Goal: Task Accomplishment & Management: Use online tool/utility

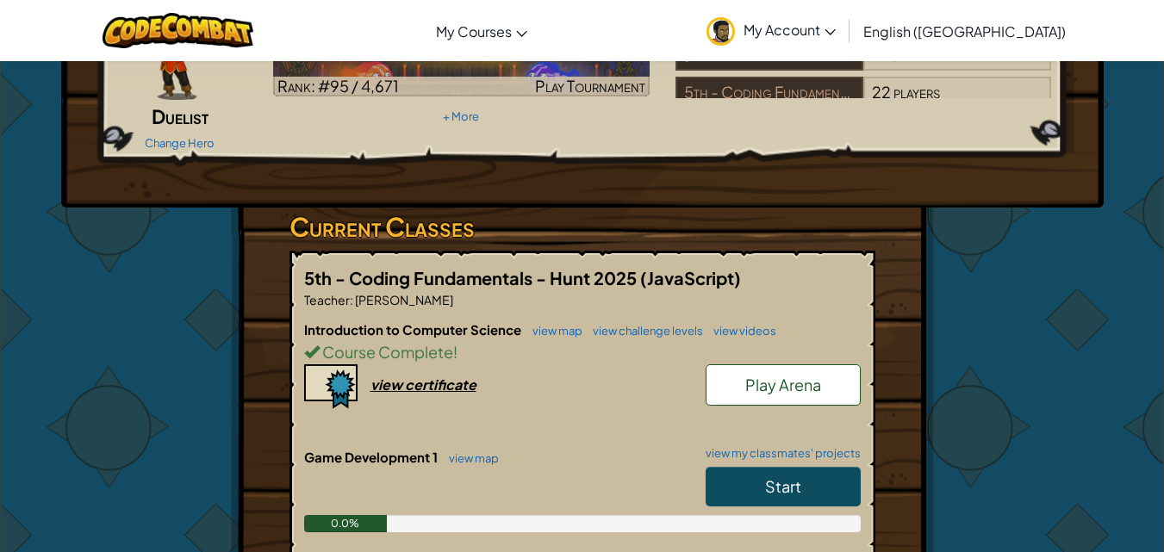
scroll to position [431, 0]
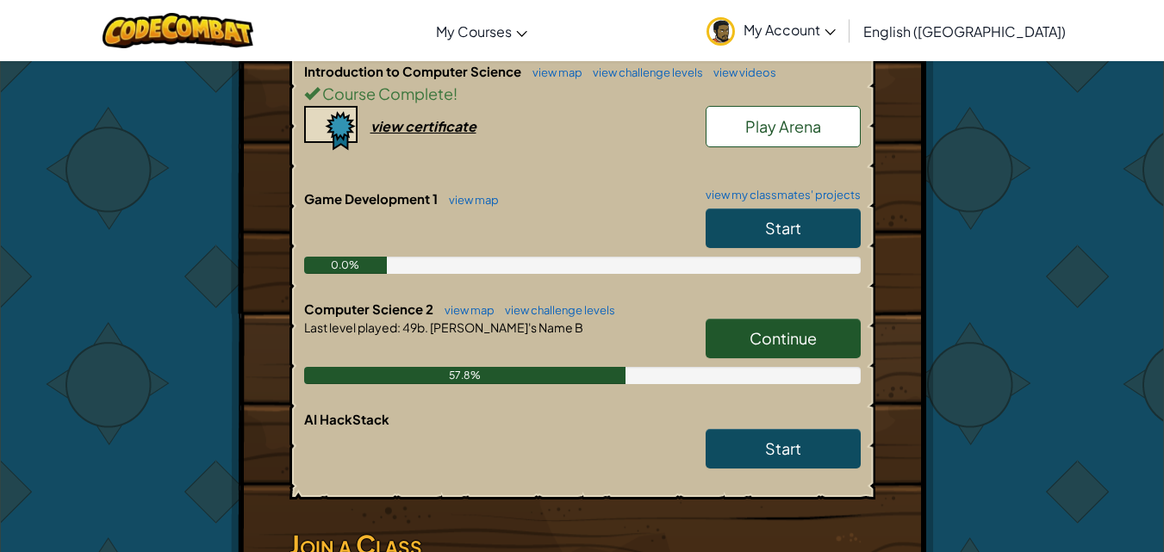
click at [743, 319] on link "Continue" at bounding box center [783, 339] width 155 height 40
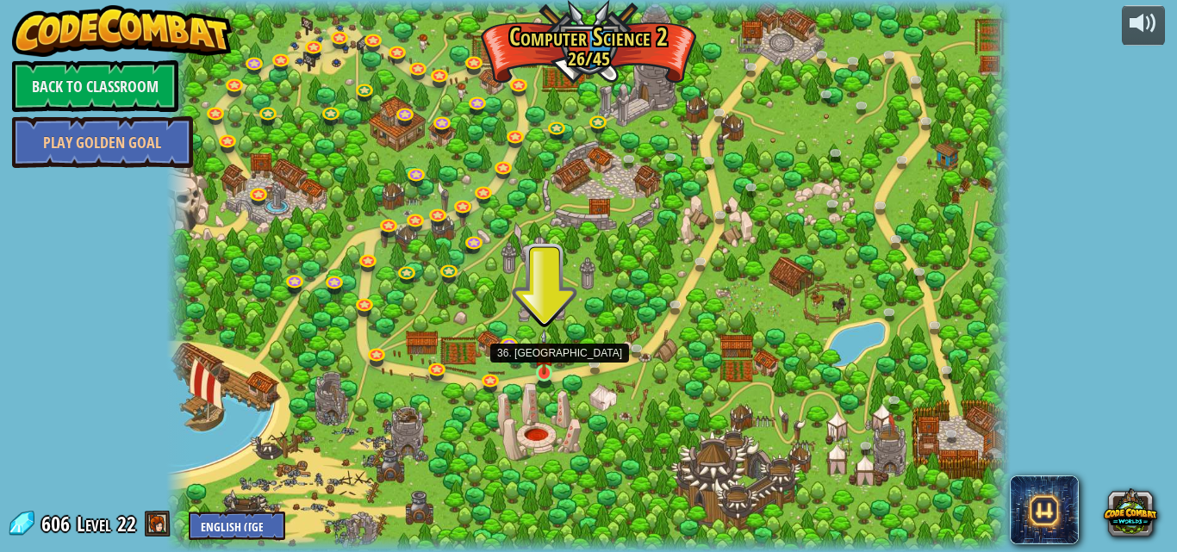
click at [550, 374] on img at bounding box center [544, 352] width 20 height 46
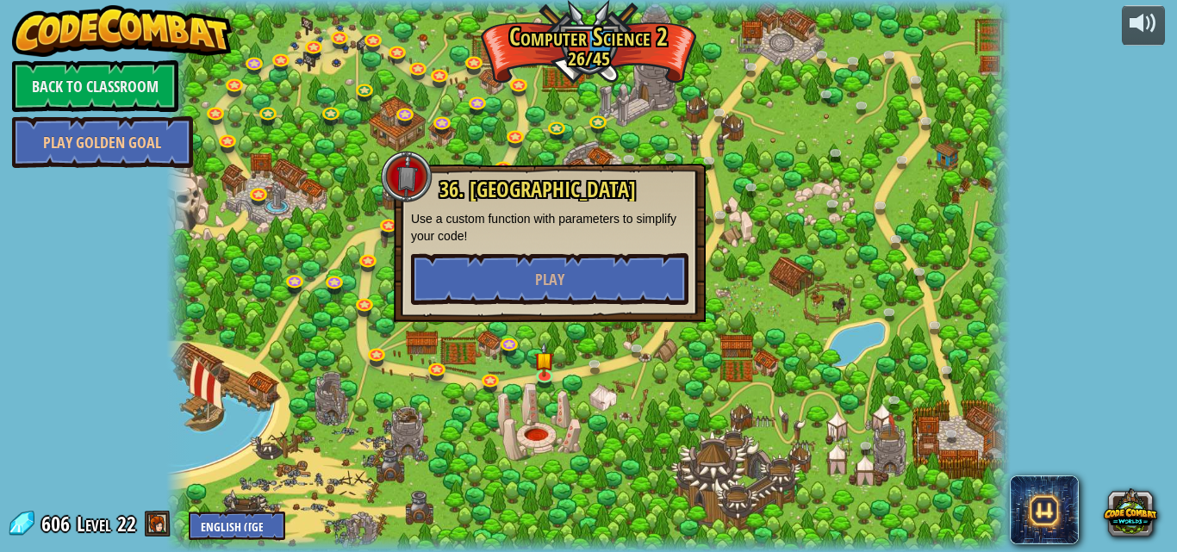
click at [618, 409] on div at bounding box center [588, 276] width 845 height 552
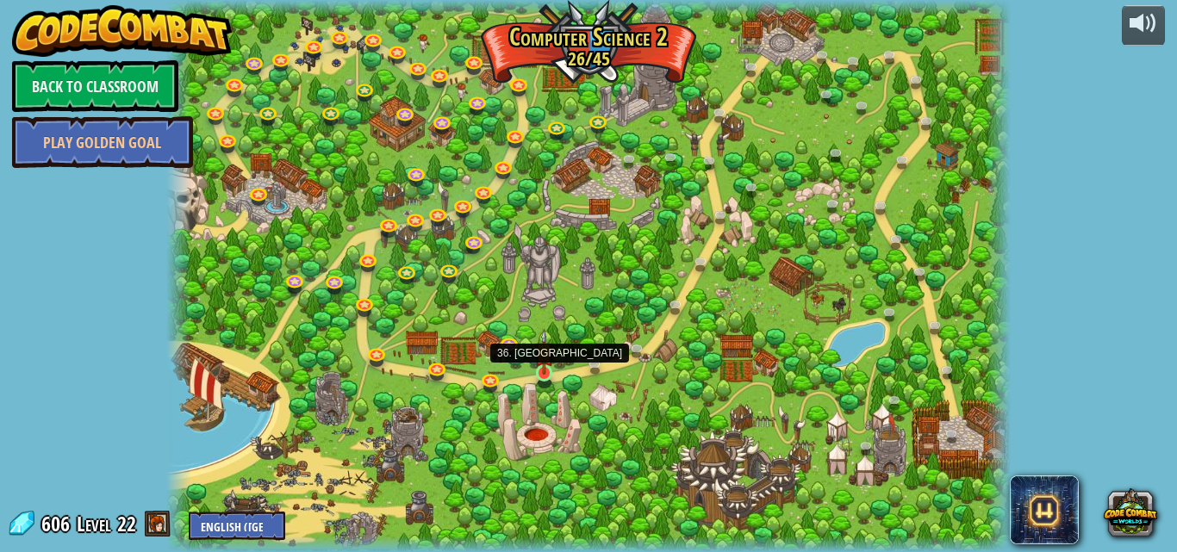
click at [553, 359] on img at bounding box center [544, 352] width 20 height 46
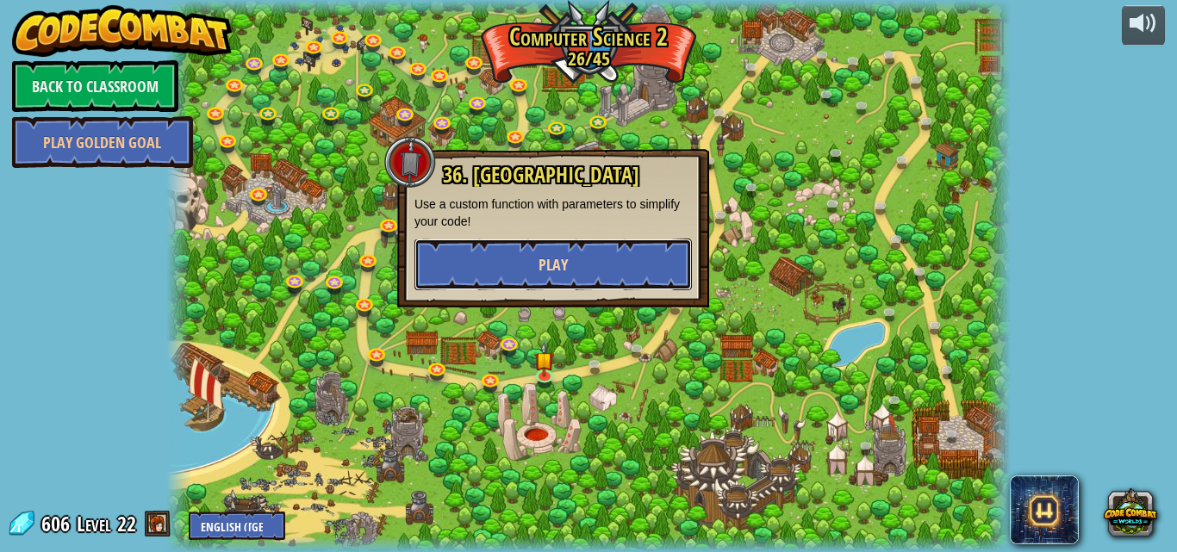
click at [561, 277] on button "Play" at bounding box center [552, 265] width 277 height 52
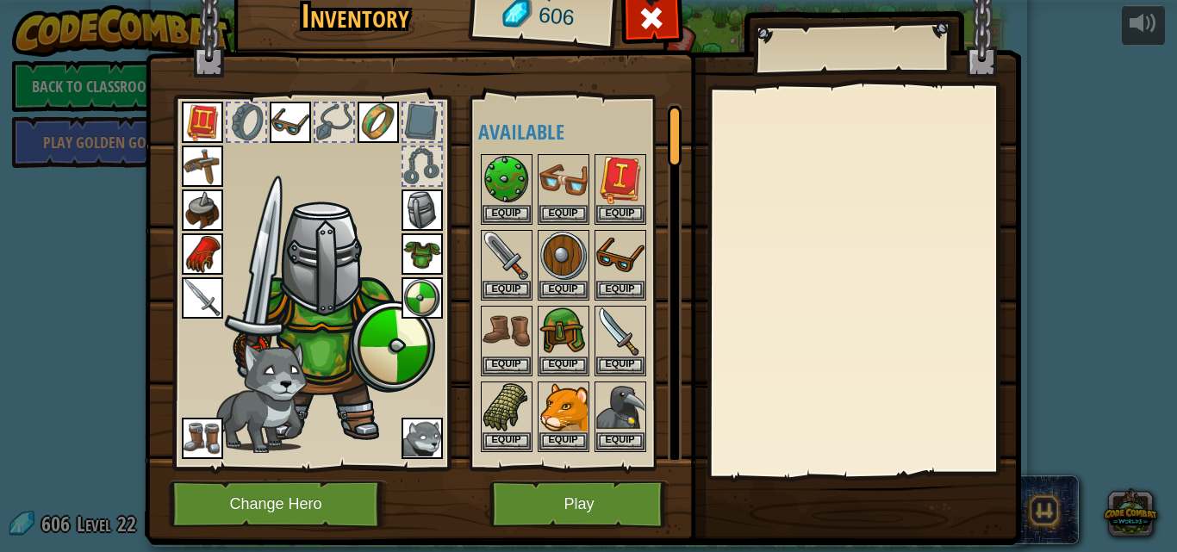
click at [182, 268] on img at bounding box center [202, 253] width 41 height 41
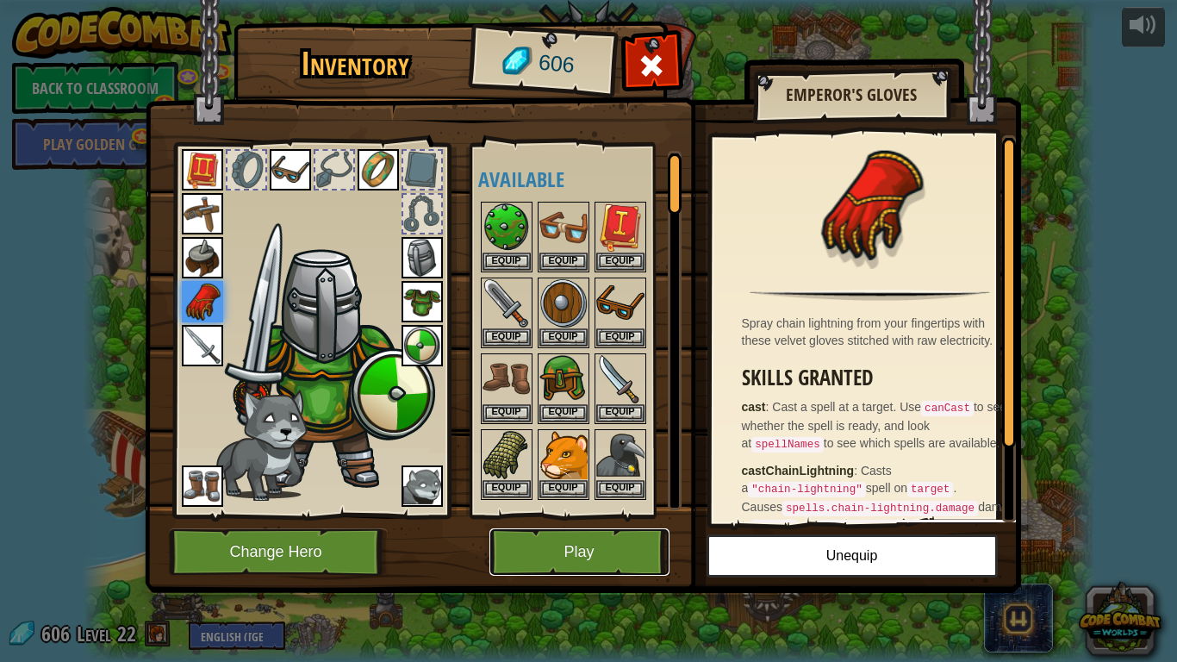
click at [616, 537] on button "Play" at bounding box center [579, 551] width 180 height 47
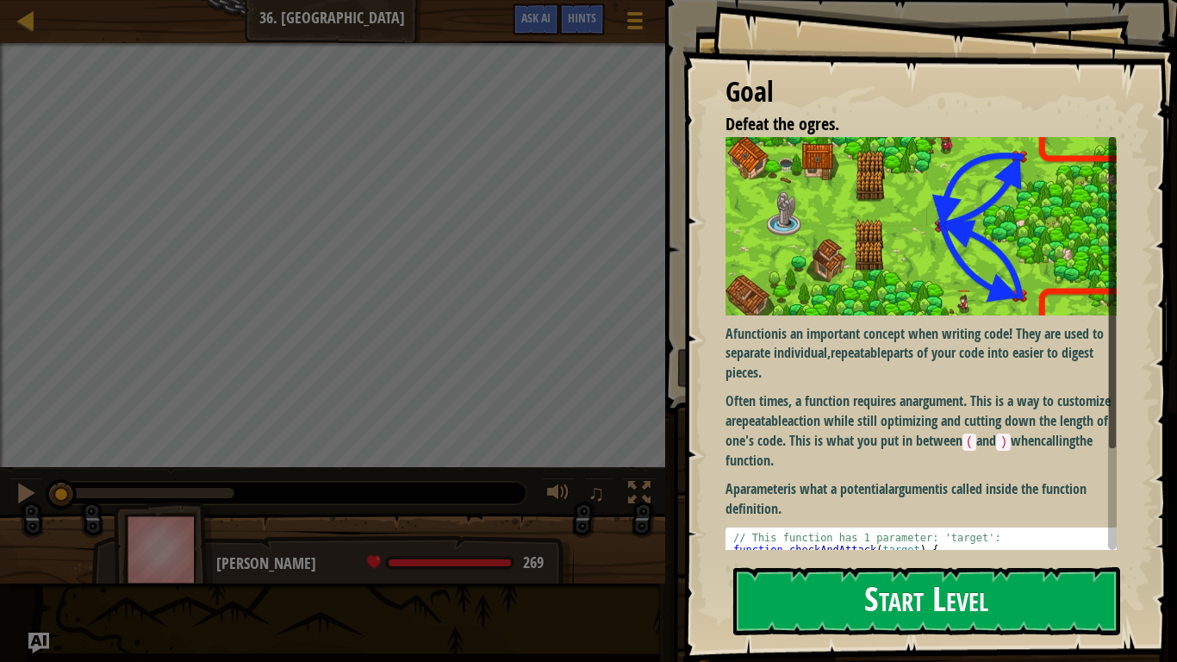
click at [791, 551] on button "Start Level" at bounding box center [926, 601] width 387 height 68
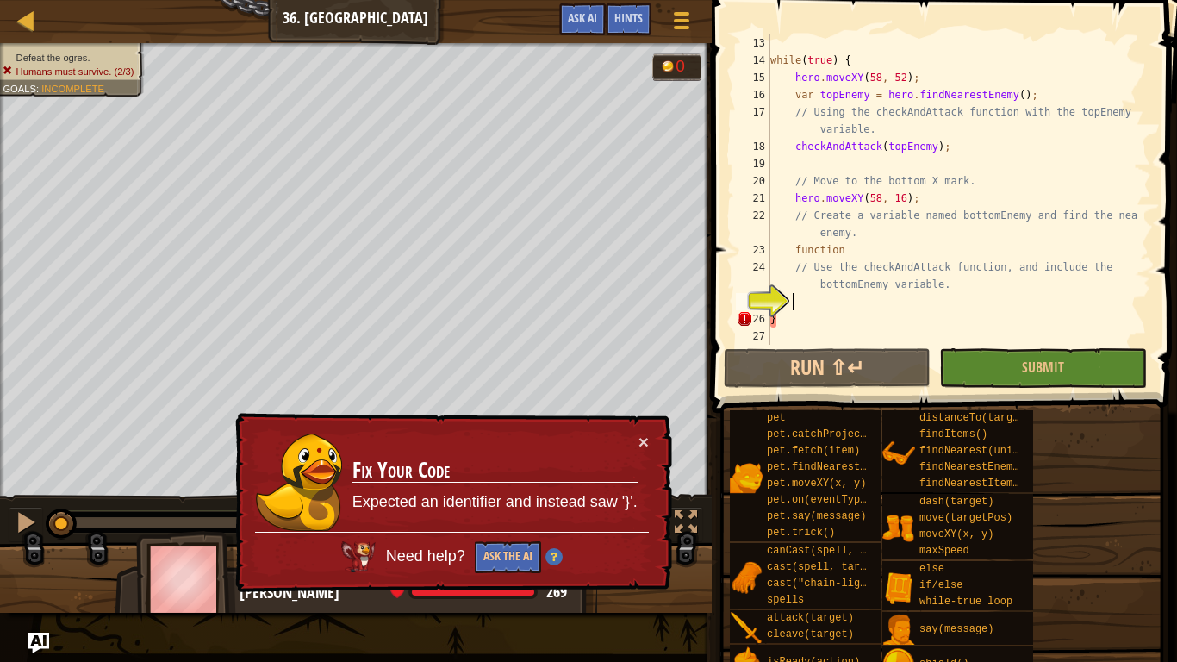
scroll to position [224, 0]
click at [643, 444] on button "×" at bounding box center [643, 441] width 10 height 18
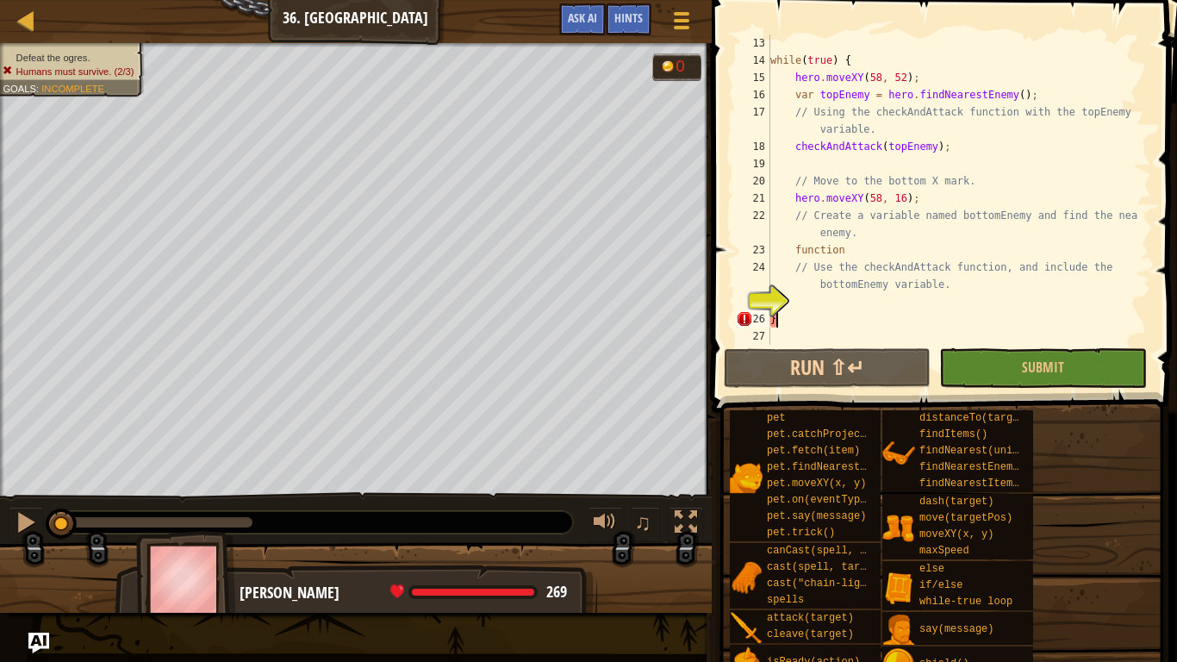
click at [793, 321] on div "while ( true ) { hero . moveXY ( 58 , 52 ) ; var topEnemy = hero . findNearestE…" at bounding box center [952, 206] width 371 height 345
type textarea "}"
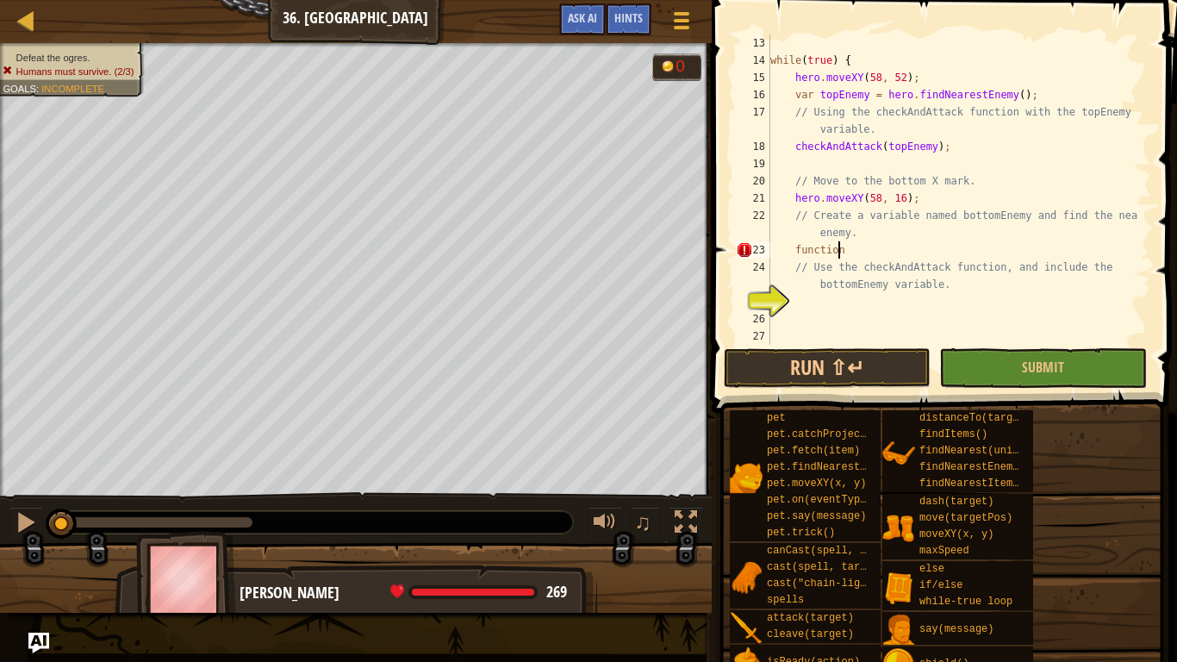
click at [863, 251] on div "while ( true ) { hero . moveXY ( 58 , 52 ) ; var topEnemy = hero . findNearestE…" at bounding box center [952, 206] width 371 height 345
type textarea "f"
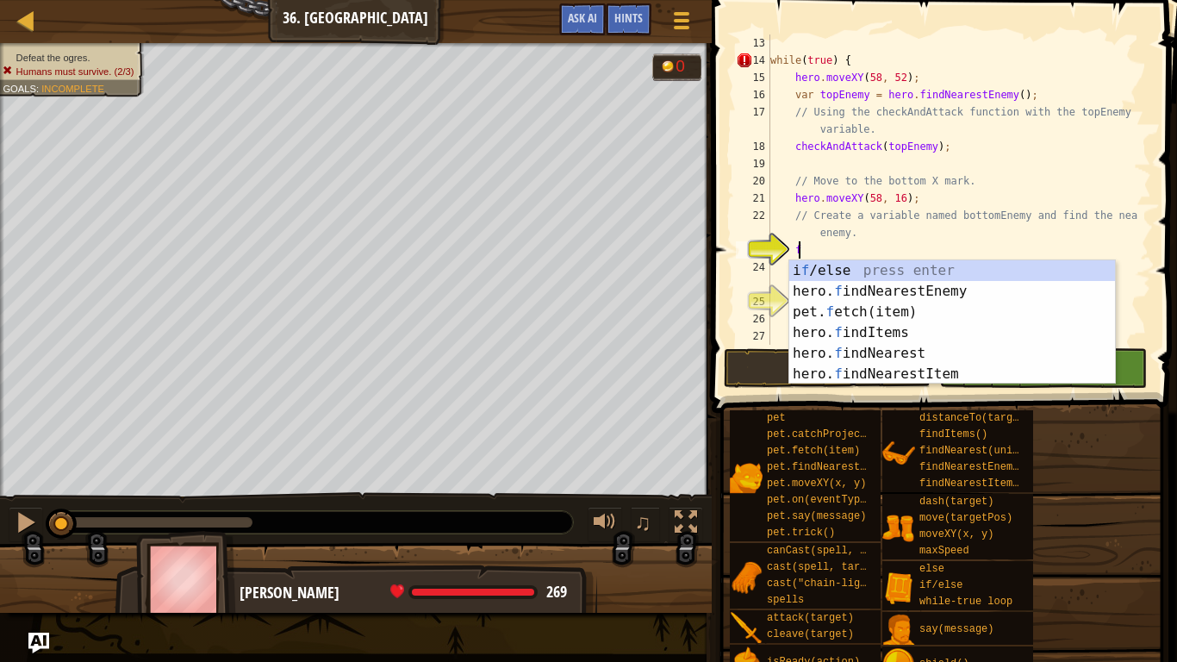
type textarea "fi"
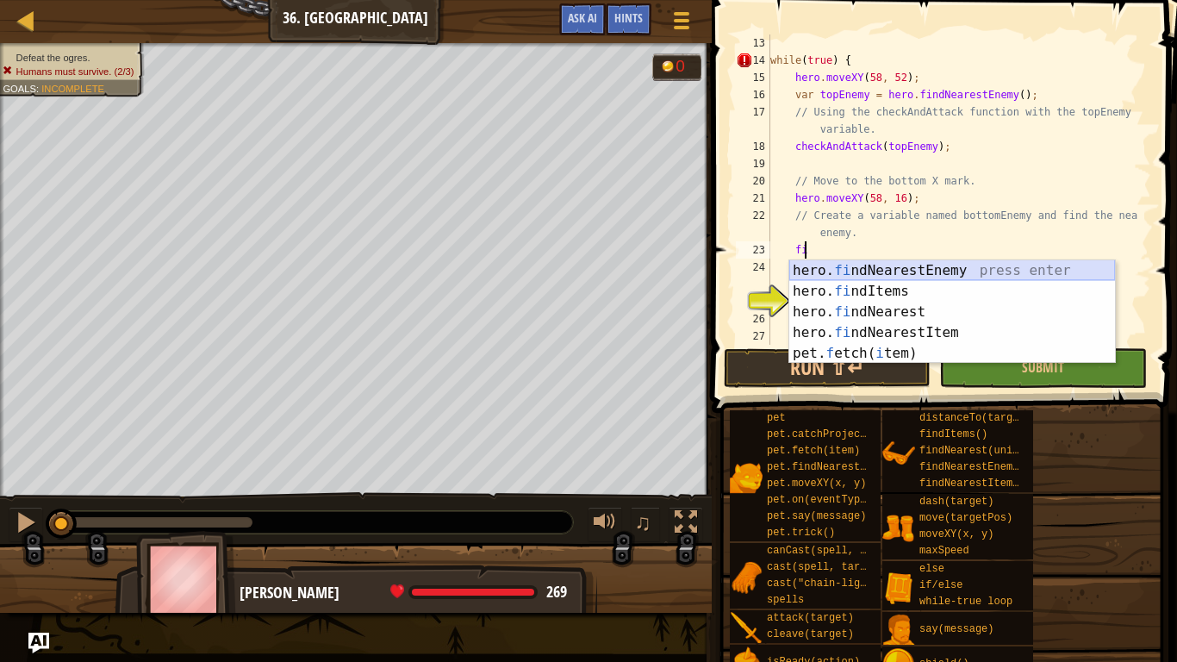
click at [998, 274] on div "hero. fi ndNearestEnemy press enter hero. fi ndItems press enter hero. fi ndNea…" at bounding box center [952, 332] width 326 height 145
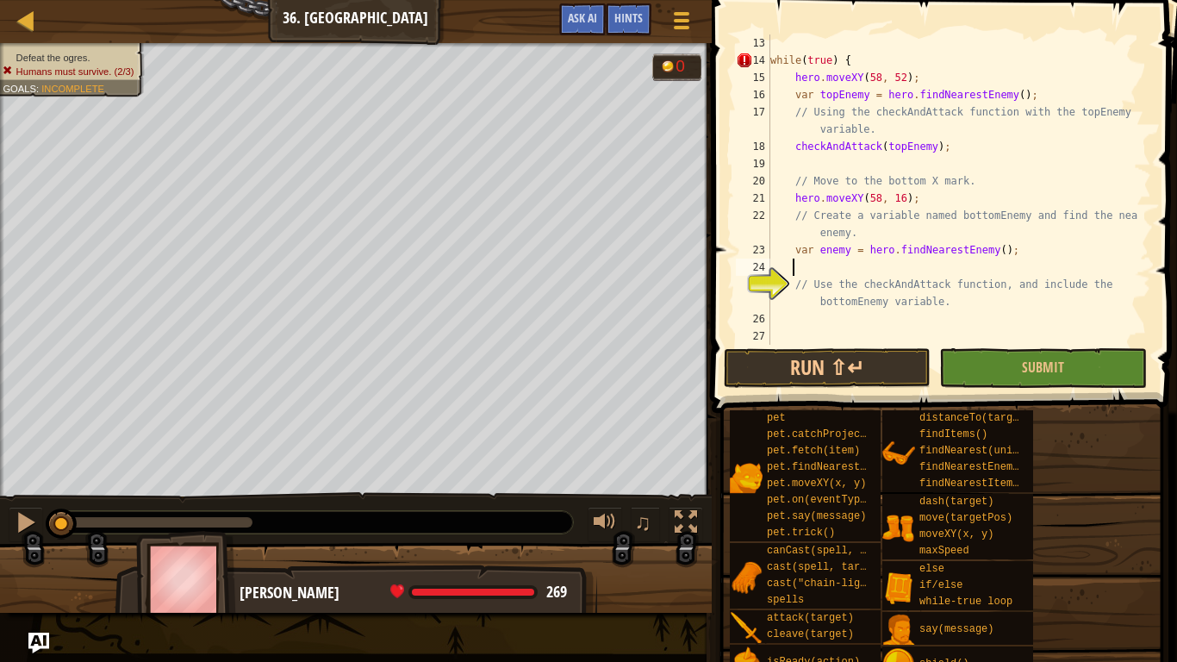
scroll to position [8, 1]
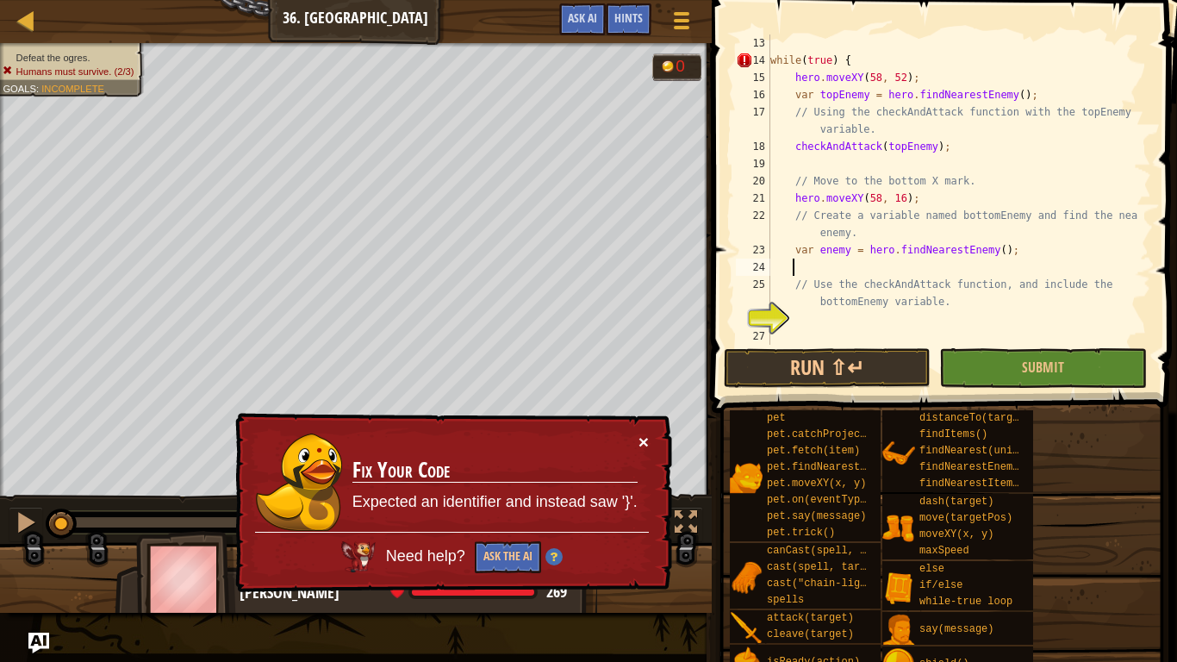
click at [644, 438] on button "×" at bounding box center [642, 439] width 11 height 18
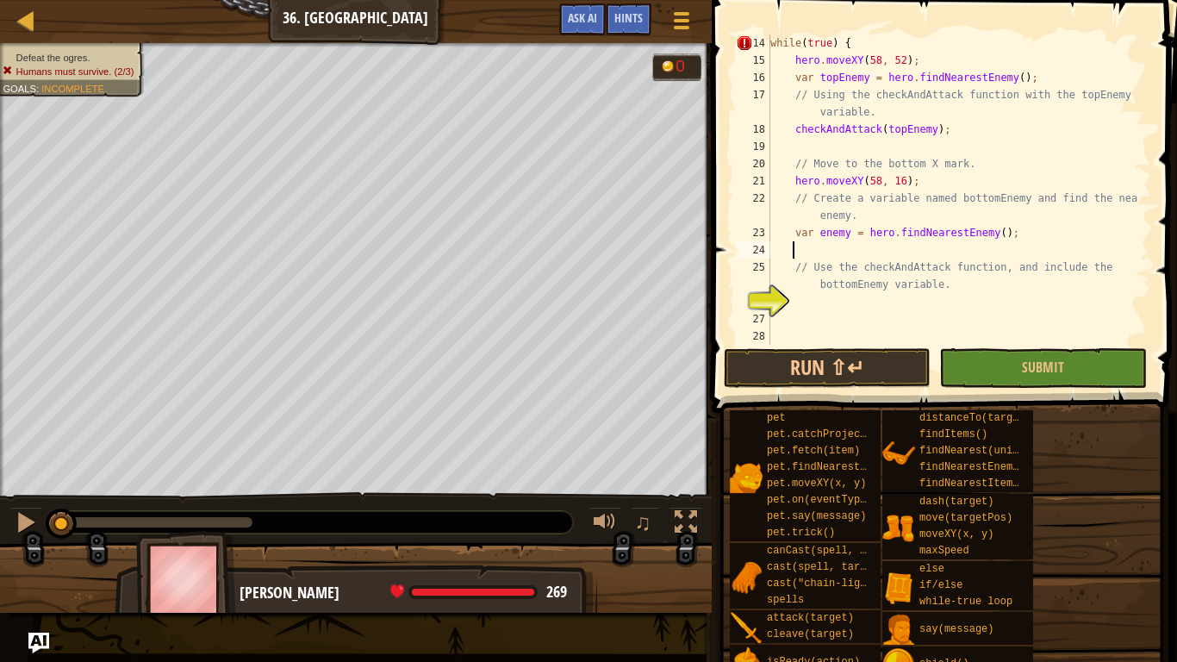
scroll to position [241, 0]
click at [796, 300] on div "while ( true ) { hero . moveXY ( 58 , 52 ) ; var topEnemy = hero . findNearestE…" at bounding box center [952, 206] width 371 height 345
type textarea "}"
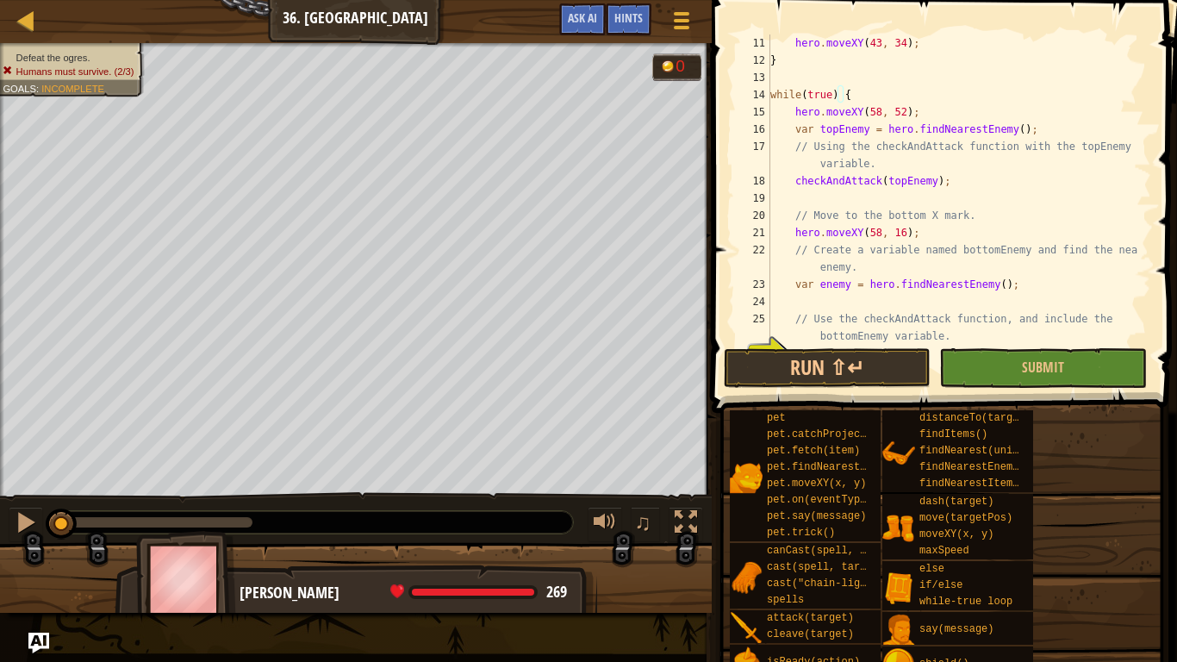
scroll to position [241, 0]
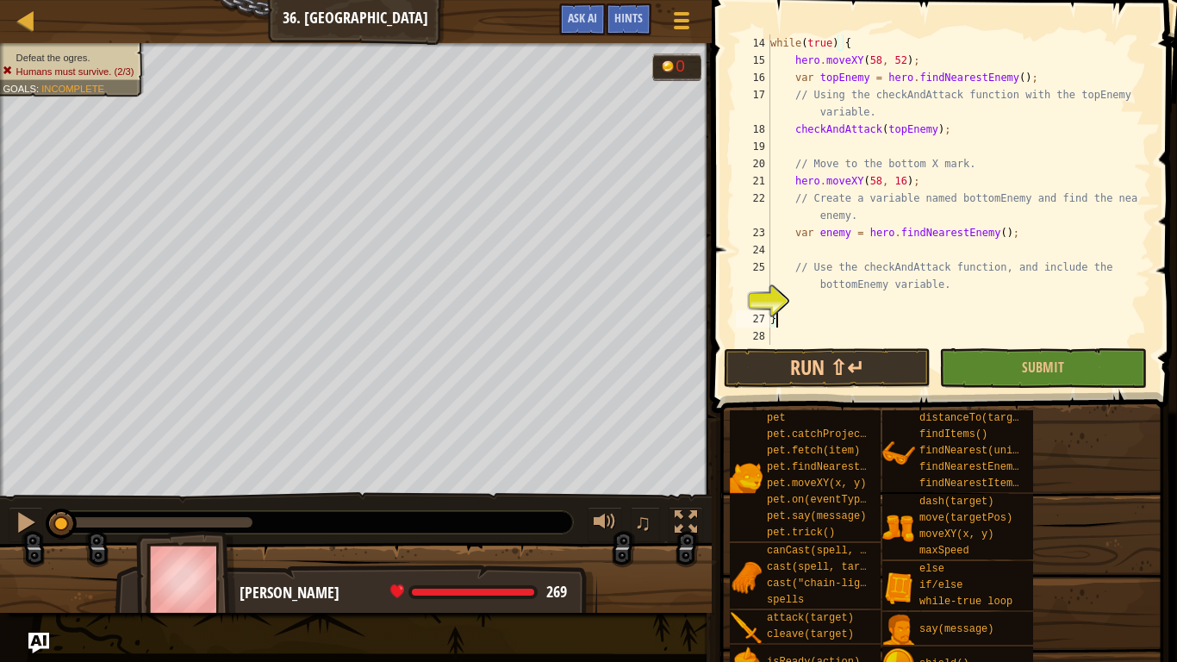
click at [851, 299] on div "while ( true ) { hero . moveXY ( 58 , 52 ) ; var topEnemy = hero . findNearestE…" at bounding box center [952, 206] width 371 height 345
click at [840, 233] on div "while ( true ) { hero . moveXY ( 58 , 52 ) ; var topEnemy = hero . findNearestE…" at bounding box center [952, 206] width 371 height 345
click at [1067, 230] on div "while ( true ) { hero . moveXY ( 58 , 52 ) ; var topEnemy = hero . findNearestE…" at bounding box center [952, 206] width 371 height 345
click at [967, 311] on div "while ( true ) { hero . moveXY ( 58 , 52 ) ; var topEnemy = hero . findNearestE…" at bounding box center [952, 206] width 371 height 345
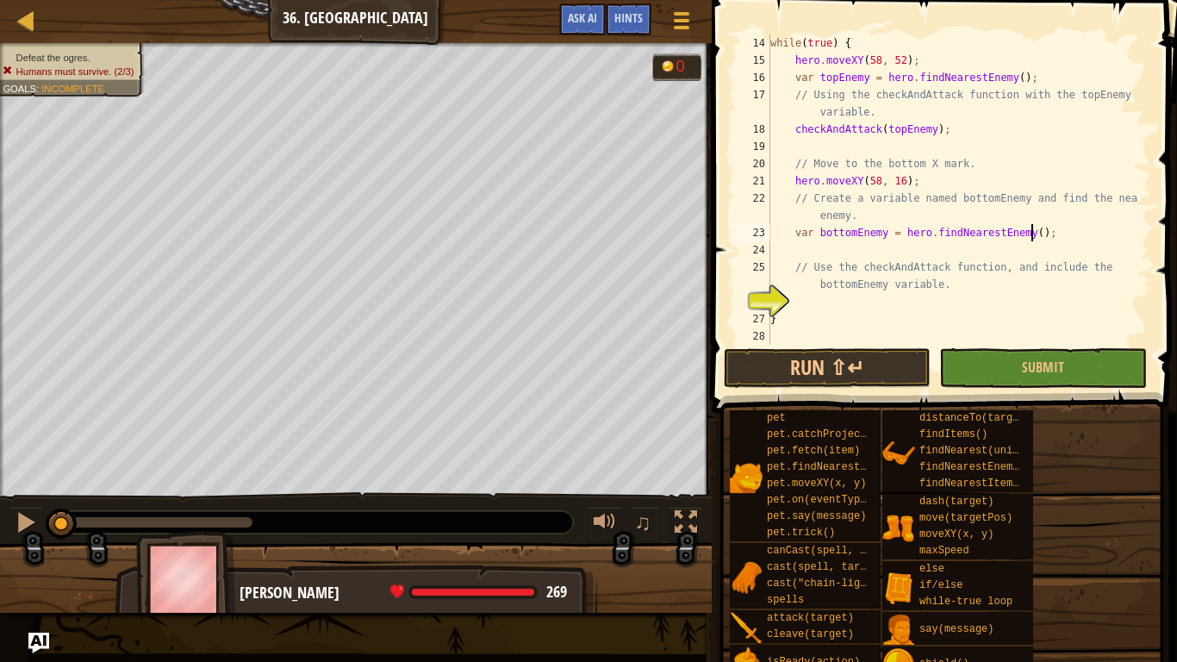
type textarea "}"
click at [967, 309] on div "while ( true ) { hero . moveXY ( 58 , 52 ) ; var topEnemy = hero . findNearestE…" at bounding box center [952, 206] width 371 height 345
click at [969, 306] on div "while ( true ) { hero . moveXY ( 58 , 52 ) ; var topEnemy = hero . findNearestE…" at bounding box center [952, 189] width 371 height 310
click at [969, 306] on div "while ( true ) { hero . moveXY ( 58 , 52 ) ; var topEnemy = hero . findNearestE…" at bounding box center [952, 206] width 371 height 345
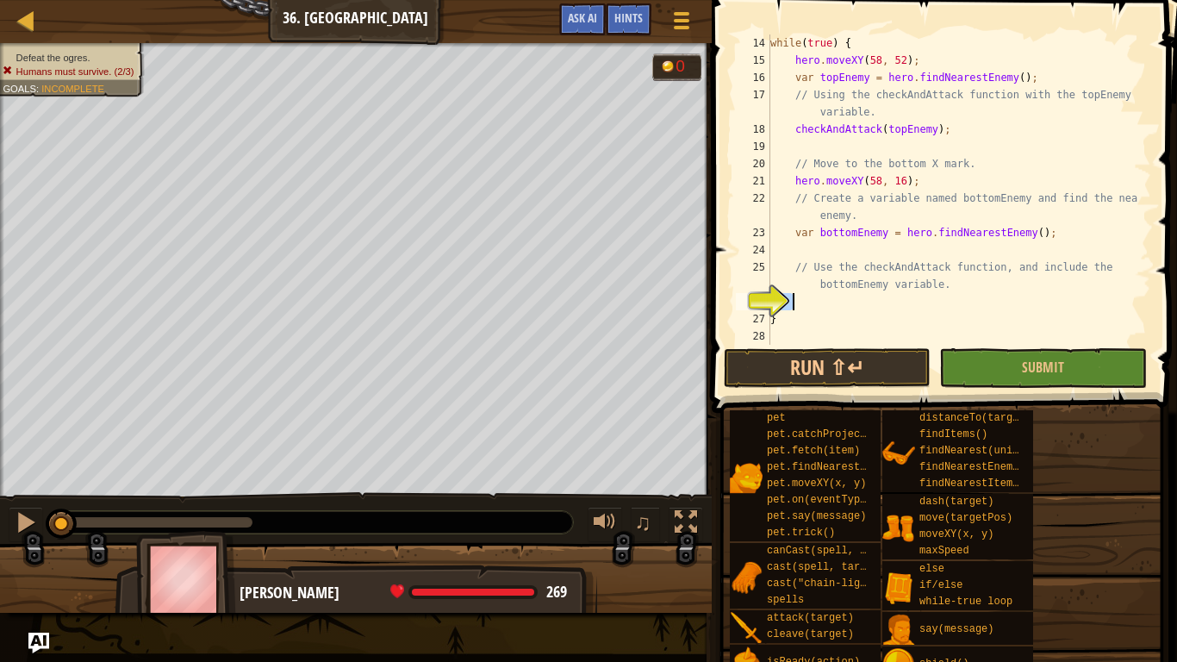
click at [969, 306] on div "while ( true ) { hero . moveXY ( 58 , 52 ) ; var topEnemy = hero . findNearestE…" at bounding box center [952, 206] width 371 height 345
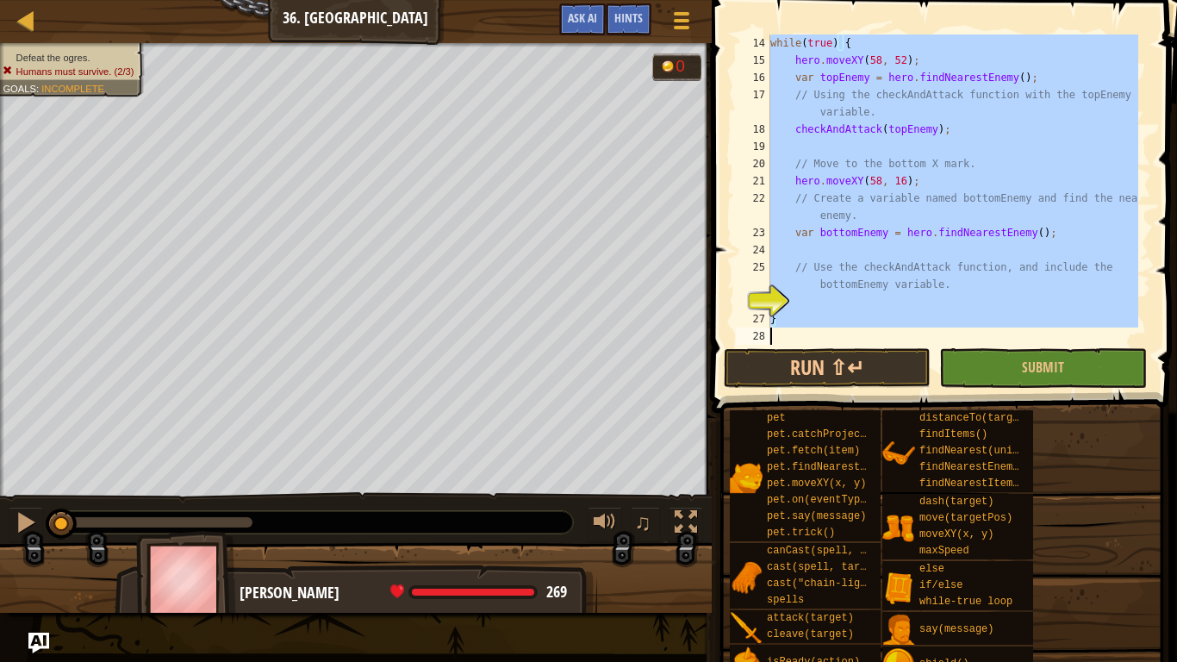
click at [969, 306] on div "while ( true ) { hero . moveXY ( 58 , 52 ) ; var topEnemy = hero . findNearestE…" at bounding box center [952, 206] width 371 height 345
type textarea "}"
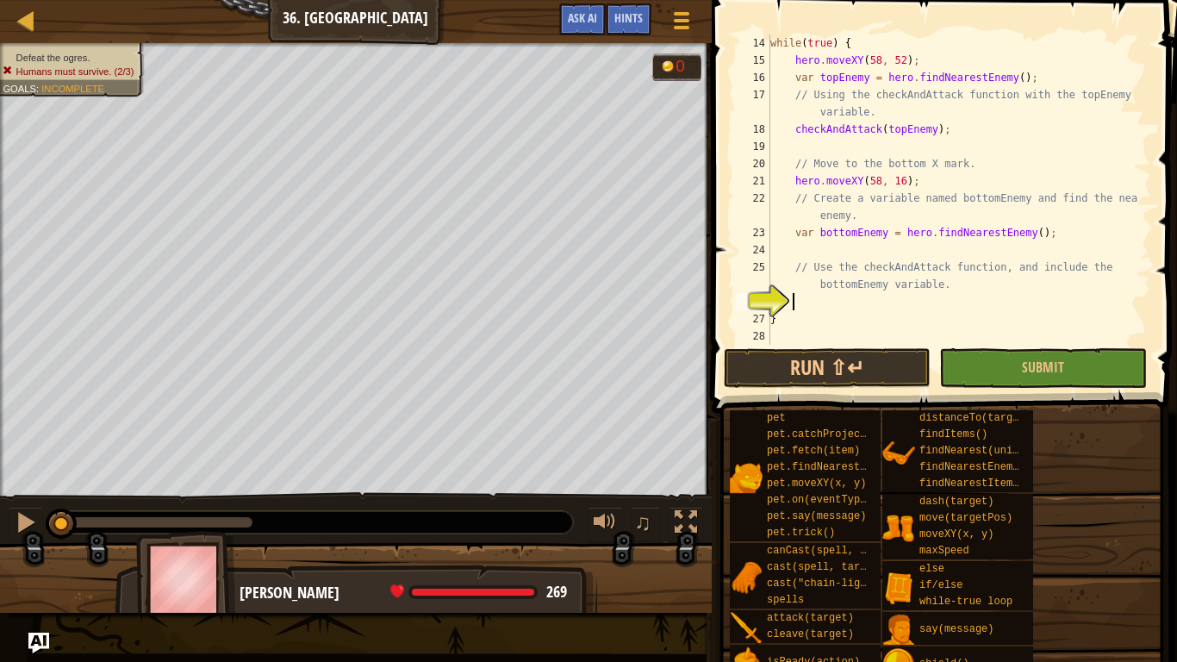
click at [969, 306] on div "while ( true ) { hero . moveXY ( 58 , 52 ) ; var topEnemy = hero . findNearestE…" at bounding box center [952, 206] width 371 height 345
type textarea "}"
click at [993, 293] on div "while ( true ) { hero . moveXY ( 58 , 52 ) ; var topEnemy = hero . findNearestE…" at bounding box center [952, 206] width 371 height 345
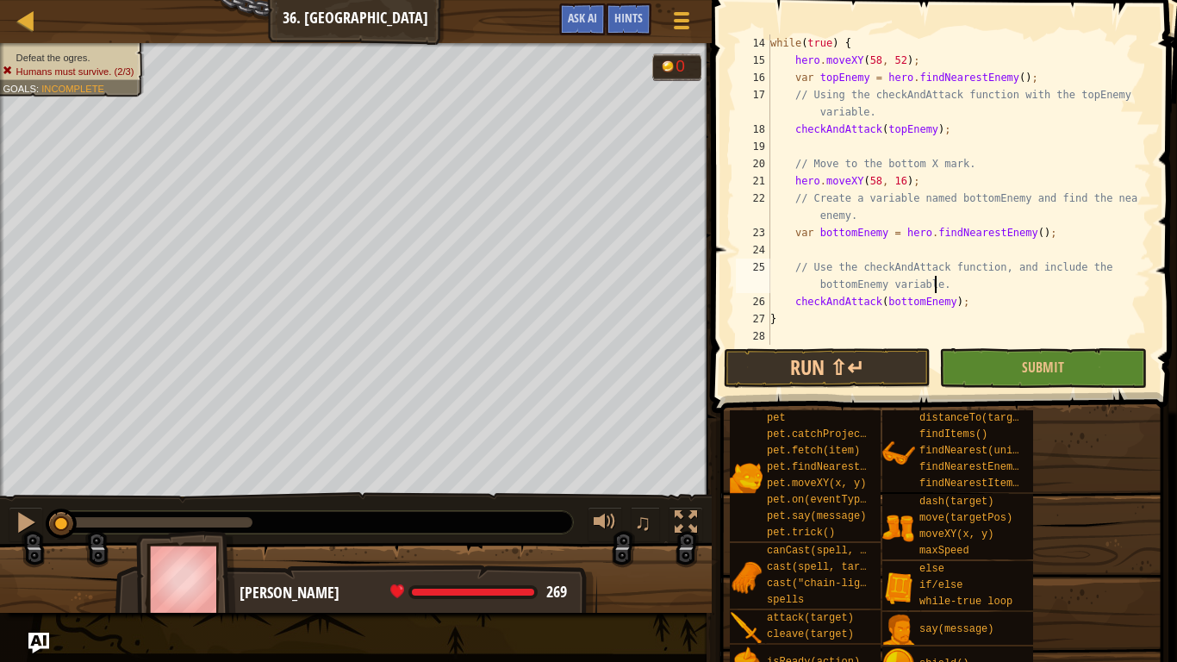
click at [996, 289] on div "while ( true ) { hero . moveXY ( 58 , 52 ) ; var topEnemy = hero . findNearestE…" at bounding box center [952, 206] width 371 height 345
click at [989, 301] on div "while ( true ) { hero . moveXY ( 58 , 52 ) ; var topEnemy = hero . findNearestE…" at bounding box center [952, 206] width 371 height 345
type textarea "checkAndAttack(bottomEnemy);"
click at [889, 355] on button "Run ⇧↵" at bounding box center [827, 368] width 207 height 40
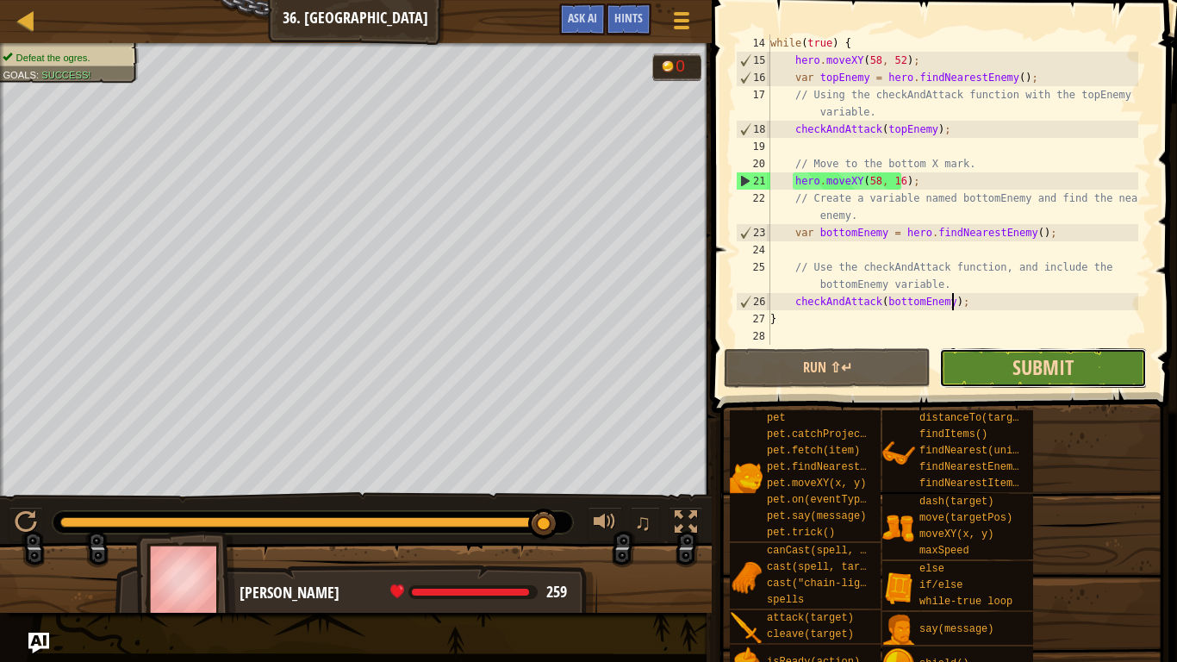
click at [1045, 371] on span "Submit" at bounding box center [1042, 367] width 61 height 28
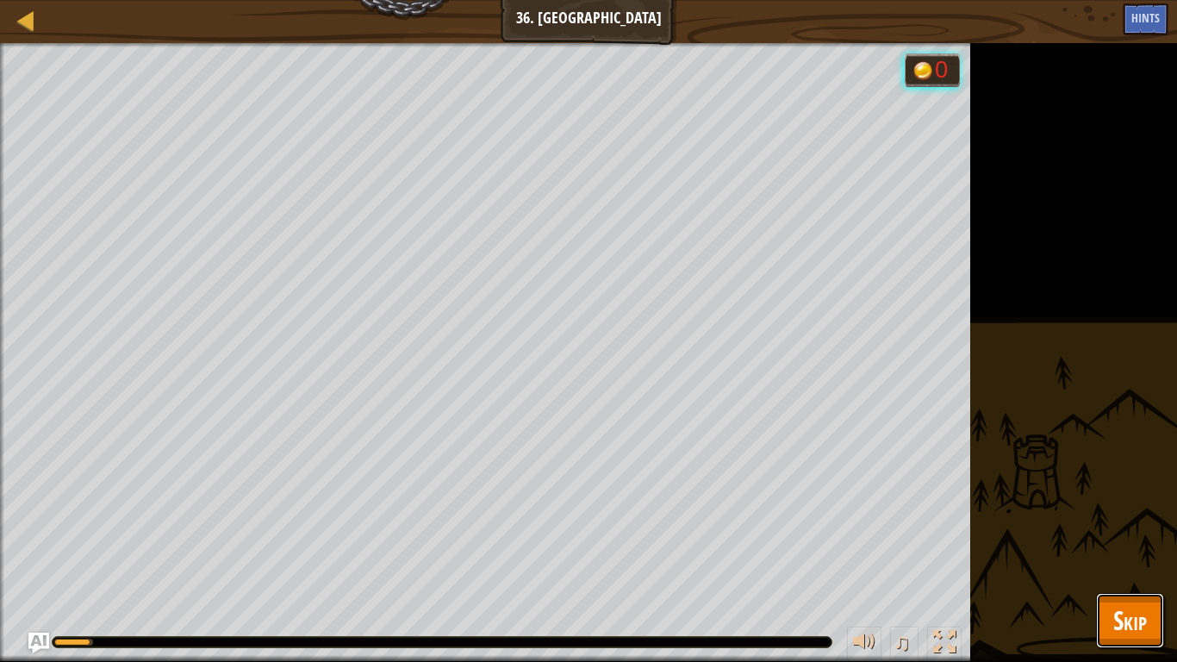
click at [1153, 551] on button "Skip" at bounding box center [1130, 620] width 68 height 55
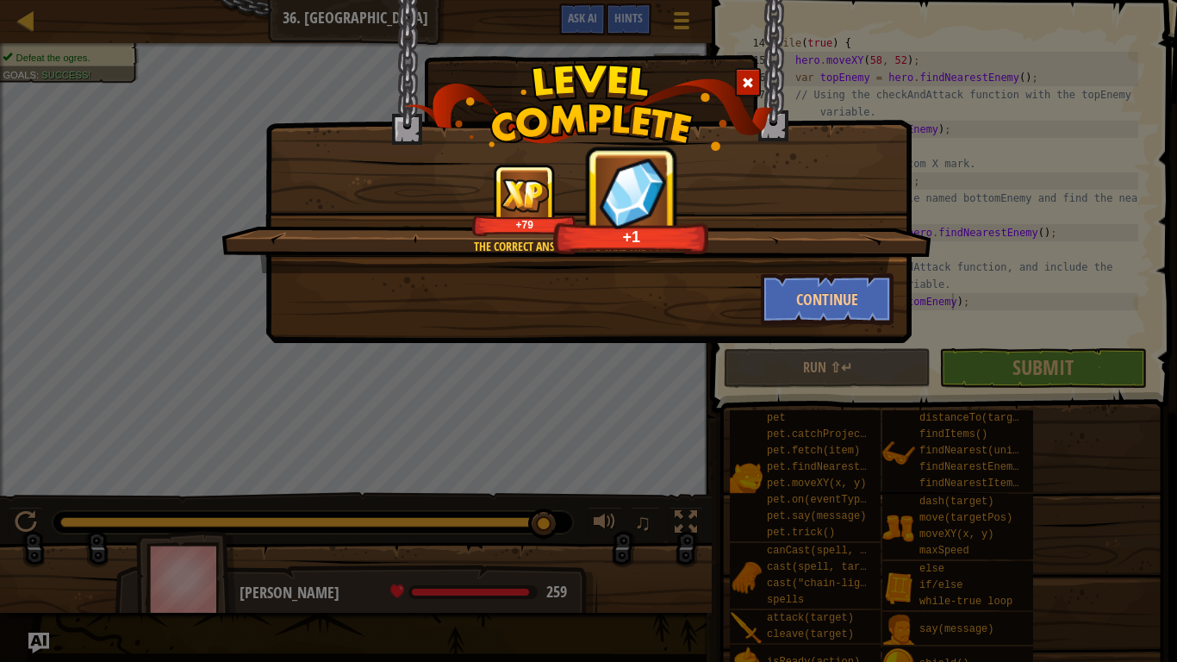
click at [597, 239] on div "+1" at bounding box center [631, 237] width 146 height 20
click at [527, 241] on div "The correct answer is to take the fork!" at bounding box center [575, 246] width 544 height 17
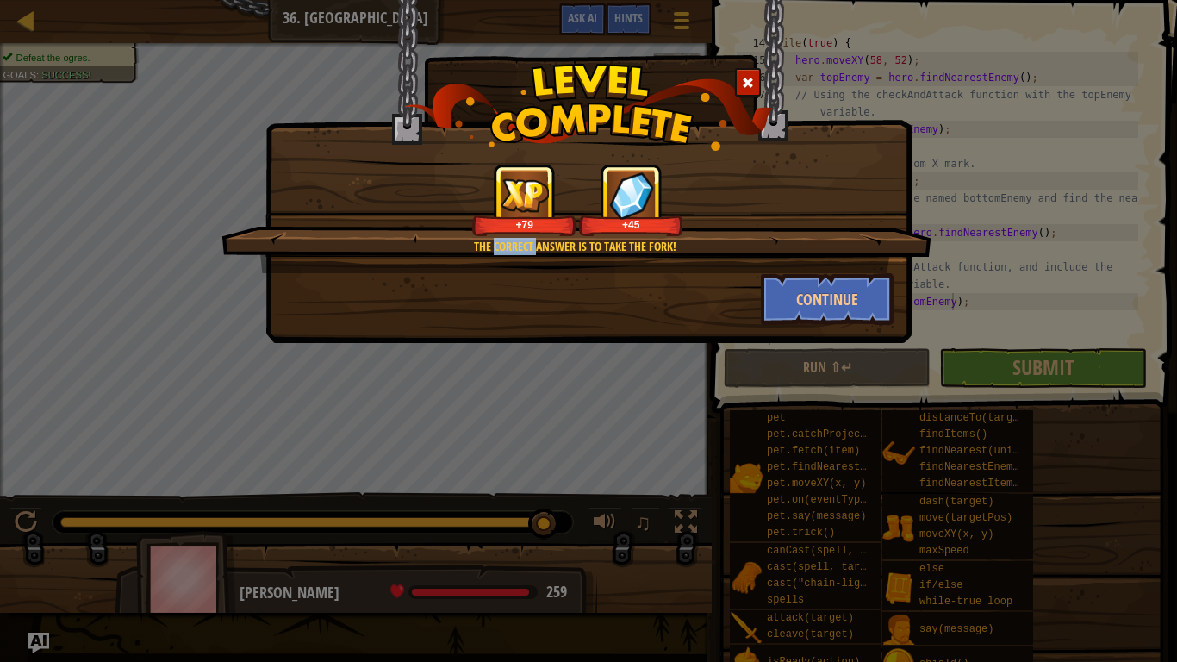
click at [527, 241] on div "The correct answer is to take the fork!" at bounding box center [575, 246] width 544 height 17
click at [594, 247] on div "The correct answer is to take the fork!" at bounding box center [575, 246] width 544 height 17
click at [799, 277] on button "Continue" at bounding box center [828, 299] width 134 height 52
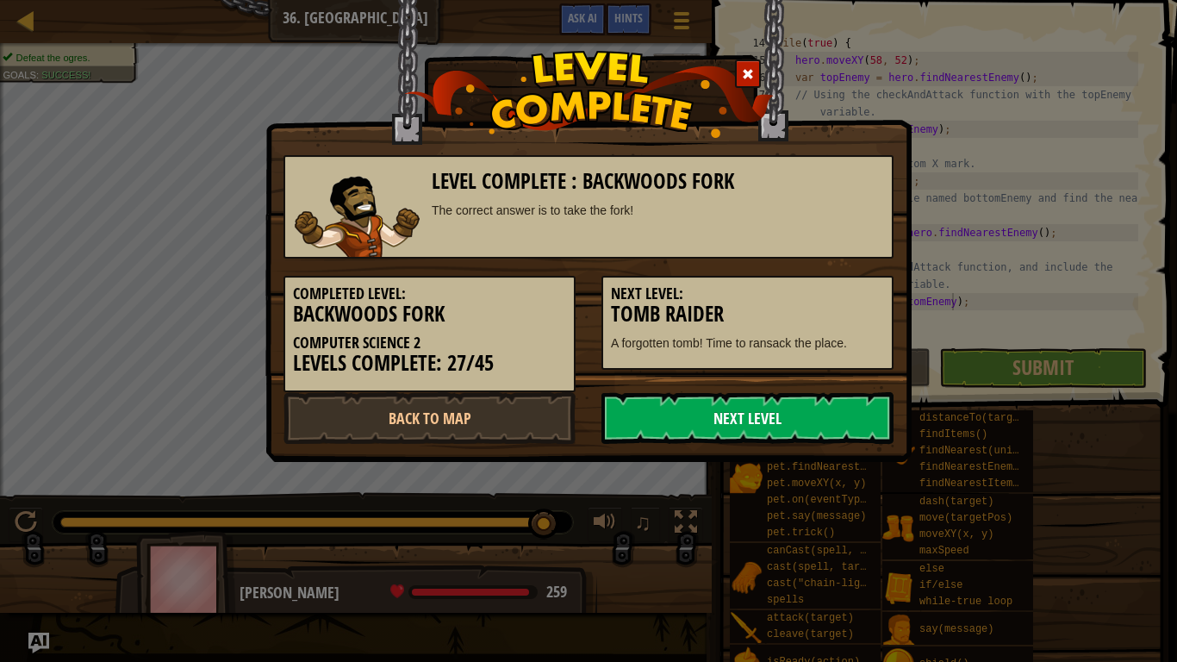
click at [681, 416] on link "Next Level" at bounding box center [747, 418] width 292 height 52
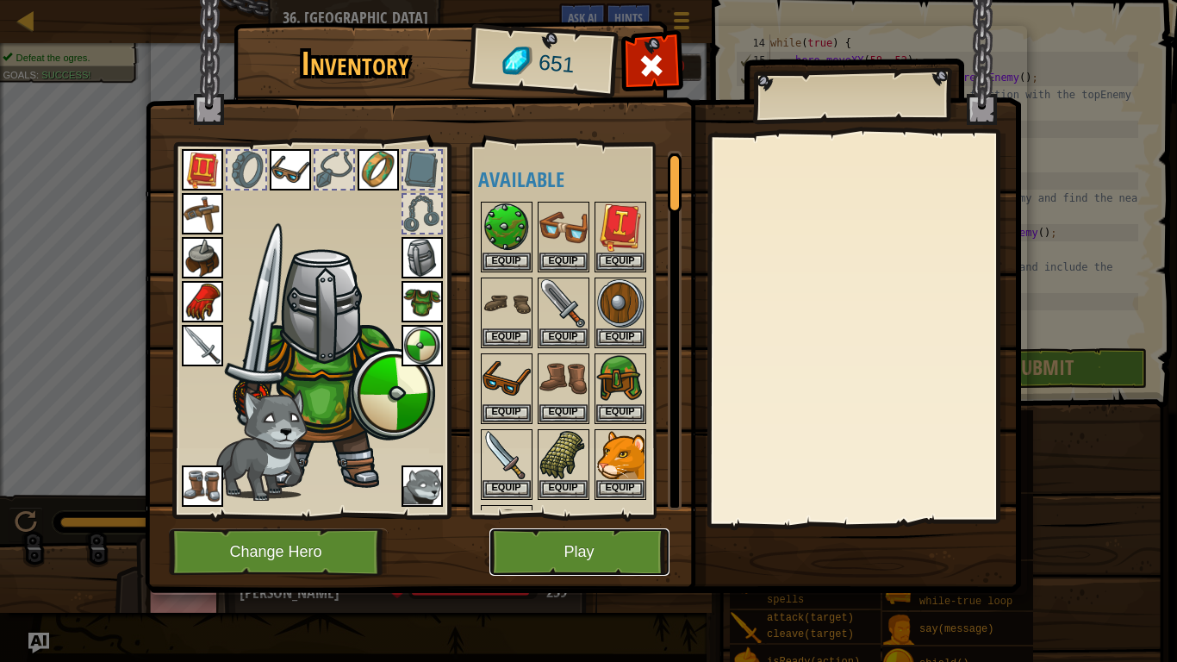
click at [601, 551] on button "Play" at bounding box center [579, 551] width 180 height 47
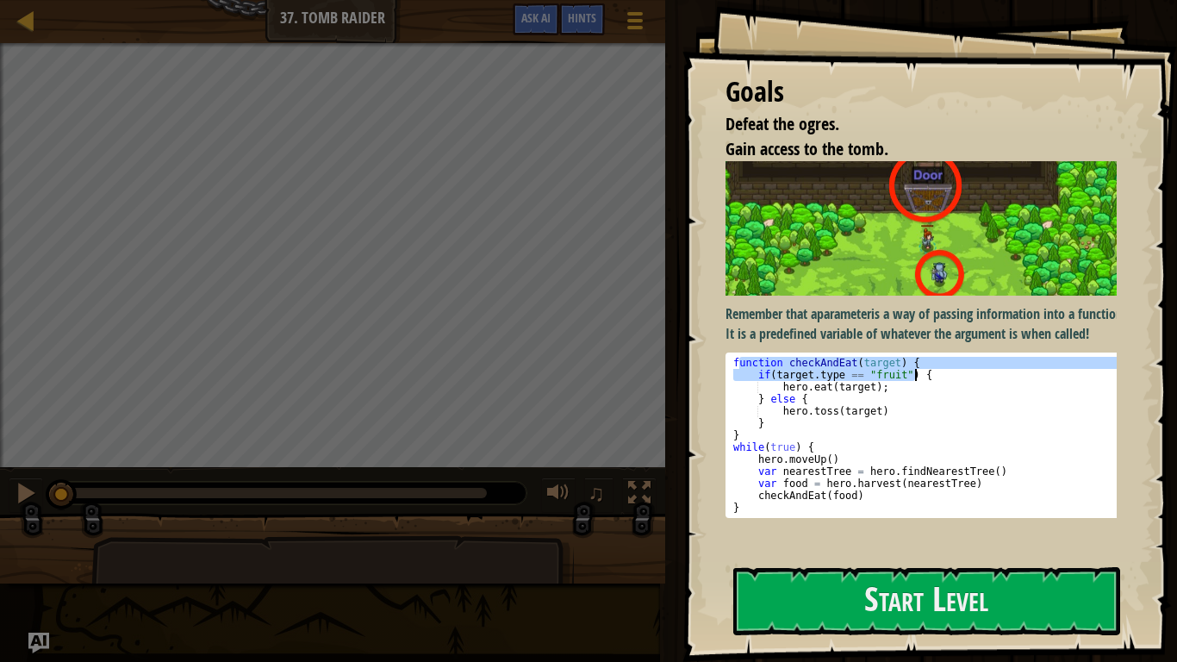
drag, startPoint x: 741, startPoint y: 378, endPoint x: 940, endPoint y: 395, distance: 199.7
click at [940, 395] on div "function checkAndEat ( target ) { if ( target . type == "fruit" ) { hero . eat …" at bounding box center [927, 447] width 395 height 181
click at [940, 395] on div "function checkAndEat ( target ) { if ( target . type == "fruit" ) { hero . eat …" at bounding box center [927, 435] width 395 height 157
type textarea "if(target.type == "fruit") {"
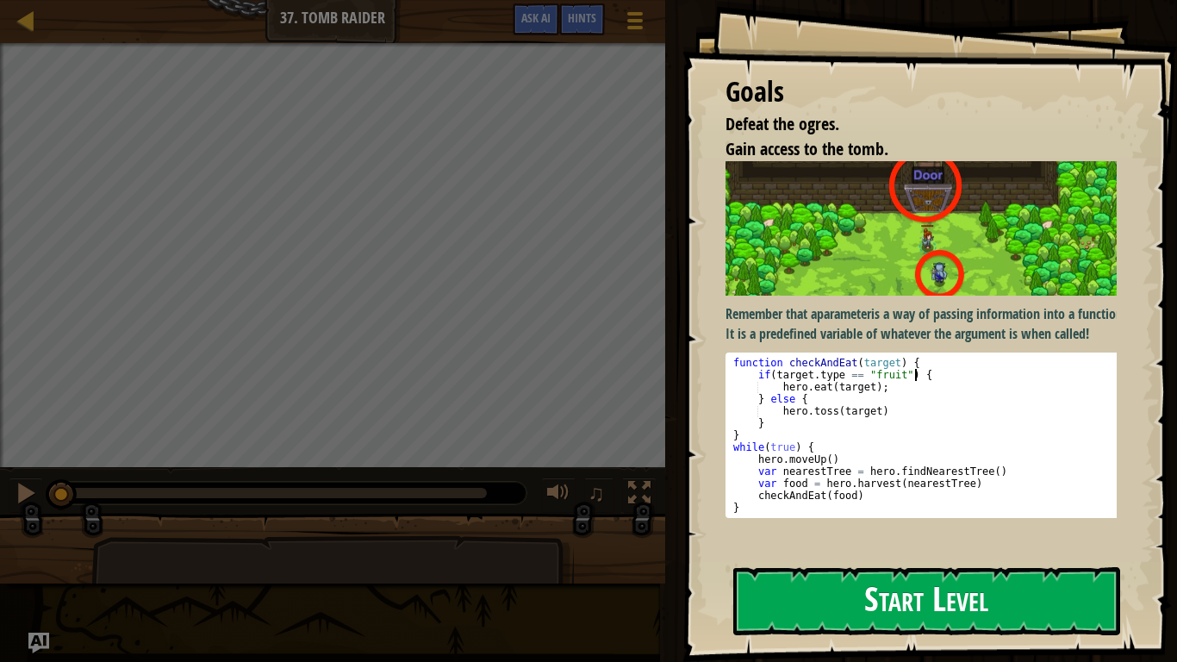
click at [937, 551] on button "Start Level" at bounding box center [926, 601] width 387 height 68
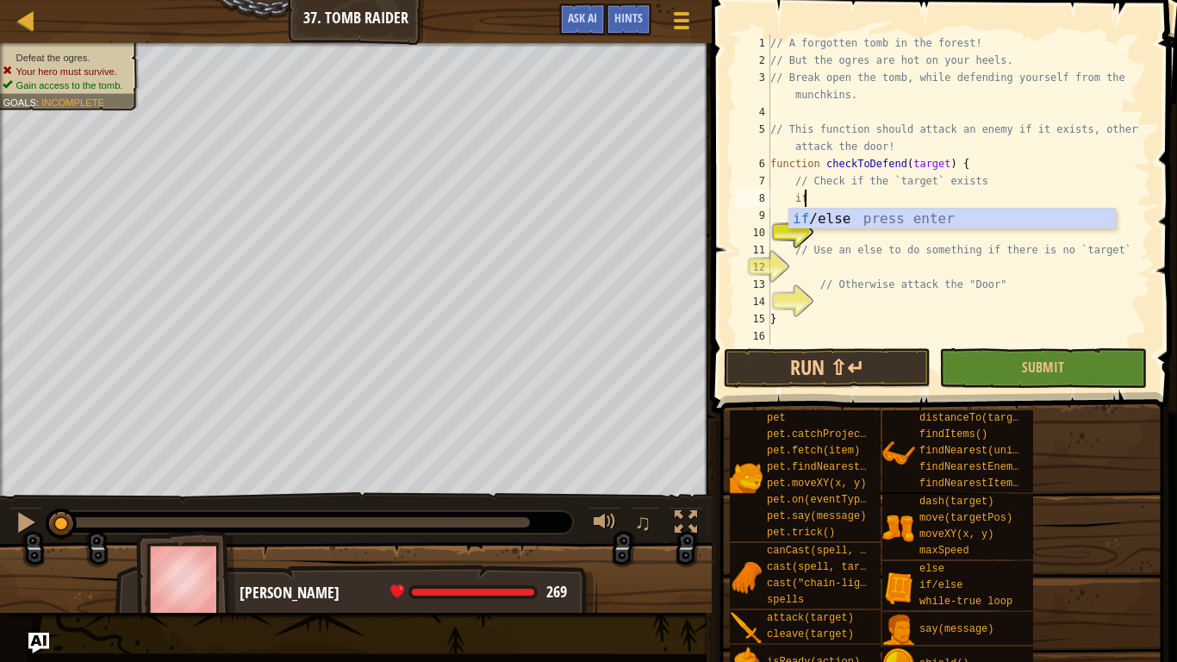
scroll to position [8, 2]
click at [793, 215] on div "if /else press enter" at bounding box center [952, 239] width 326 height 62
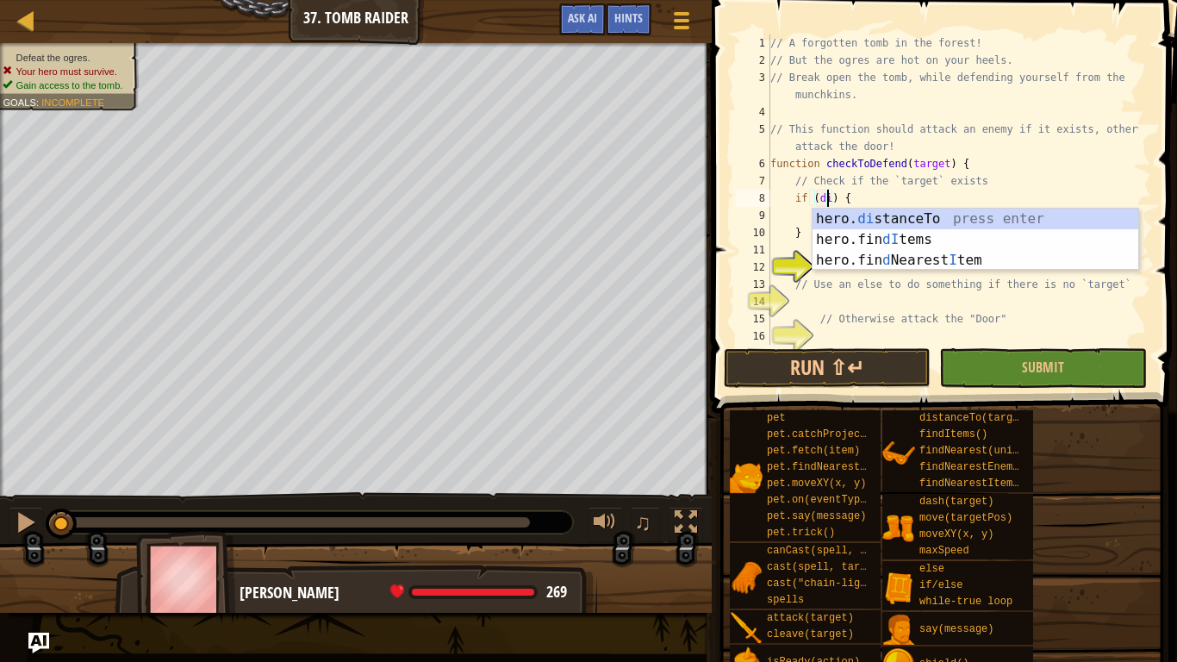
scroll to position [8, 4]
click at [890, 211] on div "hero. di stanceTo press enter hero.fin dI tems press enter hero.fin d Nearest I…" at bounding box center [975, 259] width 326 height 103
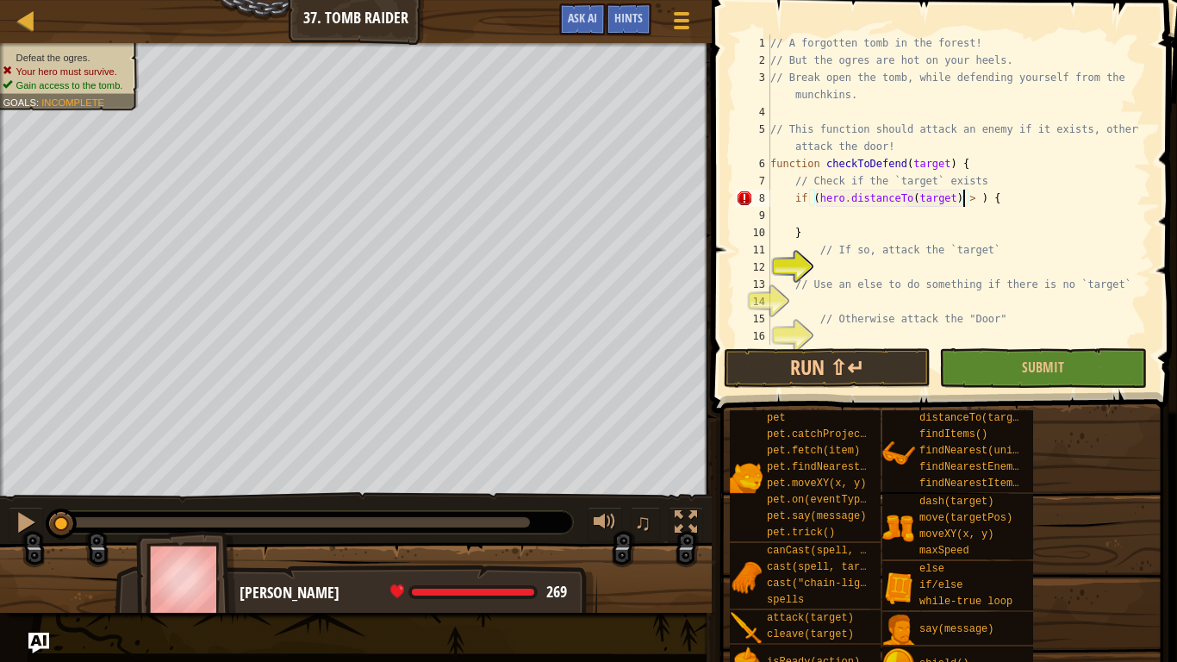
scroll to position [8, 16]
click at [954, 236] on div "// A forgotten tomb in the forest! // But the ogres are hot on your heels. // B…" at bounding box center [952, 206] width 371 height 345
type textarea "}"
click at [956, 223] on div "// A forgotten tomb in the forest! // But the ogres are hot on your heels. // B…" at bounding box center [952, 206] width 371 height 345
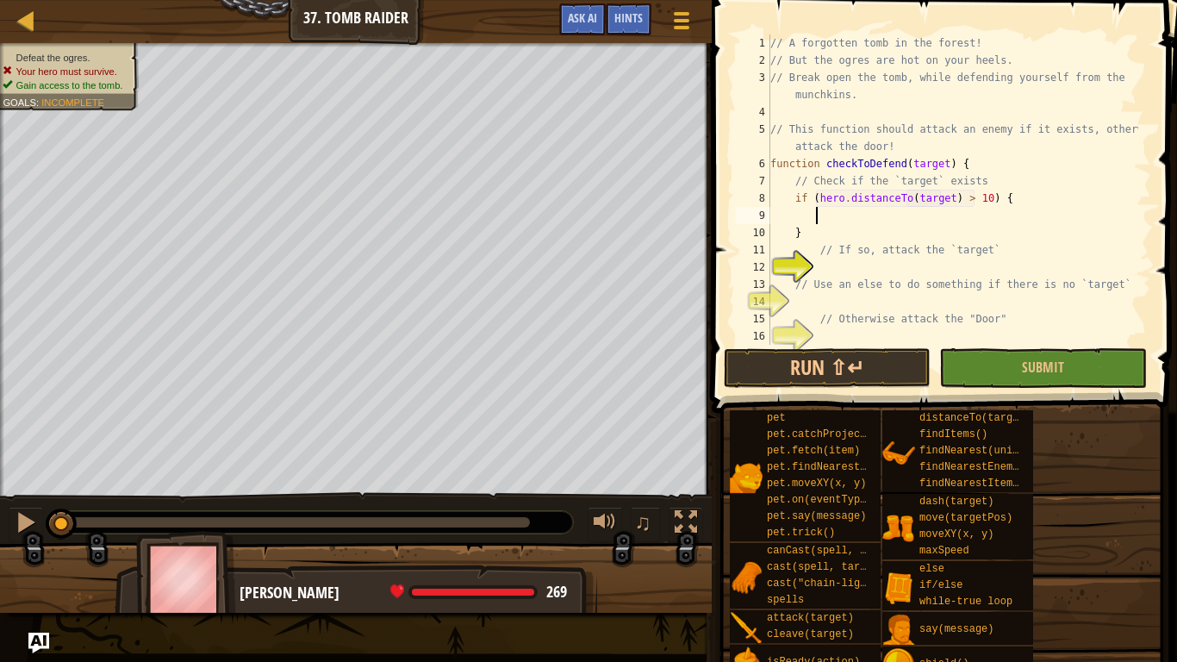
scroll to position [52, 0]
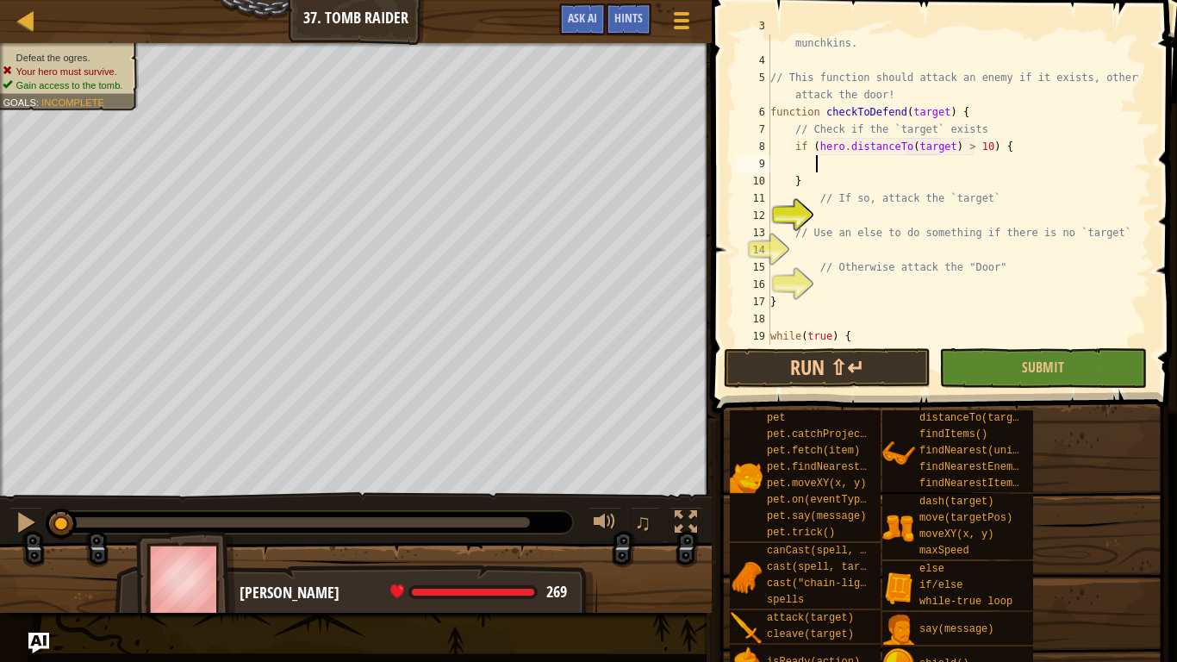
type textarea "s"
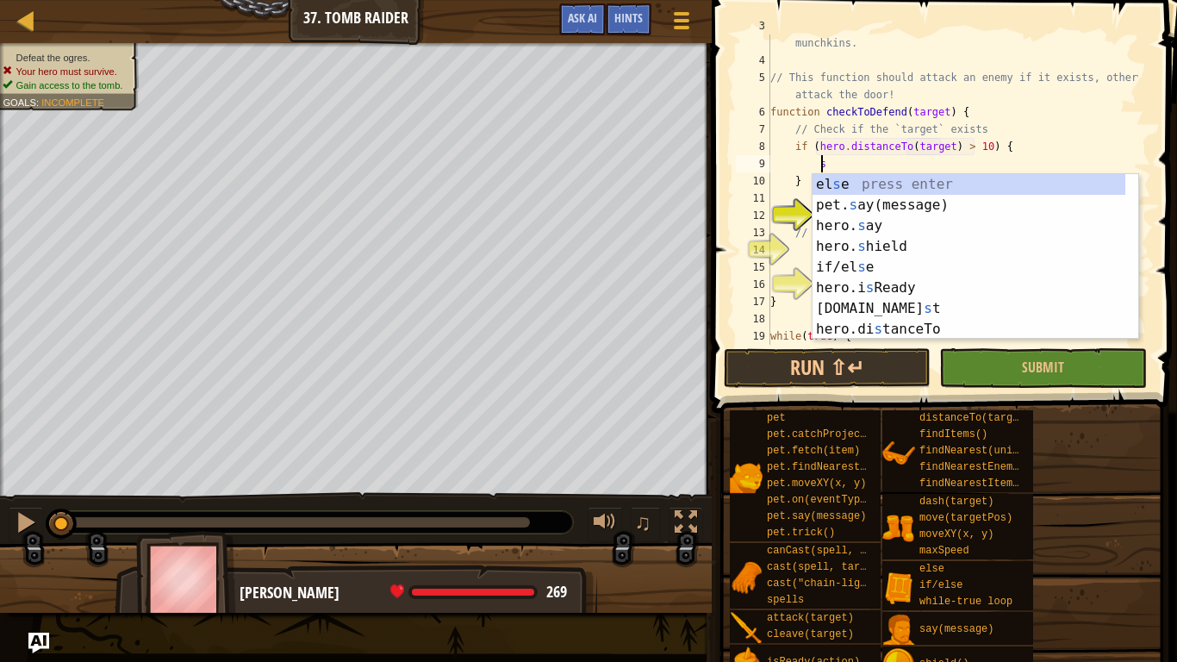
scroll to position [8, 3]
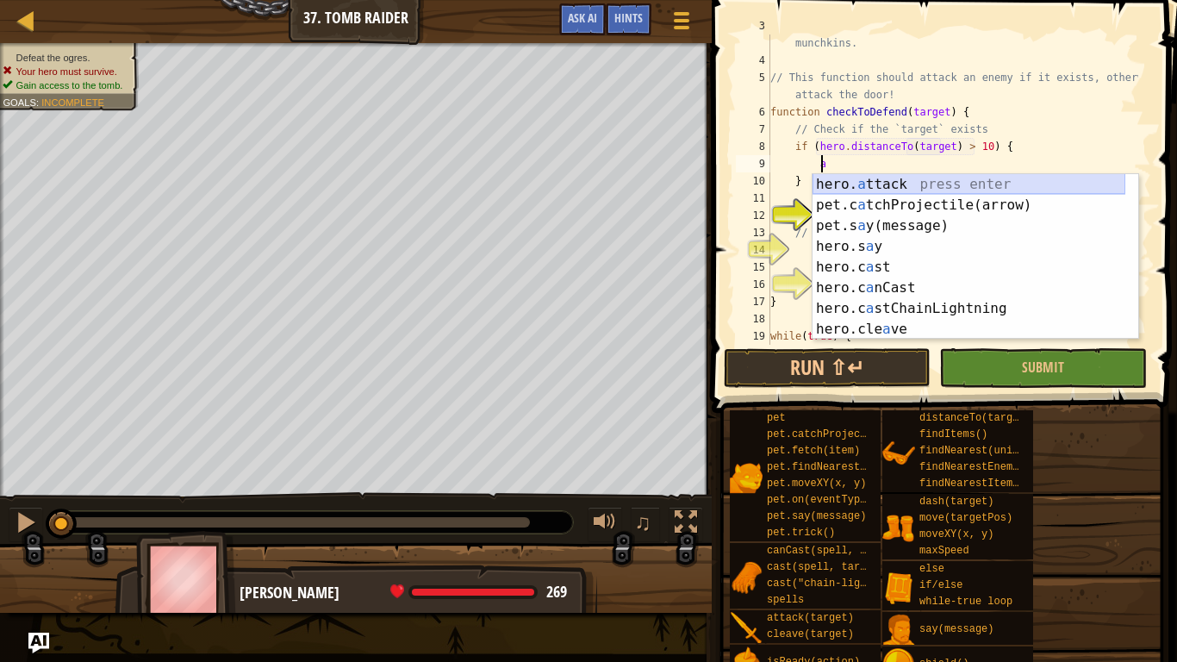
click at [936, 186] on div "hero. a ttack press enter pet.c a tchProjectile(arrow) press enter pet.s a y(me…" at bounding box center [968, 277] width 313 height 207
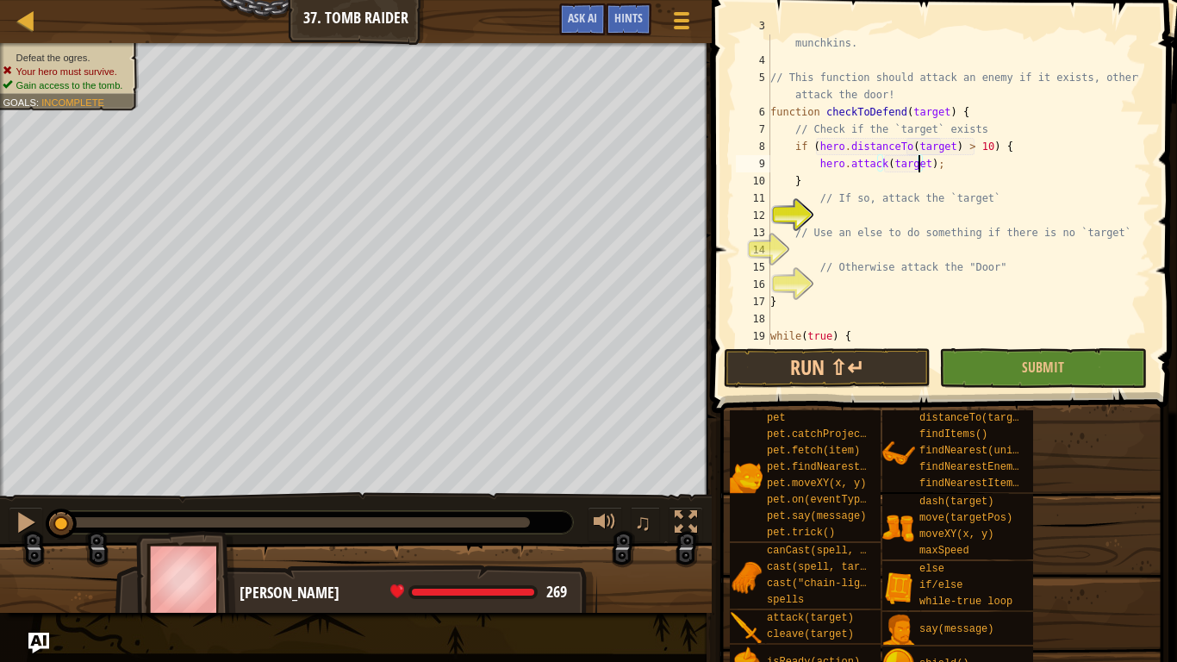
scroll to position [8, 12]
click at [957, 171] on div "// Break open the tomb, while defending yourself from the munchkins. // This fu…" at bounding box center [952, 198] width 371 height 362
click at [984, 206] on div "// Break open the tomb, while defending yourself from the munchkins. // This fu…" at bounding box center [952, 198] width 371 height 362
type textarea "// If so, attack the `target`"
click at [990, 223] on div "// Break open the tomb, while defending yourself from the munchkins. // This fu…" at bounding box center [952, 198] width 371 height 362
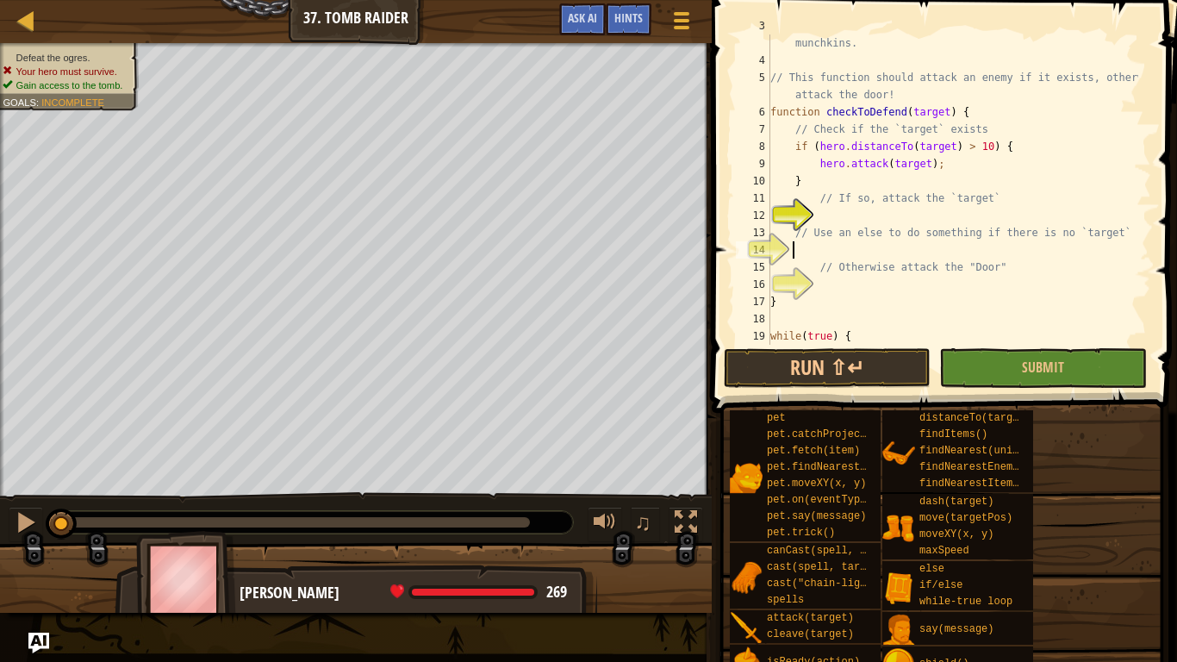
click at [992, 247] on div "// Break open the tomb, while defending yourself from the munchkins. // This fu…" at bounding box center [952, 198] width 371 height 362
click at [923, 236] on div "// Break open the tomb, while defending yourself from the munchkins. // This fu…" at bounding box center [952, 198] width 371 height 362
type textarea "// Use an else to do something if there is no `target`"
click at [948, 256] on div "// Break open the tomb, while defending yourself from the munchkins. // This fu…" at bounding box center [952, 198] width 371 height 362
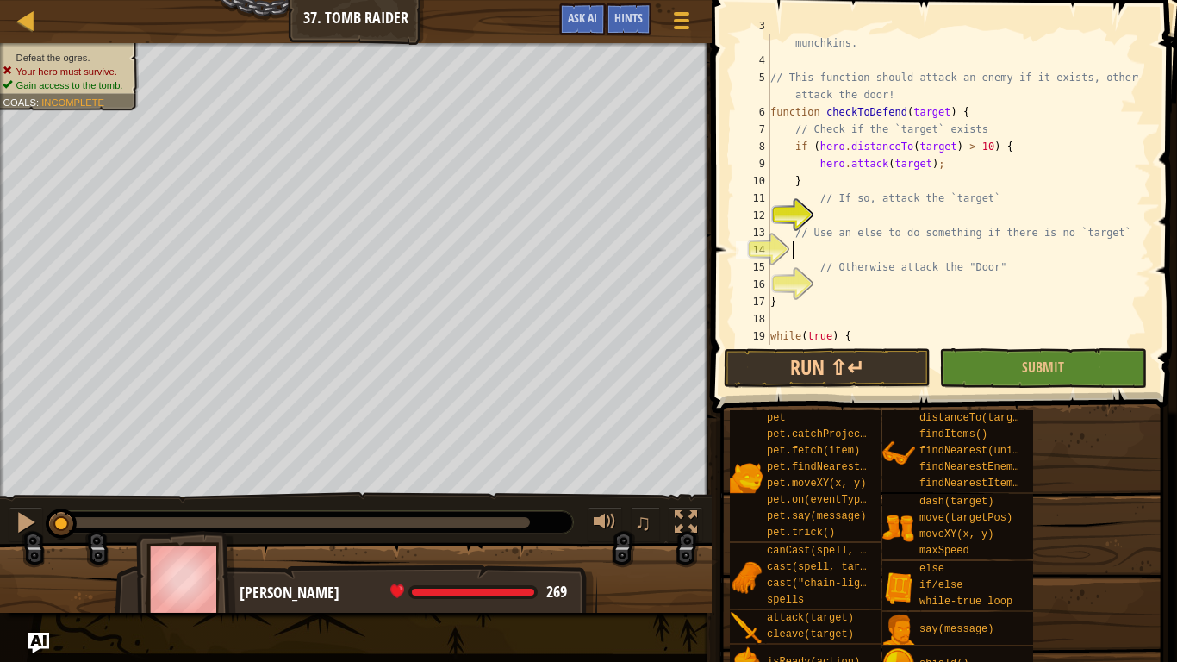
click at [1066, 243] on div "// Break open the tomb, while defending yourself from the munchkins. // This fu…" at bounding box center [952, 198] width 371 height 362
click at [1070, 231] on div "// Break open the tomb, while defending yourself from the munchkins. // This fu…" at bounding box center [952, 198] width 371 height 362
type textarea "// Use an else to do something if there is no `target`"
click at [912, 242] on div "// Break open the tomb, while defending yourself from the munchkins. // This fu…" at bounding box center [952, 198] width 371 height 362
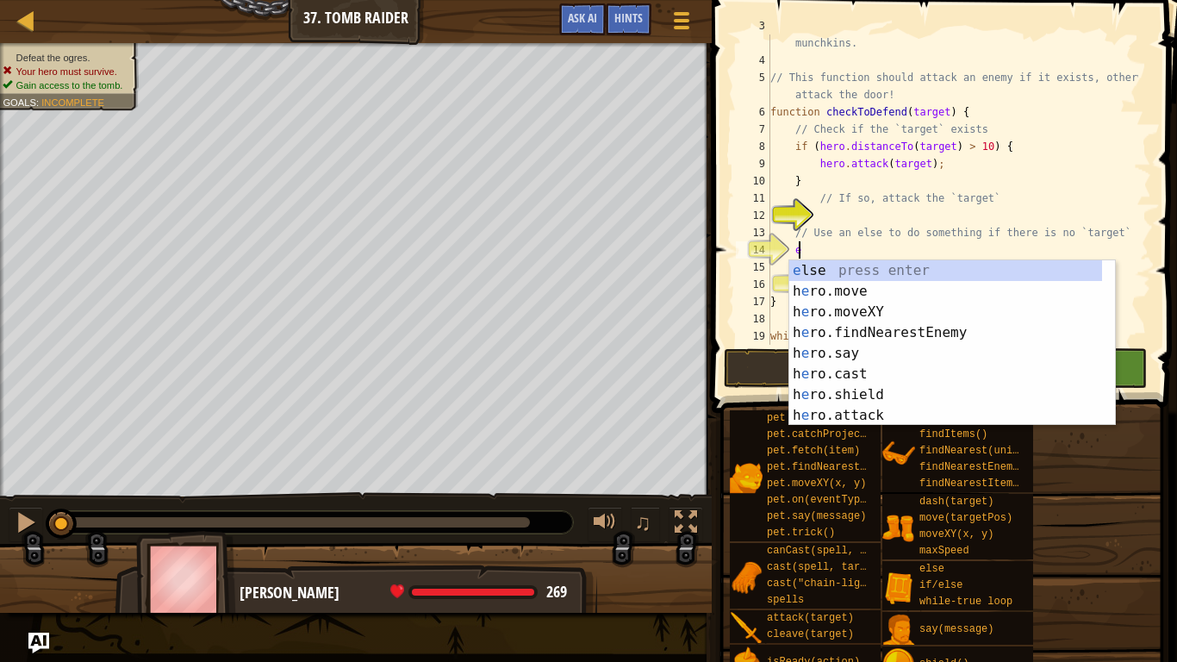
type textarea "el"
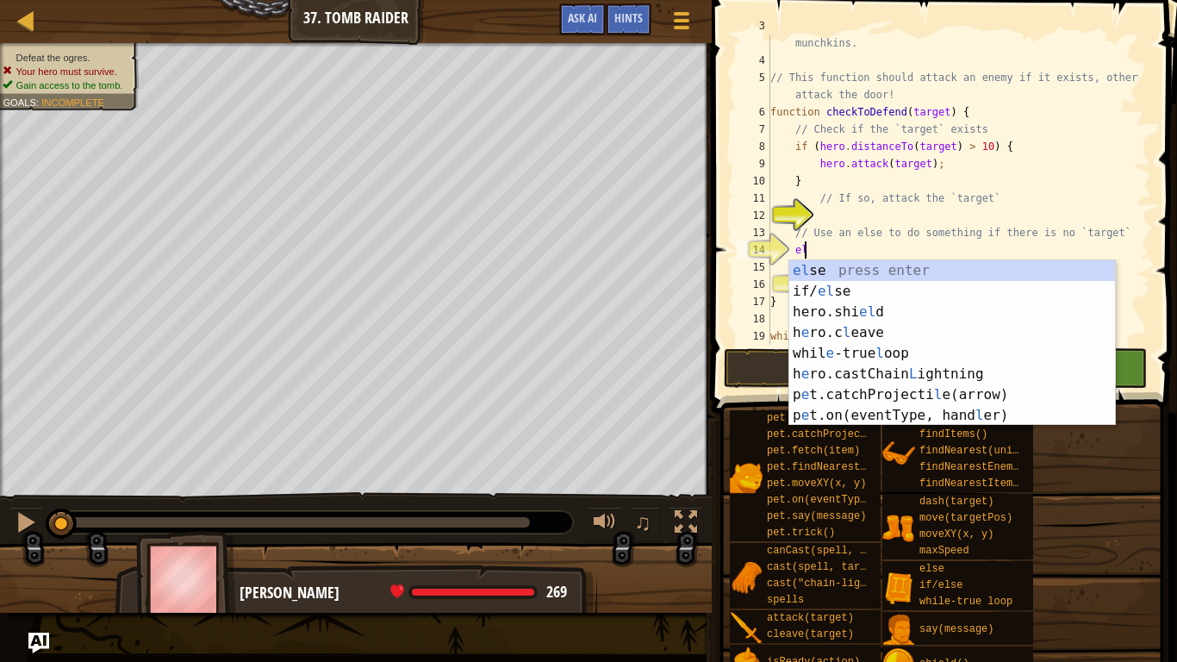
scroll to position [8, 2]
click at [910, 270] on div "el se press enter if/ el se press enter hero.shi el d press enter h e ro.c l ea…" at bounding box center [952, 363] width 326 height 207
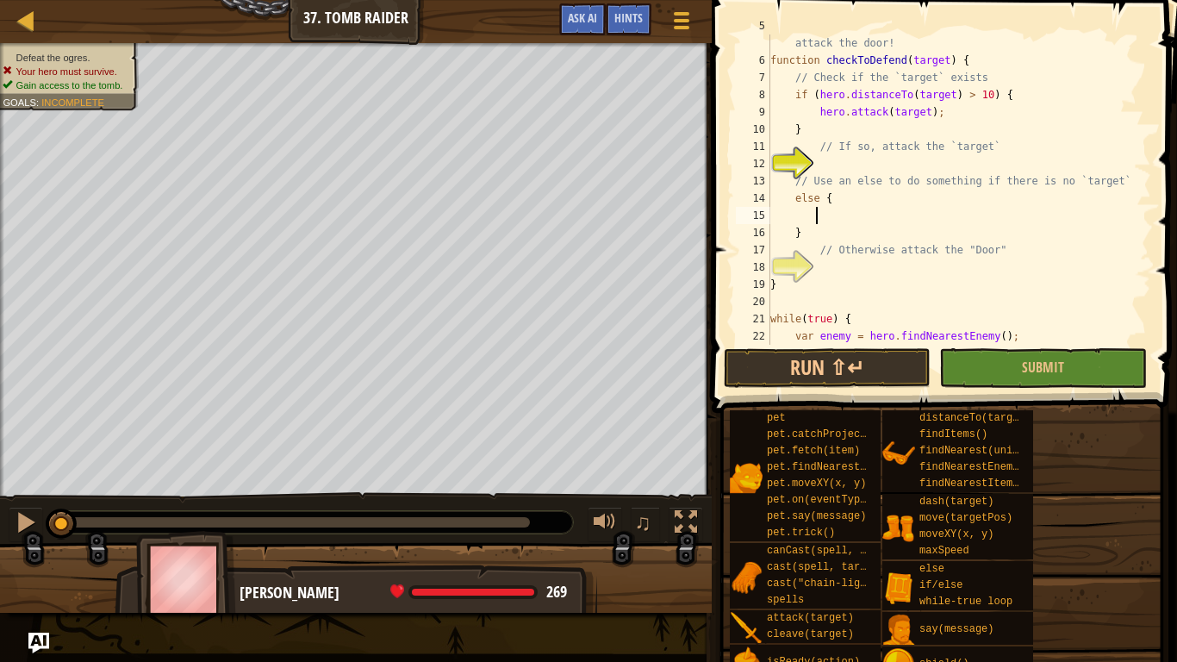
scroll to position [8, 3]
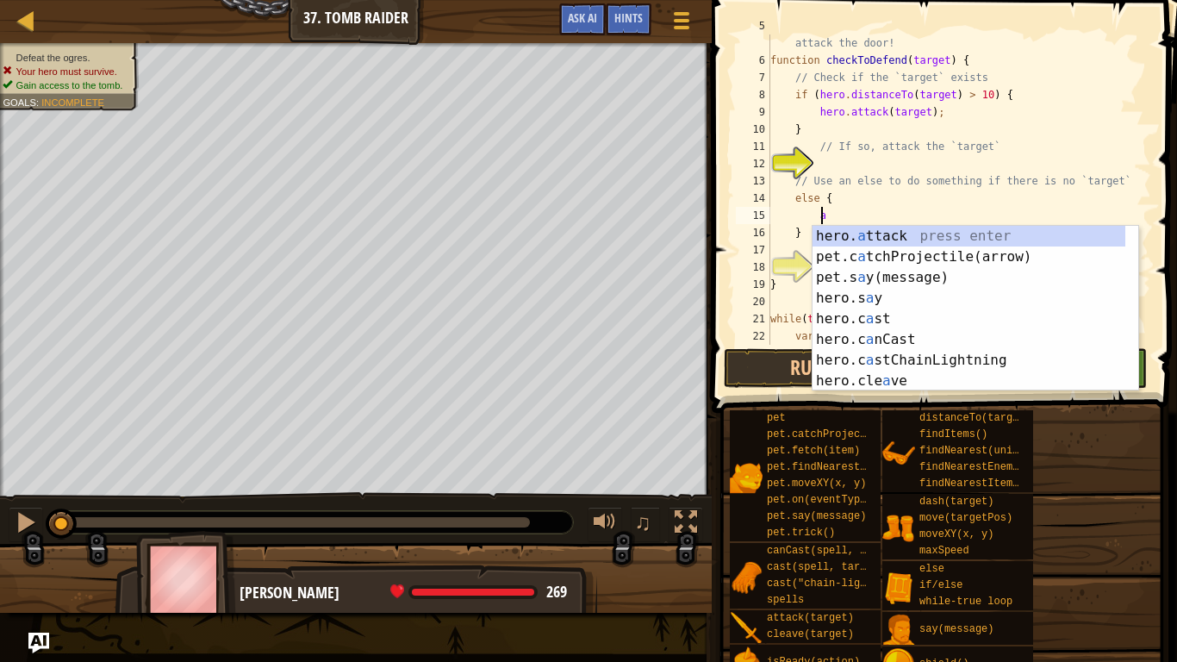
click at [898, 241] on div "hero. a ttack press enter pet.c a tchProjectile(arrow) press enter pet.s a y(me…" at bounding box center [968, 329] width 313 height 207
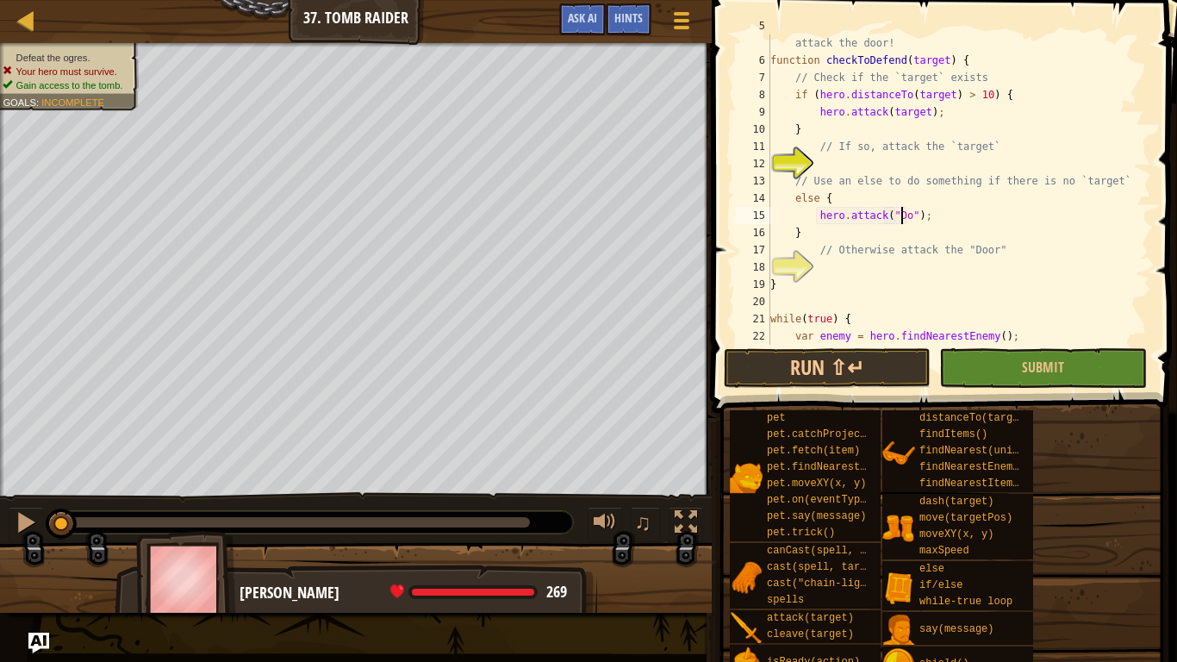
scroll to position [8, 11]
click at [947, 204] on div "// This function should attack an enemy if it exists, otherwise attack the door…" at bounding box center [952, 198] width 371 height 362
click at [951, 214] on div "// This function should attack an enemy if it exists, otherwise attack the door…" at bounding box center [952, 198] width 371 height 362
type textarea "hero.attack("Door");"
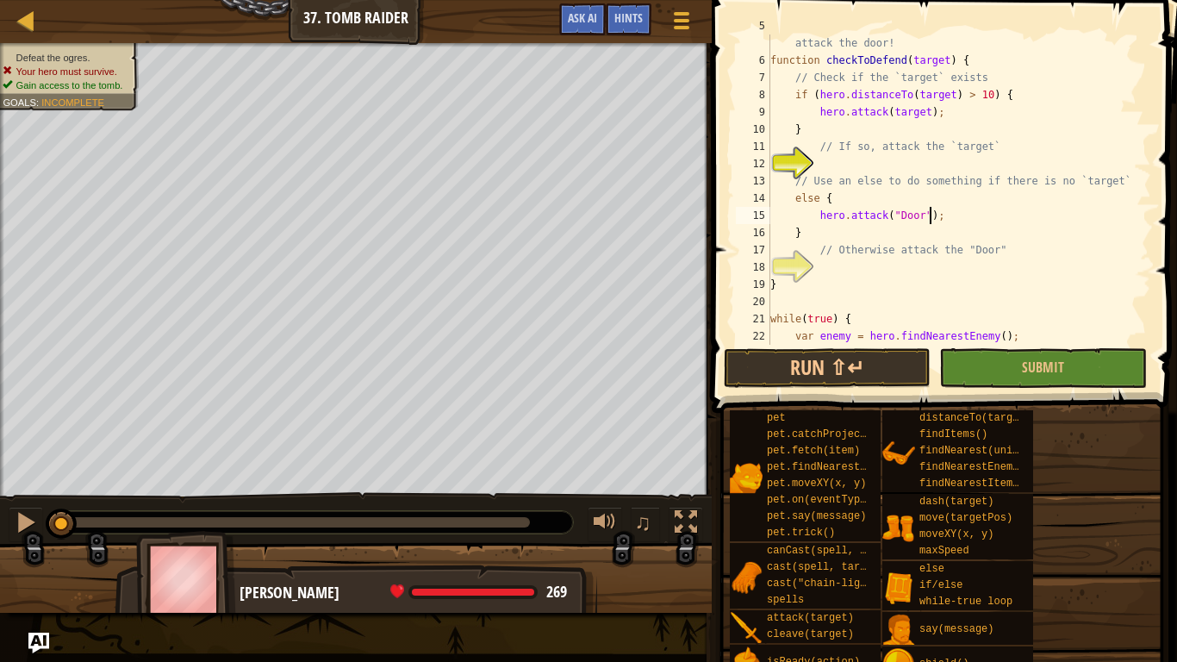
scroll to position [155, 0]
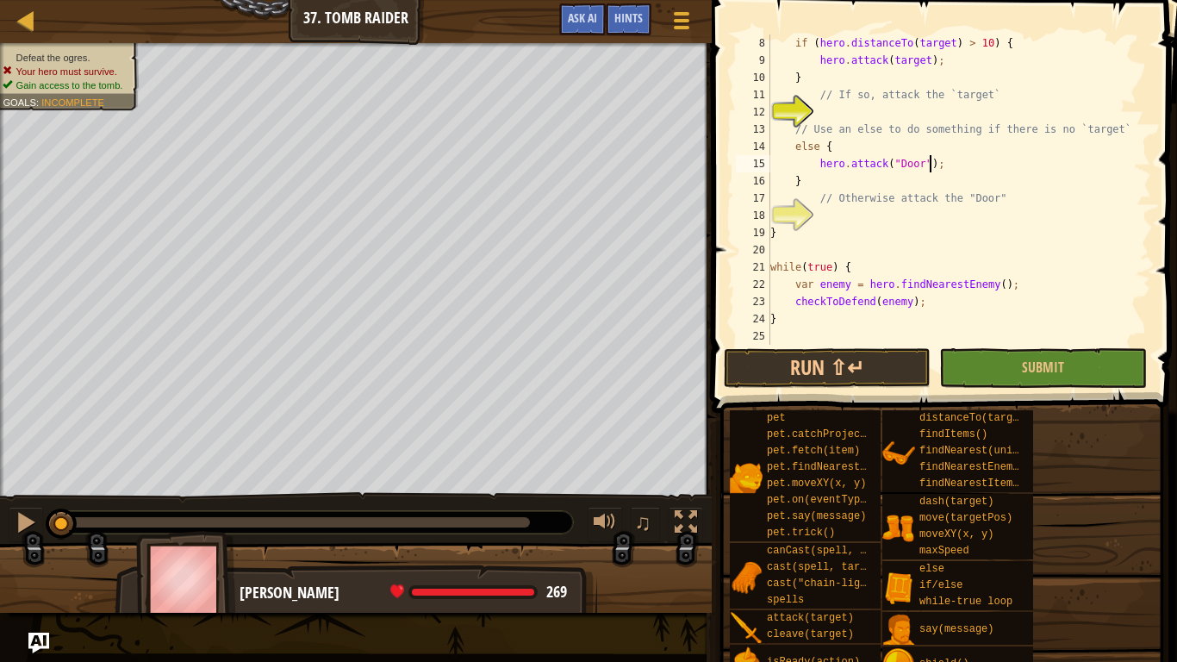
click at [867, 213] on div "if ( hero . distanceTo ( target ) > 10 ) { hero . attack ( target ) ; } // If s…" at bounding box center [952, 206] width 371 height 345
click at [863, 371] on button "Run ⇧↵" at bounding box center [827, 368] width 207 height 40
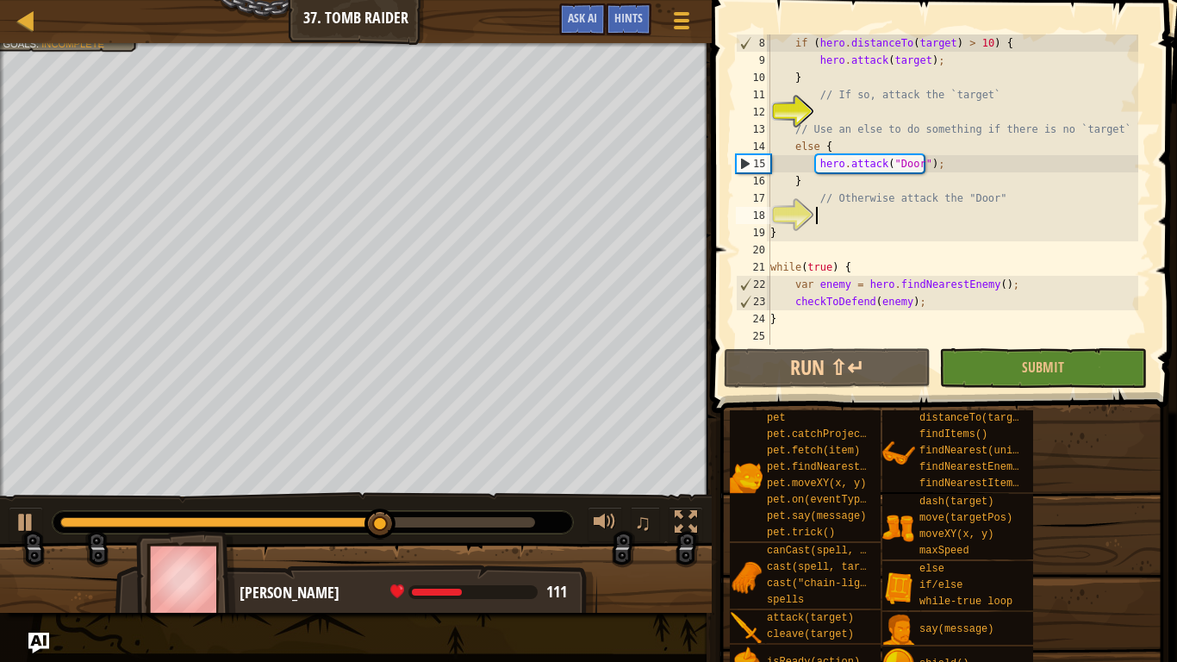
scroll to position [0, 0]
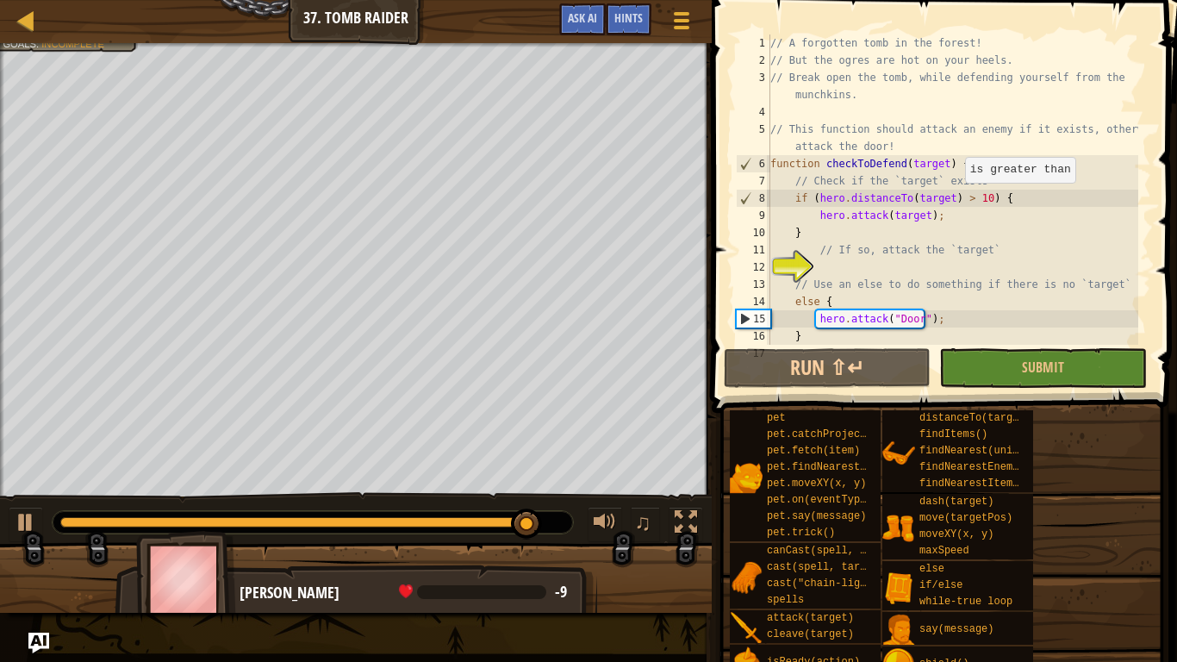
click at [956, 200] on div "// A forgotten tomb in the forest! // But the ogres are hot on your heels. // B…" at bounding box center [952, 206] width 371 height 345
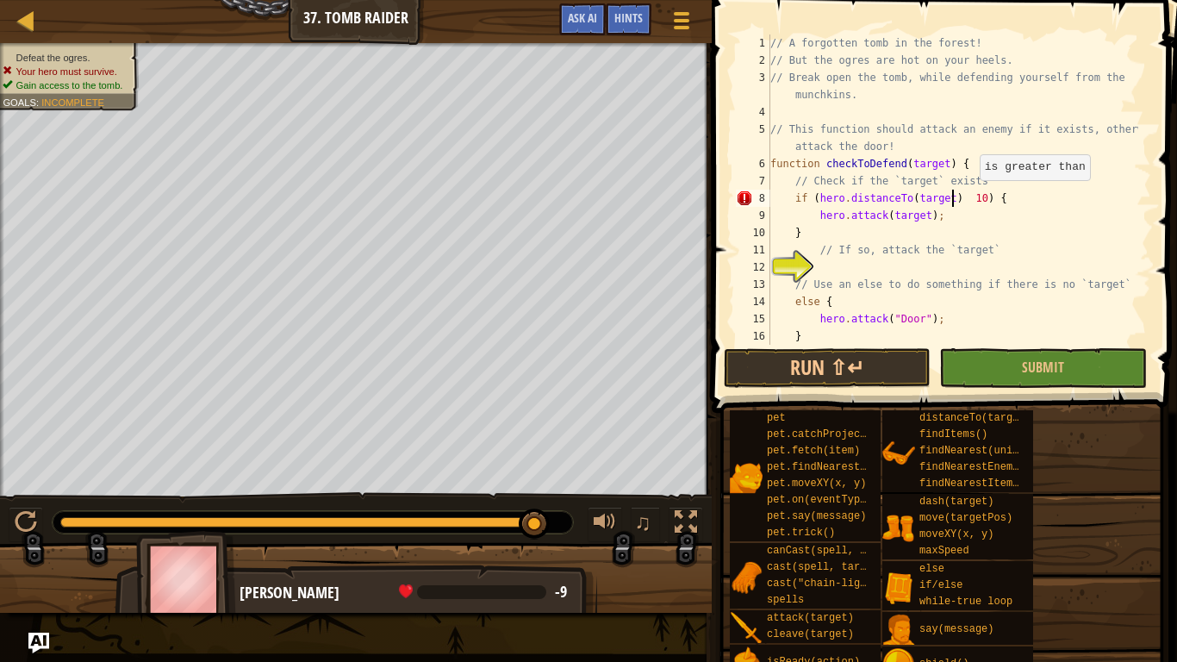
scroll to position [8, 16]
click at [870, 346] on span at bounding box center [945, 181] width 479 height 463
click at [866, 359] on button "Run ⇧↵" at bounding box center [827, 368] width 207 height 40
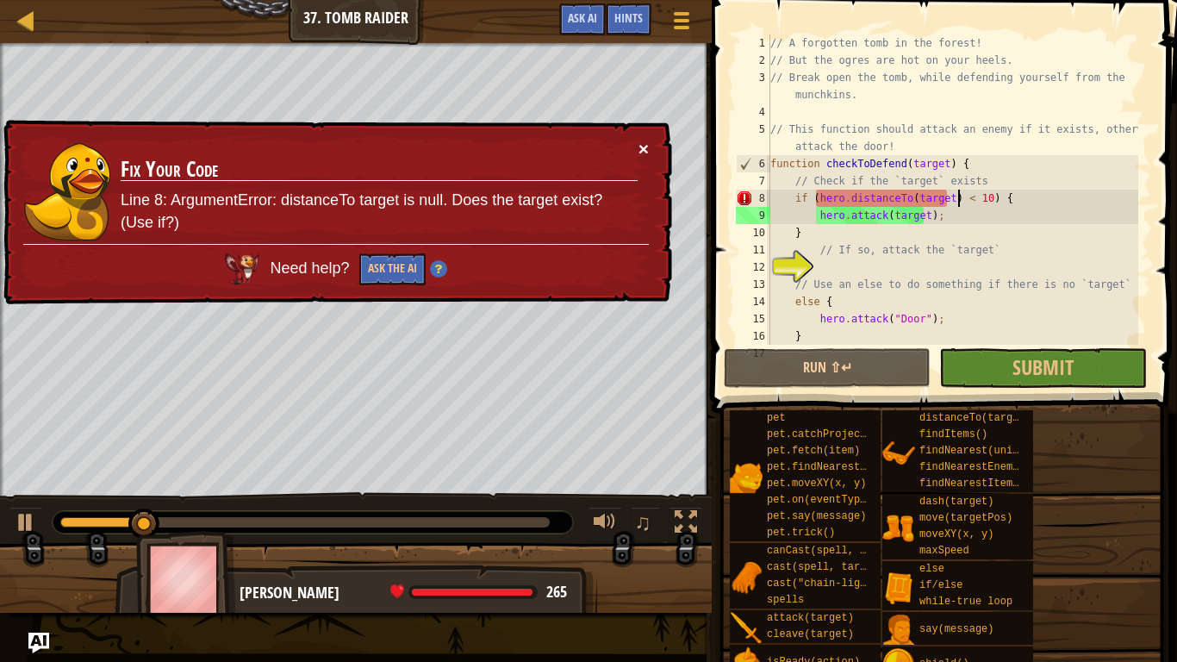
click at [645, 146] on button "×" at bounding box center [643, 149] width 10 height 18
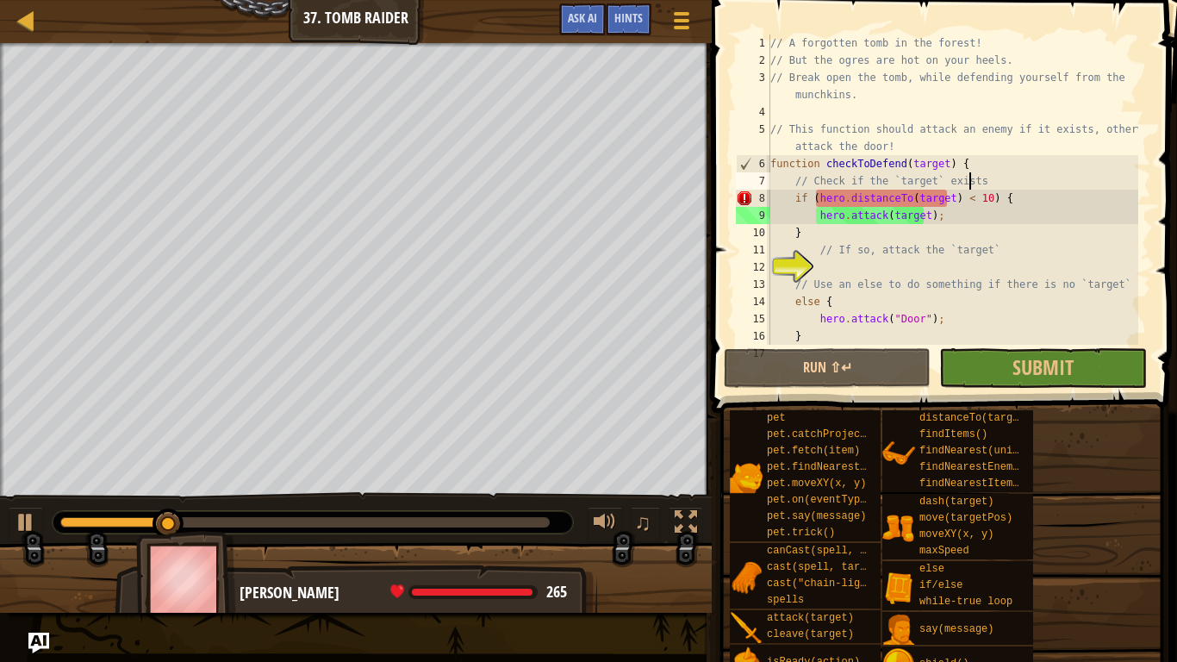
click at [997, 176] on div "// A forgotten tomb in the forest! // But the ogres are hot on your heels. // B…" at bounding box center [952, 206] width 371 height 345
type textarea "// Check if the `target` exists"
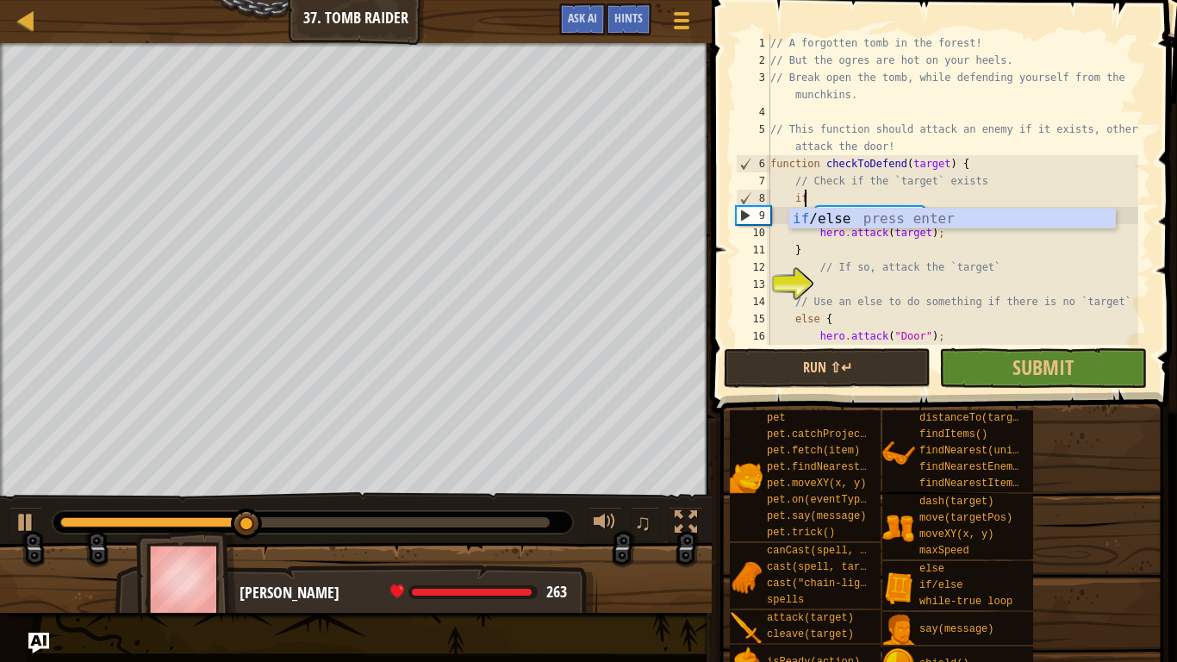
scroll to position [8, 2]
click at [955, 214] on div "if /else press enter" at bounding box center [952, 239] width 326 height 62
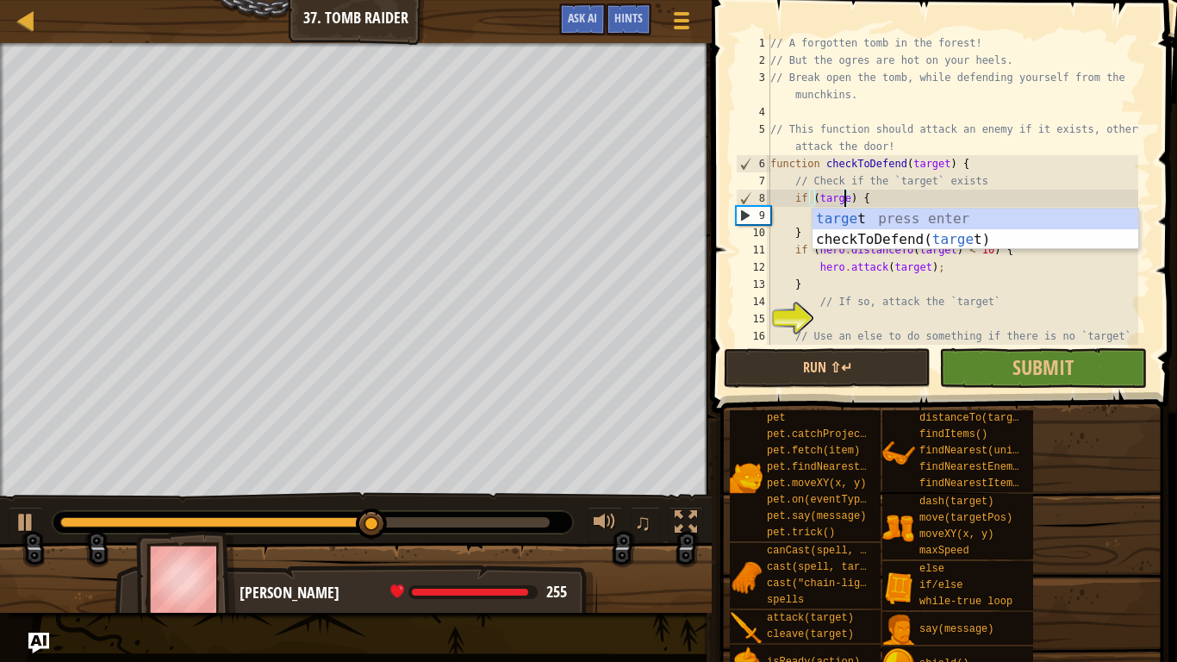
scroll to position [8, 6]
click at [909, 190] on div "// A forgotten tomb in the forest! // But the ogres are hot on your heels. // B…" at bounding box center [952, 206] width 371 height 345
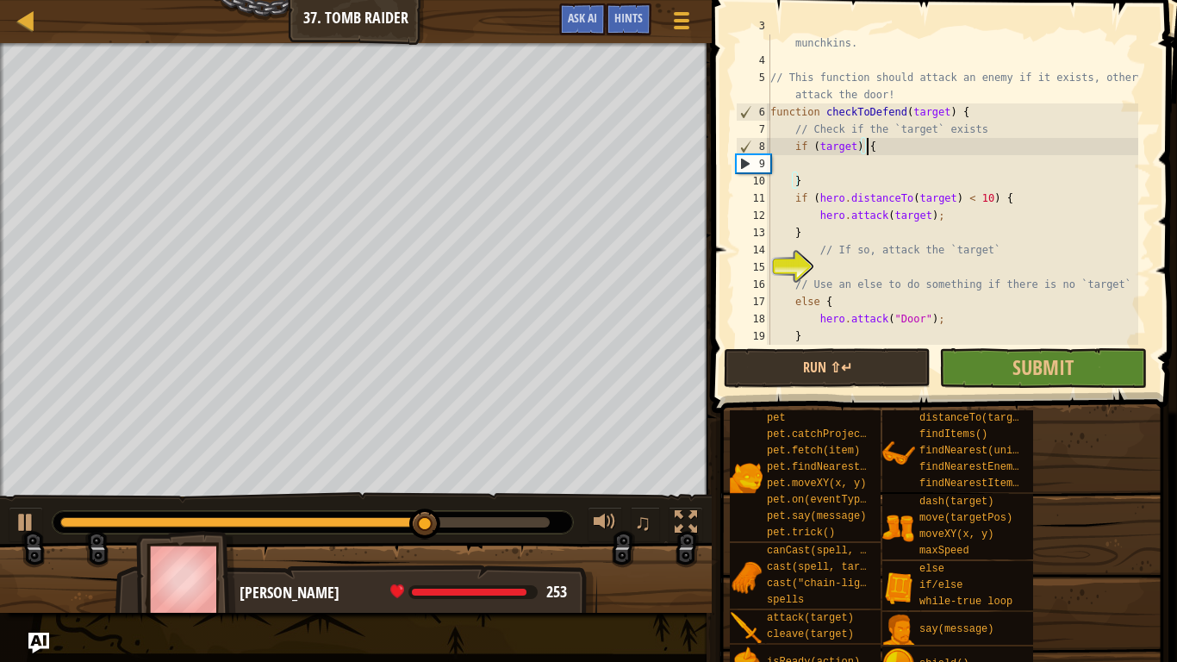
scroll to position [0, 0]
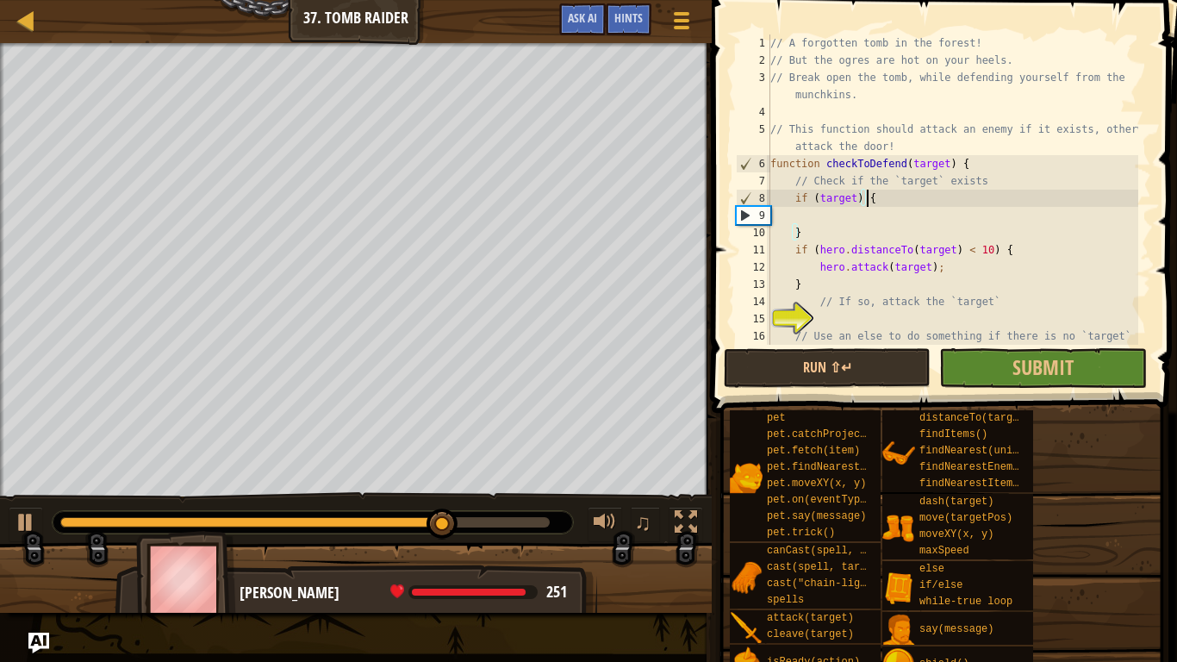
click at [821, 235] on div "// A forgotten tomb in the forest! // But the ogres are hot on your heels. // B…" at bounding box center [952, 206] width 371 height 345
type textarea "}"
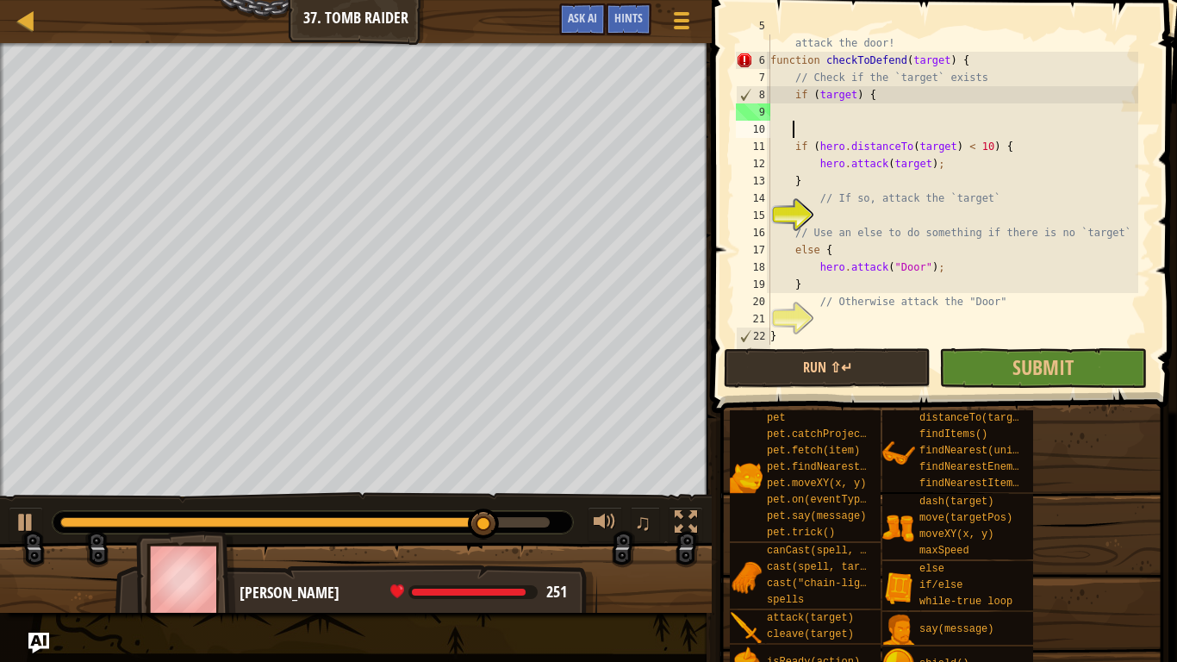
click at [836, 208] on div "// This function should attack an enemy if it exists, otherwise attack the door…" at bounding box center [952, 198] width 371 height 362
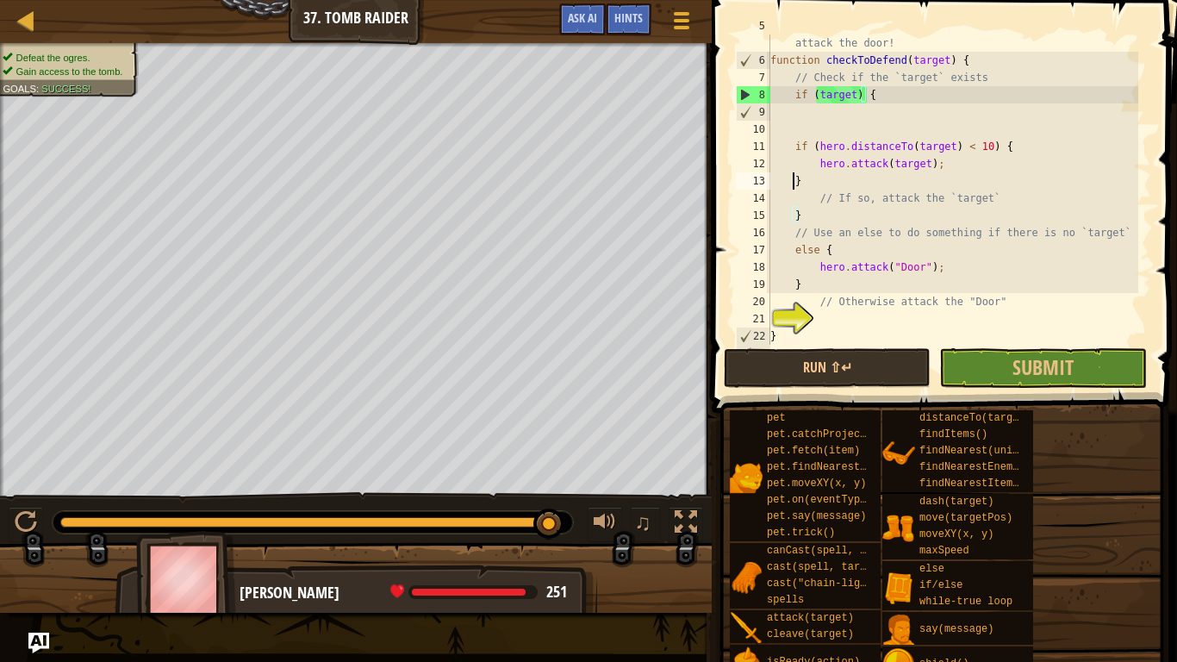
click at [792, 178] on div "// This function should attack an enemy if it exists, otherwise attack the door…" at bounding box center [952, 198] width 371 height 362
click at [814, 162] on div "// This function should attack an enemy if it exists, otherwise attack the door…" at bounding box center [952, 198] width 371 height 362
click at [790, 147] on div "// This function should attack an enemy if it exists, otherwise attack the door…" at bounding box center [952, 198] width 371 height 362
type textarea "if (hero.distanceTo(target) < 10) {"
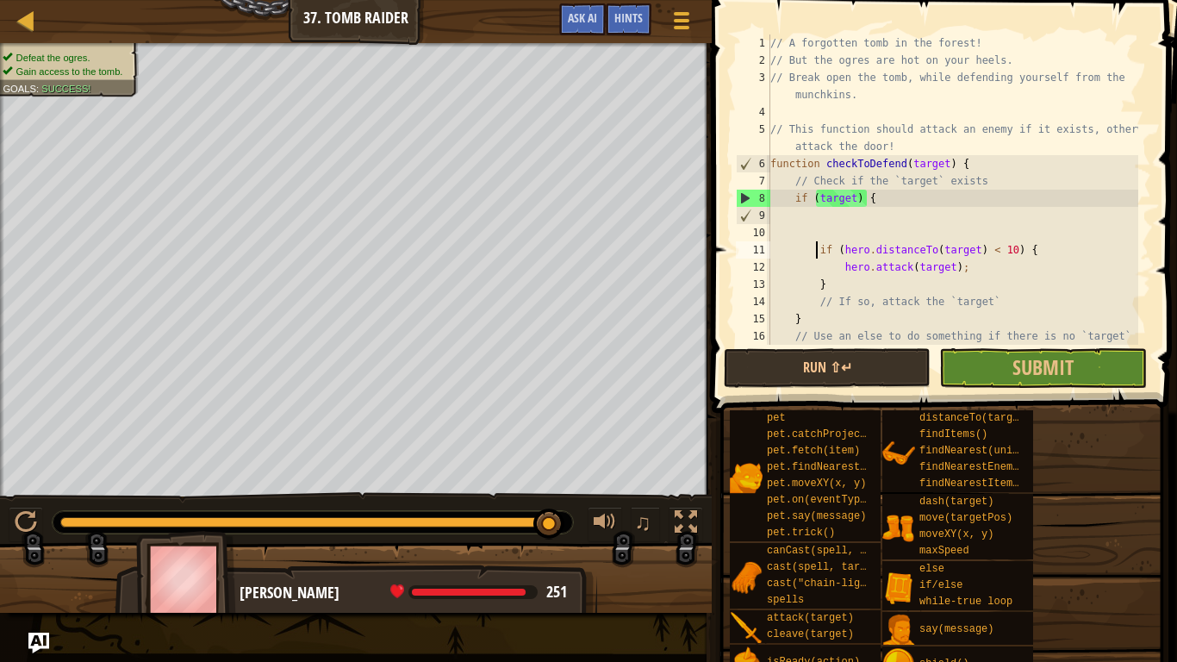
click at [885, 223] on div "// A forgotten tomb in the forest! // But the ogres are hot on your heels. // B…" at bounding box center [952, 206] width 371 height 345
click at [847, 226] on div "// A forgotten tomb in the forest! // But the ogres are hot on your heels. // B…" at bounding box center [952, 206] width 371 height 345
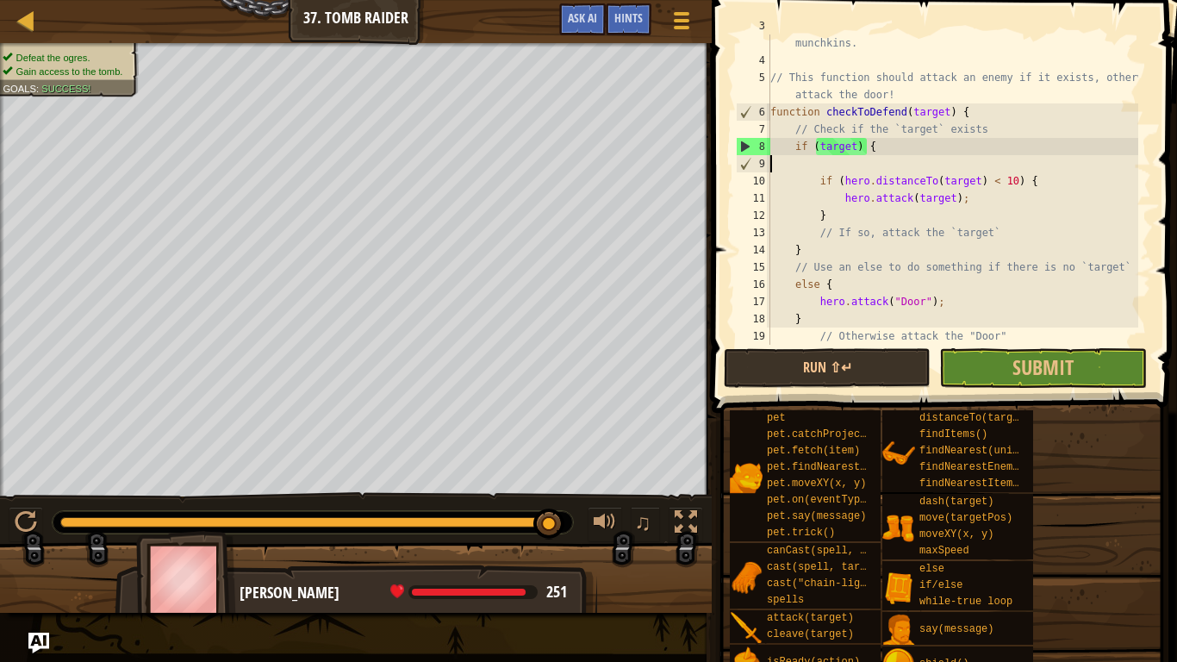
scroll to position [52, 0]
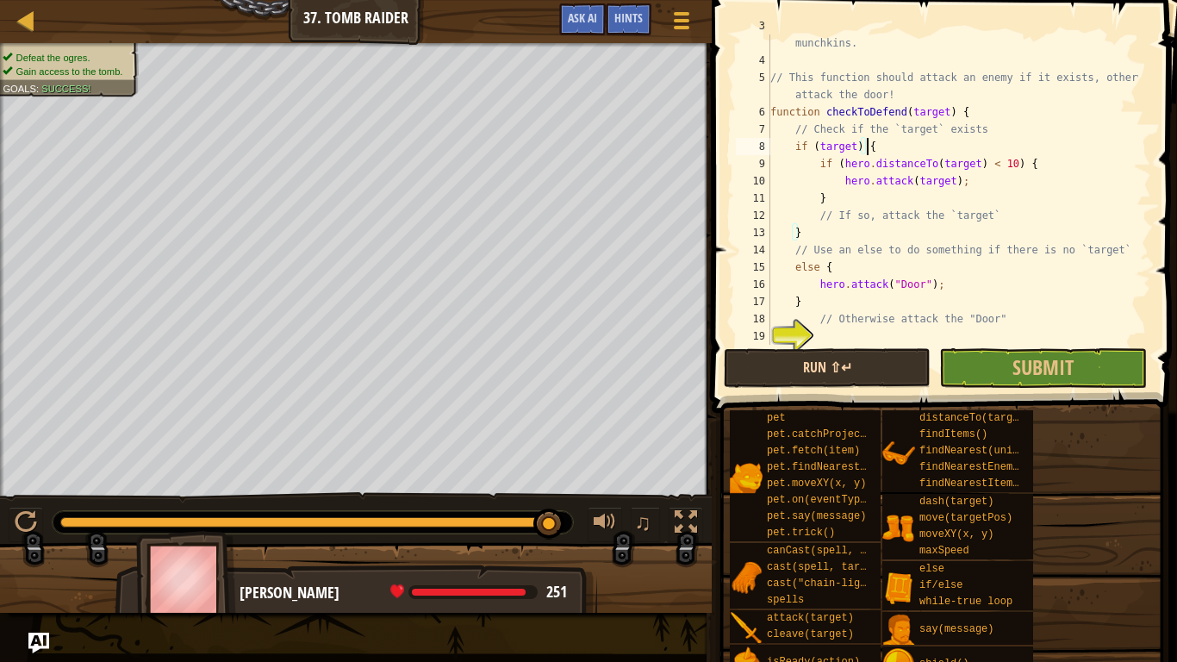
type textarea "if (target) {"
click at [896, 354] on button "Run ⇧↵" at bounding box center [827, 368] width 207 height 40
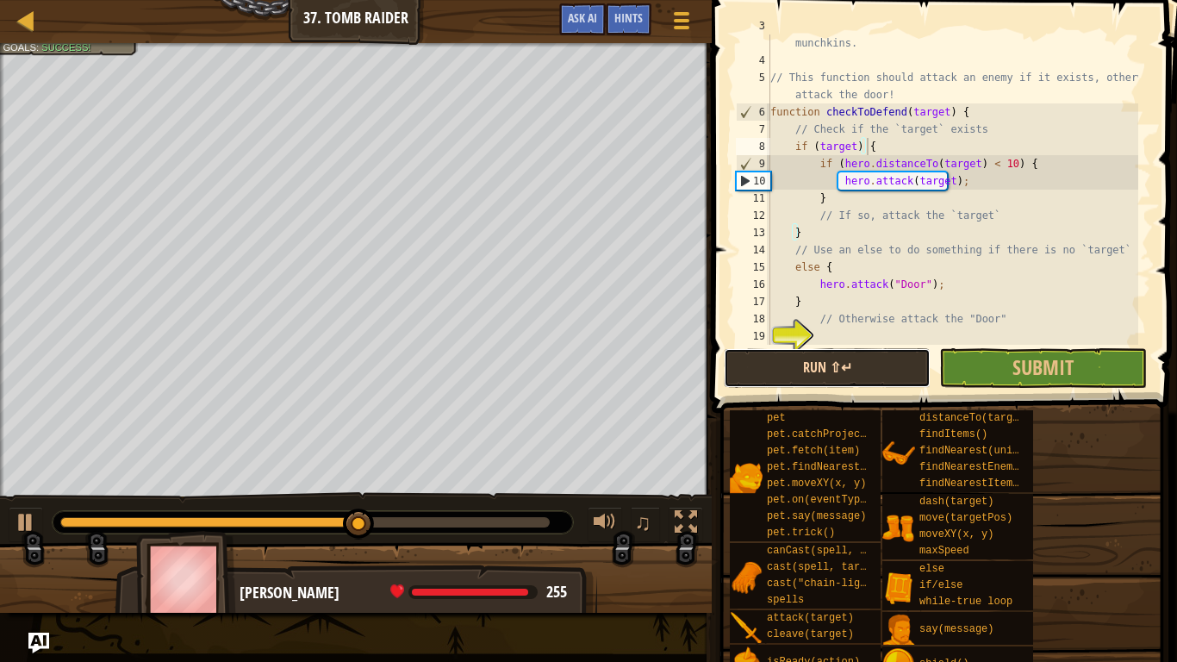
click at [799, 363] on button "Run ⇧↵" at bounding box center [827, 368] width 207 height 40
click at [799, 363] on button "Running" at bounding box center [827, 368] width 207 height 40
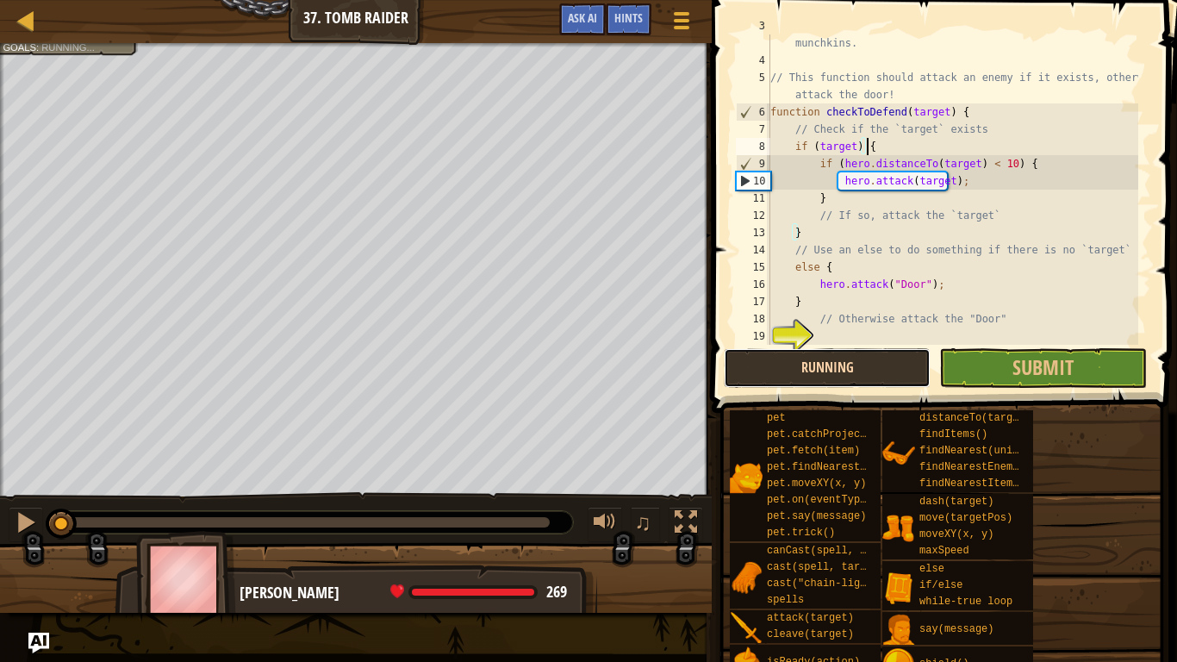
click at [799, 363] on button "Running" at bounding box center [827, 368] width 207 height 40
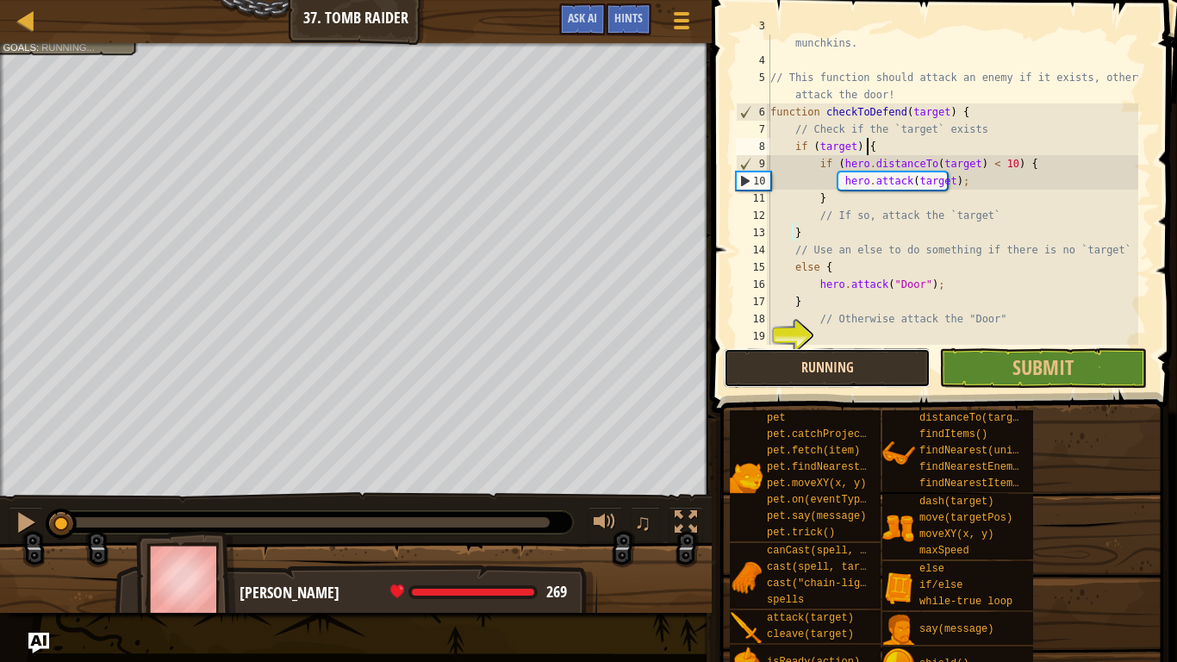
click at [799, 363] on button "Running" at bounding box center [827, 368] width 207 height 40
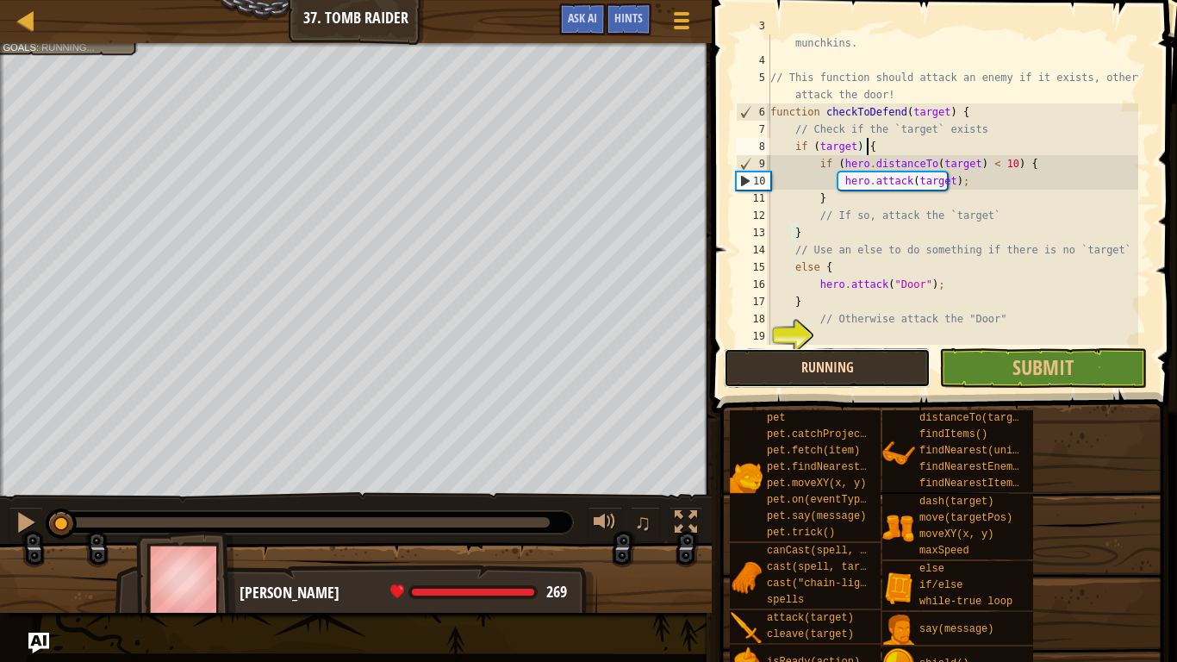
click at [799, 363] on button "Running" at bounding box center [827, 368] width 207 height 40
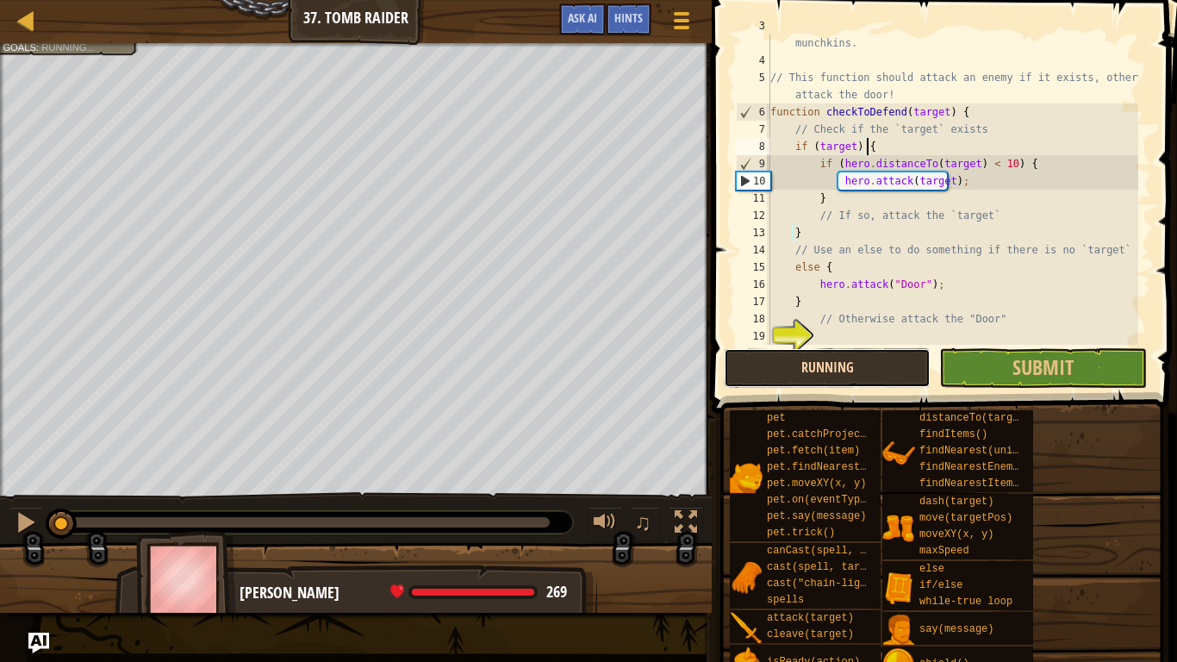
click at [799, 363] on button "Running" at bounding box center [827, 368] width 207 height 40
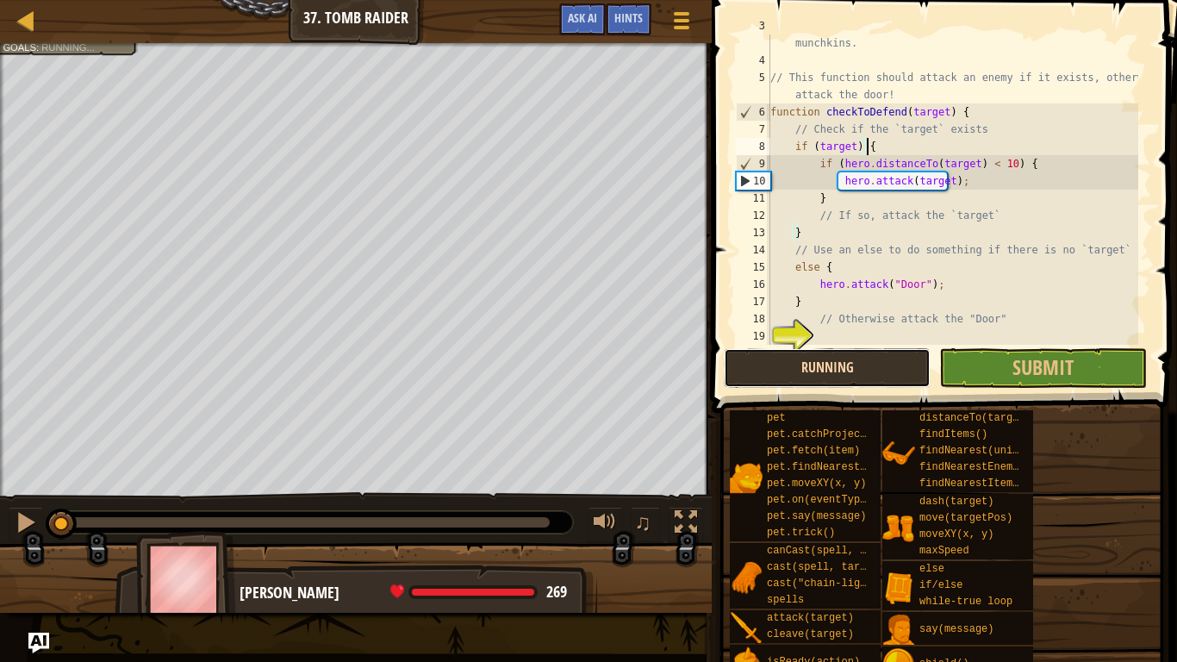
click at [799, 363] on button "Running" at bounding box center [827, 368] width 207 height 40
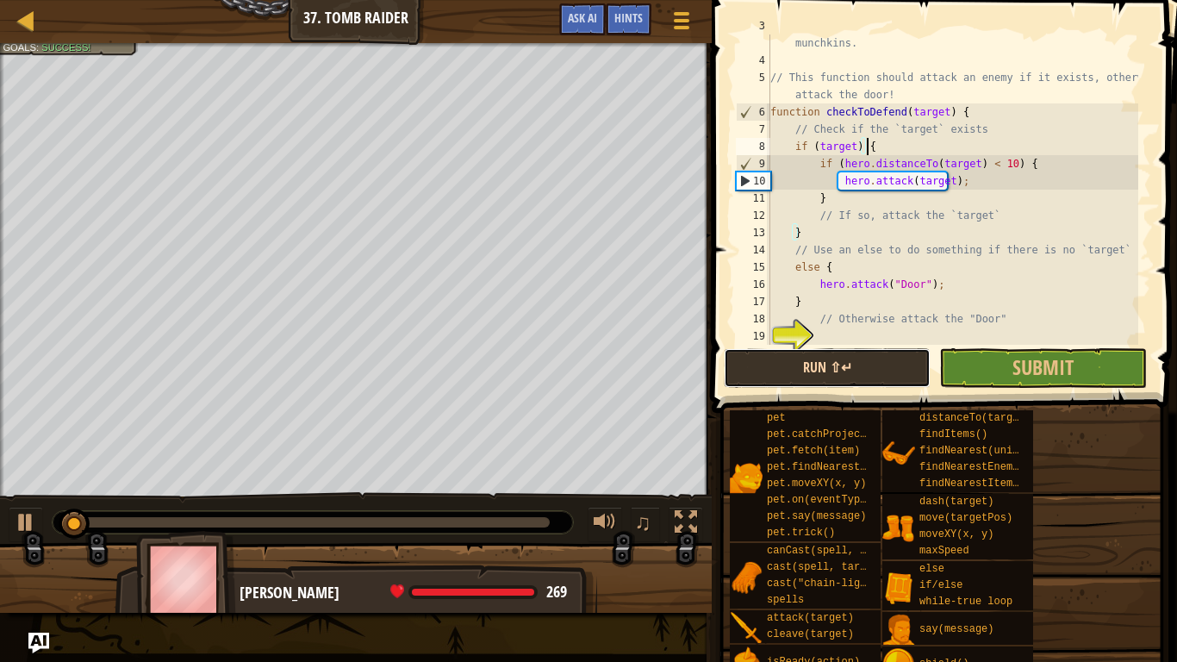
click at [799, 363] on button "Run ⇧↵" at bounding box center [827, 368] width 207 height 40
click at [799, 363] on button "Running" at bounding box center [827, 368] width 207 height 40
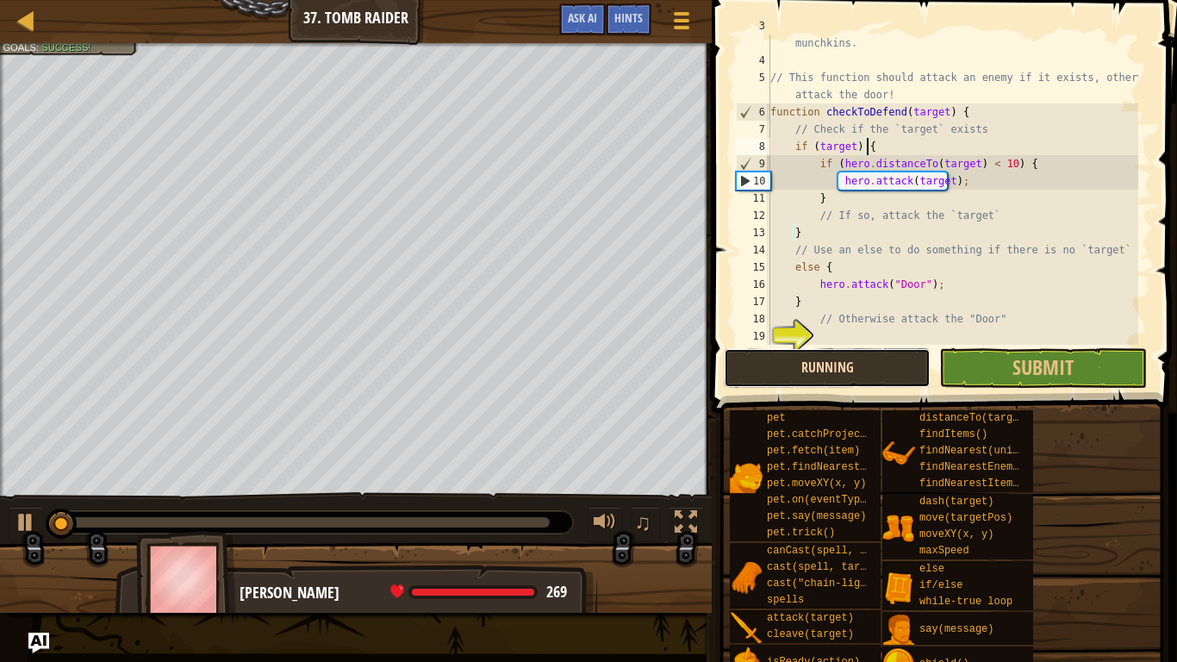
click at [799, 363] on button "Running" at bounding box center [827, 368] width 207 height 40
click at [799, 363] on button "Run ⇧↵" at bounding box center [827, 368] width 207 height 40
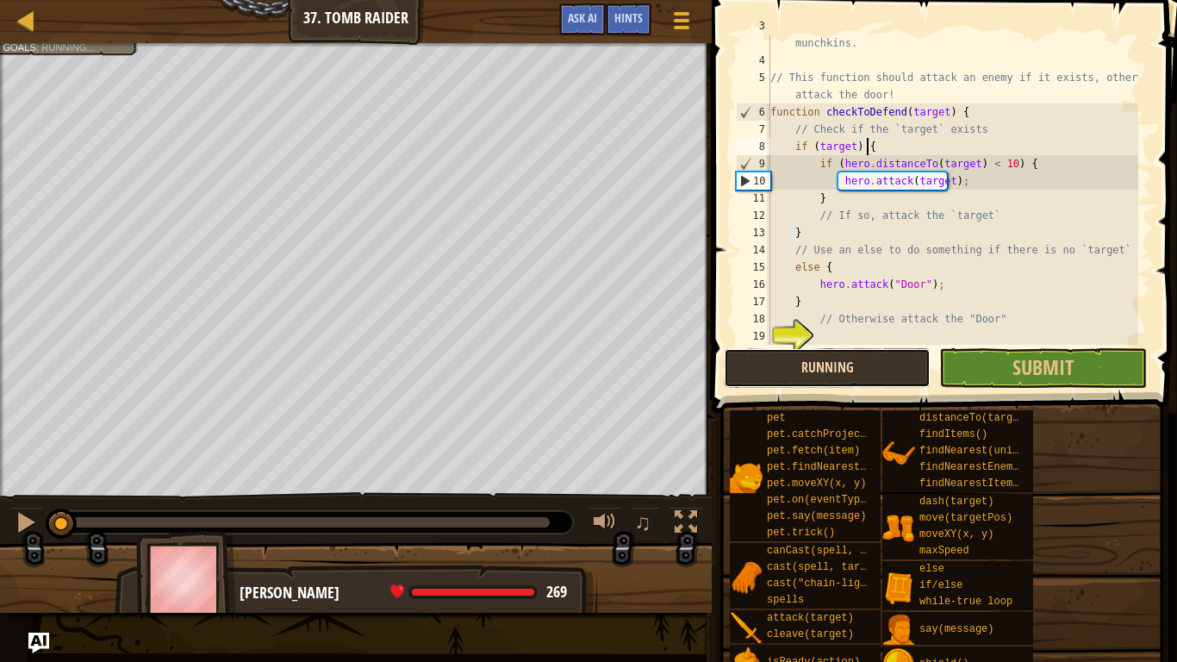
click at [799, 363] on button "Running" at bounding box center [827, 368] width 207 height 40
click at [845, 353] on button "Run ⇧↵" at bounding box center [827, 368] width 207 height 40
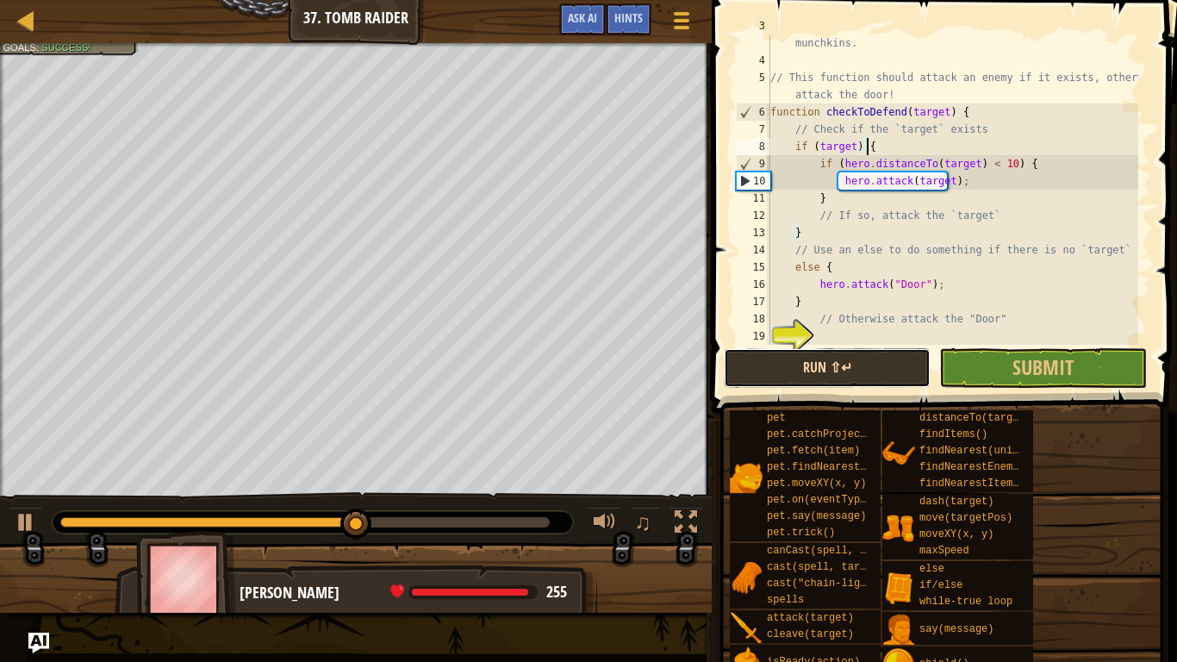
click at [843, 364] on button "Run ⇧↵" at bounding box center [827, 368] width 207 height 40
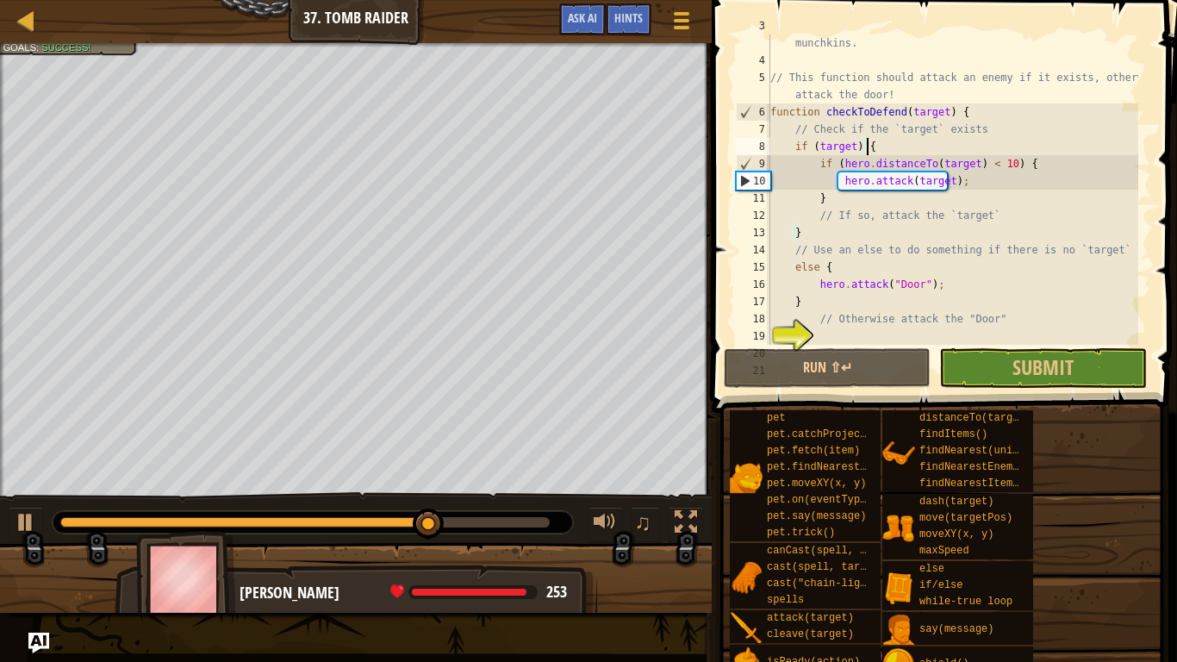
click at [964, 346] on span at bounding box center [945, 181] width 479 height 463
click at [975, 358] on button "Submit" at bounding box center [1042, 368] width 207 height 40
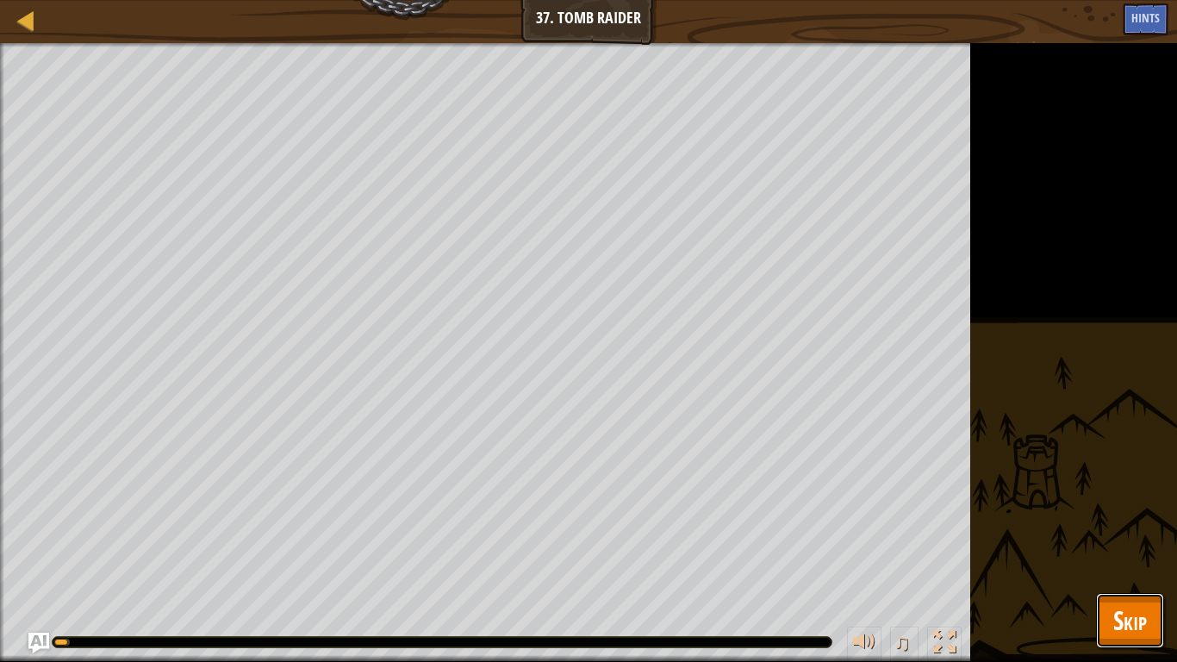
click at [1141, 551] on span "Skip" at bounding box center [1130, 619] width 34 height 35
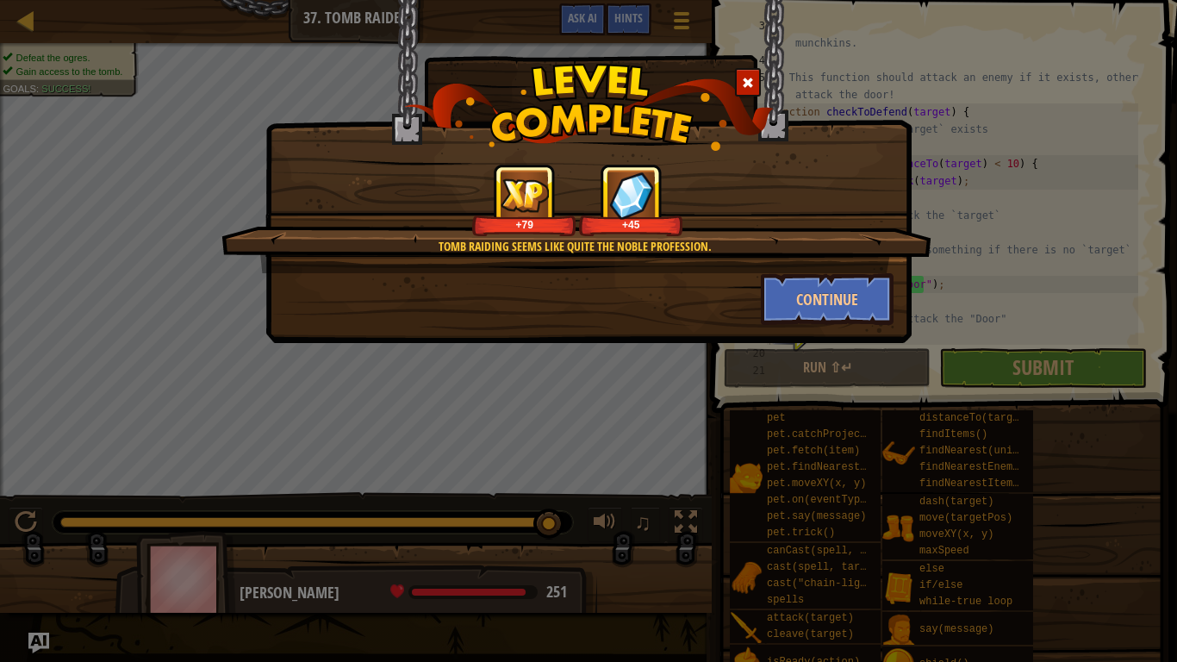
click at [597, 249] on div "Tomb raiding seems like quite the noble profession." at bounding box center [575, 246] width 544 height 17
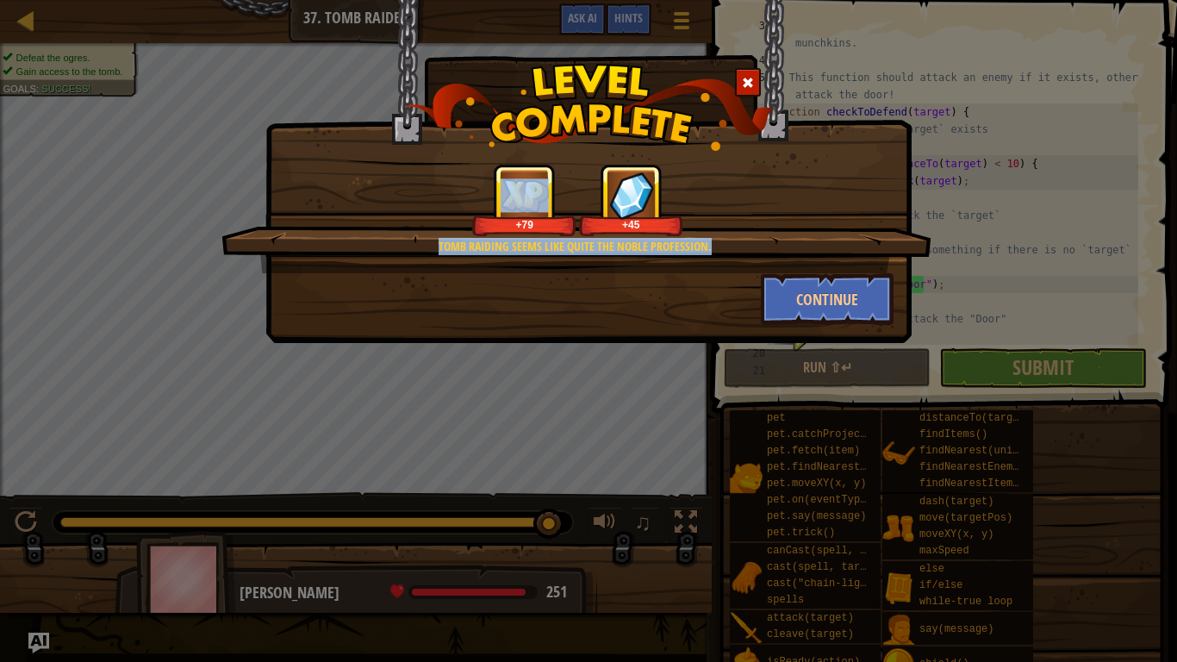
click at [597, 249] on div "Tomb raiding seems like quite the noble profession." at bounding box center [575, 246] width 544 height 17
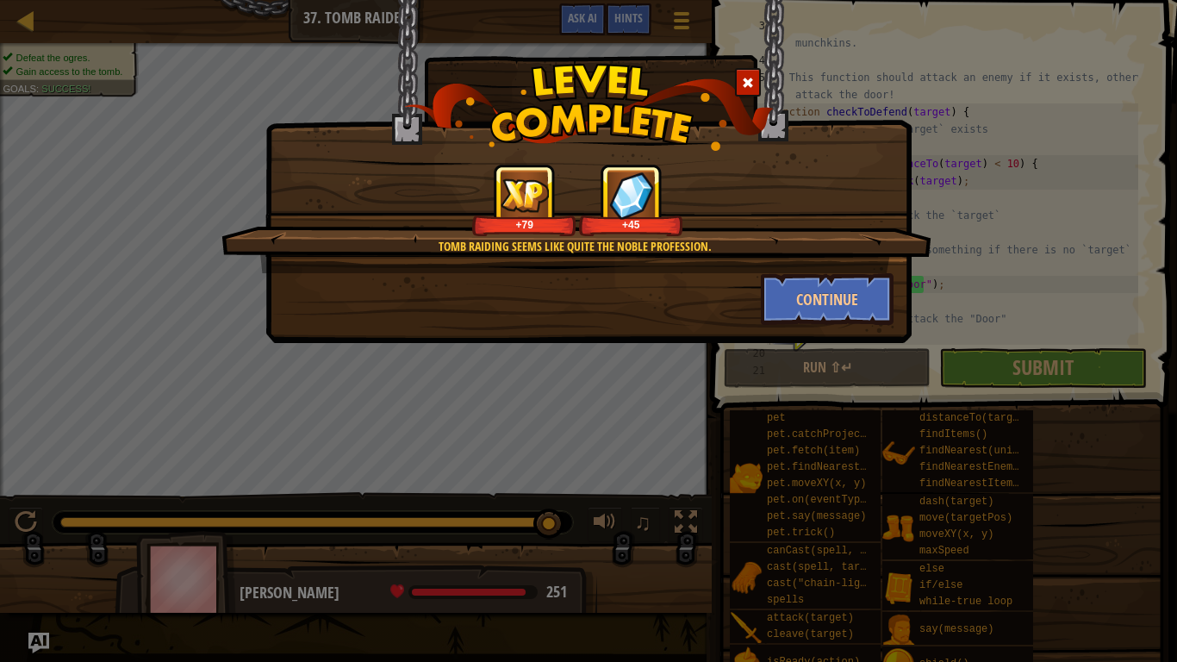
click at [685, 233] on div "+79 +45" at bounding box center [577, 200] width 668 height 72
click at [686, 246] on div "Tomb raiding seems like quite the noble profession." at bounding box center [575, 246] width 544 height 17
click at [835, 289] on button "Continue" at bounding box center [828, 299] width 134 height 52
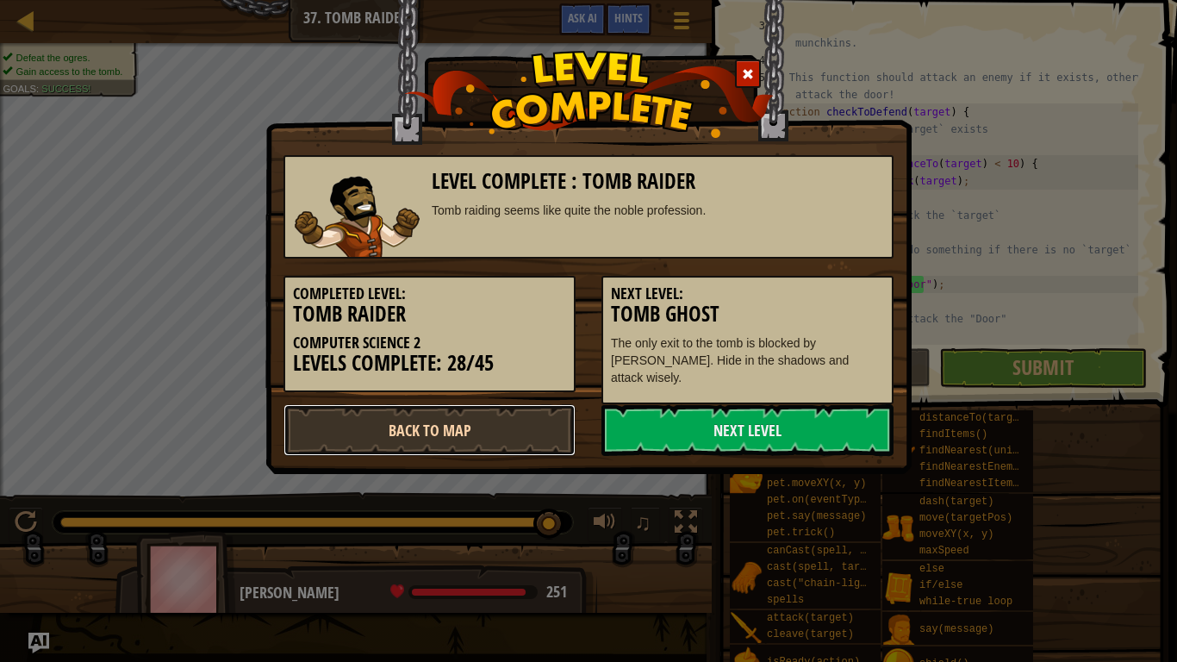
click at [507, 413] on link "Back to Map" at bounding box center [429, 430] width 292 height 52
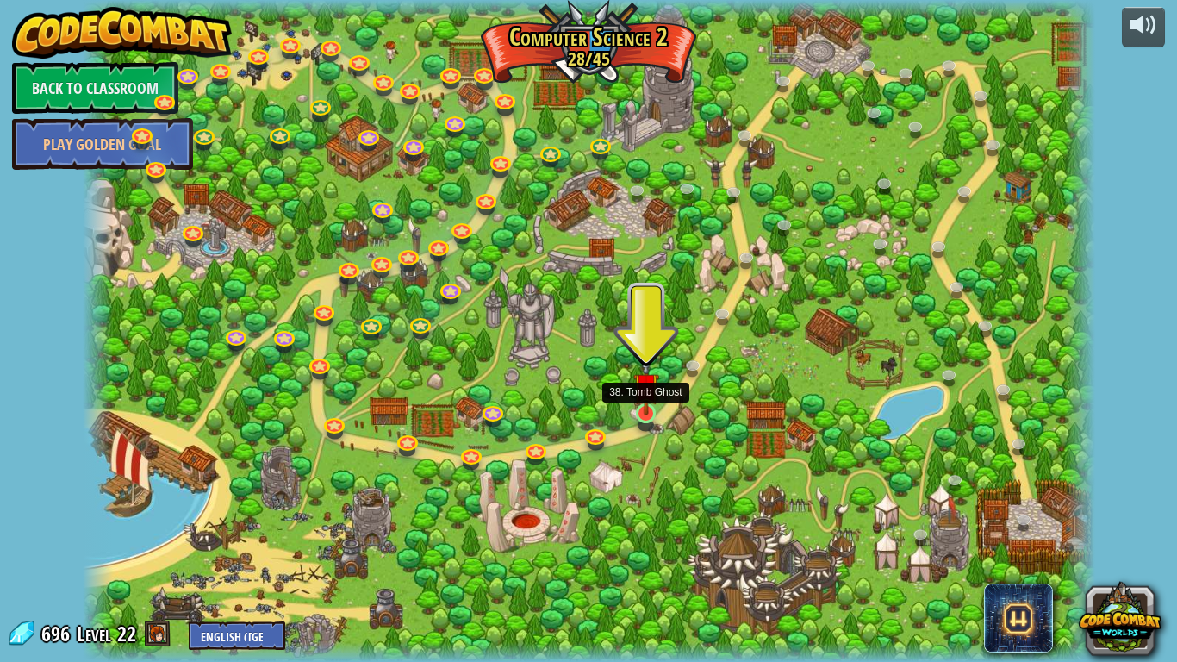
click at [648, 403] on img at bounding box center [646, 385] width 26 height 59
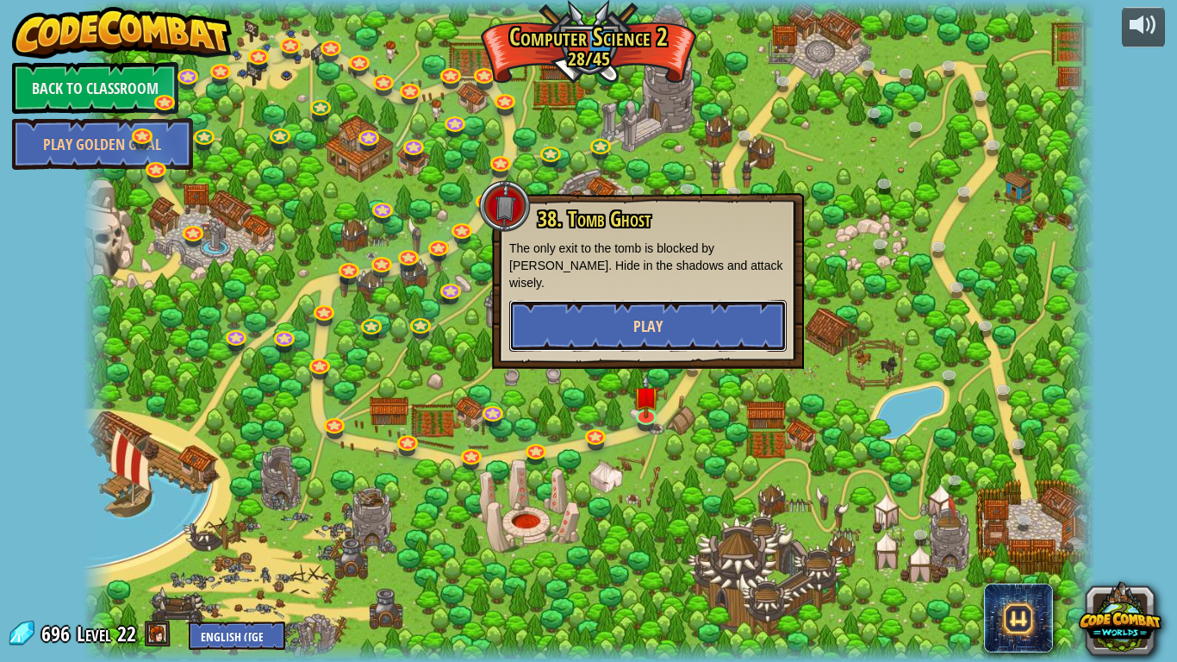
click at [627, 303] on button "Play" at bounding box center [647, 326] width 277 height 52
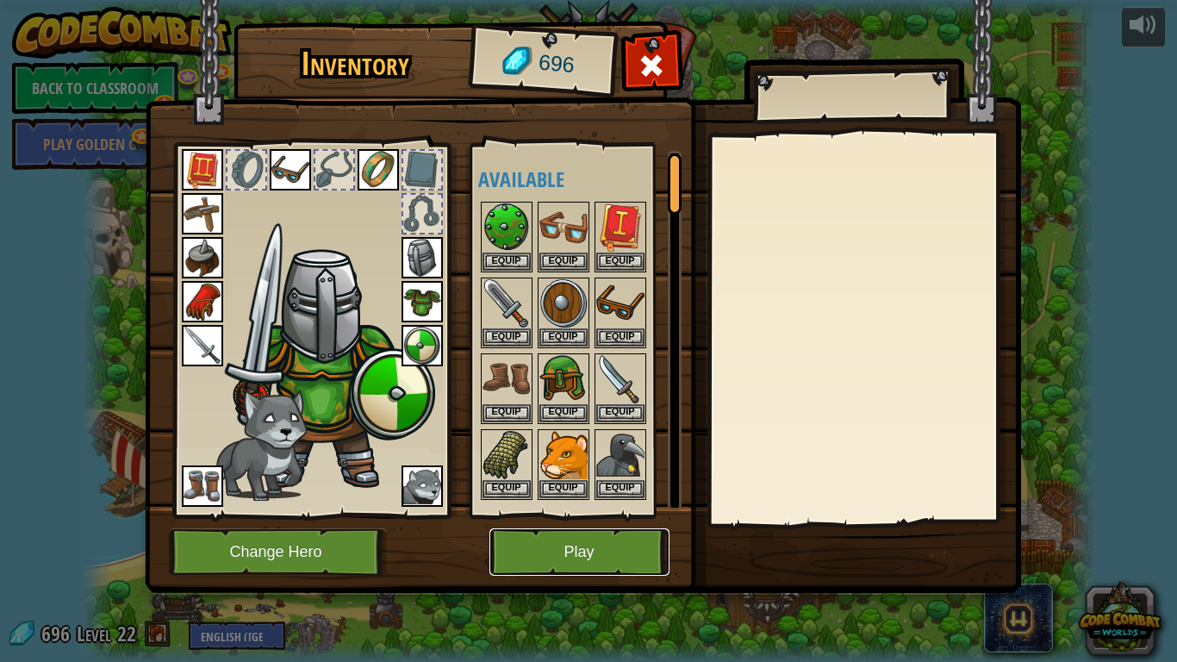
click at [550, 551] on button "Play" at bounding box center [579, 551] width 180 height 47
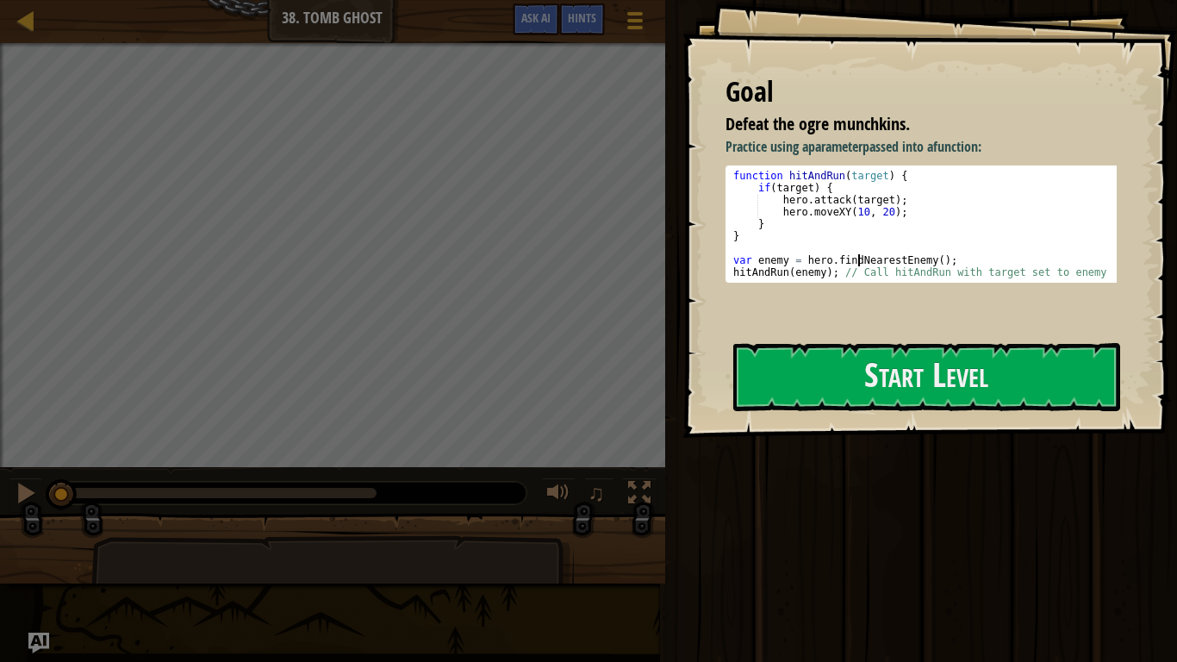
click at [855, 255] on div "function hitAndRun ( target ) { if ( target ) { hero . attack ( target ) ; hero…" at bounding box center [927, 236] width 395 height 133
click at [856, 255] on div "function hitAndRun ( target ) { if ( target ) { hero . attack ( target ) ; hero…" at bounding box center [927, 236] width 395 height 133
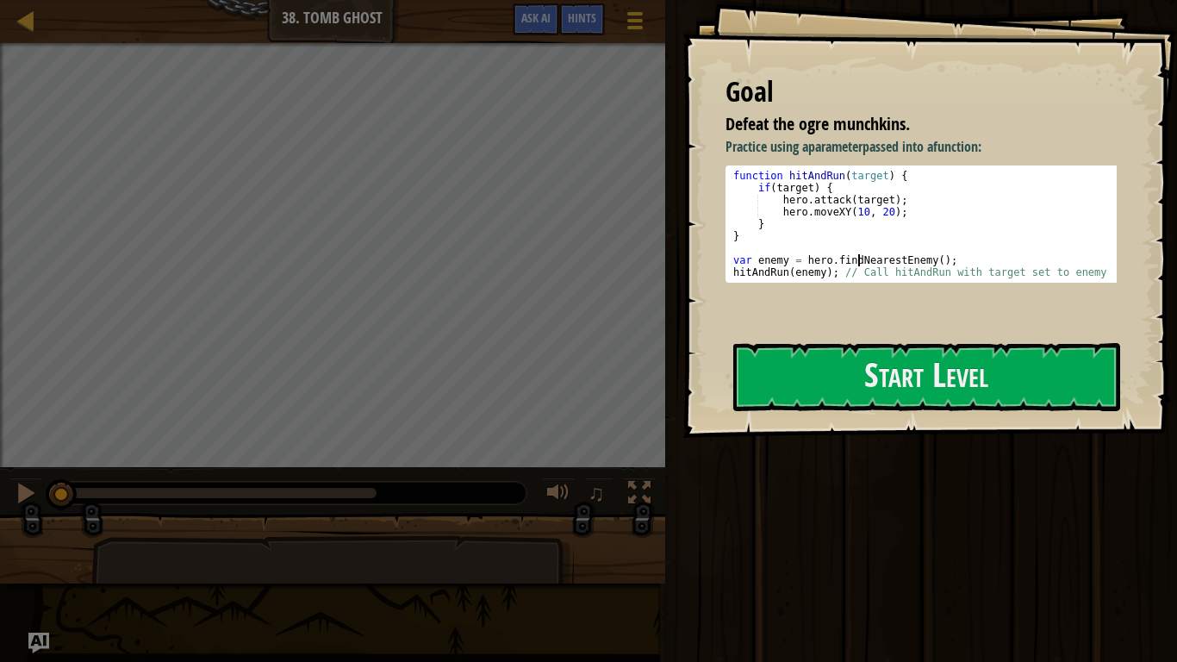
click at [856, 255] on div "function hitAndRun ( target ) { if ( target ) { hero . attack ( target ) ; hero…" at bounding box center [927, 236] width 395 height 133
click at [862, 258] on div "function hitAndRun ( target ) { if ( target ) { hero . attack ( target ) ; hero…" at bounding box center [927, 236] width 395 height 133
click at [898, 265] on div "function hitAndRun ( target ) { if ( target ) { hero . attack ( target ) ; hero…" at bounding box center [927, 224] width 395 height 109
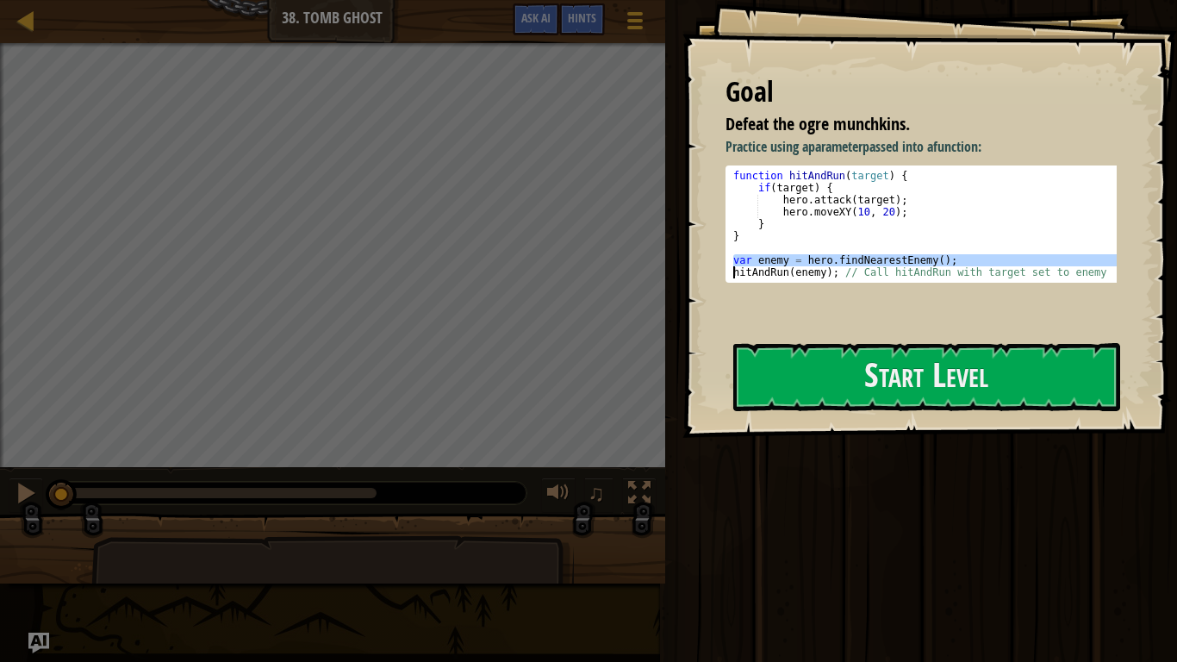
type textarea "var enemy = hero.findNearestEnemy();"
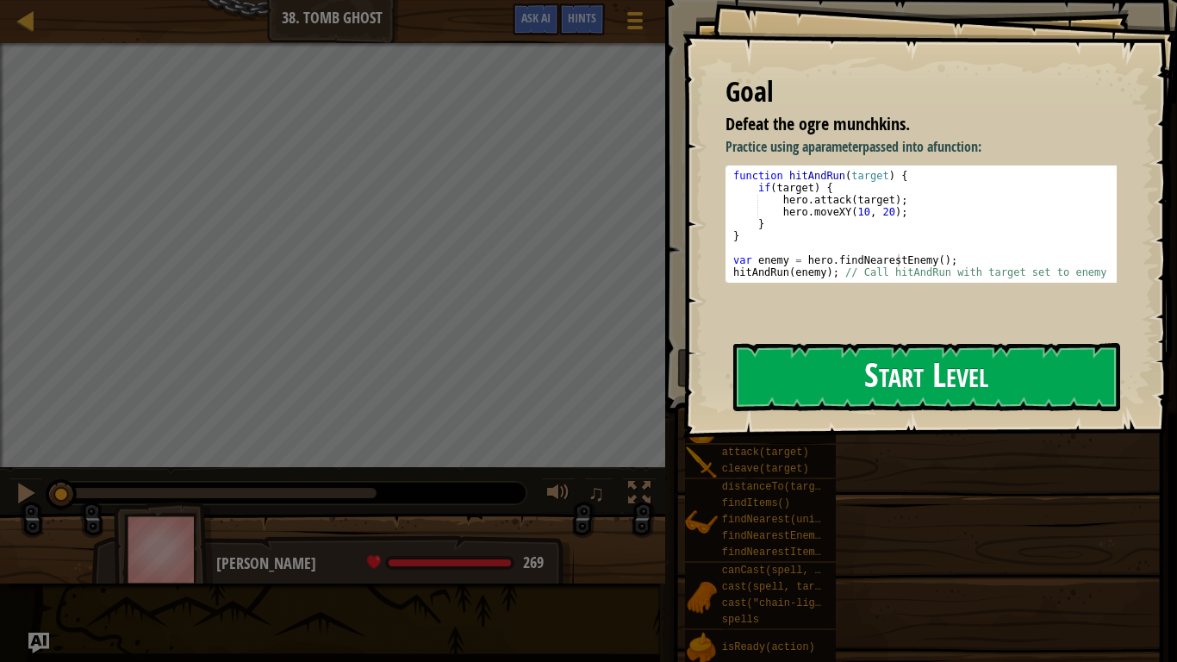
click at [911, 349] on button "Start Level" at bounding box center [926, 377] width 387 height 68
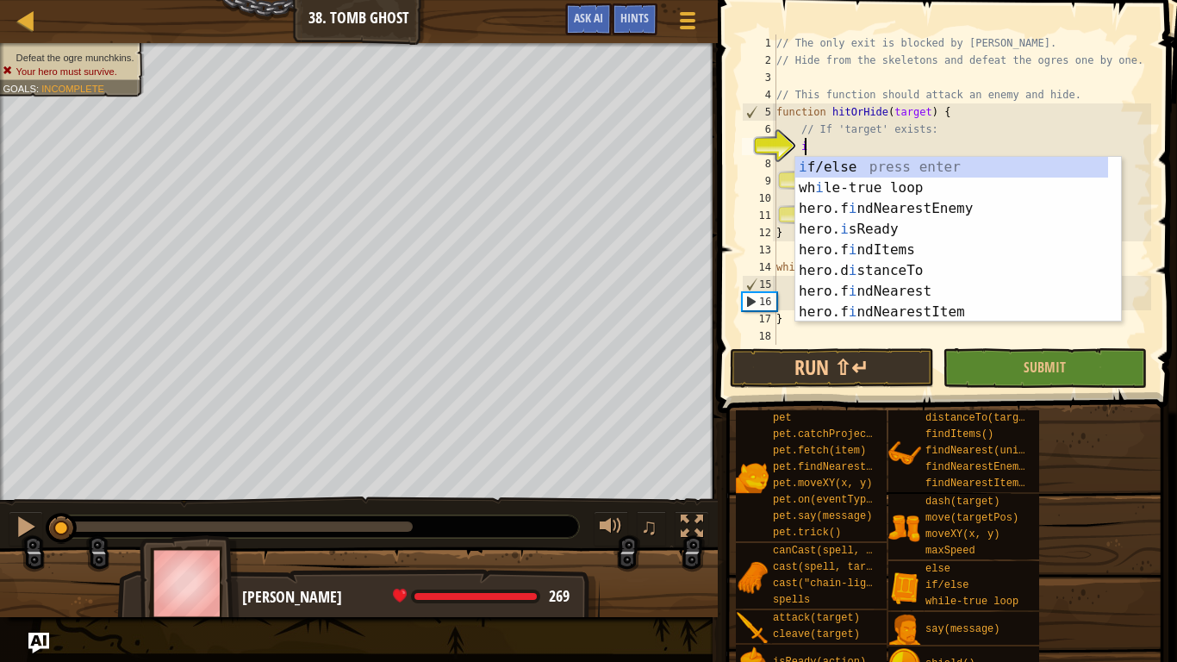
scroll to position [8, 2]
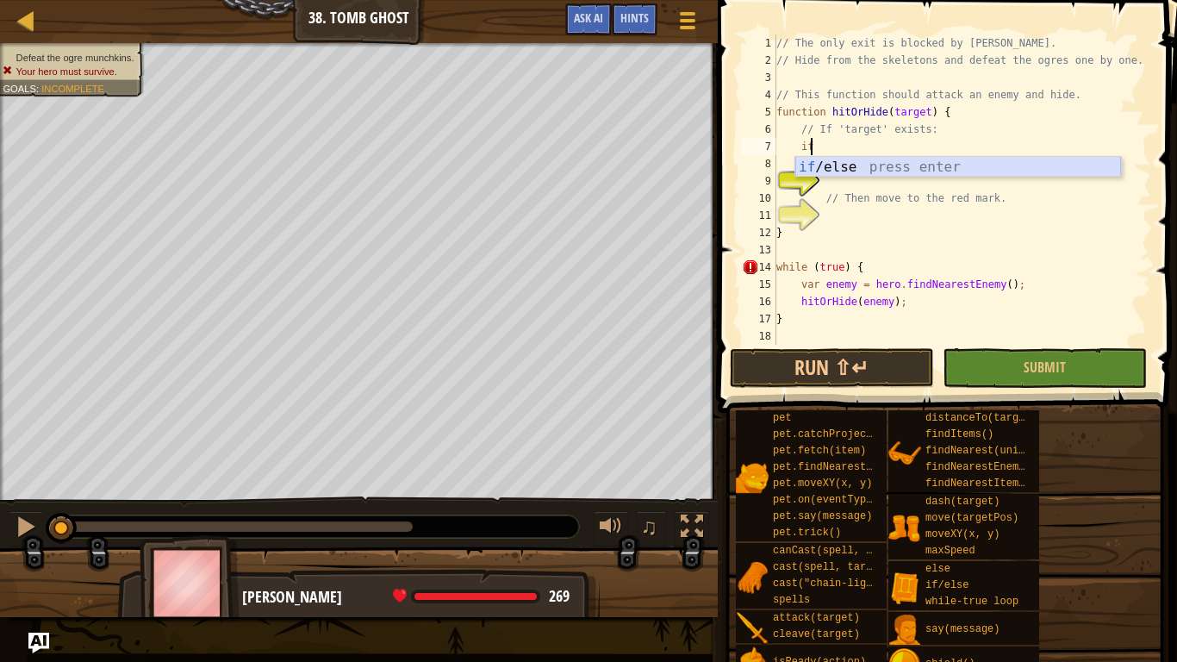
click at [937, 160] on div "if /else press enter" at bounding box center [958, 188] width 326 height 62
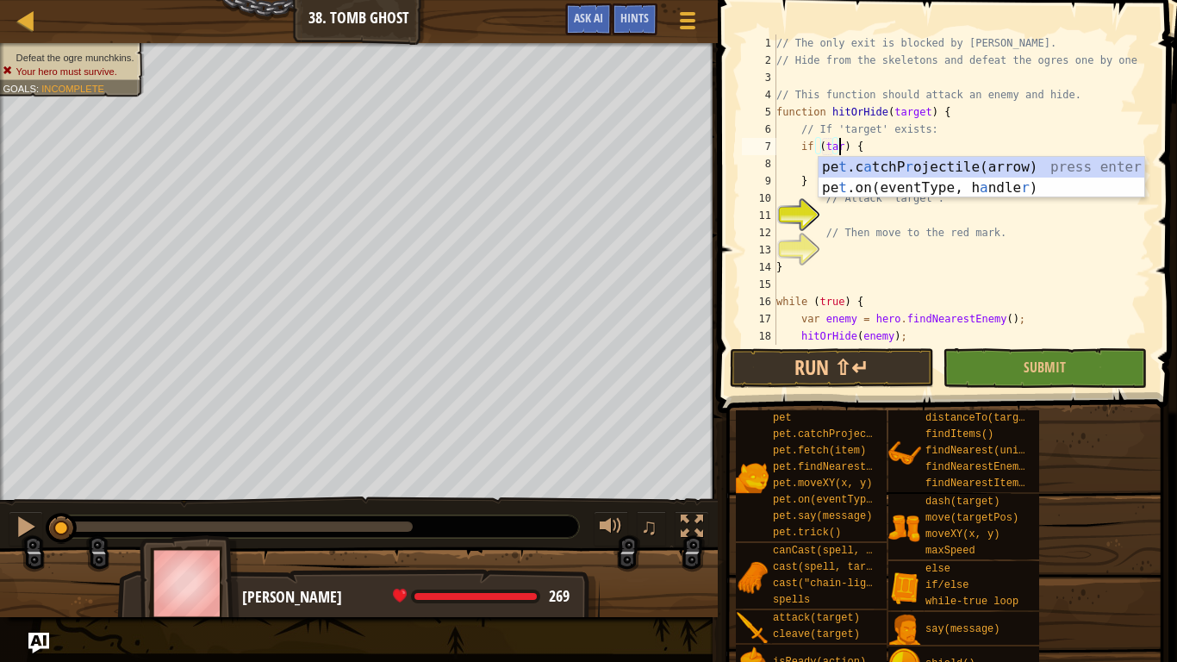
scroll to position [8, 5]
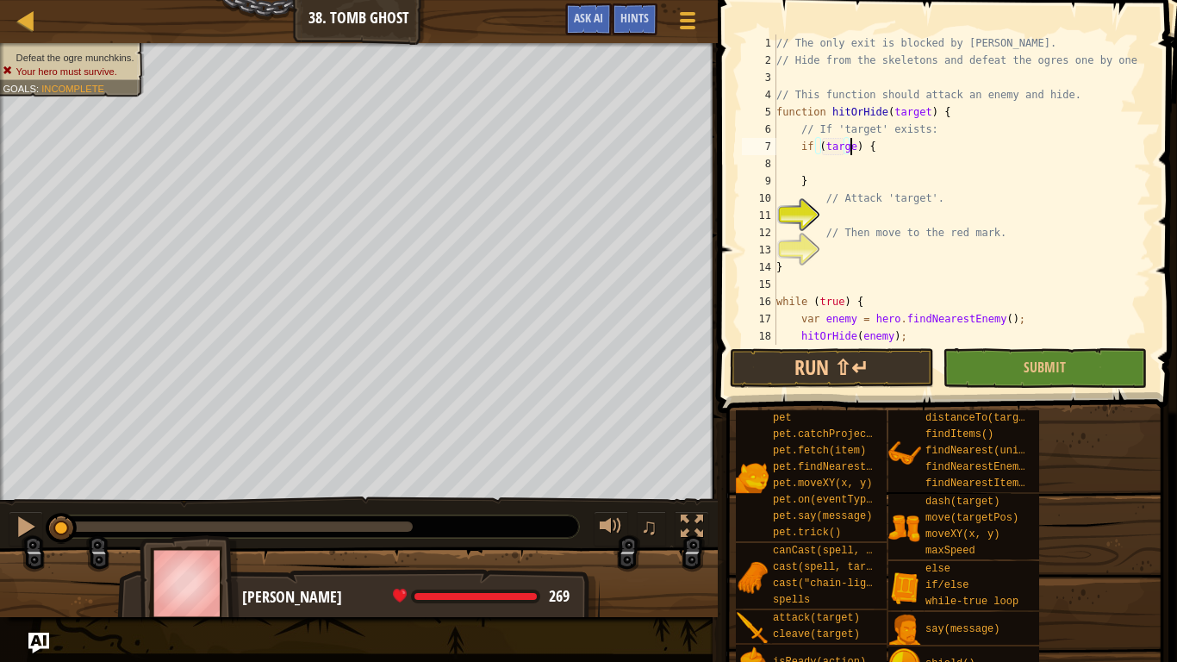
type textarea "if (target) {"
click at [882, 166] on div "// The only exit is blocked by [PERSON_NAME] // Hide from the skeletons and def…" at bounding box center [955, 206] width 365 height 345
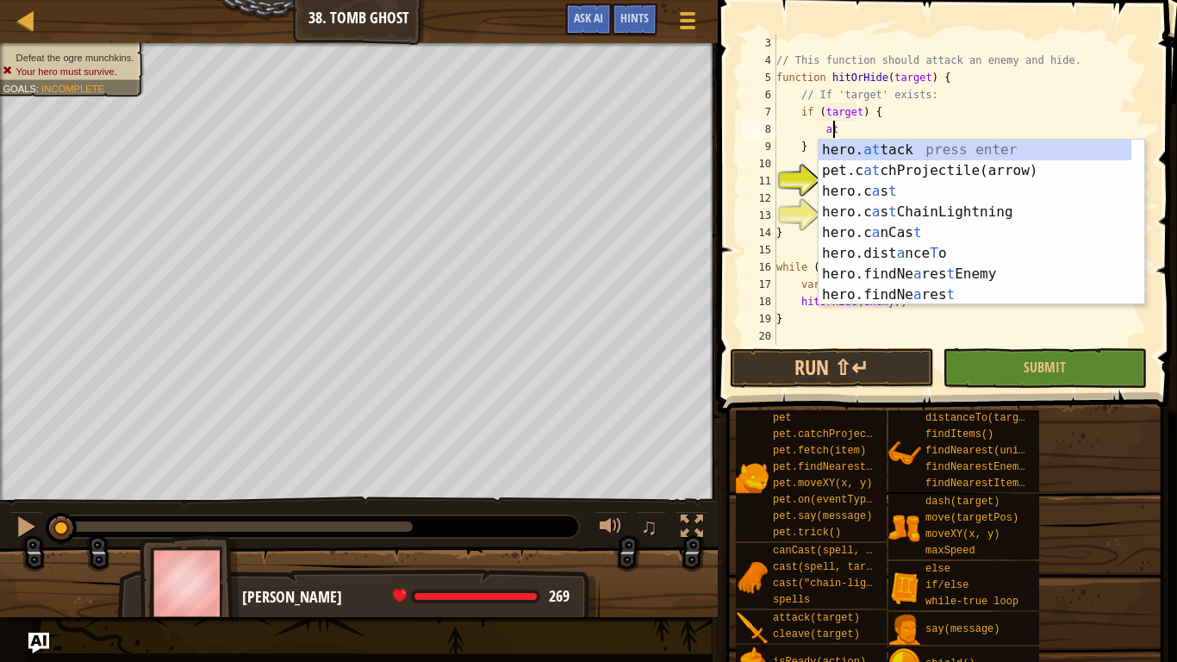
scroll to position [8, 3]
click at [867, 148] on div "hero. at tack press enter pet.c at chProjectile(arrow) press enter hero.c a s t…" at bounding box center [974, 243] width 313 height 207
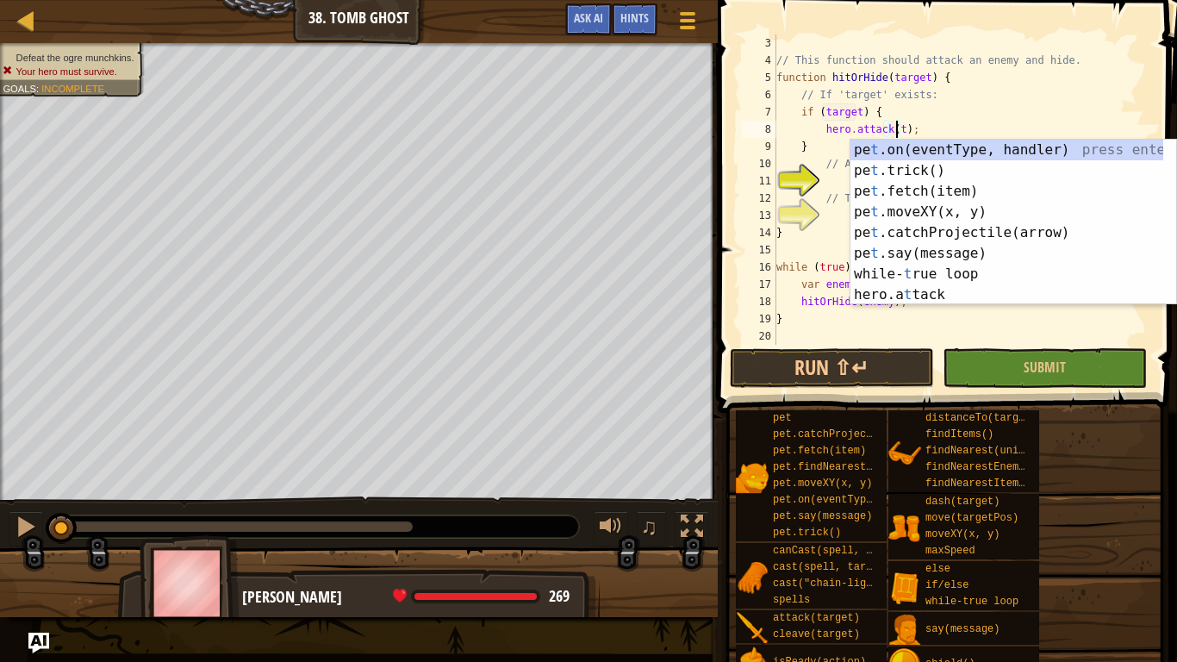
scroll to position [8, 10]
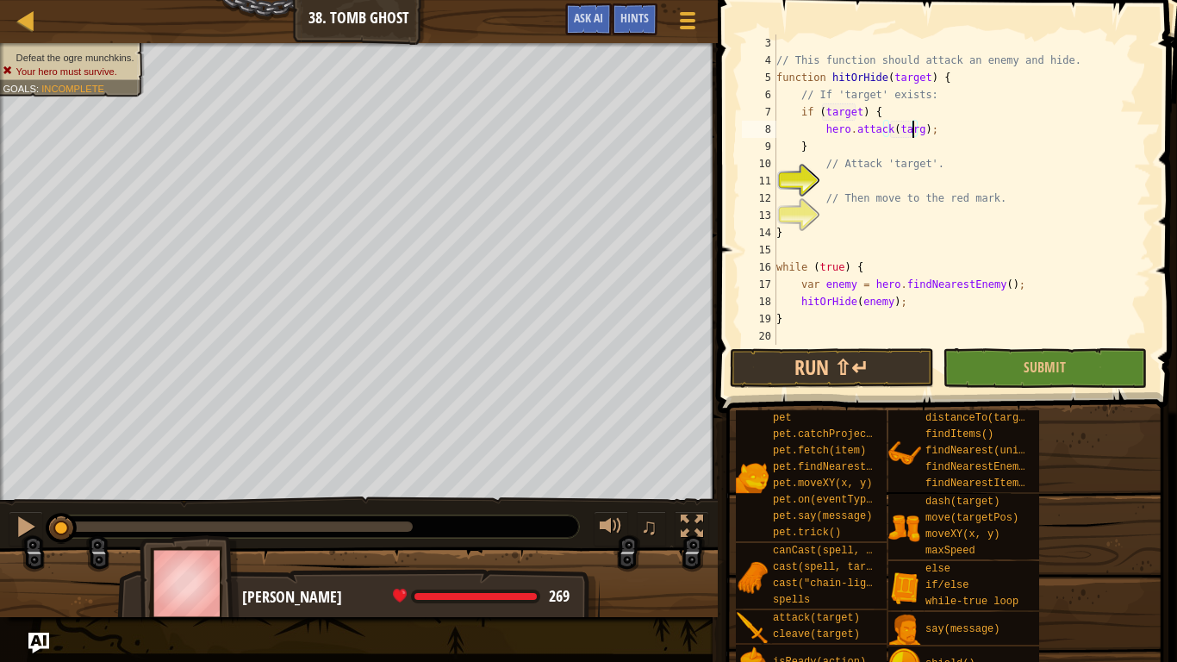
type textarea "hero.attack(target);"
click at [863, 183] on div "// This function should attack an enemy and hide. function hitOrHide ( target )…" at bounding box center [955, 206] width 365 height 345
click at [879, 214] on div "// This function should attack an enemy and hide. function hitOrHide ( target )…" at bounding box center [955, 206] width 365 height 345
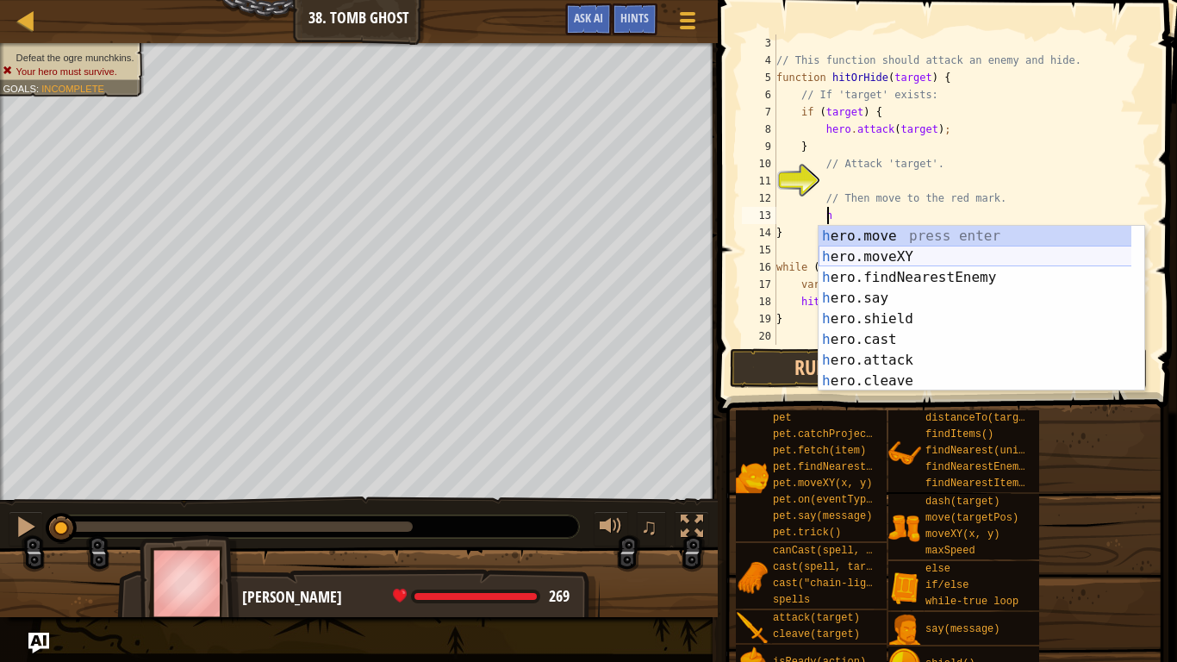
click at [879, 250] on div "h ero.move press enter h ero.moveXY press enter h ero.findNearestEnemy press en…" at bounding box center [981, 329] width 326 height 207
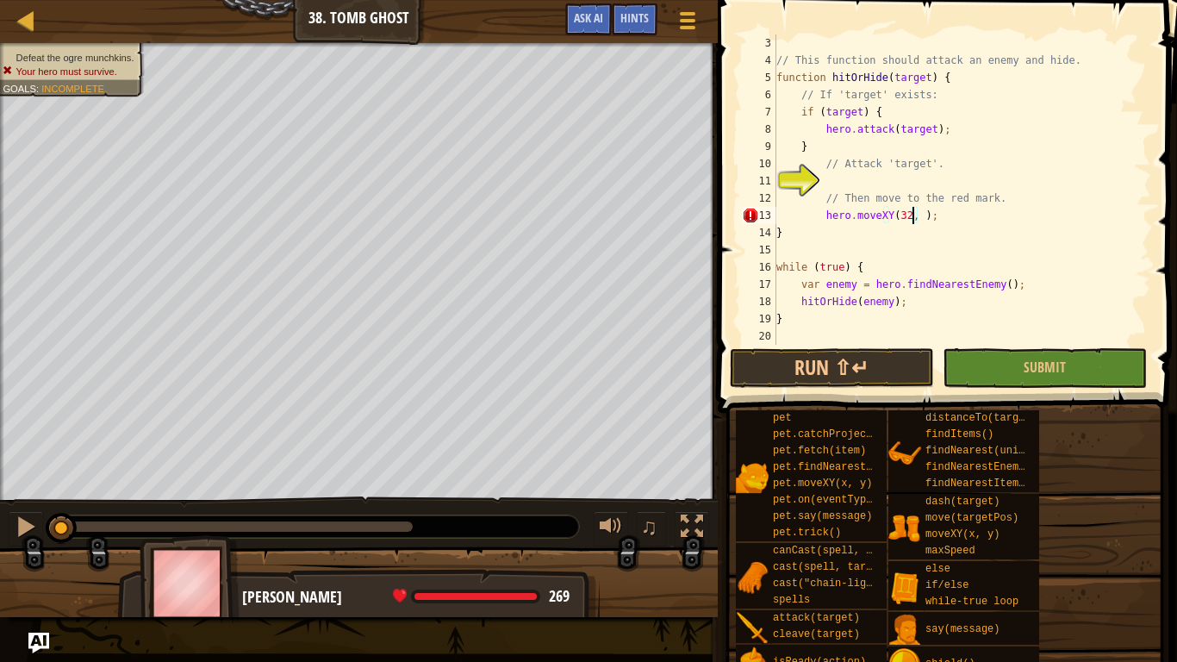
scroll to position [8, 11]
type textarea "hero.moveXY(32, 17);"
click at [898, 360] on button "Run ⇧↵" at bounding box center [832, 368] width 204 height 40
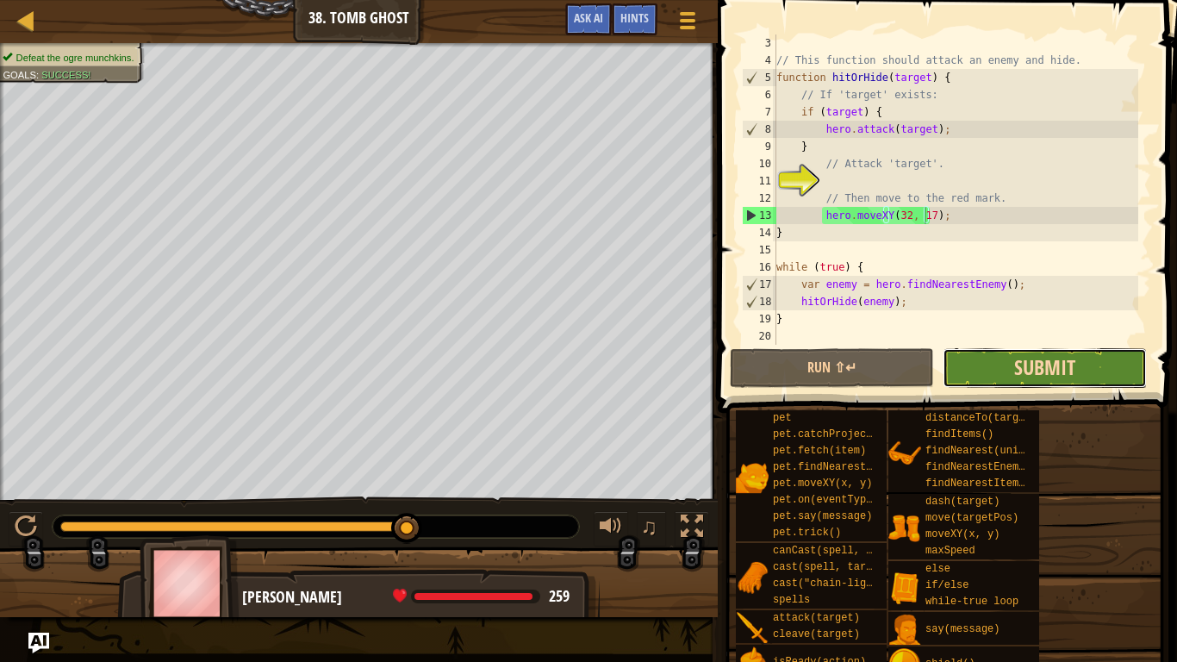
click at [1023, 357] on span "Submit" at bounding box center [1044, 367] width 61 height 28
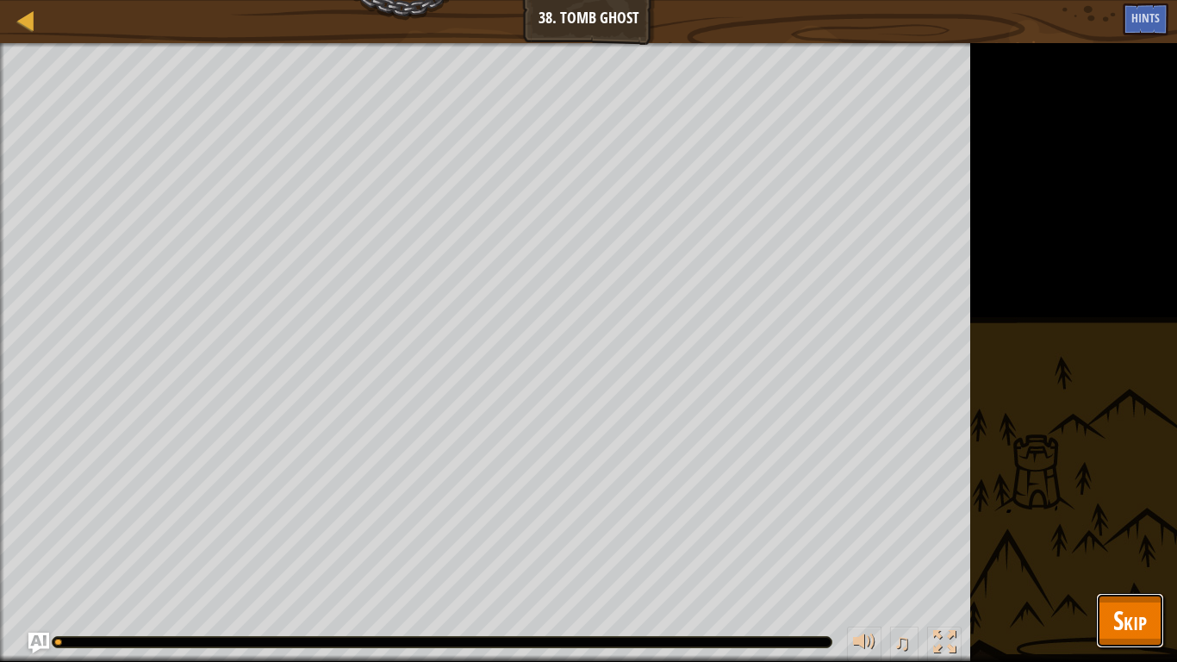
click at [1142, 551] on span "Skip" at bounding box center [1130, 619] width 34 height 35
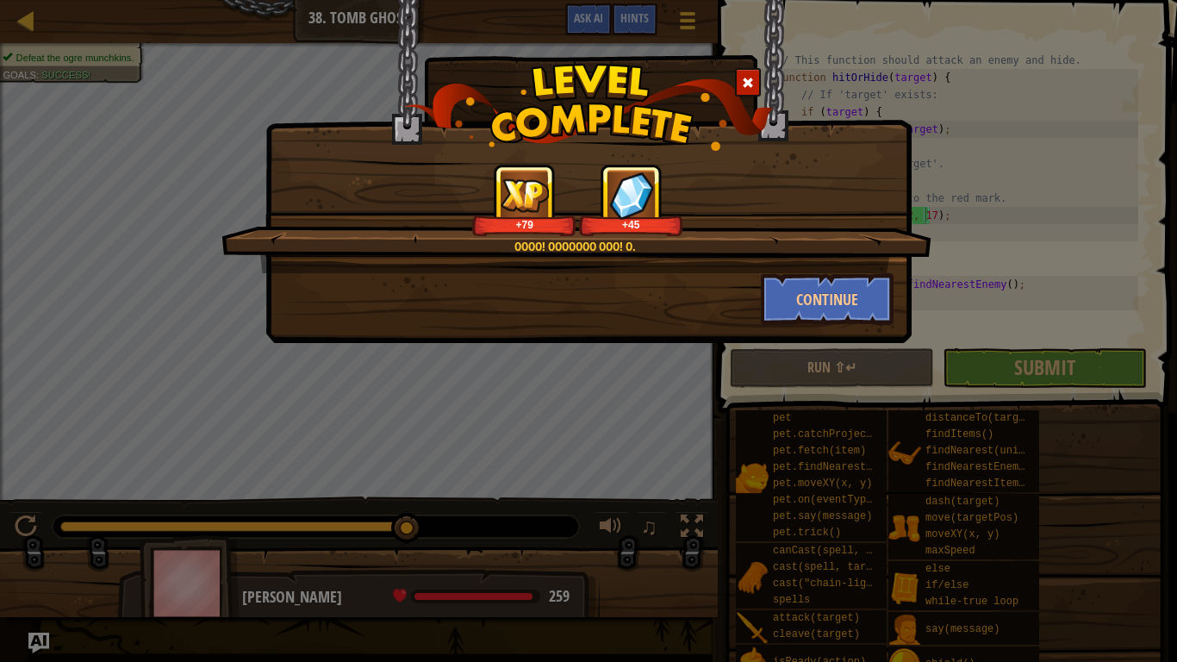
click at [542, 234] on div "+79" at bounding box center [523, 200] width 103 height 71
click at [549, 249] on div "OoOo! OoOoooo Ooo! o." at bounding box center [575, 246] width 544 height 17
click at [581, 242] on div "OoOo! OoOoooo Ooo! o." at bounding box center [575, 246] width 544 height 17
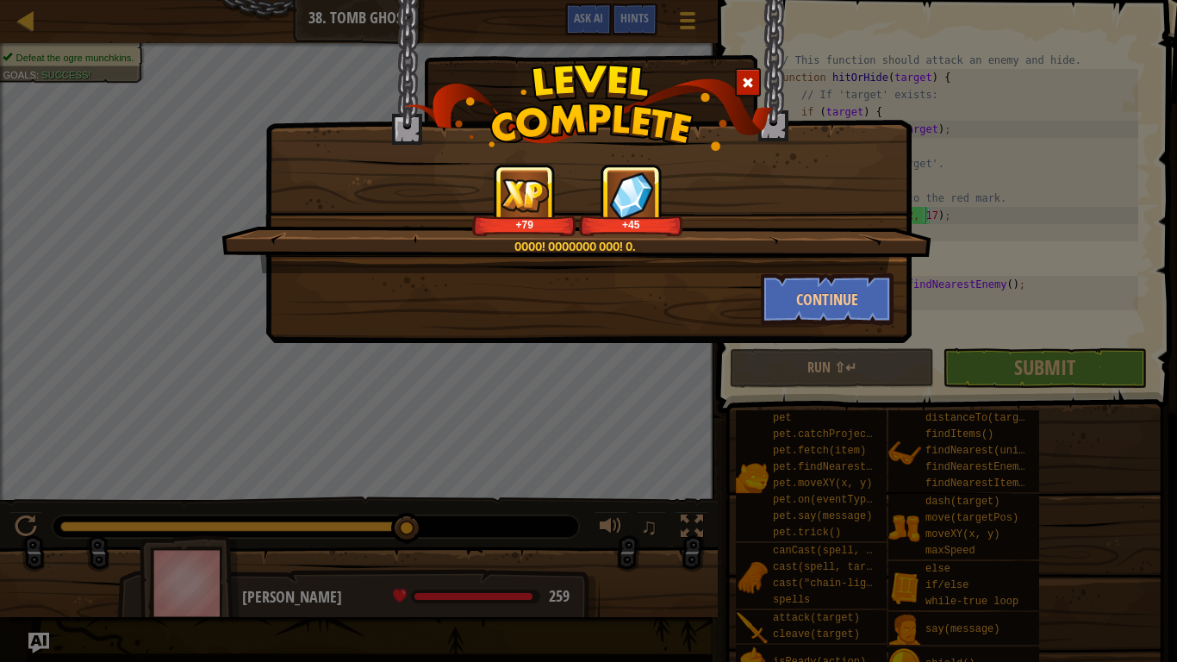
click at [600, 233] on div "+45" at bounding box center [630, 200] width 103 height 71
click at [858, 283] on button "Continue" at bounding box center [828, 299] width 134 height 52
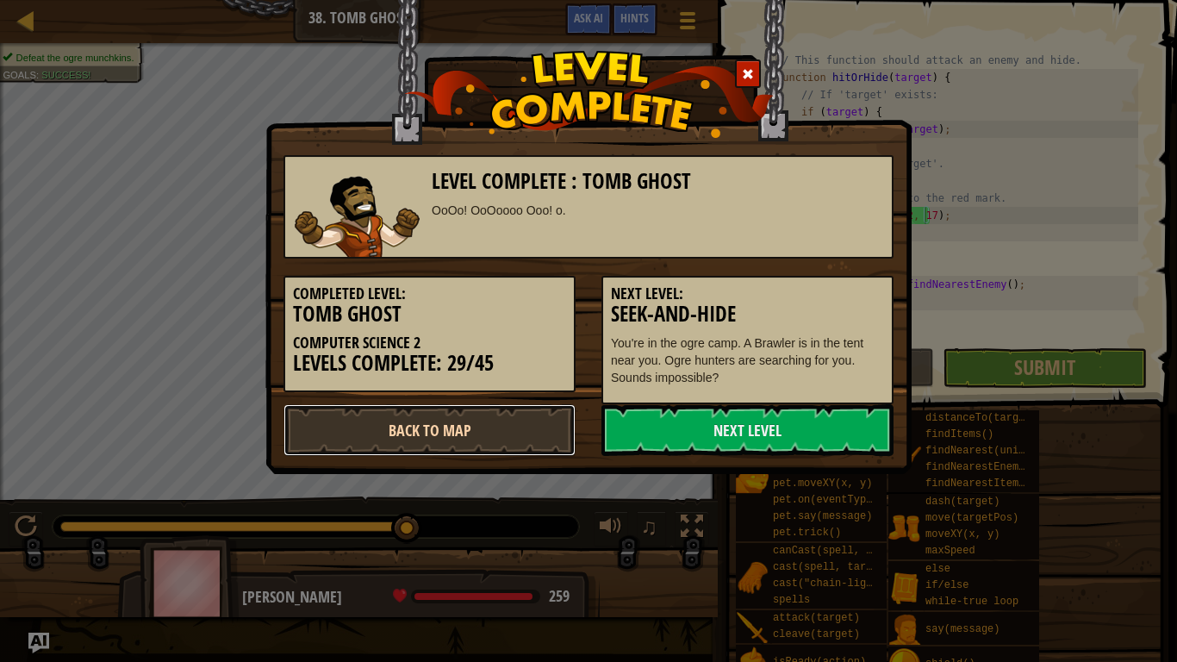
click at [500, 430] on link "Back to Map" at bounding box center [429, 430] width 292 height 52
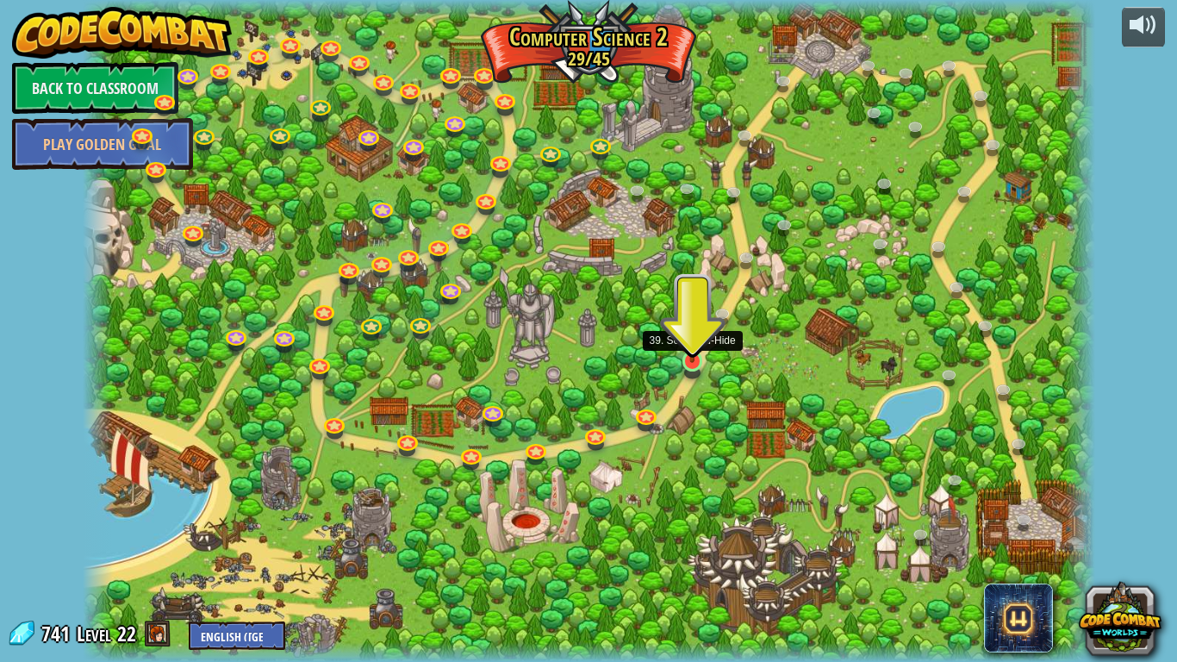
click at [690, 351] on img at bounding box center [693, 333] width 26 height 59
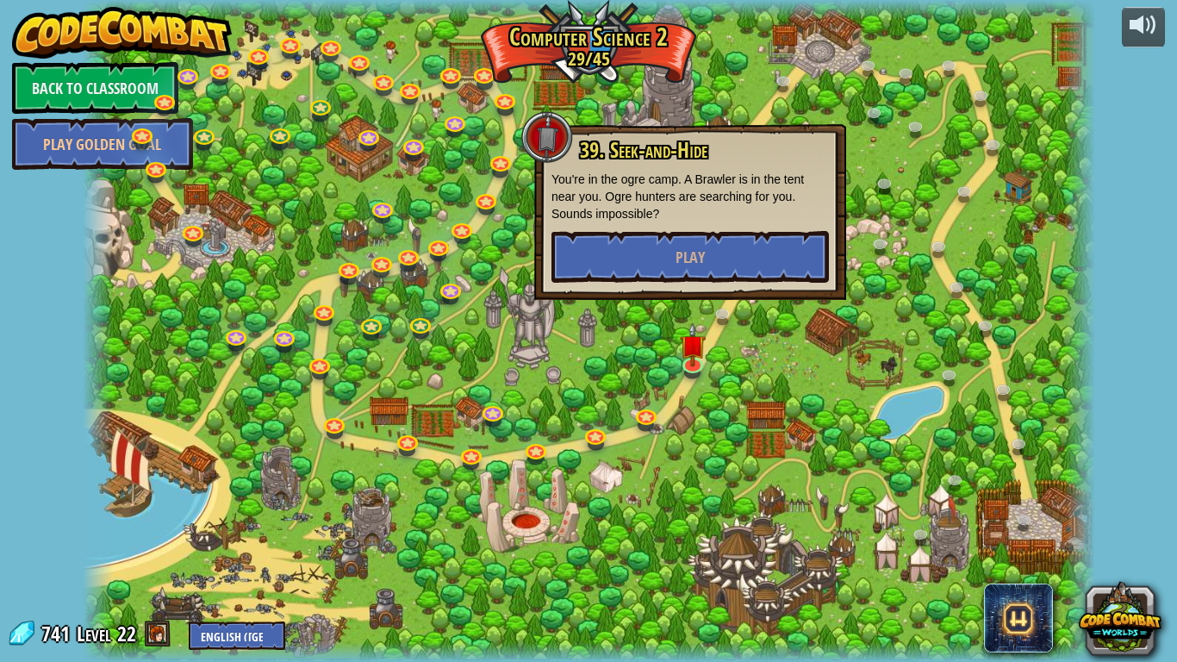
click at [629, 157] on span "39. Seek-and-Hide" at bounding box center [643, 149] width 127 height 29
click at [663, 149] on span "39. Seek-and-Hide" at bounding box center [643, 149] width 127 height 29
click at [428, 329] on link at bounding box center [421, 322] width 34 height 34
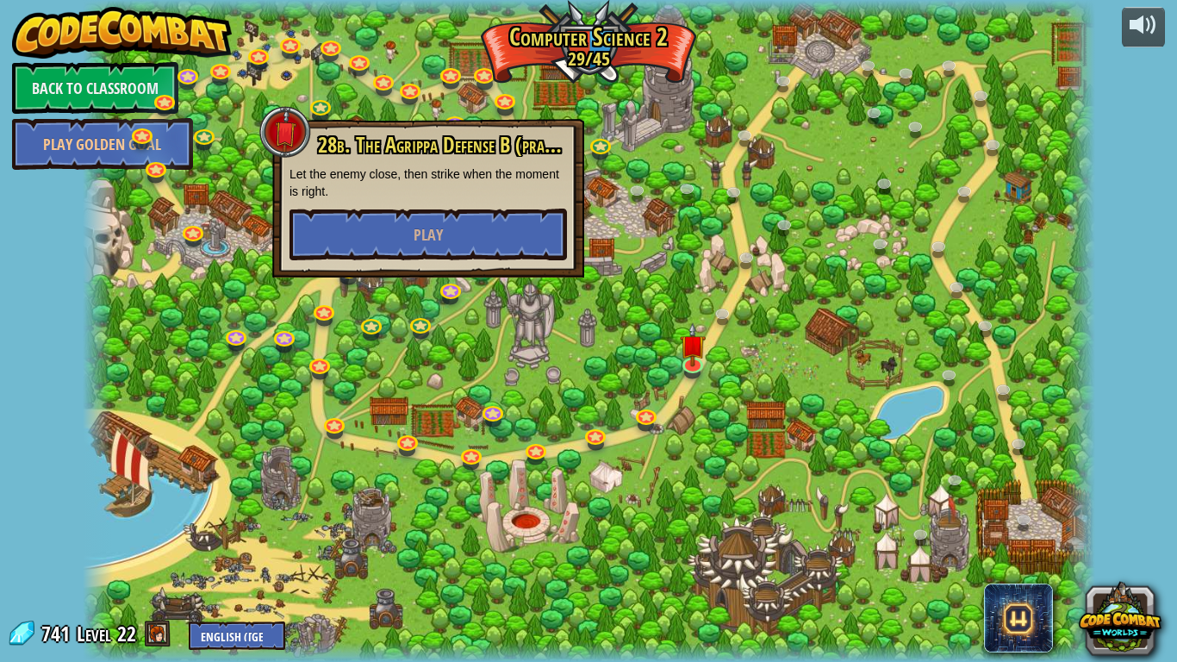
click at [491, 353] on div at bounding box center [589, 331] width 1012 height 662
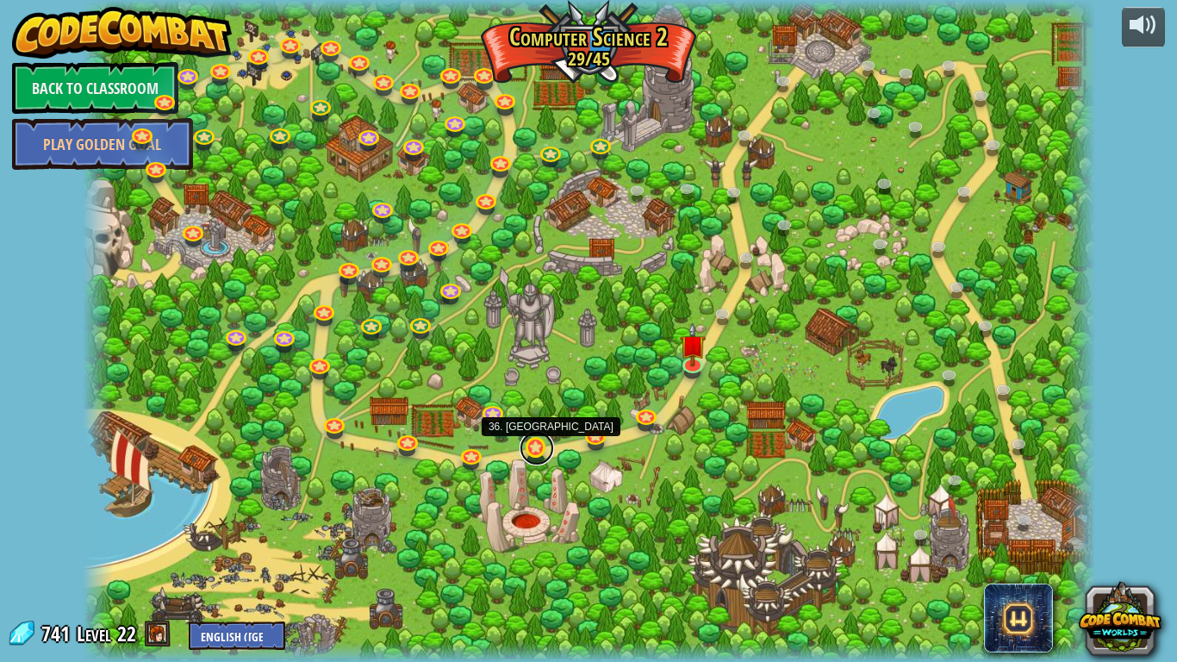
click at [533, 449] on link at bounding box center [536, 448] width 34 height 34
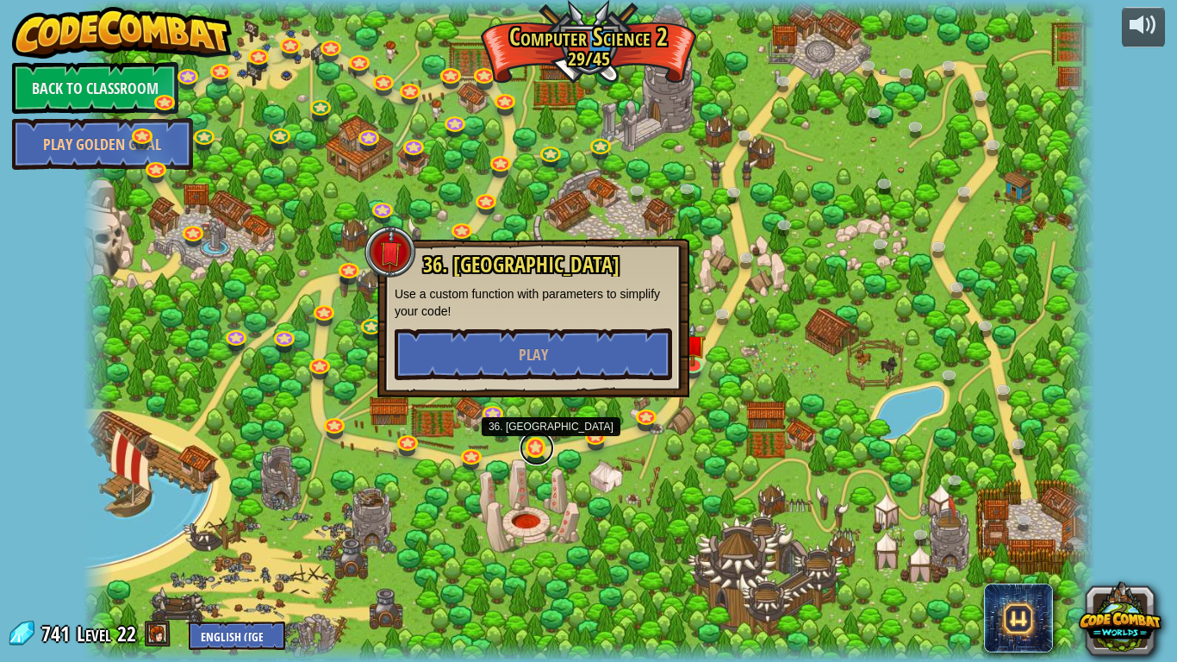
click at [533, 449] on link at bounding box center [536, 448] width 34 height 34
click at [496, 484] on div at bounding box center [589, 331] width 1012 height 662
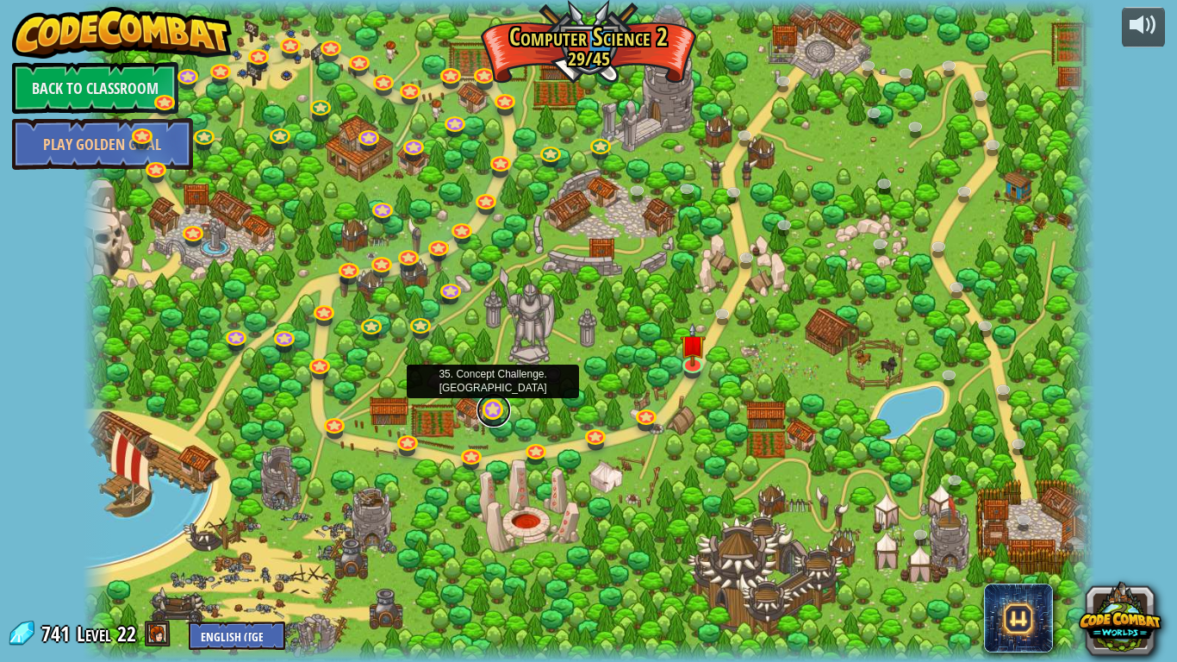
click at [492, 407] on link at bounding box center [493, 410] width 34 height 34
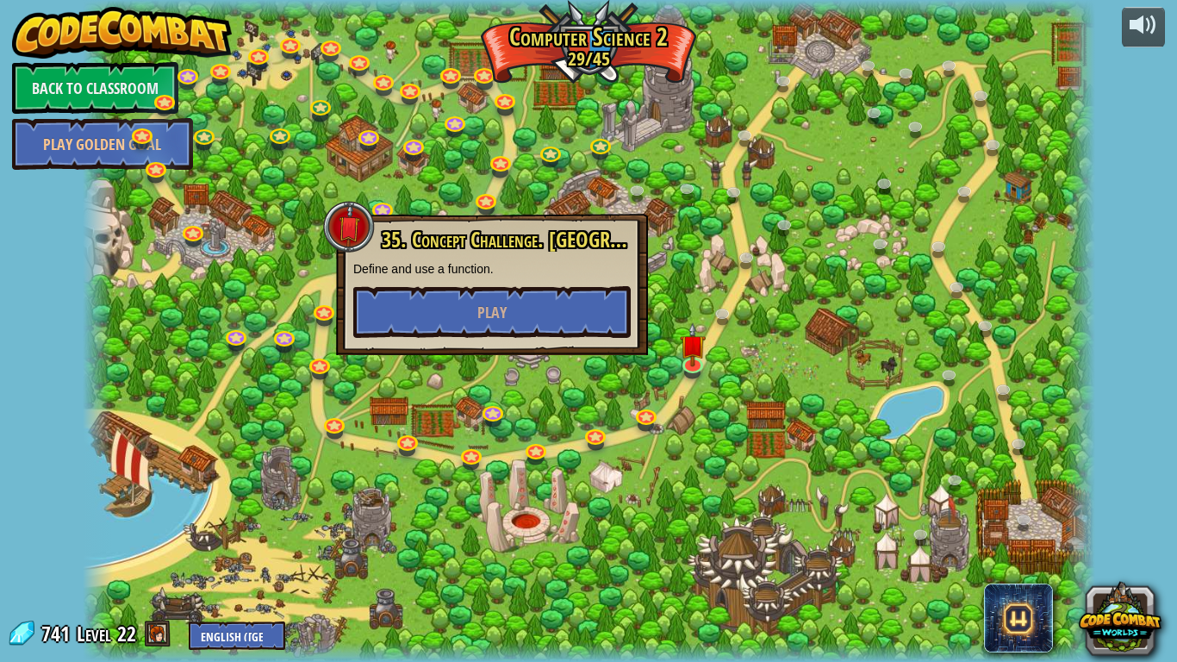
click at [431, 405] on div at bounding box center [589, 331] width 1012 height 662
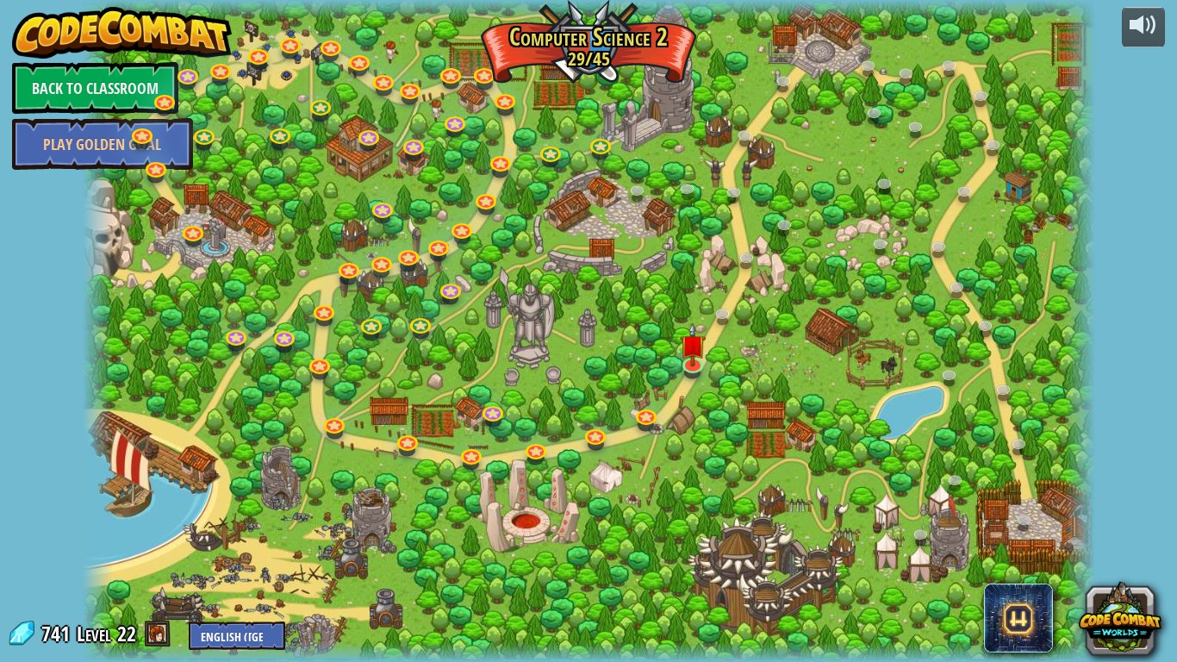
click at [709, 348] on div at bounding box center [589, 331] width 1012 height 662
click at [700, 350] on img at bounding box center [693, 333] width 26 height 59
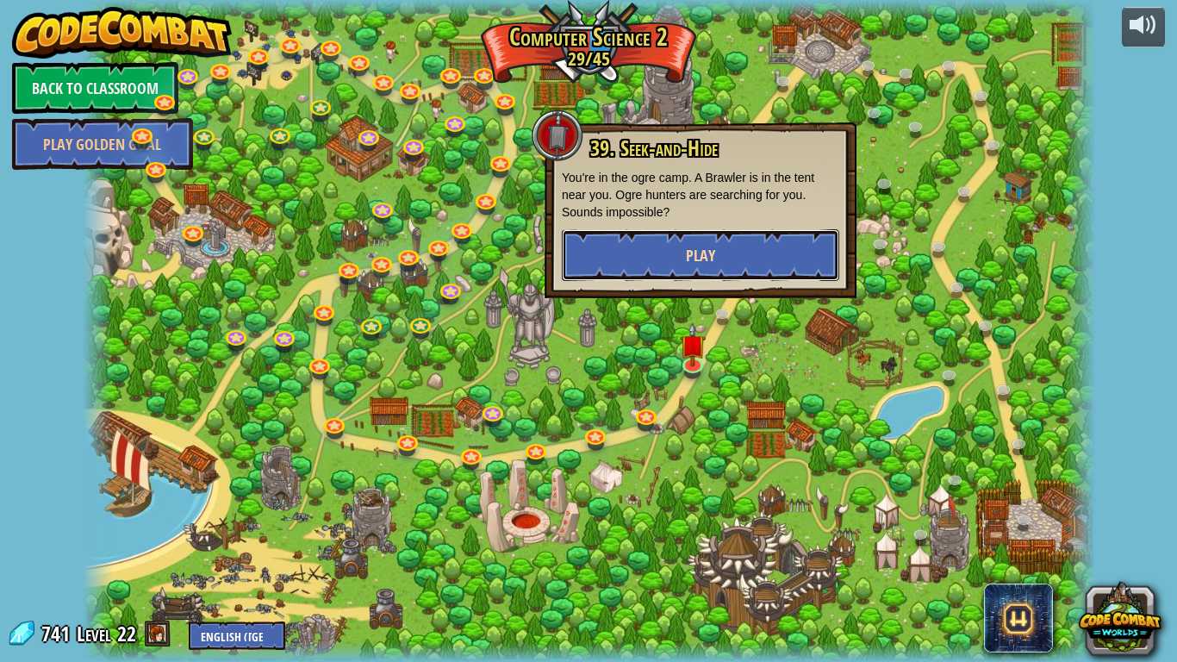
click at [704, 240] on button "Play" at bounding box center [700, 255] width 277 height 52
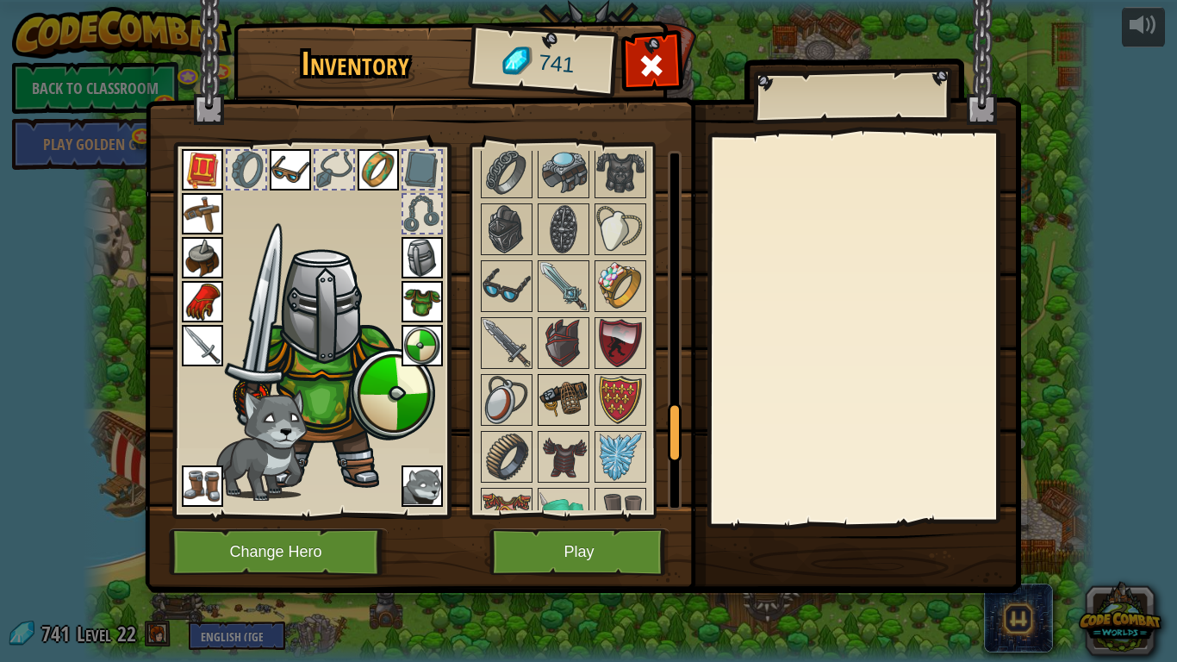
scroll to position [1895, 0]
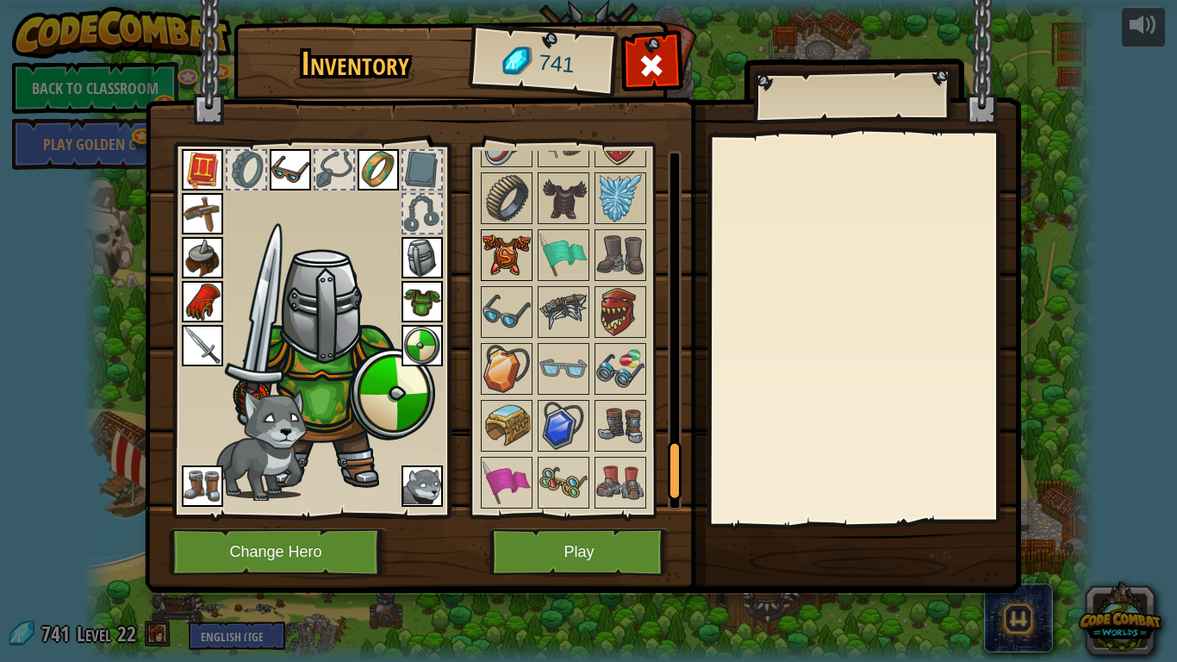
click at [501, 276] on img at bounding box center [506, 255] width 48 height 48
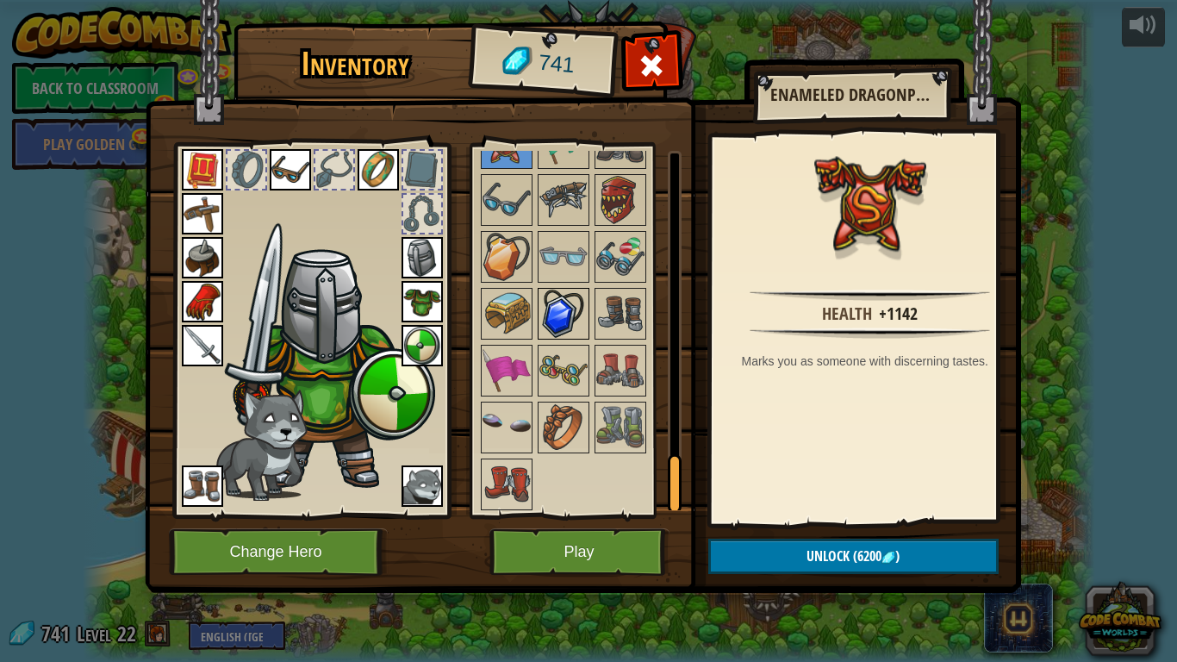
scroll to position [2011, 0]
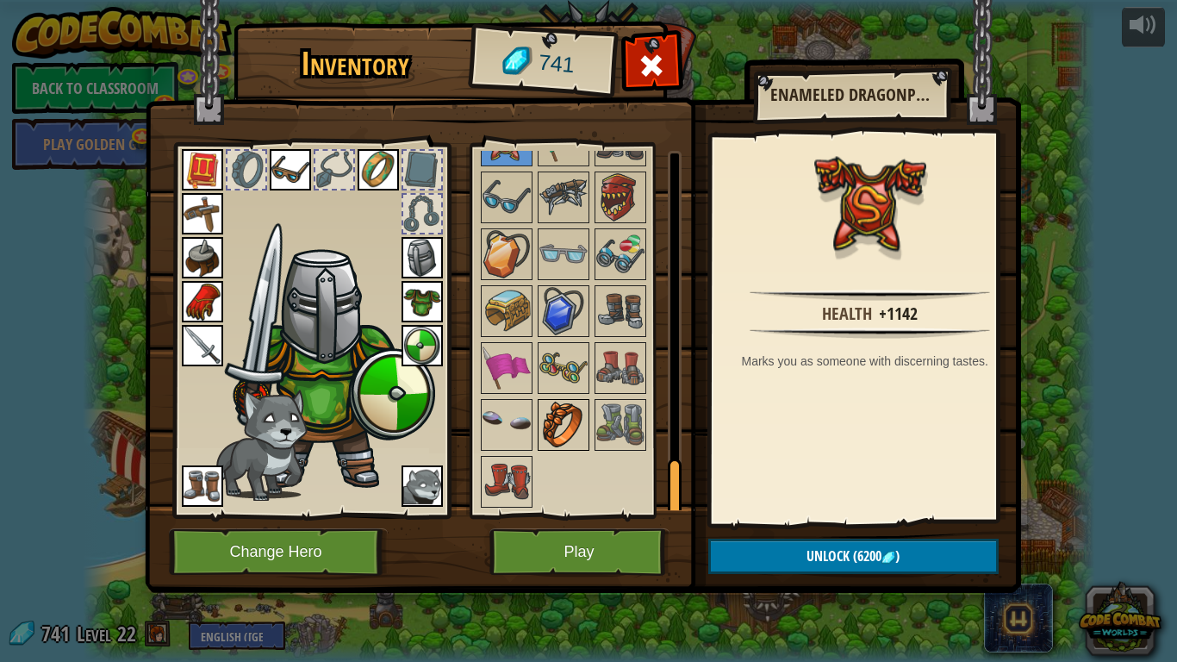
click at [553, 418] on img at bounding box center [563, 425] width 48 height 48
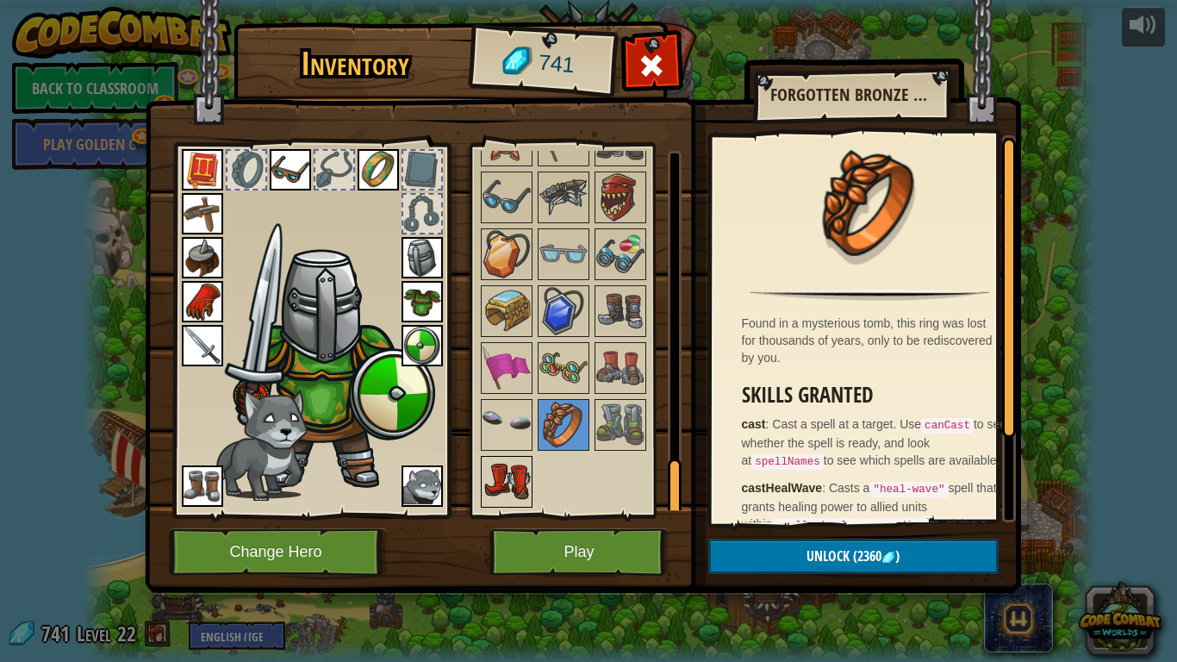
click at [504, 465] on img at bounding box center [506, 481] width 48 height 48
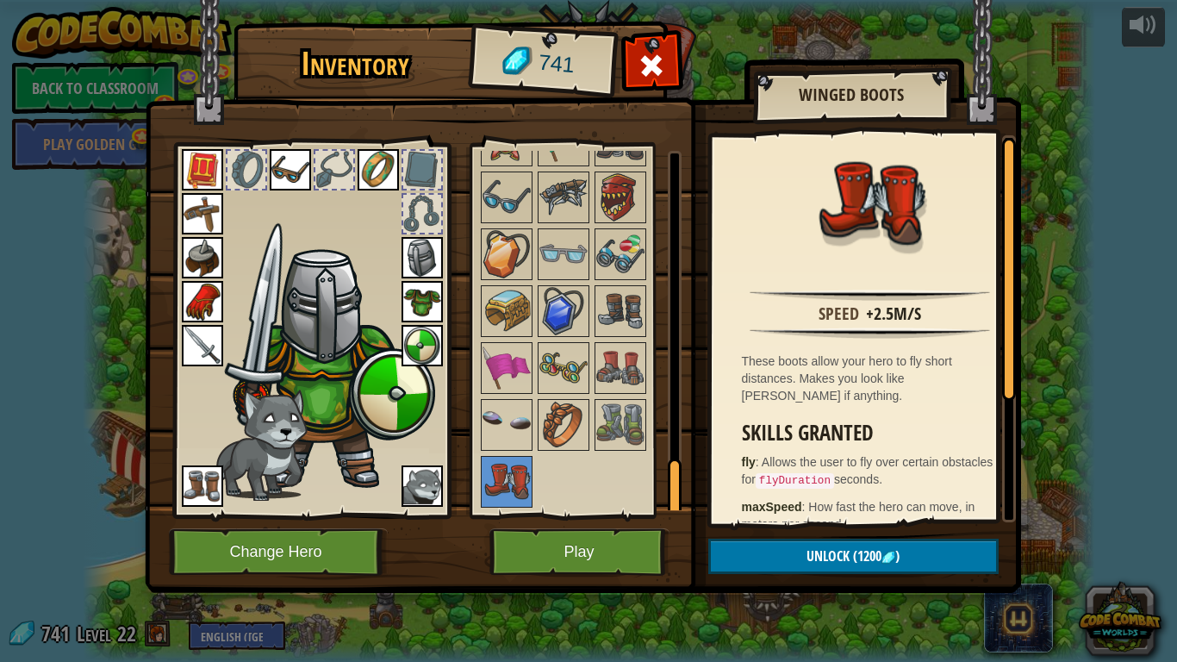
drag, startPoint x: 739, startPoint y: 463, endPoint x: 887, endPoint y: 463, distance: 148.2
click at [887, 463] on div "Speed +2.5m/s These boots allow your hero to fly short distances. Makes you loo…" at bounding box center [870, 328] width 317 height 387
click at [559, 347] on img at bounding box center [563, 368] width 48 height 48
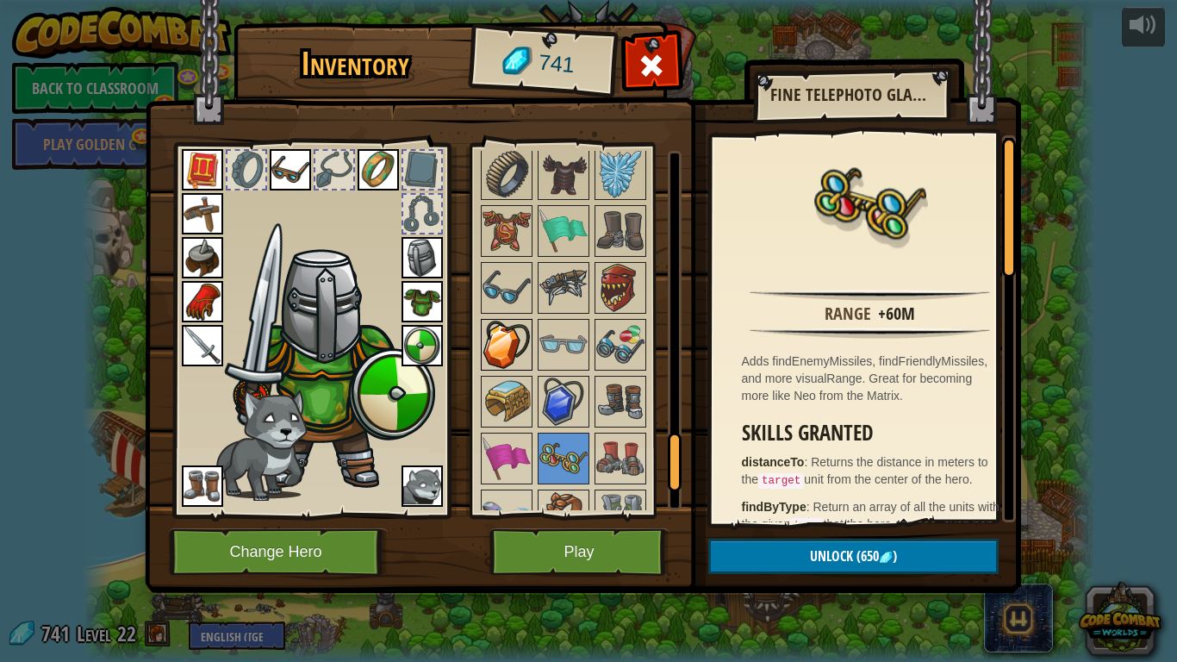
scroll to position [1838, 0]
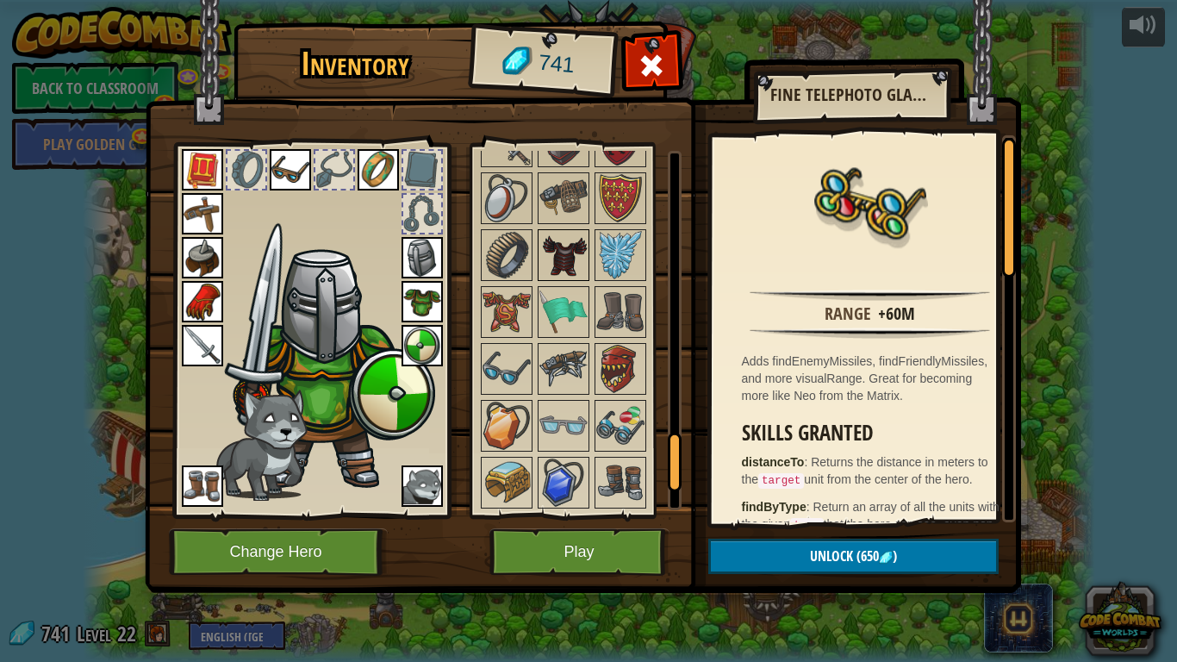
click at [557, 255] on img at bounding box center [563, 255] width 48 height 48
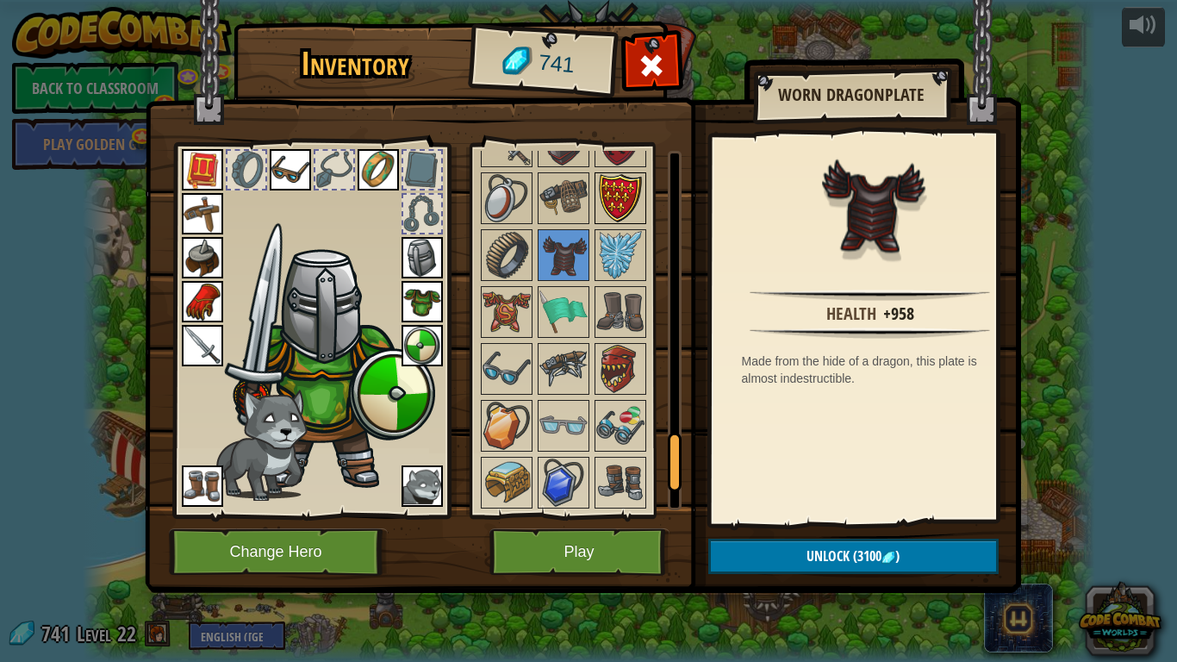
click at [621, 215] on img at bounding box center [620, 198] width 48 height 48
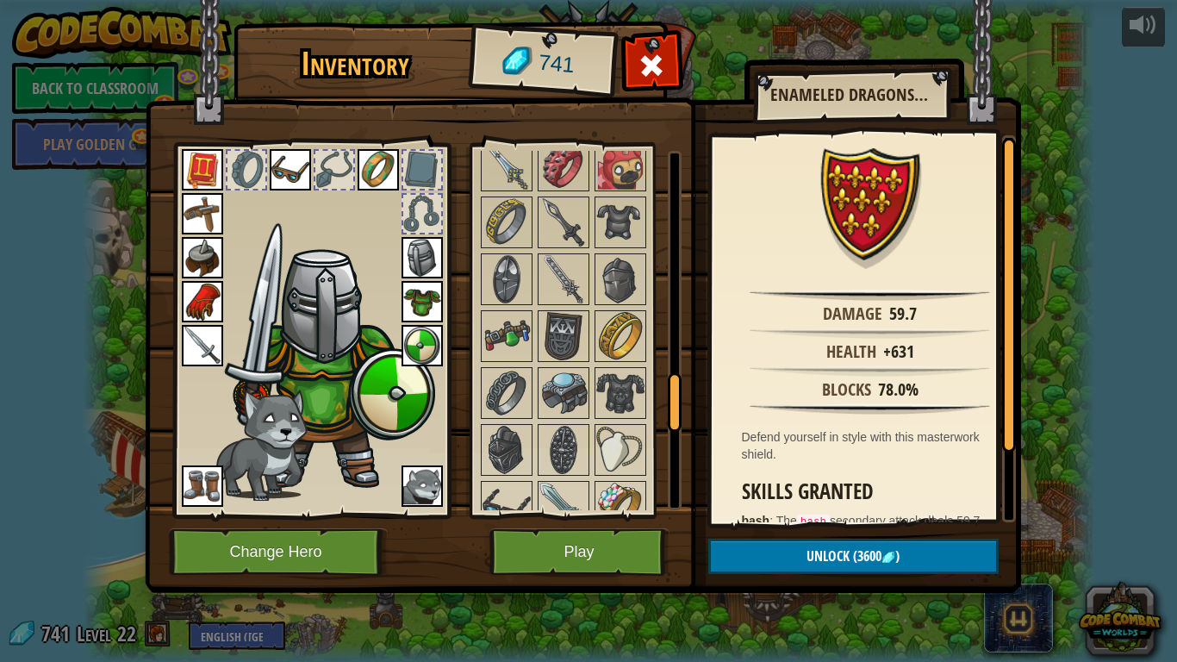
scroll to position [1408, 0]
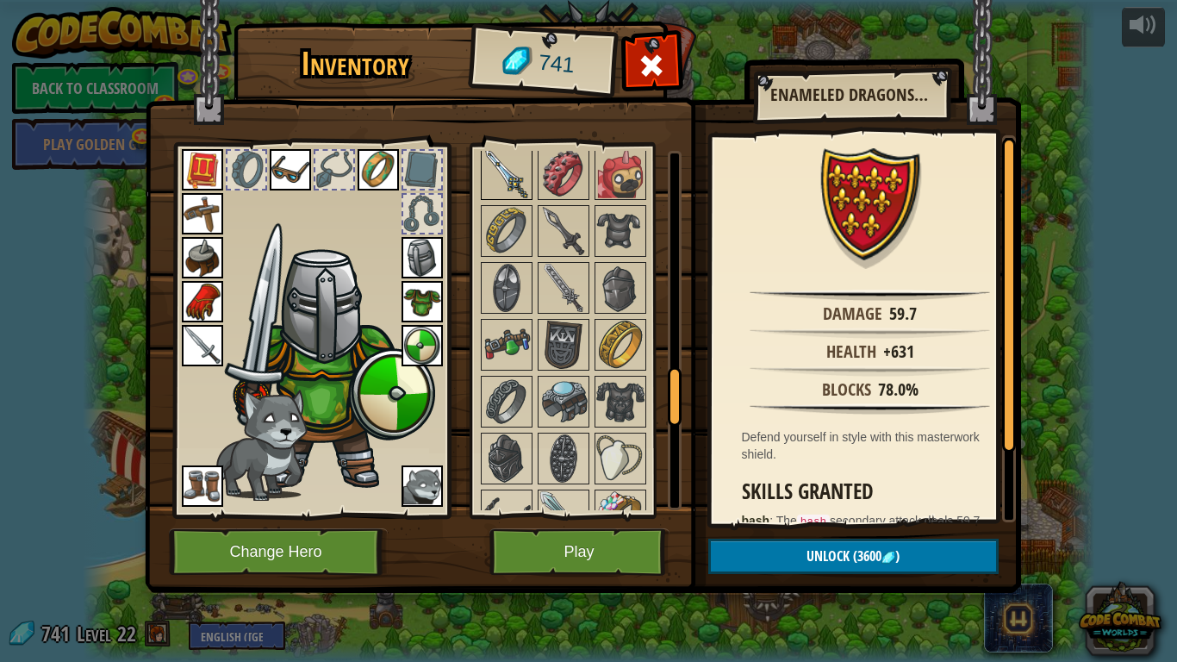
click at [501, 174] on img at bounding box center [506, 174] width 48 height 48
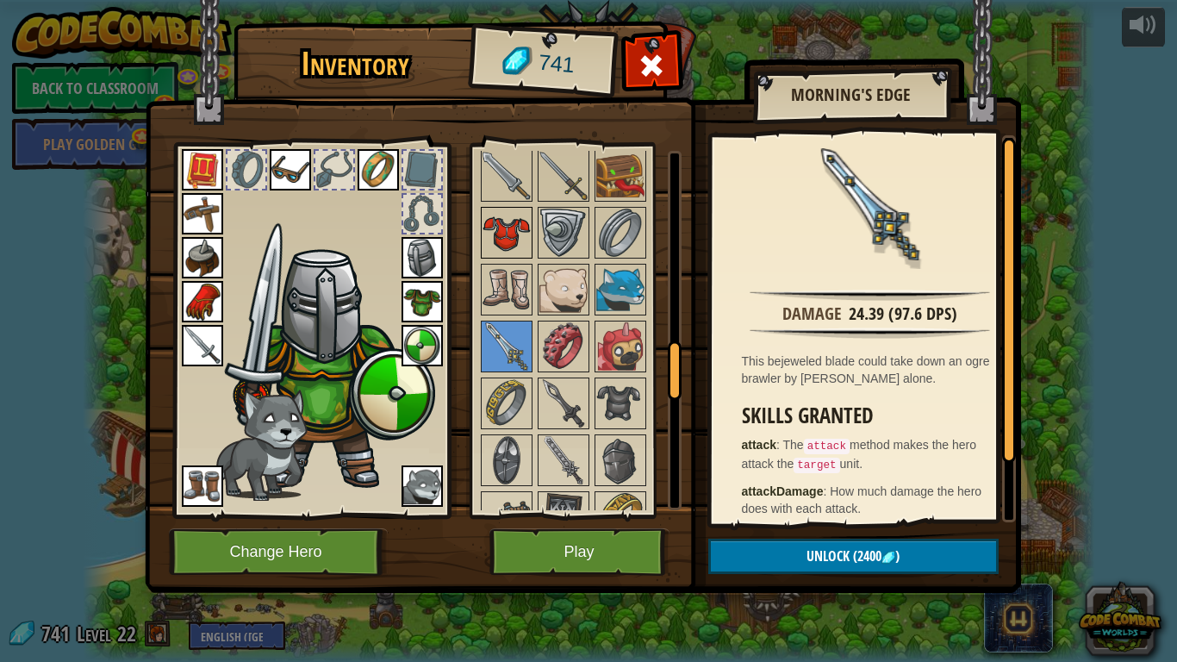
click at [523, 231] on img at bounding box center [506, 232] width 48 height 48
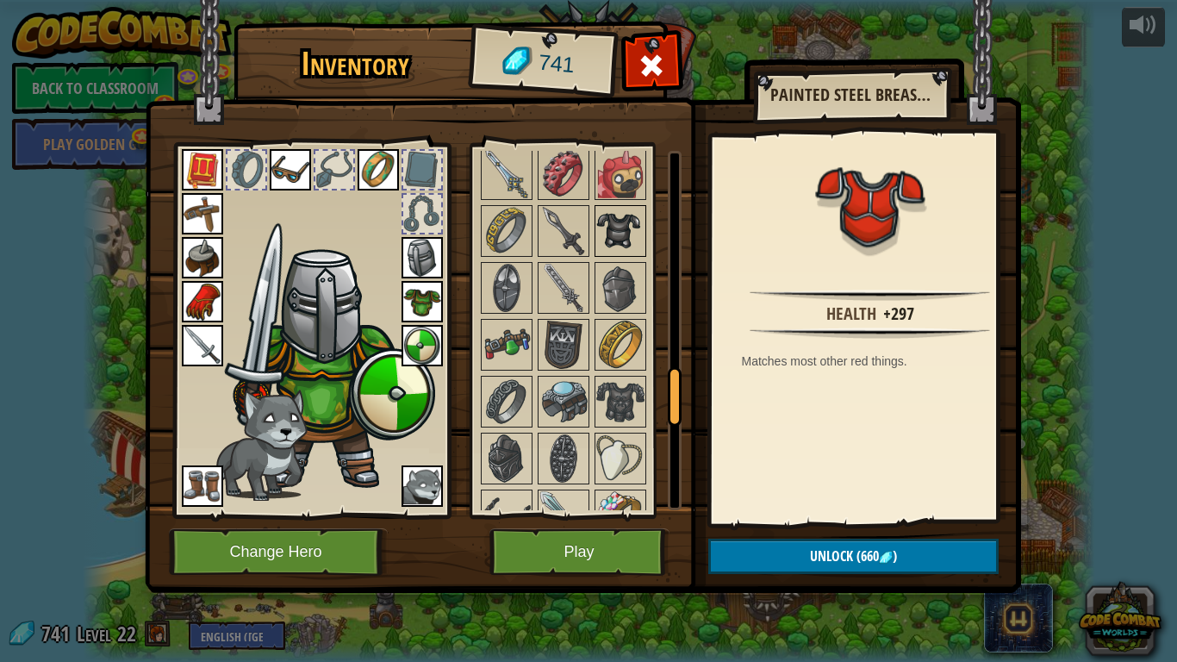
click at [615, 223] on img at bounding box center [620, 231] width 48 height 48
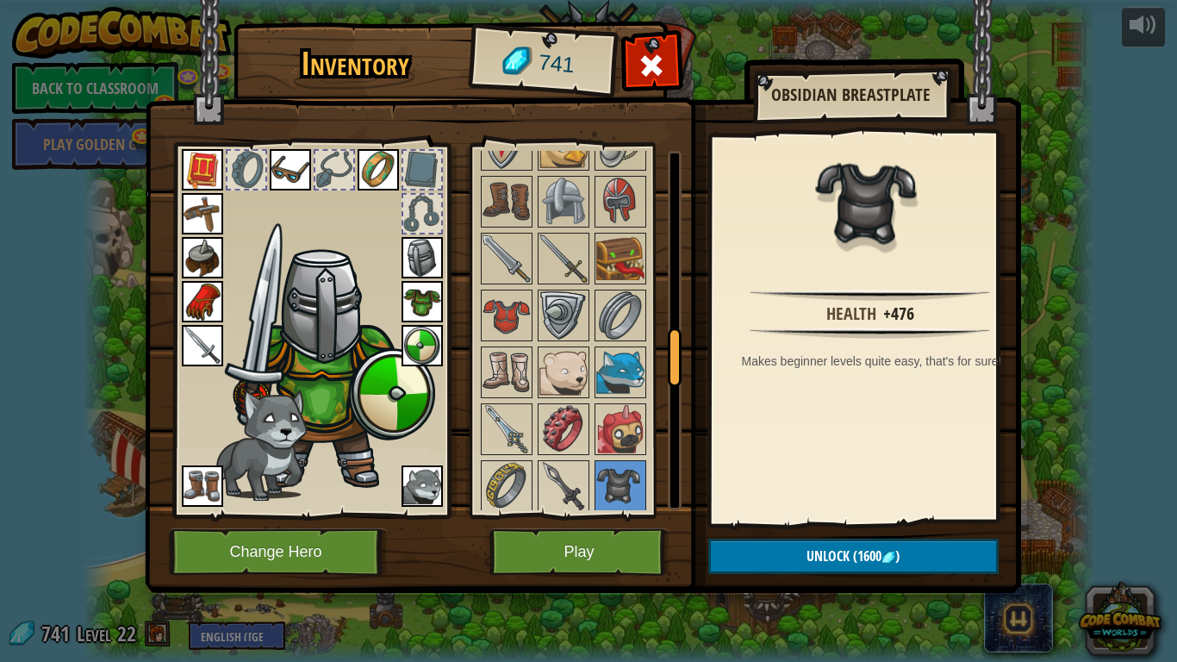
scroll to position [1149, 0]
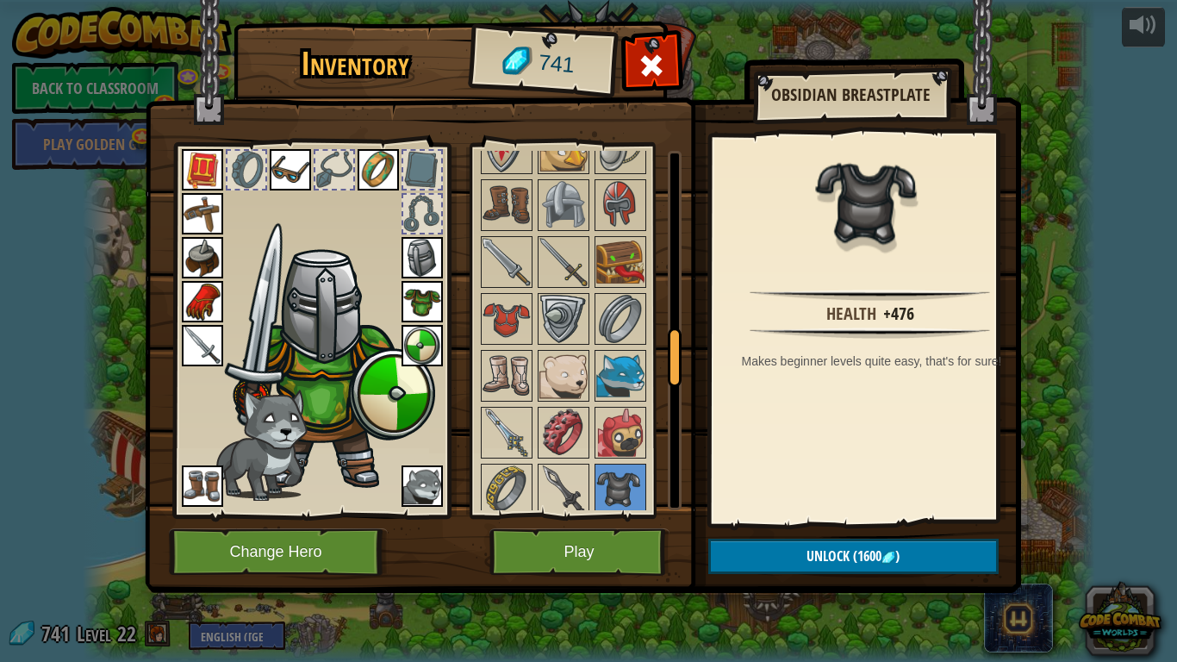
click at [525, 313] on img at bounding box center [506, 319] width 48 height 48
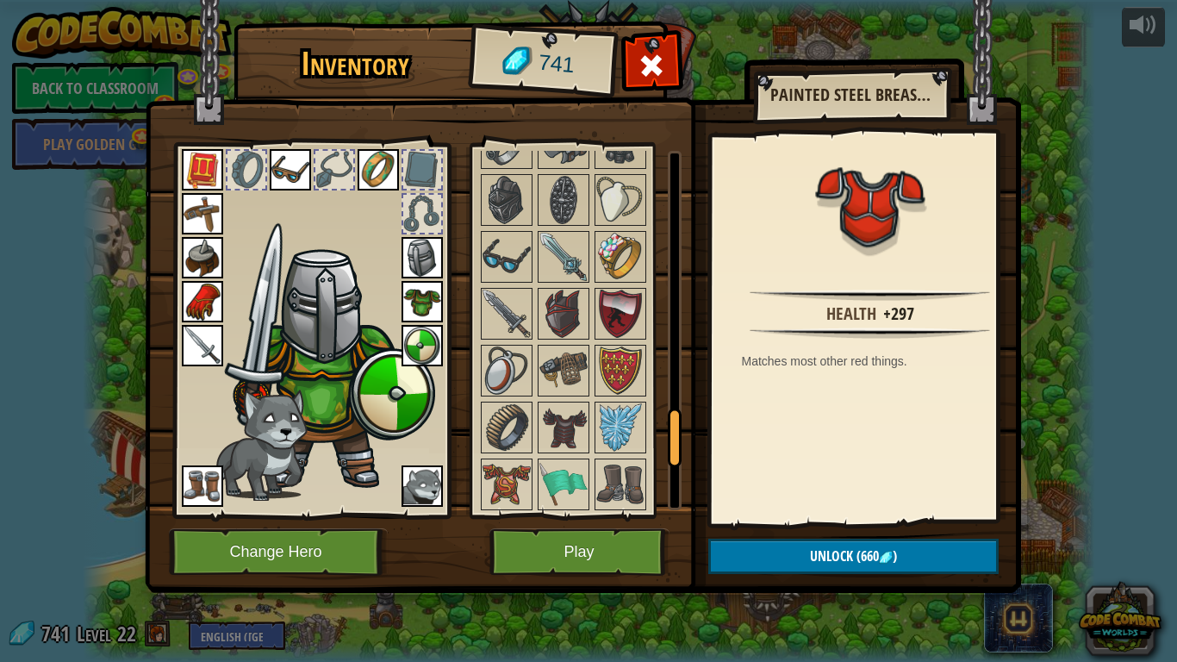
scroll to position [1838, 0]
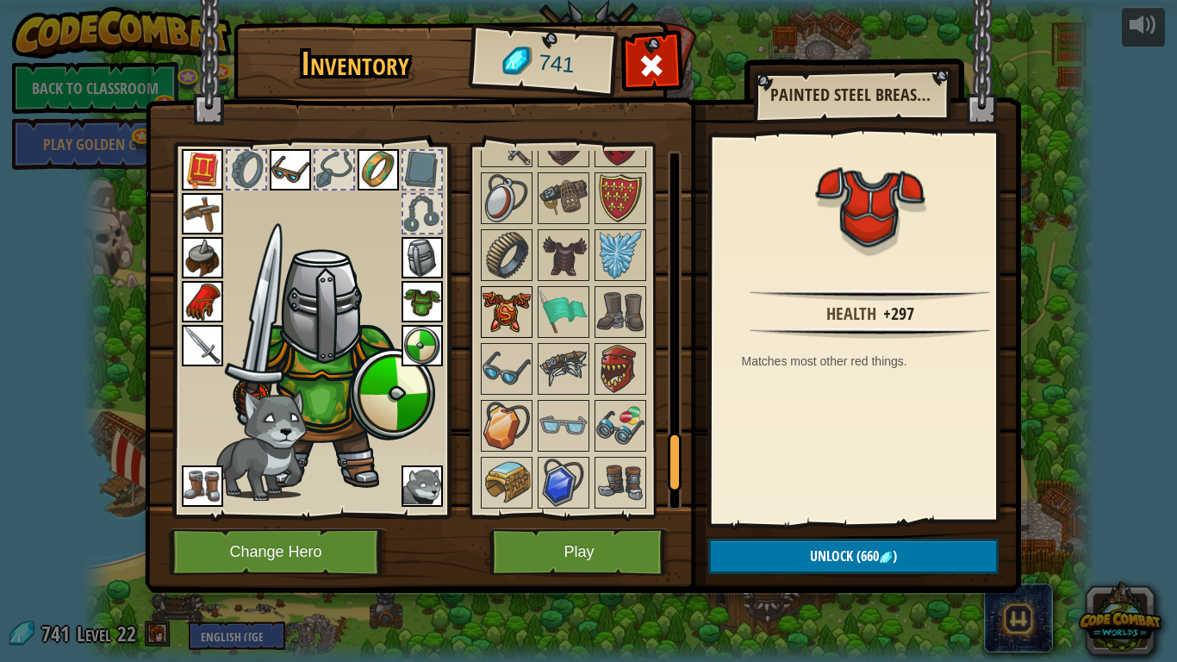
click at [523, 315] on img at bounding box center [506, 312] width 48 height 48
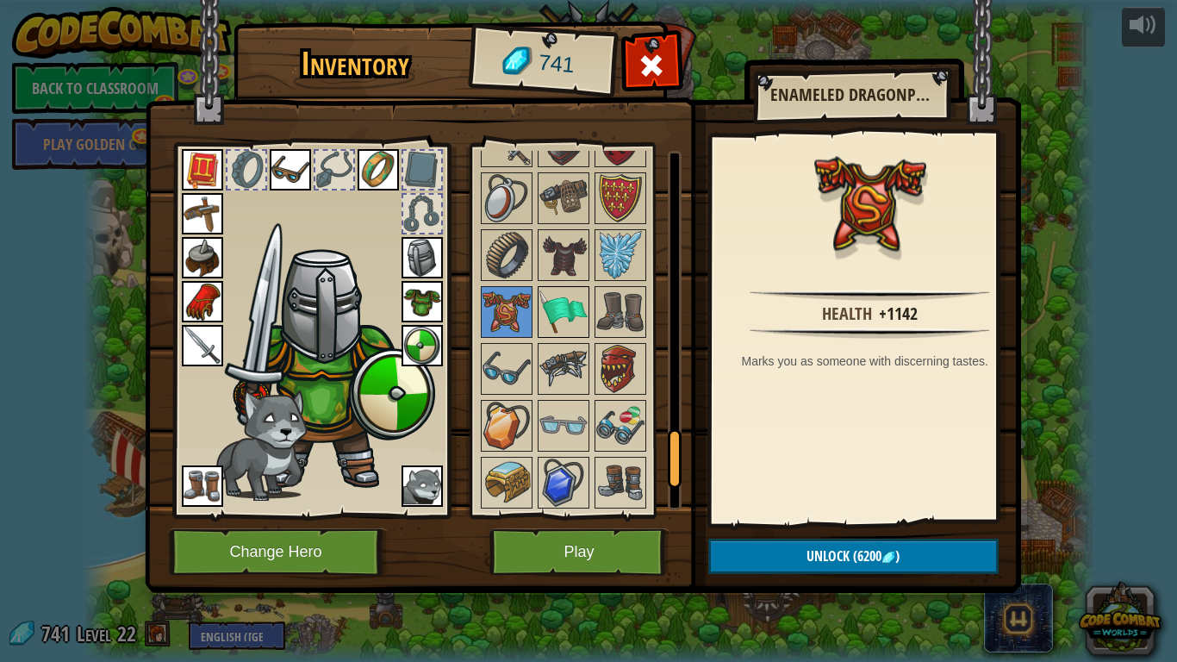
scroll to position [1752, 0]
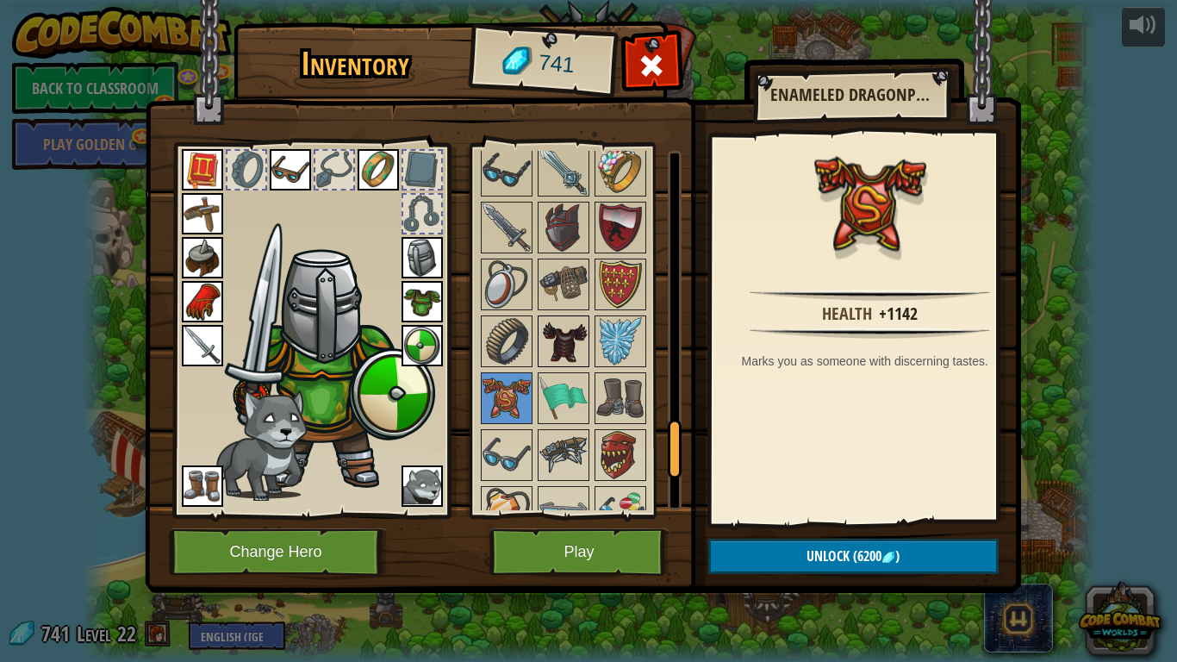
click at [569, 346] on img at bounding box center [563, 341] width 48 height 48
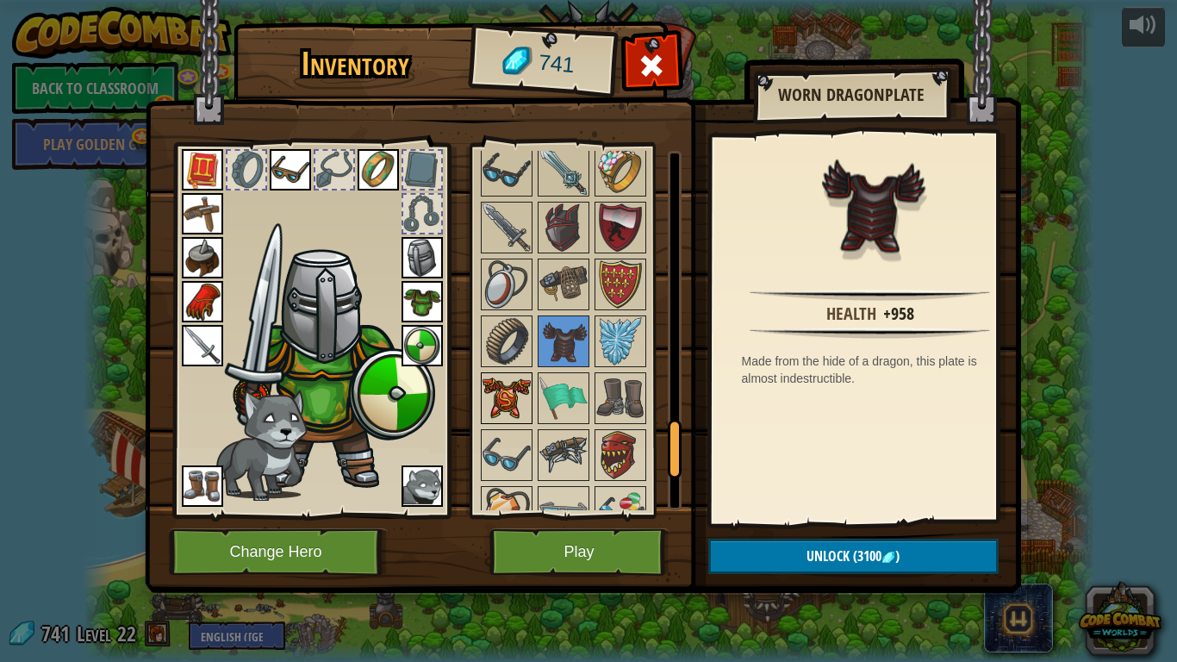
click at [498, 396] on img at bounding box center [506, 398] width 48 height 48
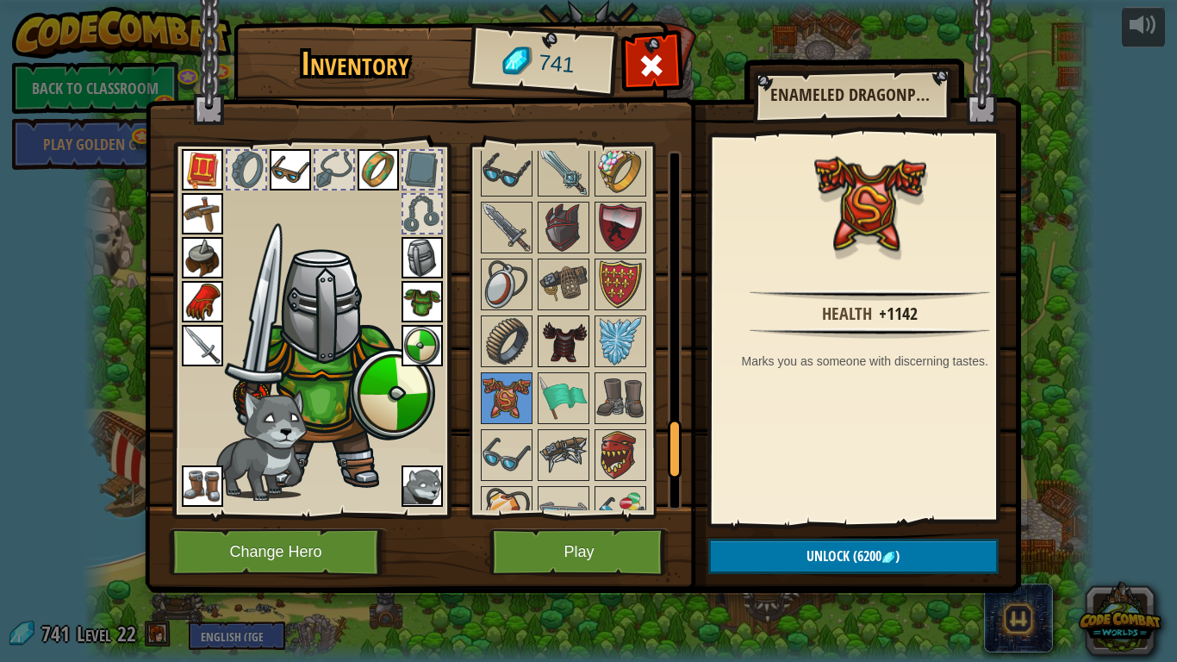
click at [561, 358] on img at bounding box center [563, 341] width 48 height 48
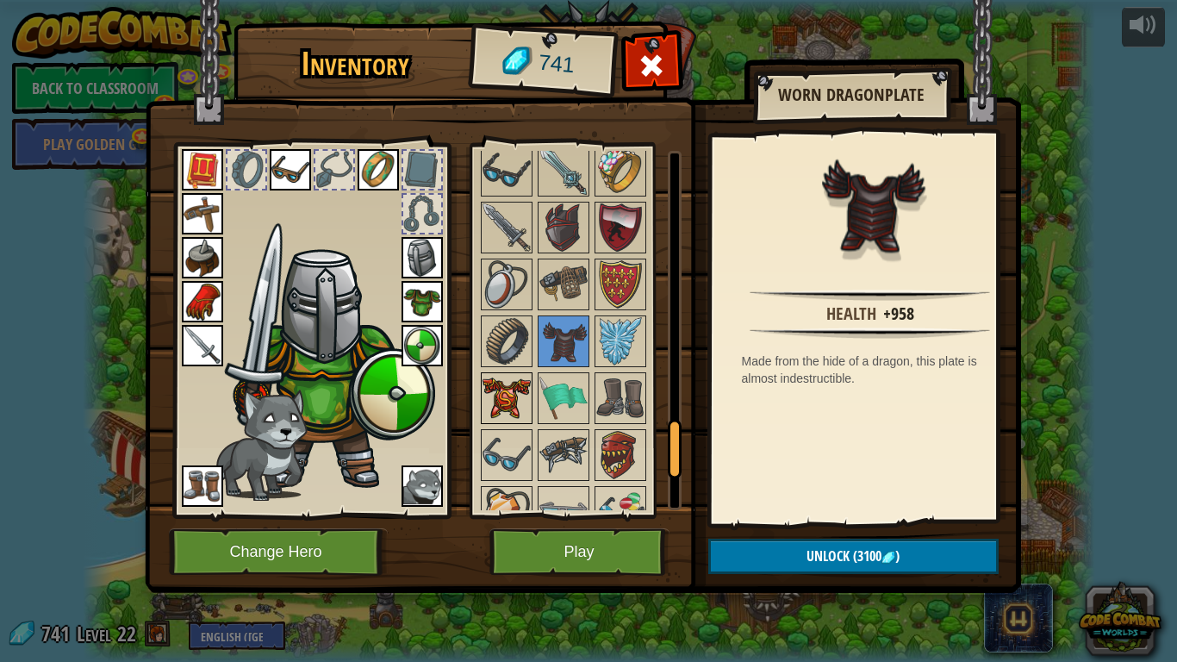
click at [493, 397] on img at bounding box center [506, 398] width 48 height 48
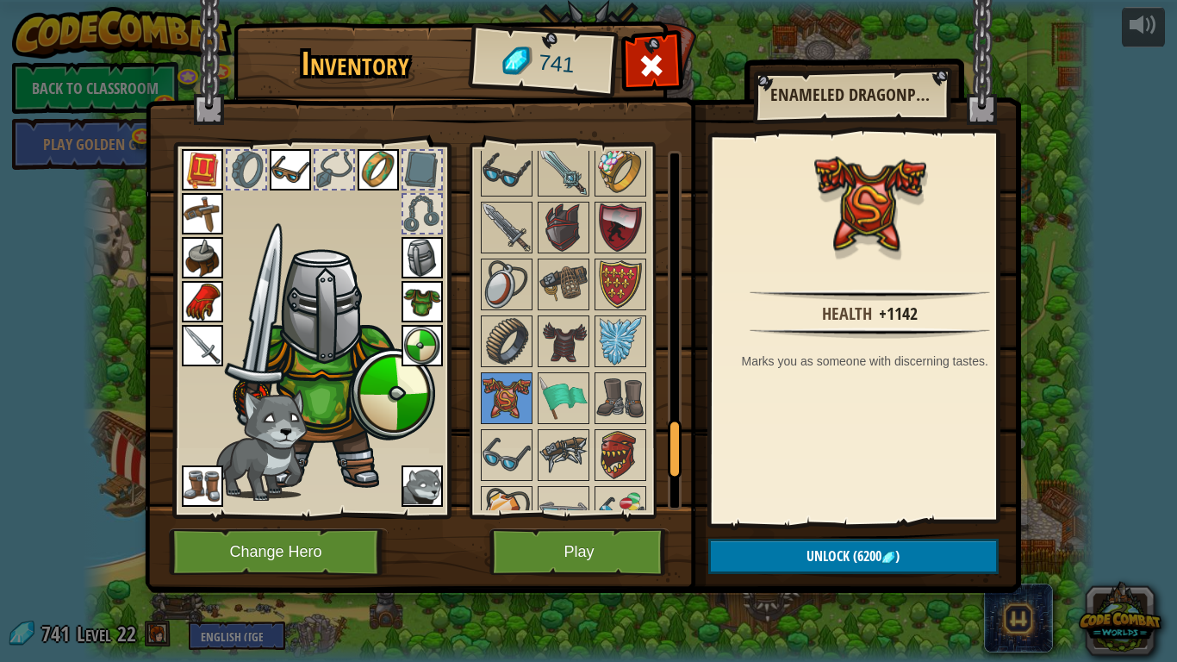
click at [555, 351] on img at bounding box center [563, 341] width 48 height 48
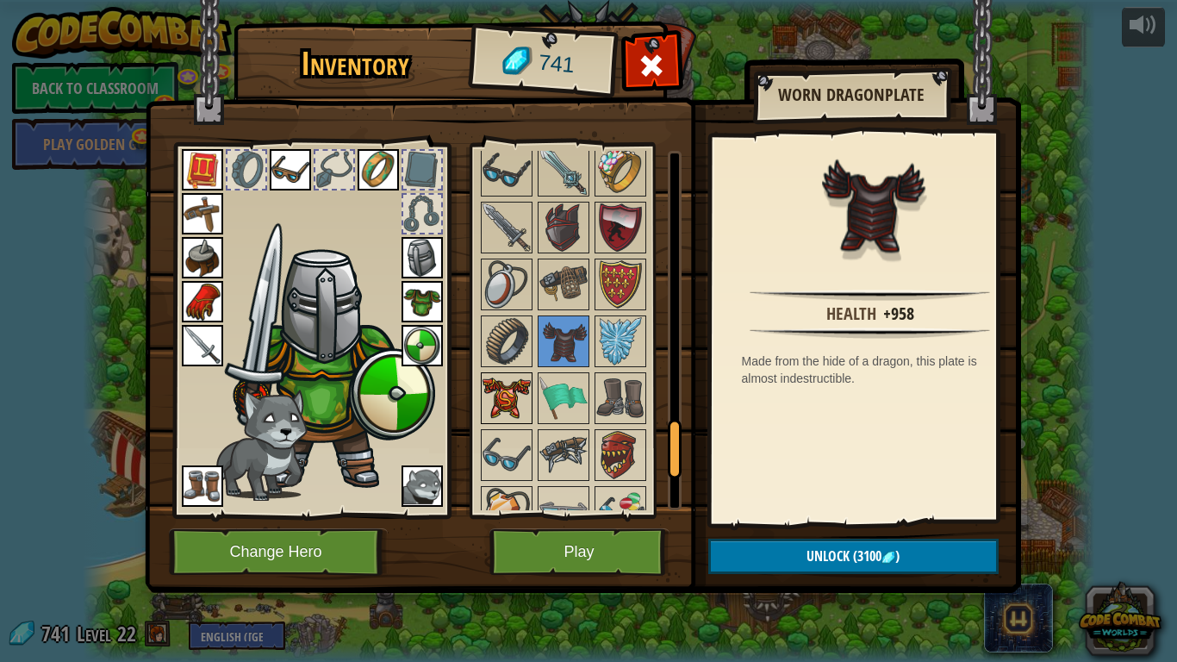
click at [507, 386] on img at bounding box center [506, 398] width 48 height 48
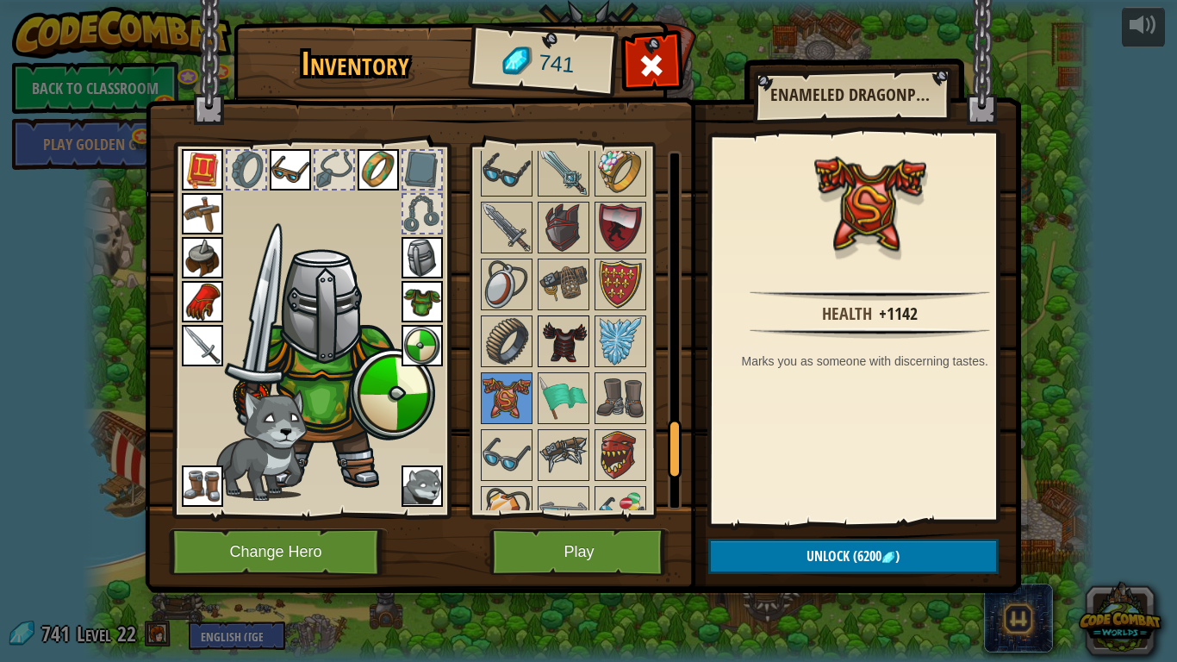
click at [544, 349] on div at bounding box center [564, 341] width 52 height 52
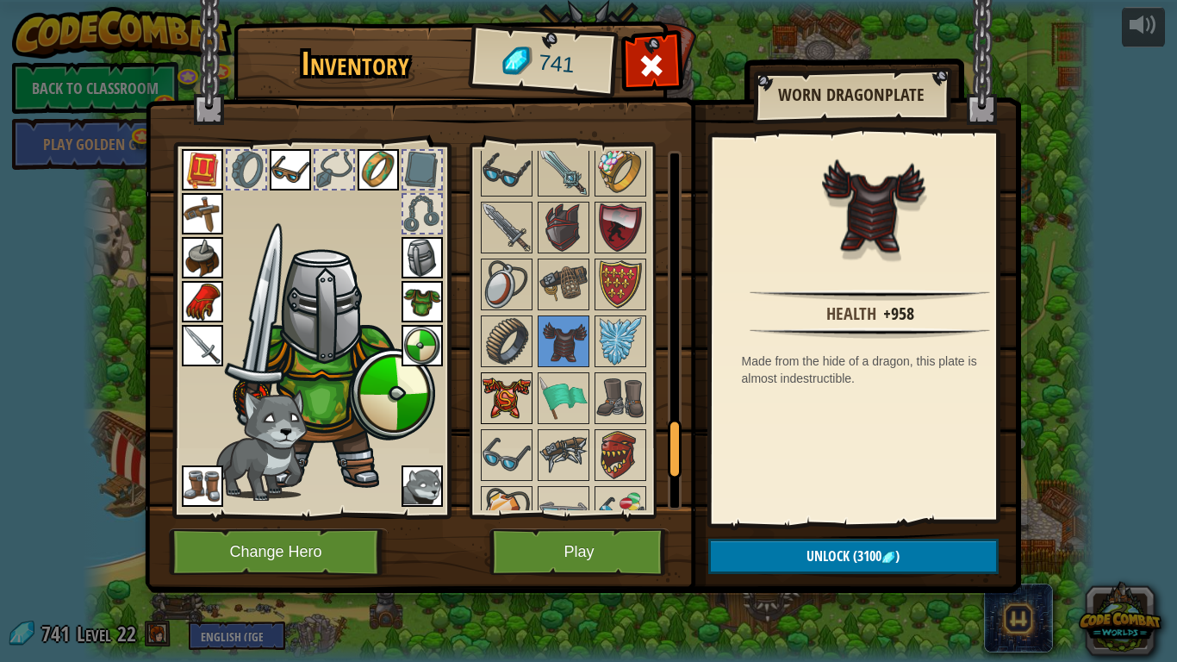
click at [495, 407] on img at bounding box center [506, 398] width 48 height 48
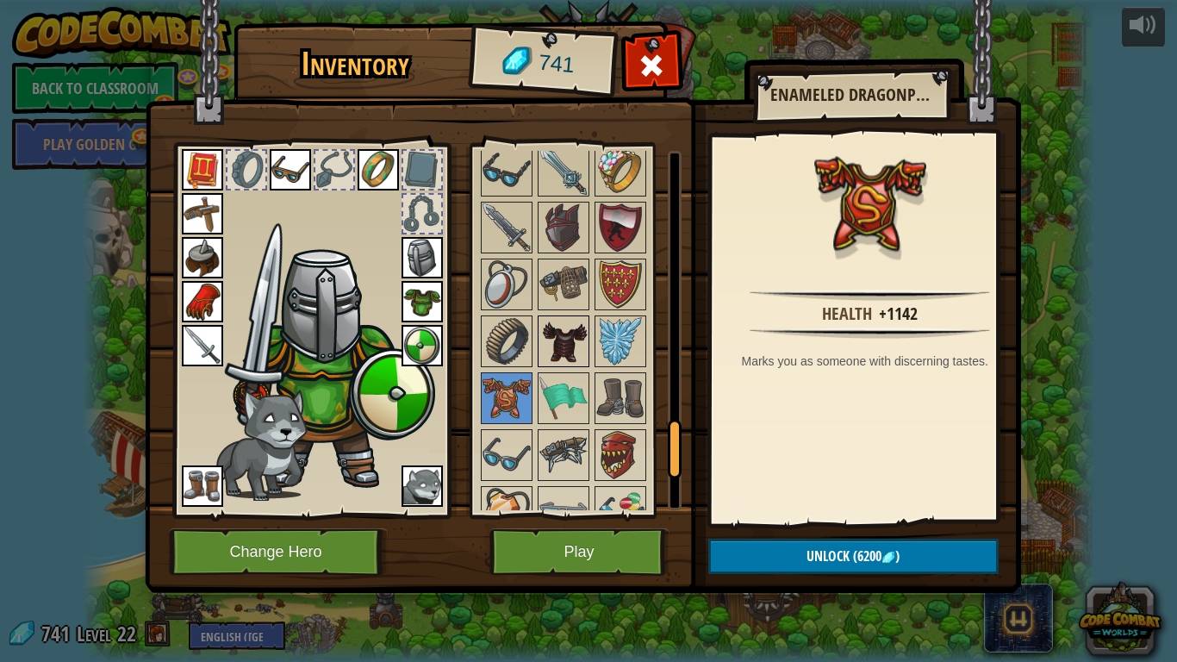
click at [548, 353] on img at bounding box center [563, 341] width 48 height 48
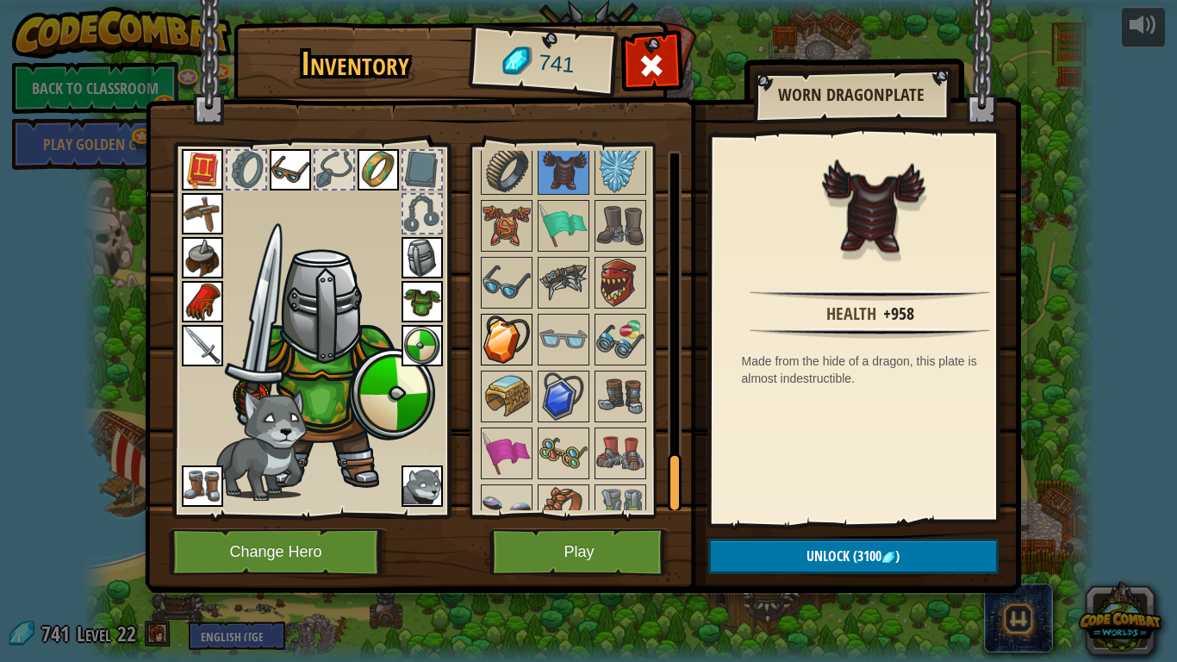
scroll to position [2011, 0]
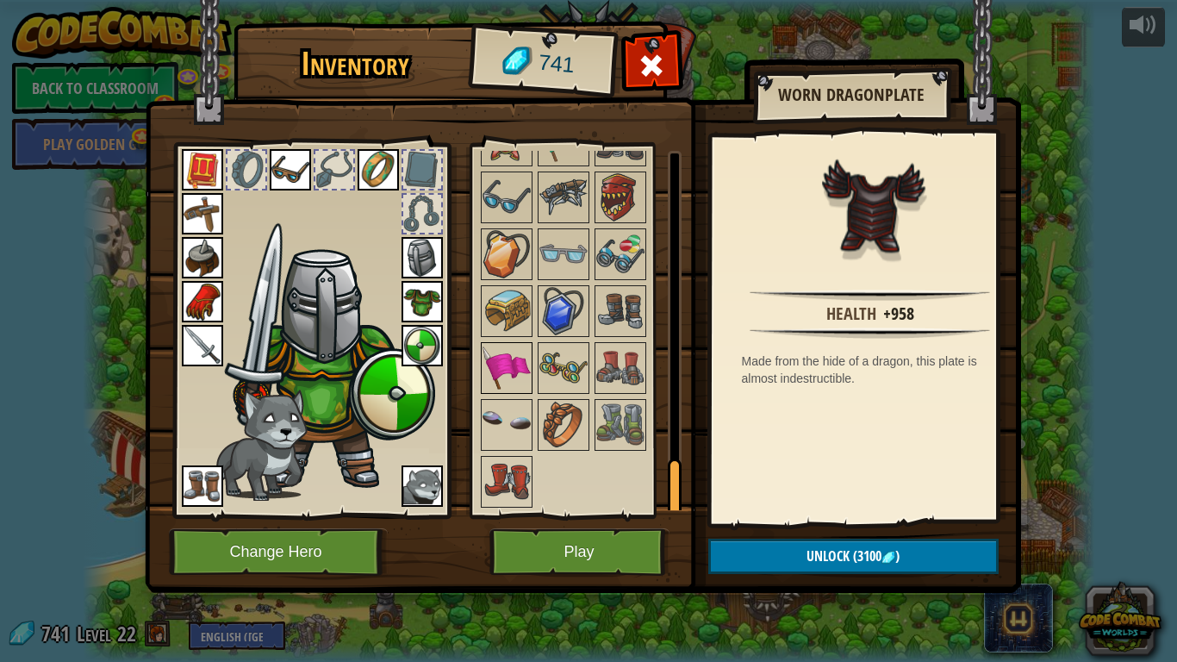
click at [492, 385] on img at bounding box center [506, 368] width 48 height 48
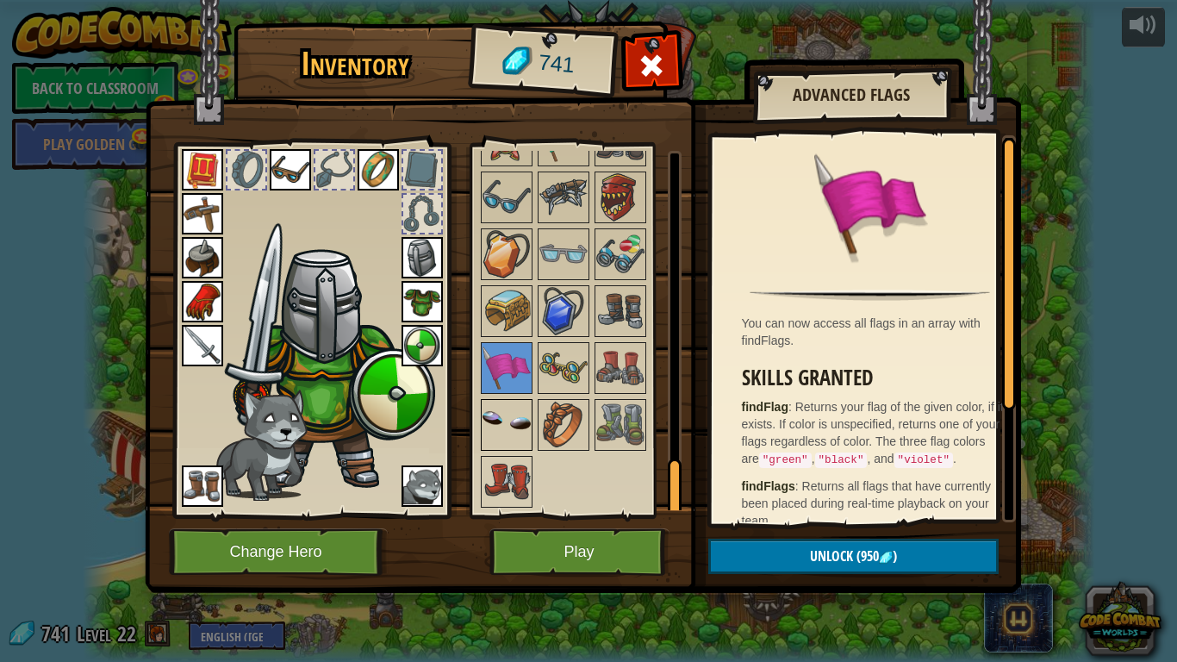
click at [515, 404] on img at bounding box center [506, 425] width 48 height 48
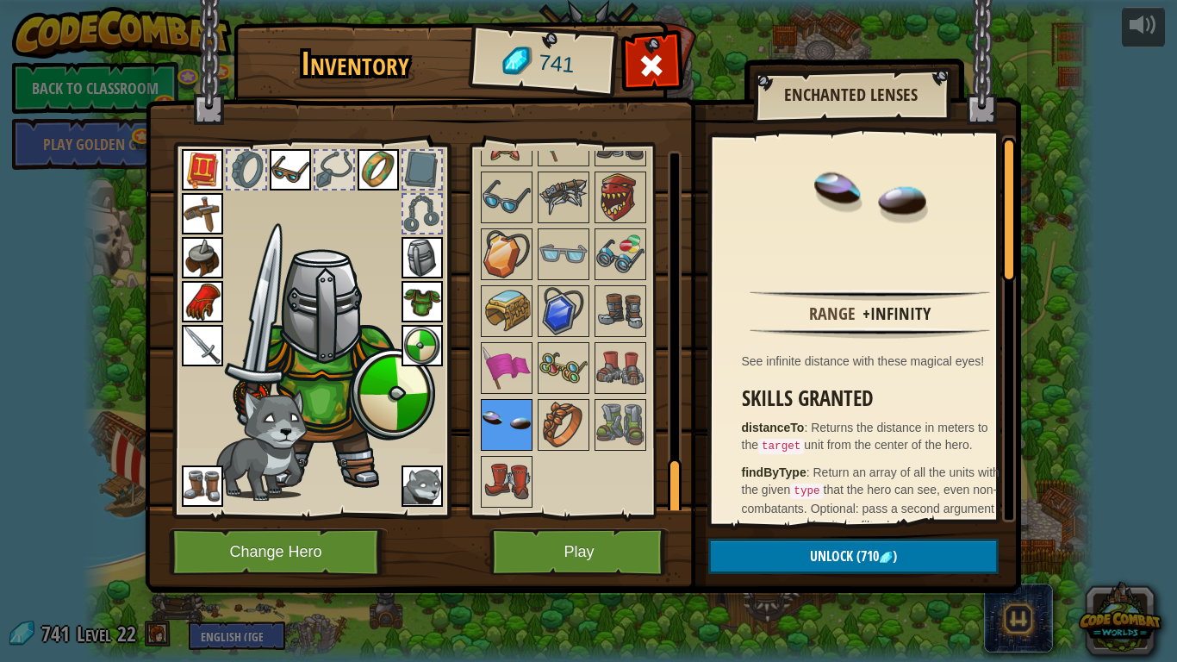
click at [515, 417] on img at bounding box center [506, 425] width 48 height 48
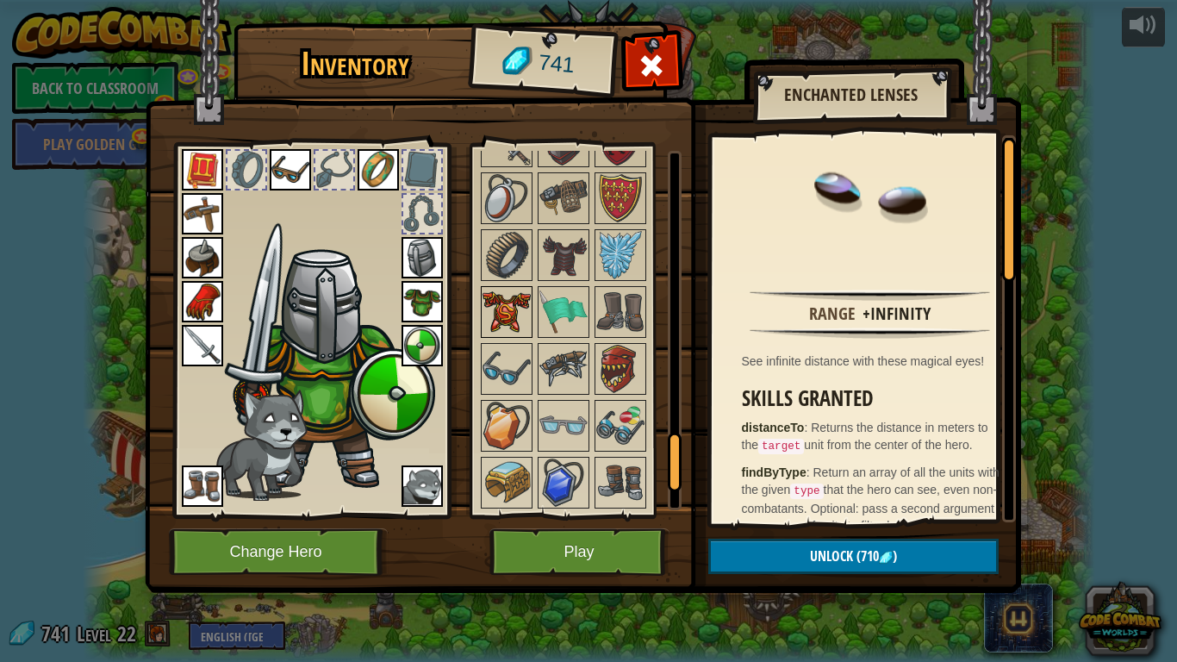
click at [525, 329] on img at bounding box center [506, 312] width 48 height 48
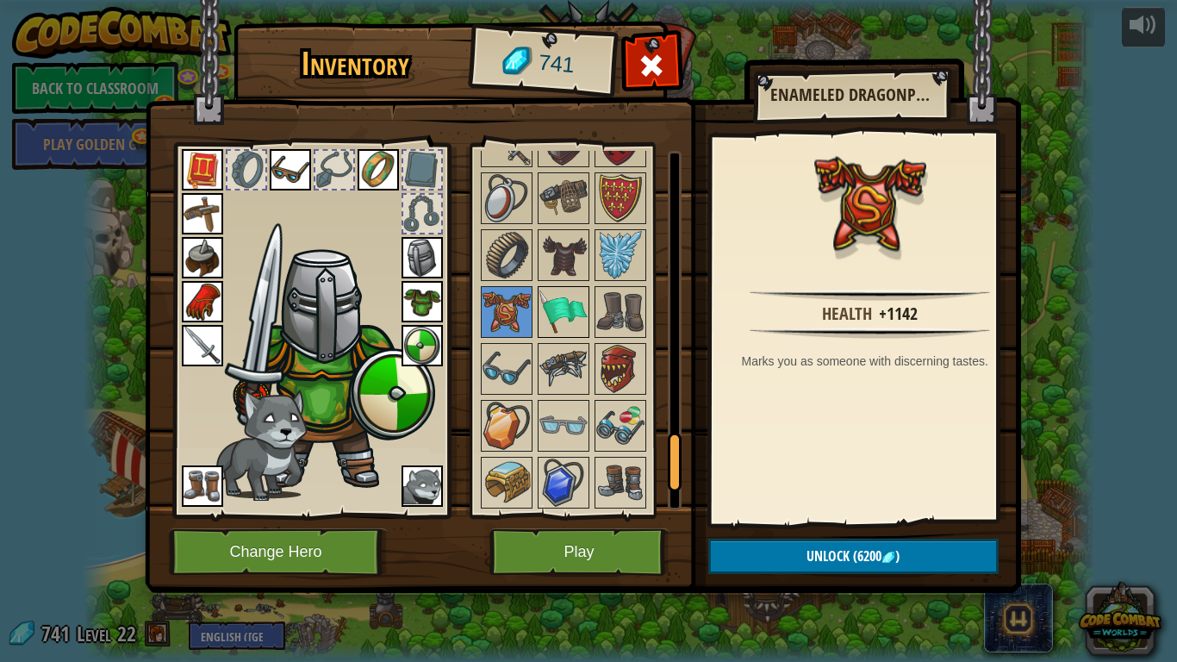
click at [543, 320] on img at bounding box center [563, 312] width 48 height 48
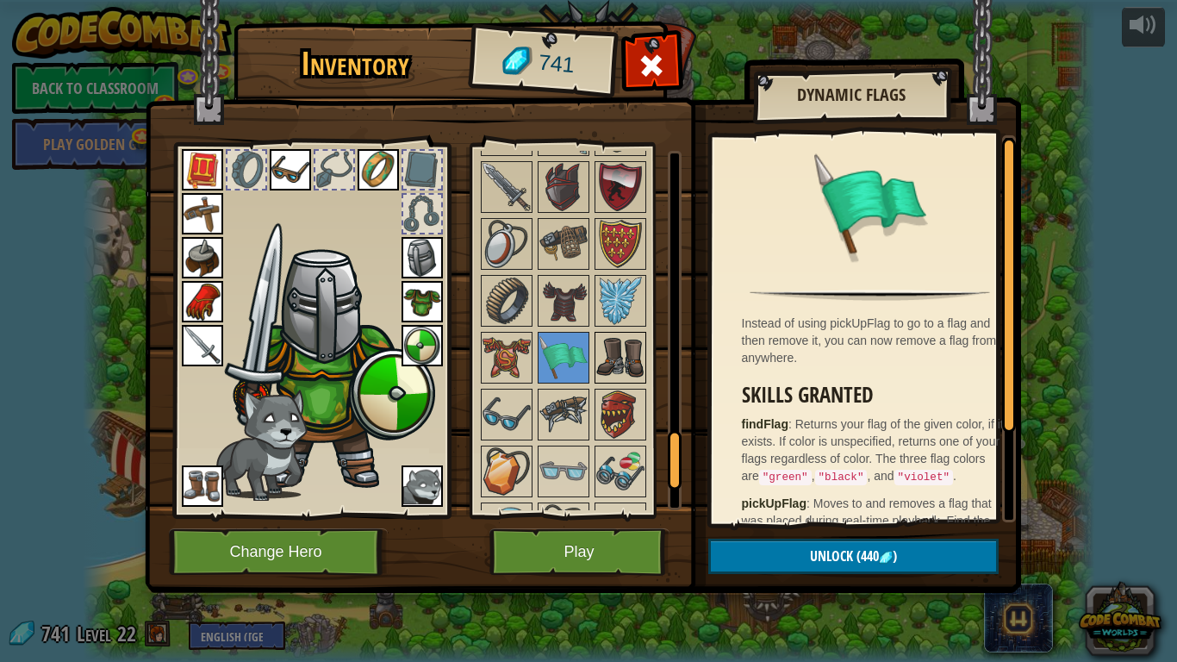
scroll to position [1752, 0]
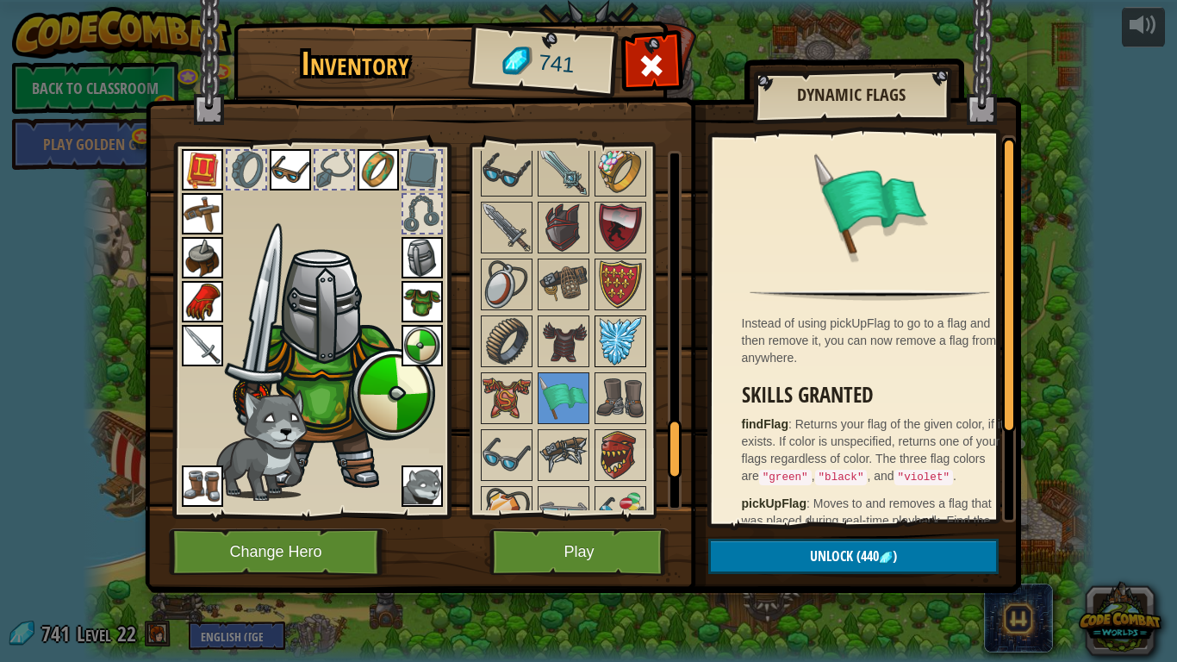
click at [606, 333] on img at bounding box center [620, 341] width 48 height 48
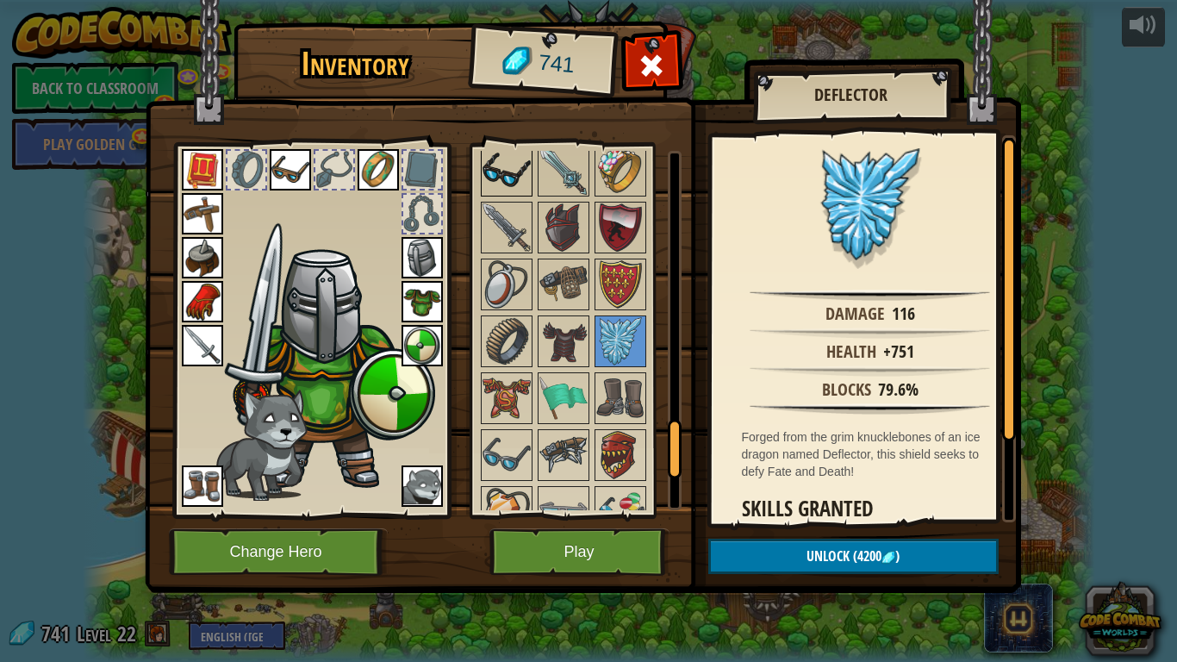
click at [528, 161] on img at bounding box center [506, 170] width 48 height 48
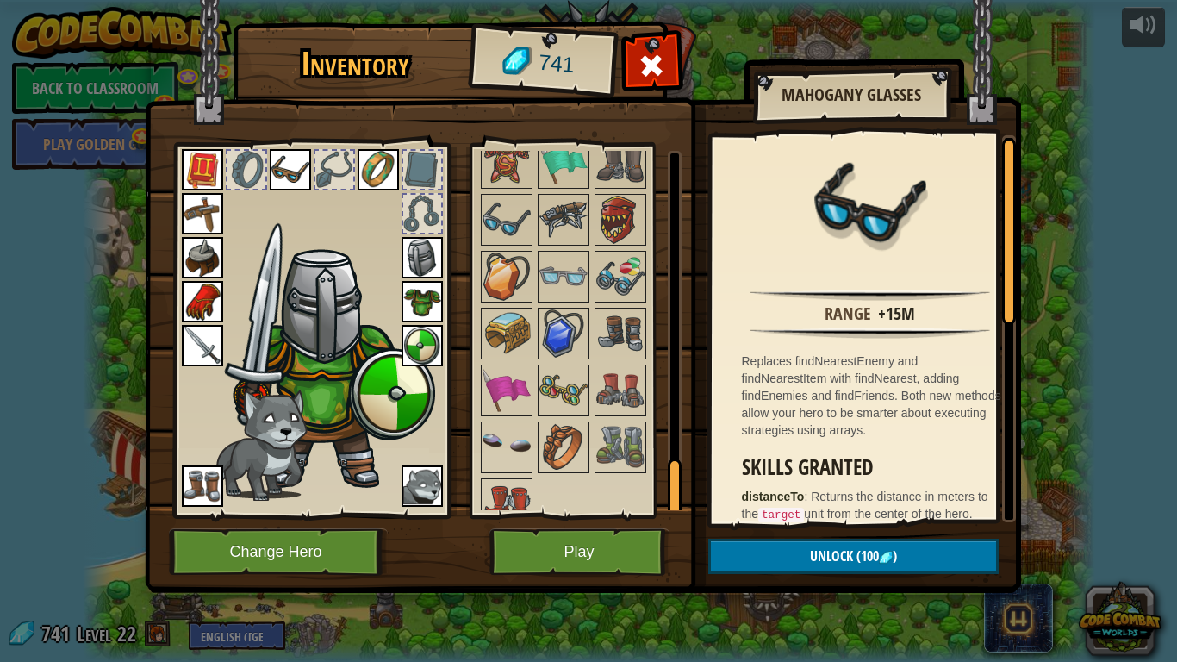
scroll to position [2011, 0]
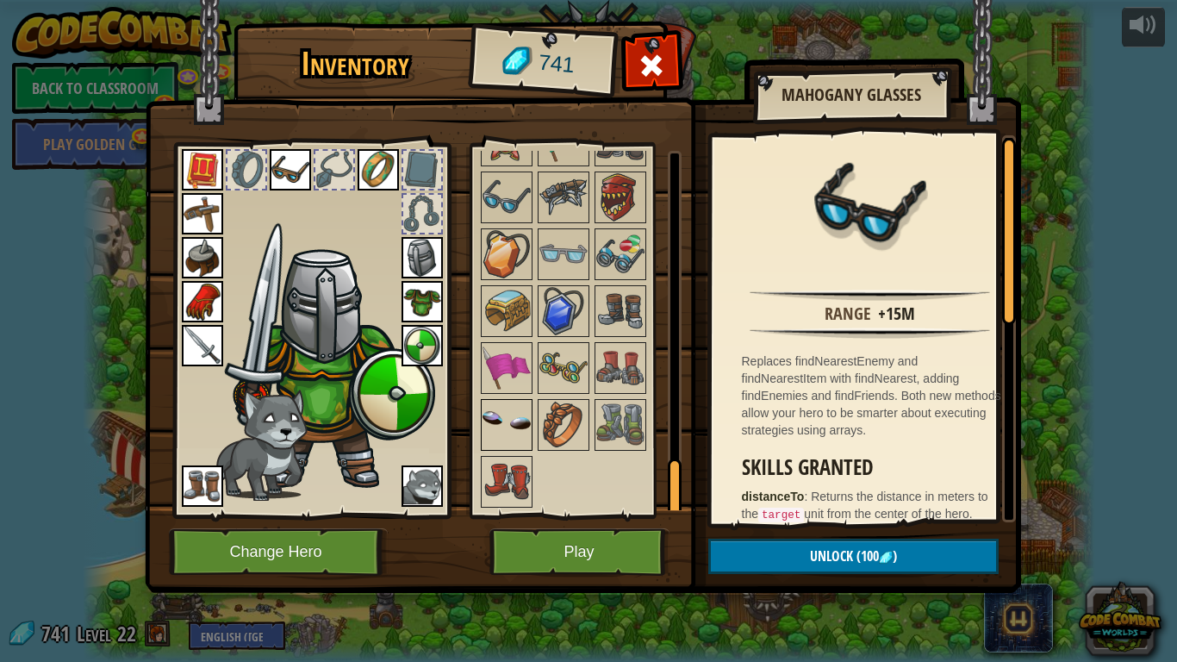
click at [513, 430] on img at bounding box center [506, 425] width 48 height 48
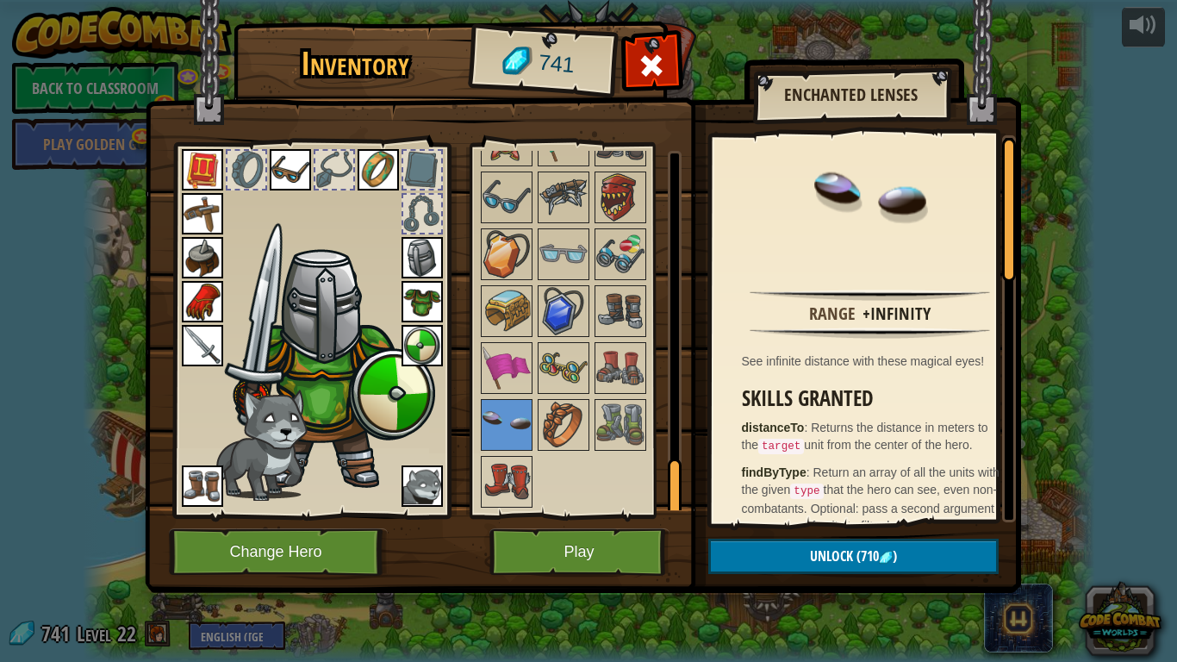
drag, startPoint x: 811, startPoint y: 315, endPoint x: 1015, endPoint y: 320, distance: 204.2
click at [1015, 320] on div "Range +Infinity See infinite distance with these magical eyes! Skills Granted d…" at bounding box center [864, 328] width 304 height 387
click at [555, 378] on img at bounding box center [563, 368] width 48 height 48
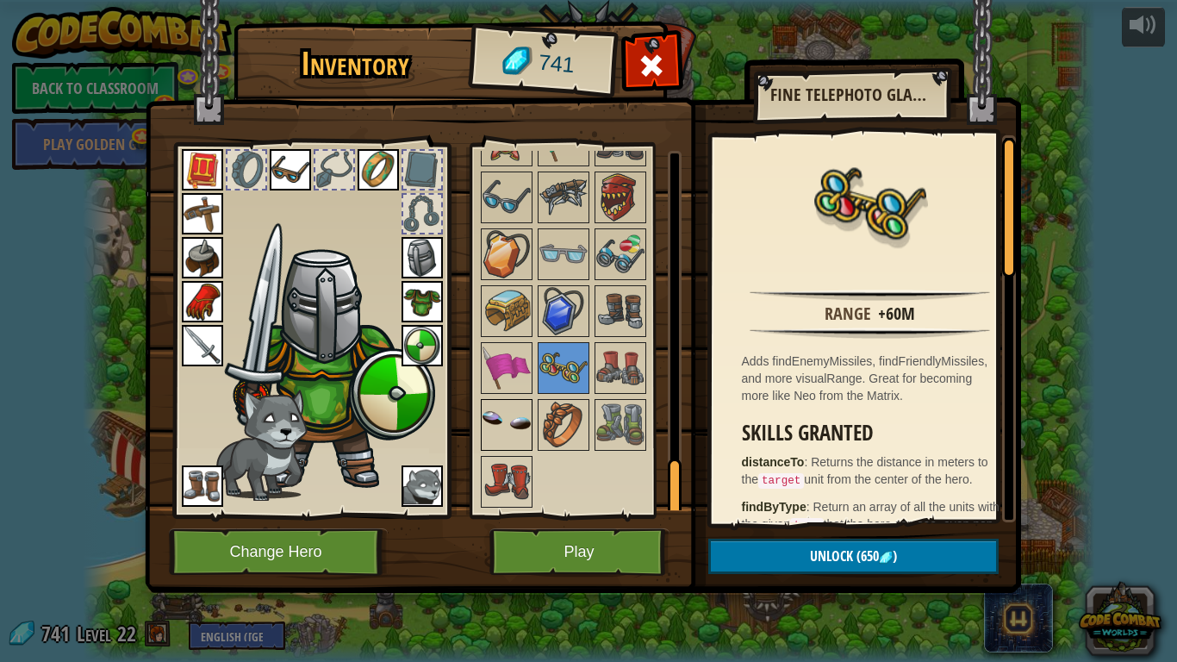
click at [502, 418] on img at bounding box center [506, 425] width 48 height 48
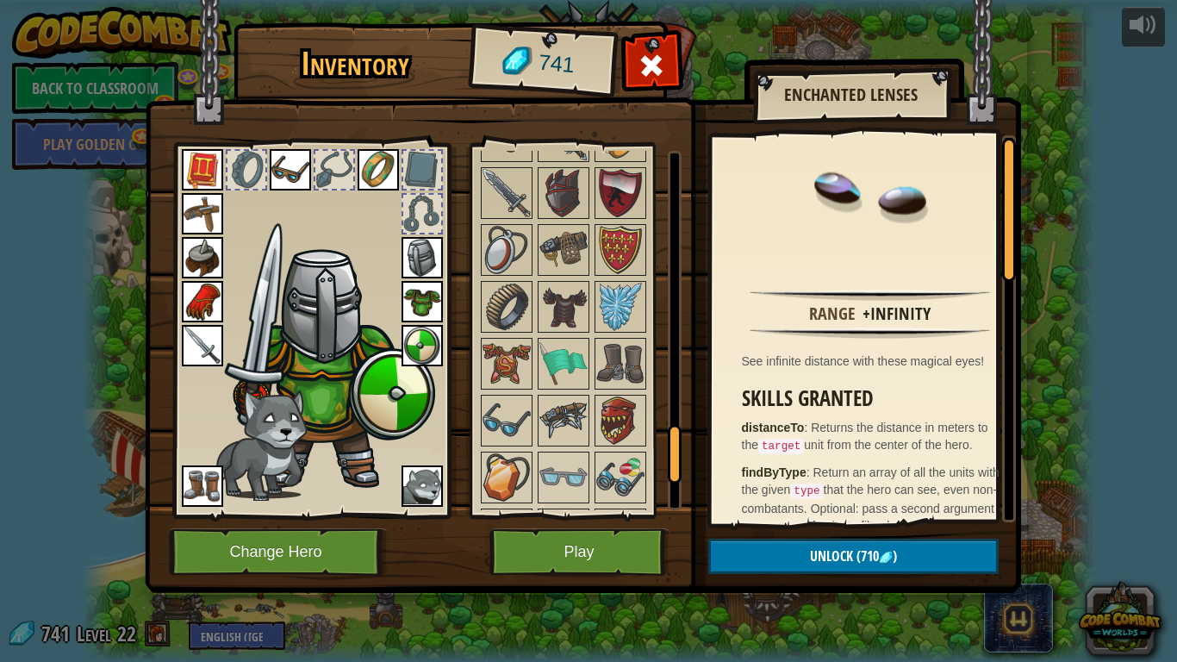
scroll to position [1752, 0]
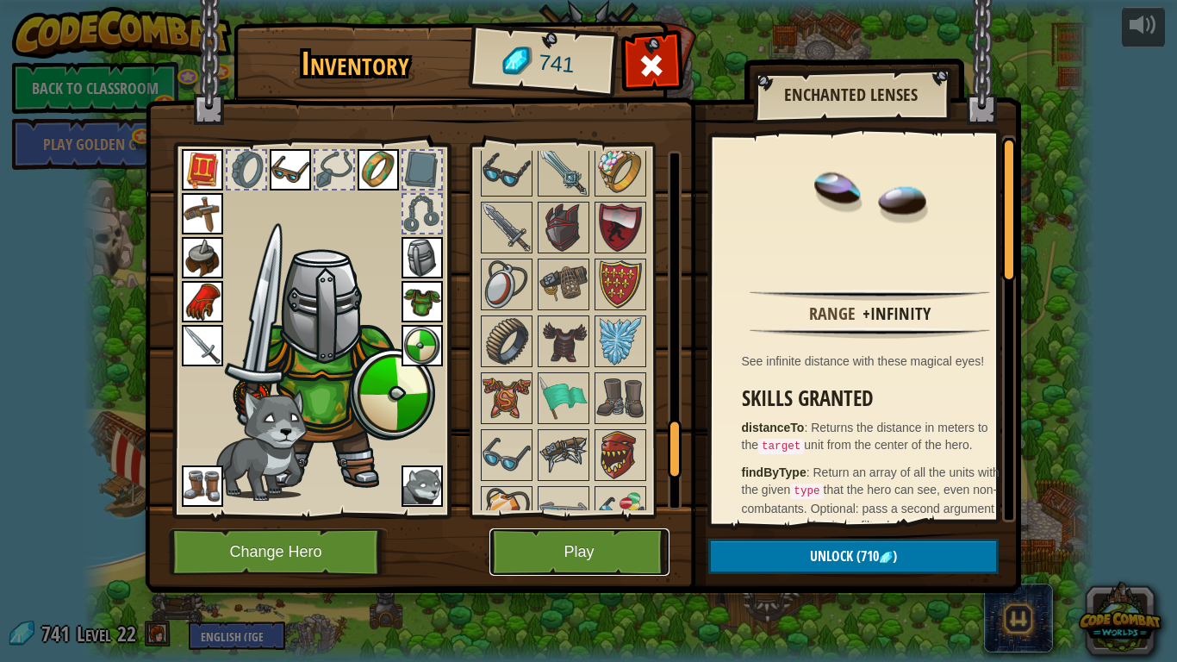
click at [561, 528] on button "Play" at bounding box center [579, 551] width 180 height 47
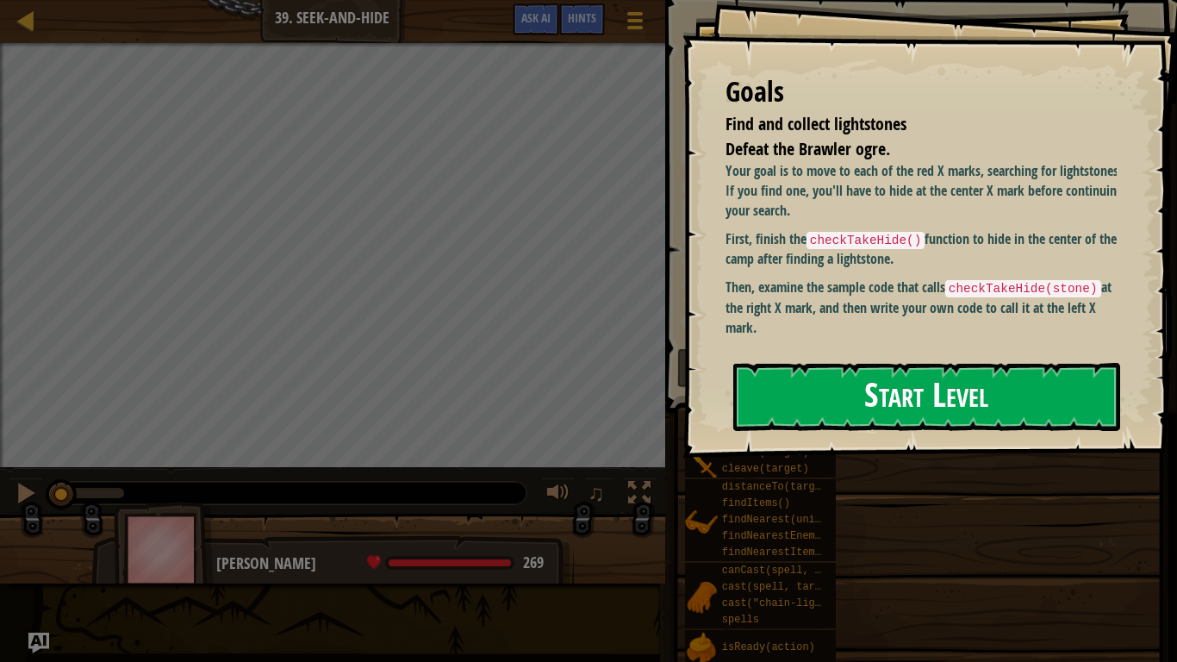
click at [851, 388] on button "Start Level" at bounding box center [926, 397] width 387 height 68
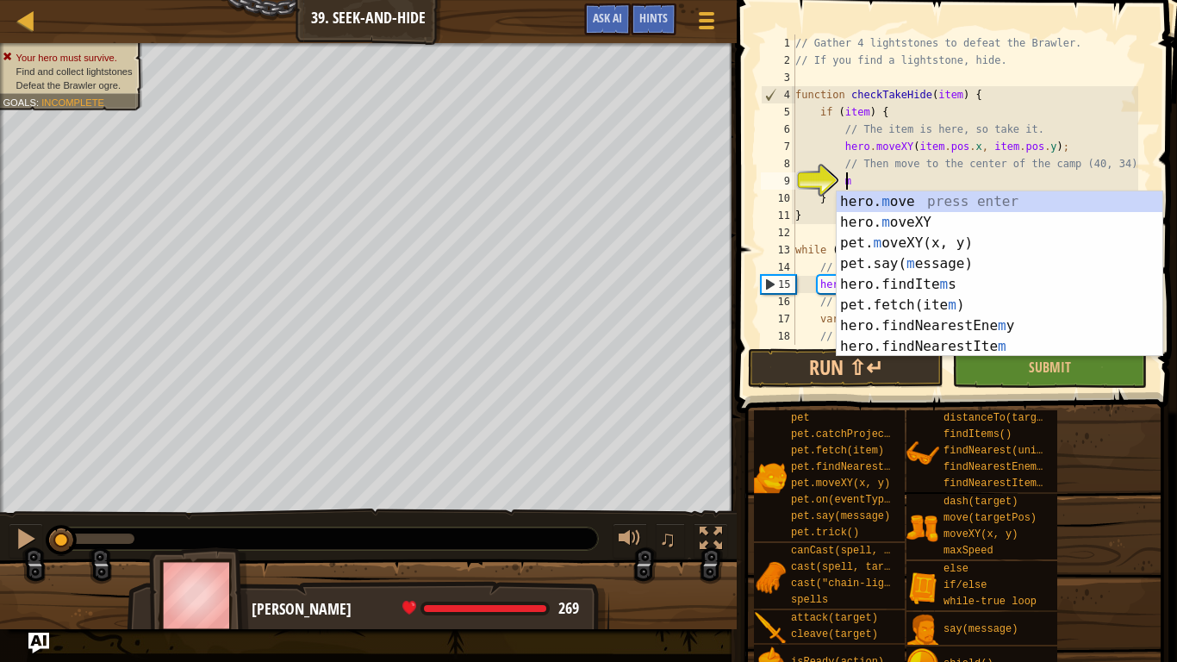
scroll to position [8, 3]
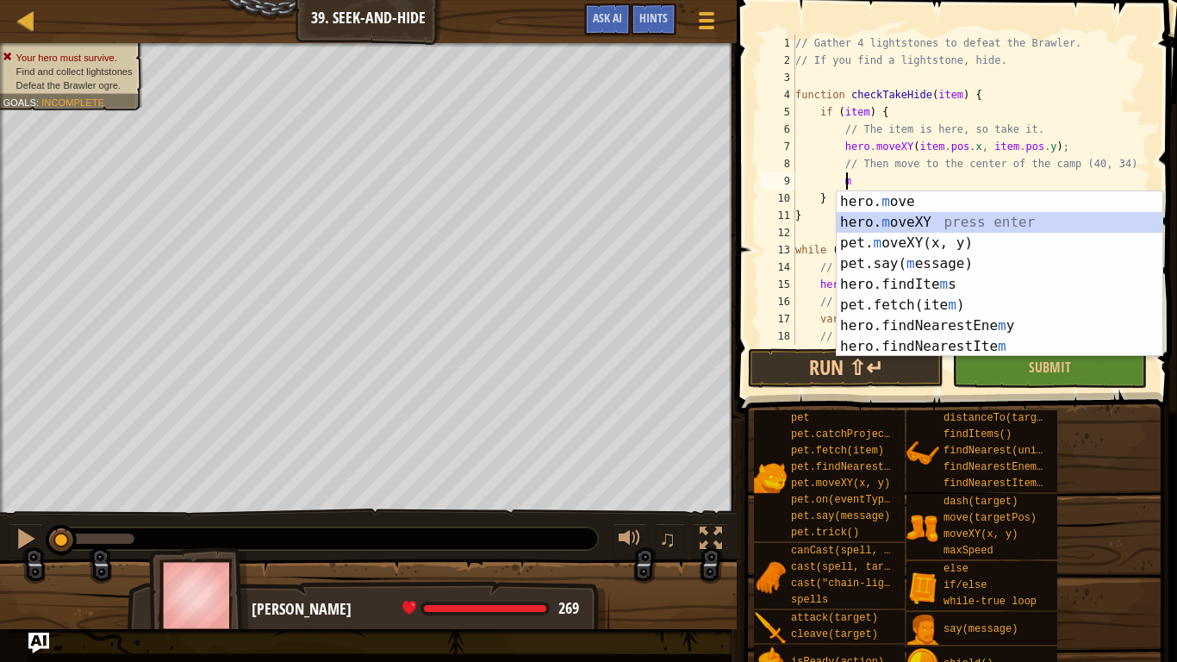
click at [898, 217] on div "hero. m ove press enter hero. m oveXY press enter pet. m oveXY(x, y) press ente…" at bounding box center [999, 294] width 326 height 207
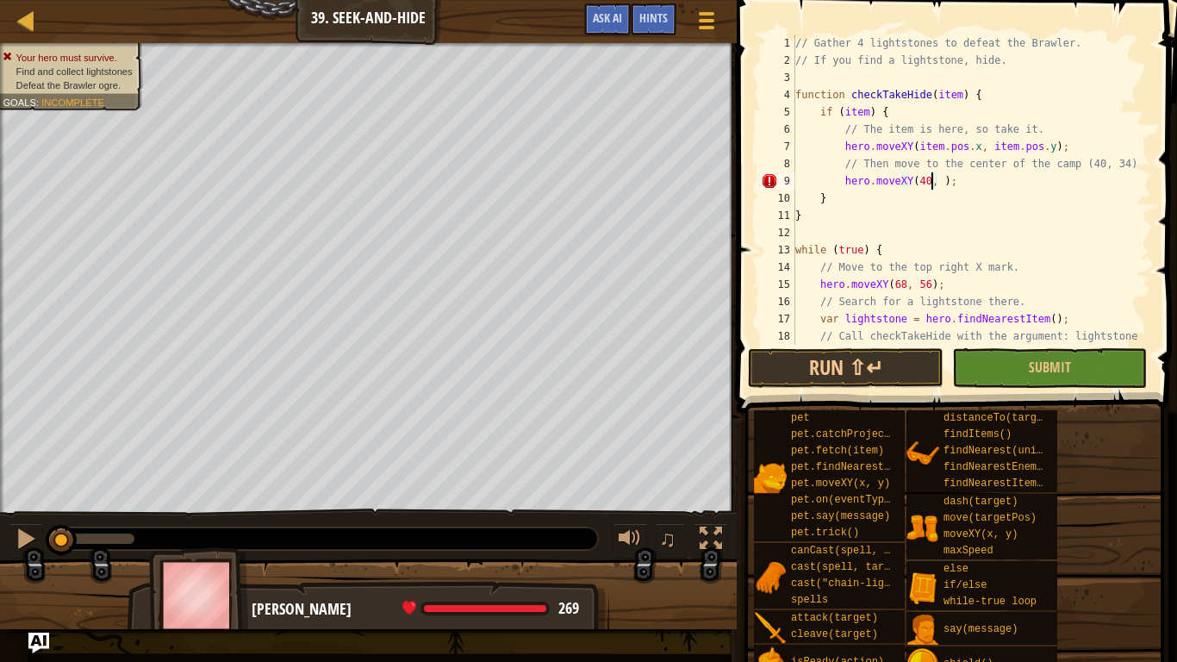
scroll to position [8, 12]
click at [892, 188] on div "// Gather 4 lightstones to defeat the Brawler. // If you find a lightstone, hid…" at bounding box center [965, 206] width 346 height 345
click at [971, 184] on div "// Gather 4 lightstones to defeat the Brawler. // If you find a lightstone, hid…" at bounding box center [965, 189] width 346 height 310
type textarea "hero.moveXY(40, 34);"
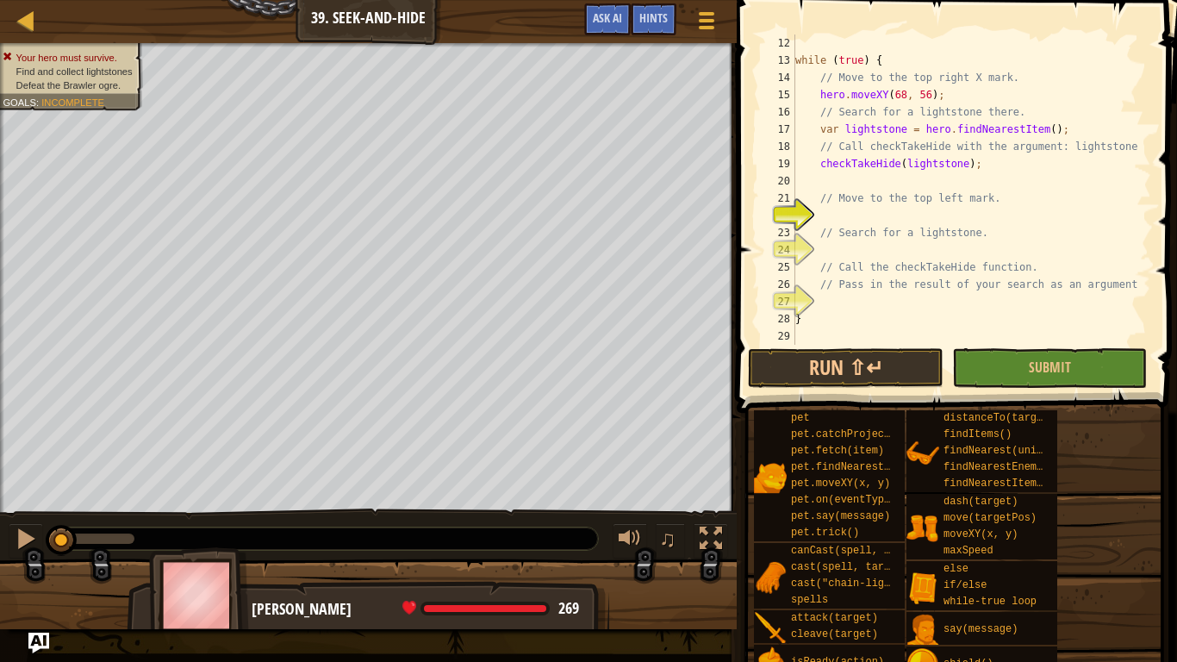
scroll to position [190, 0]
click at [895, 208] on div "while ( true ) { // Move to the top right X mark. hero . moveXY ( 68 , 56 ) ; /…" at bounding box center [965, 206] width 346 height 345
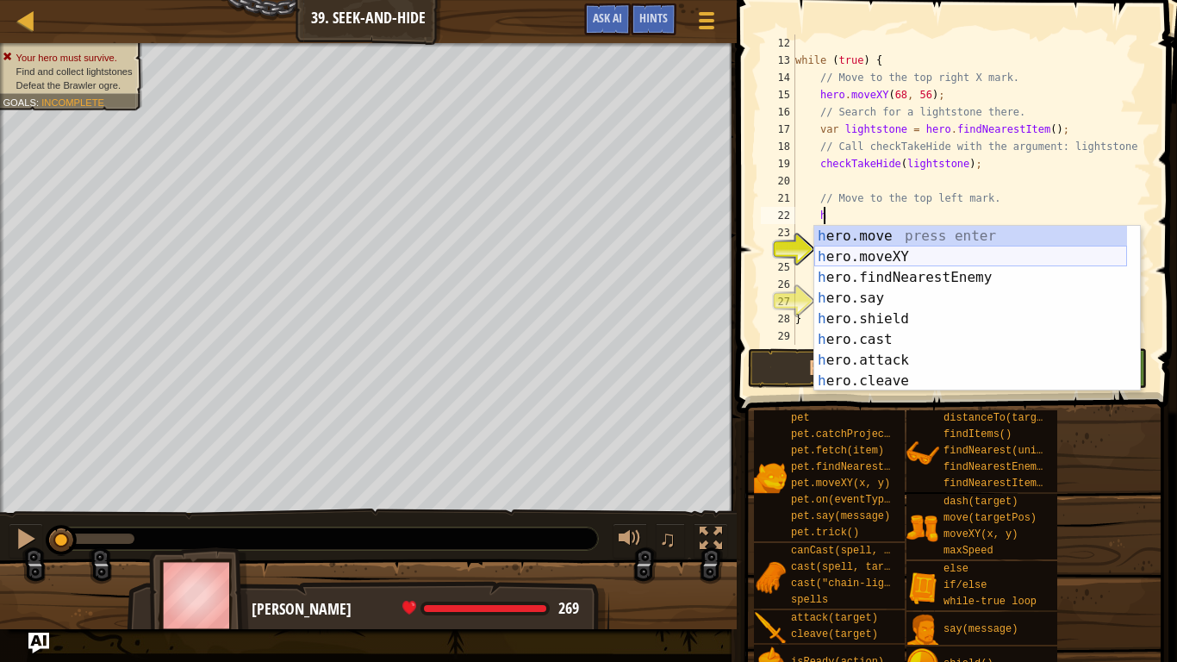
click at [893, 250] on div "h ero.move press enter h ero.moveXY press enter h ero.findNearestEnemy press en…" at bounding box center [970, 329] width 313 height 207
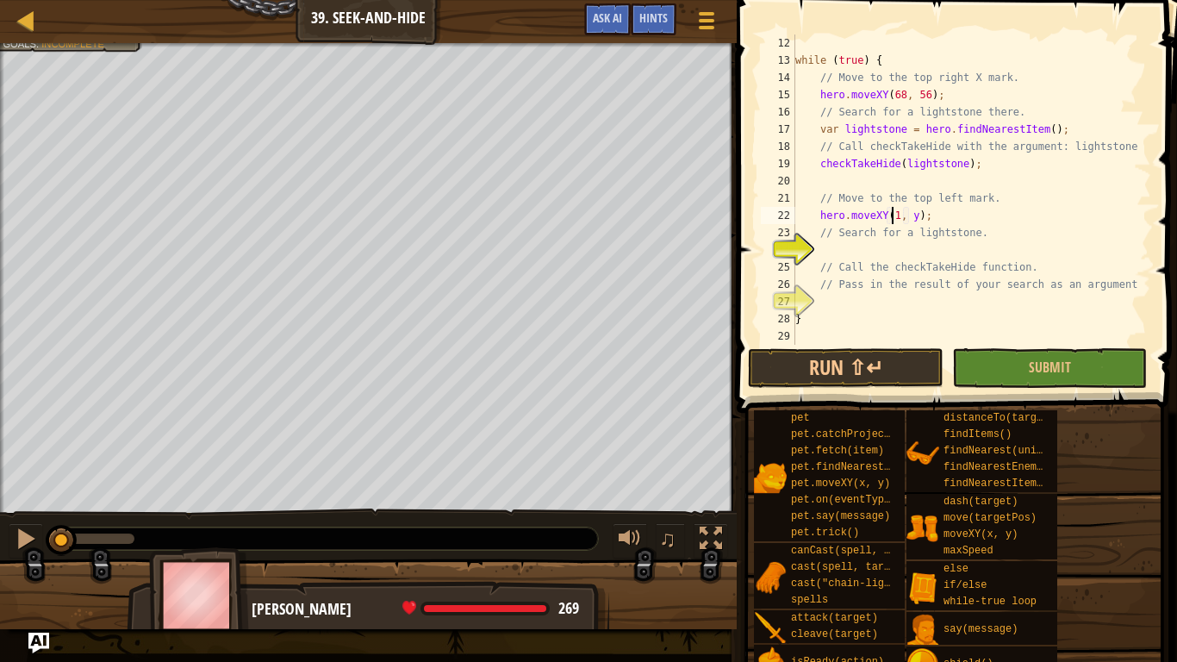
scroll to position [8, 8]
type textarea "hero.moveXY(12, 56);"
click at [889, 246] on div "while ( true ) { // Move to the top right X mark. hero . moveXY ( 68 , 56 ) ; /…" at bounding box center [965, 206] width 346 height 345
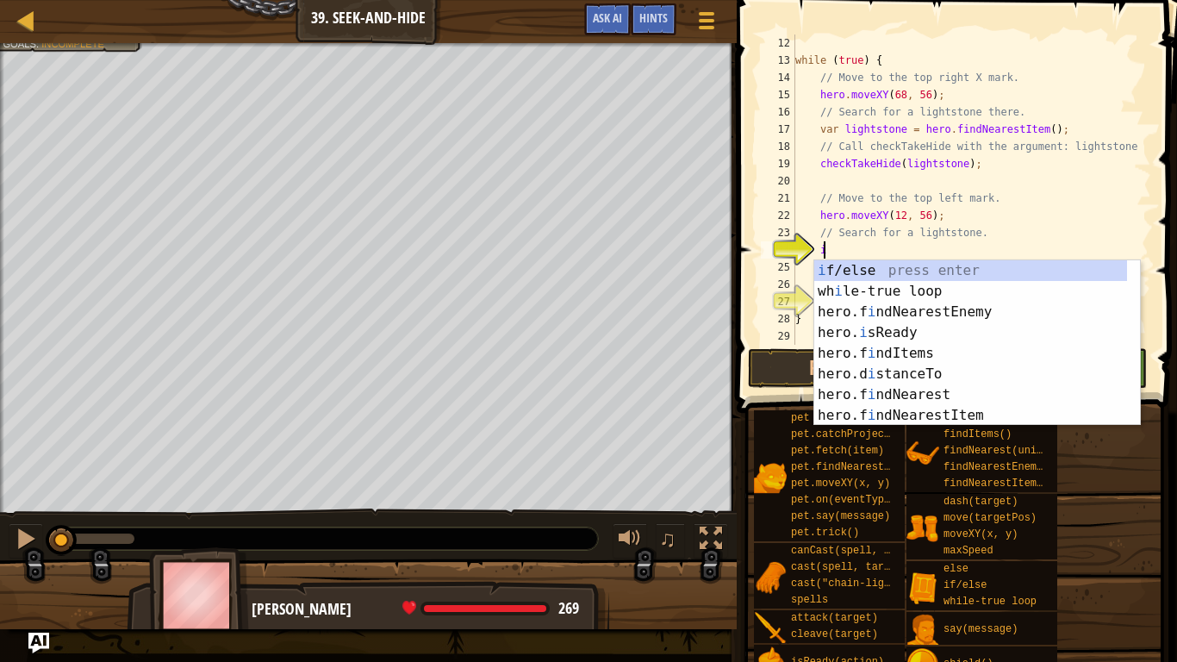
scroll to position [8, 2]
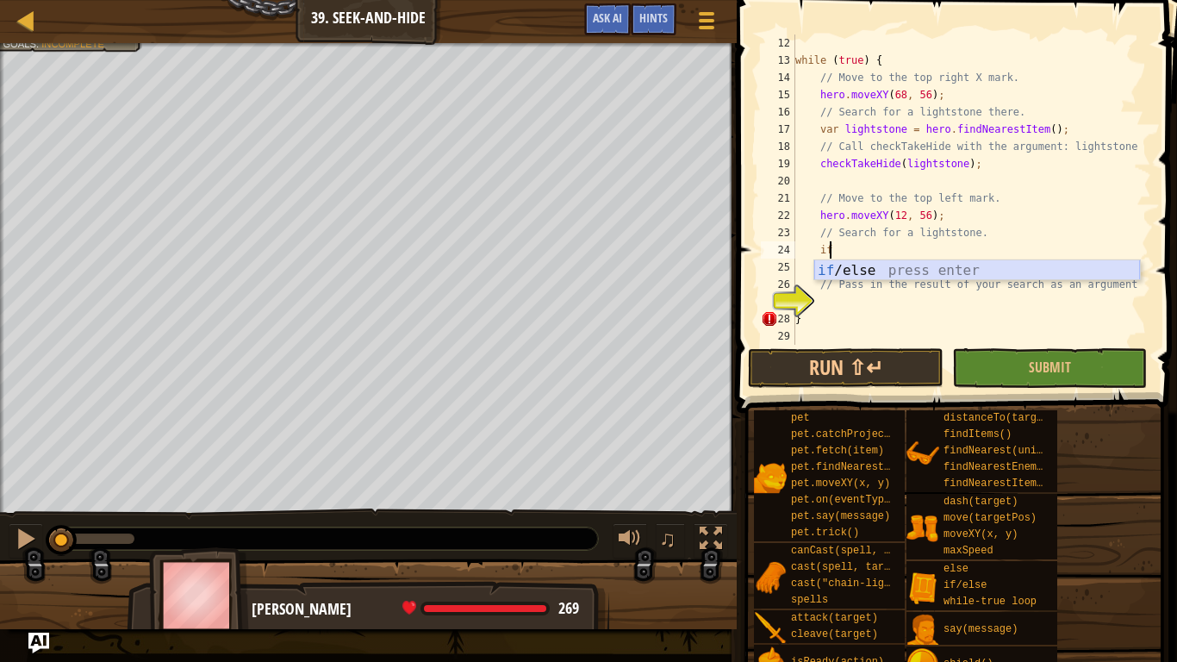
click at [929, 268] on div "if /else press enter" at bounding box center [977, 291] width 326 height 62
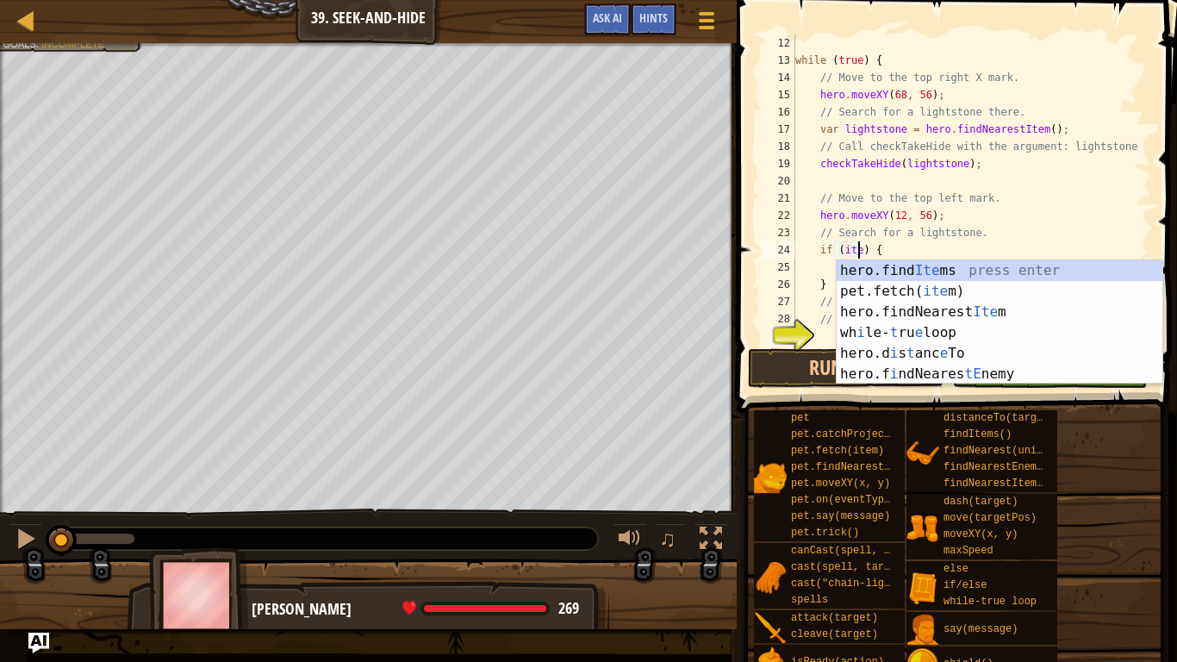
scroll to position [8, 5]
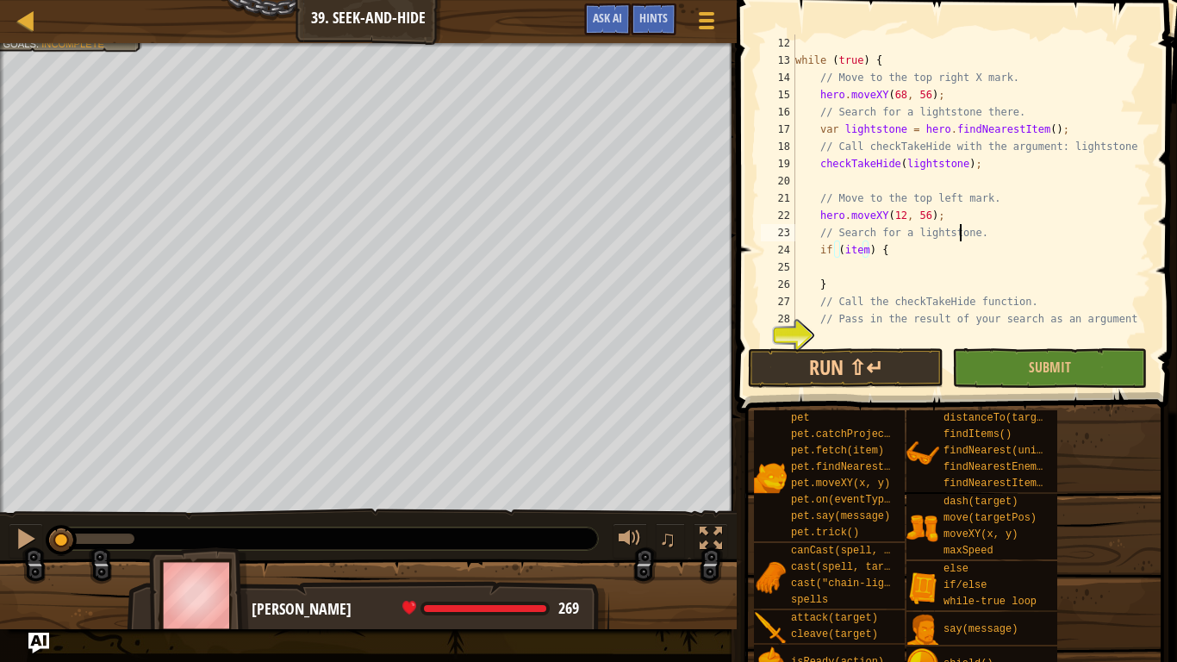
click at [958, 229] on div "while ( true ) { // Move to the top right X mark. hero . moveXY ( 68 , 56 ) ; /…" at bounding box center [965, 206] width 346 height 345
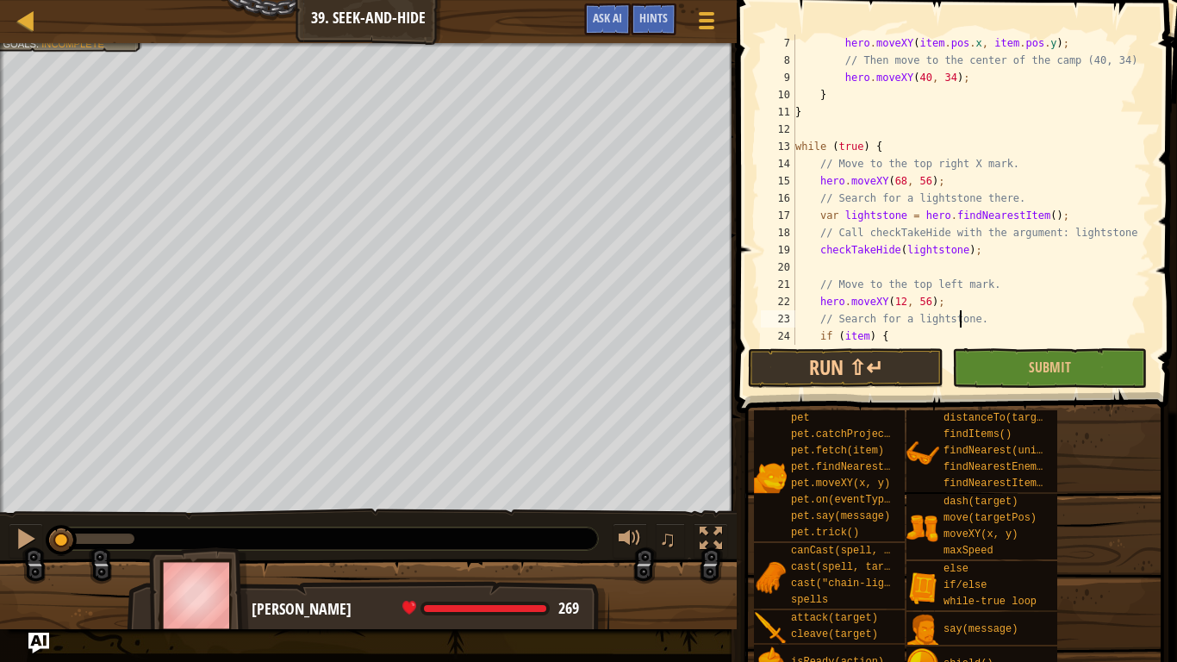
scroll to position [207, 0]
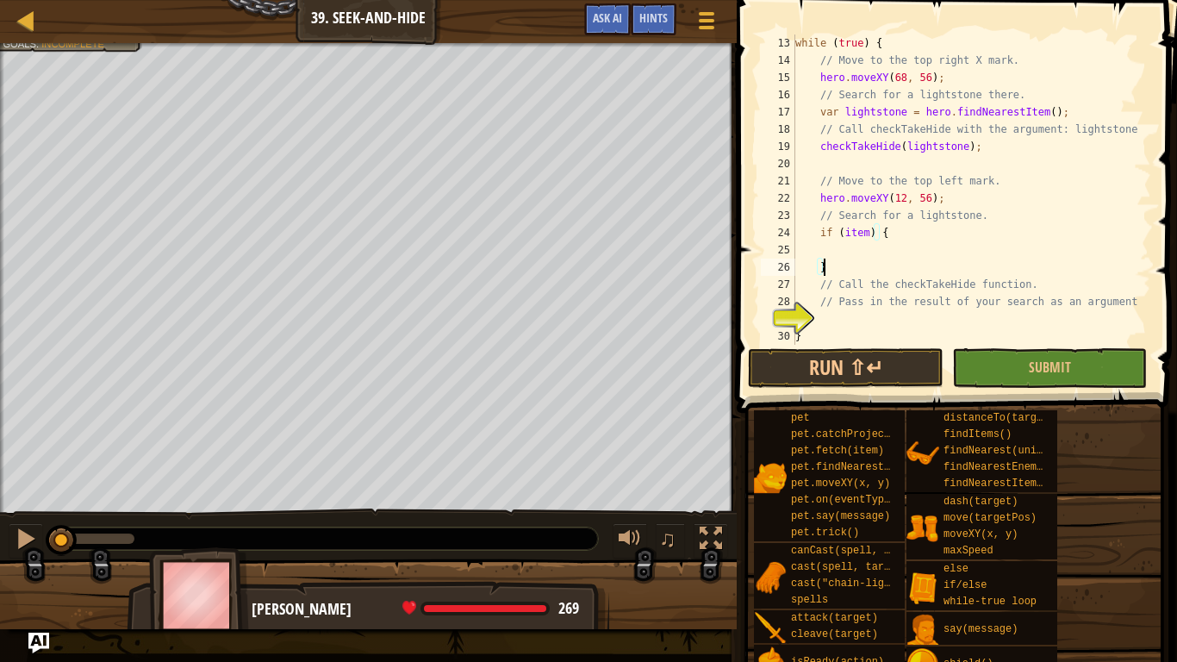
drag, startPoint x: 844, startPoint y: 261, endPoint x: 830, endPoint y: 273, distance: 18.3
click at [830, 273] on div "while ( true ) { // Move to the top right X mark. hero . moveXY ( 68 , 56 ) ; /…" at bounding box center [965, 206] width 346 height 345
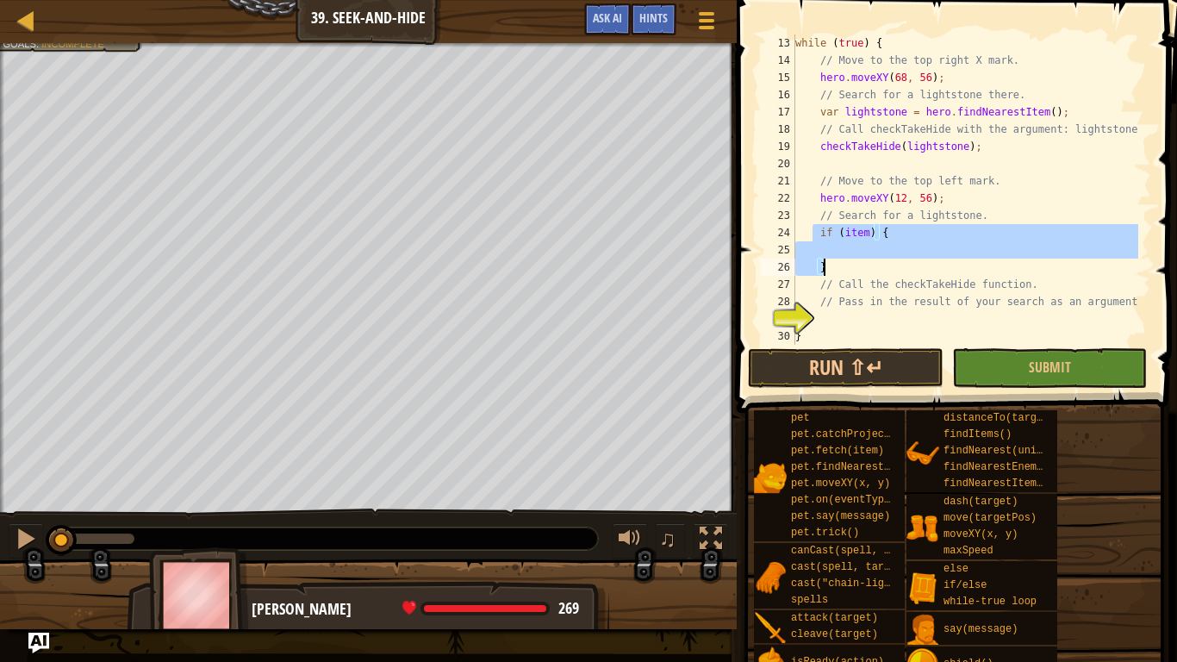
drag, startPoint x: 814, startPoint y: 233, endPoint x: 836, endPoint y: 268, distance: 41.8
click at [836, 268] on div "while ( true ) { // Move to the top right X mark. hero . moveXY ( 68 , 56 ) ; /…" at bounding box center [965, 206] width 346 height 345
type textarea "}"
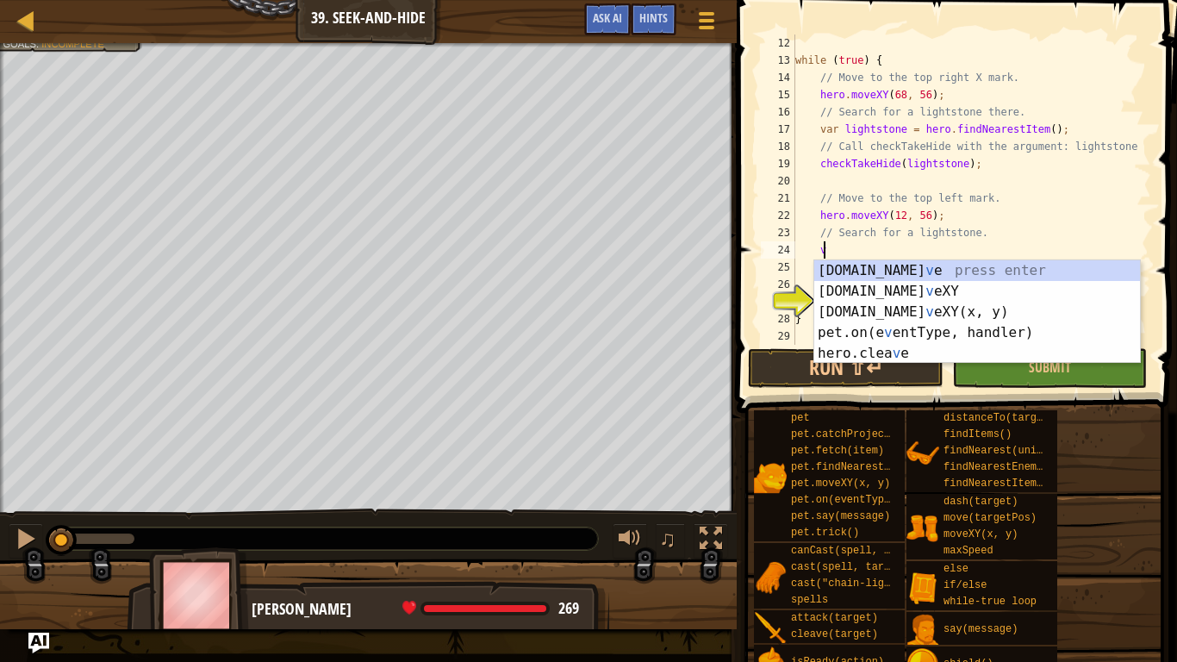
scroll to position [8, 2]
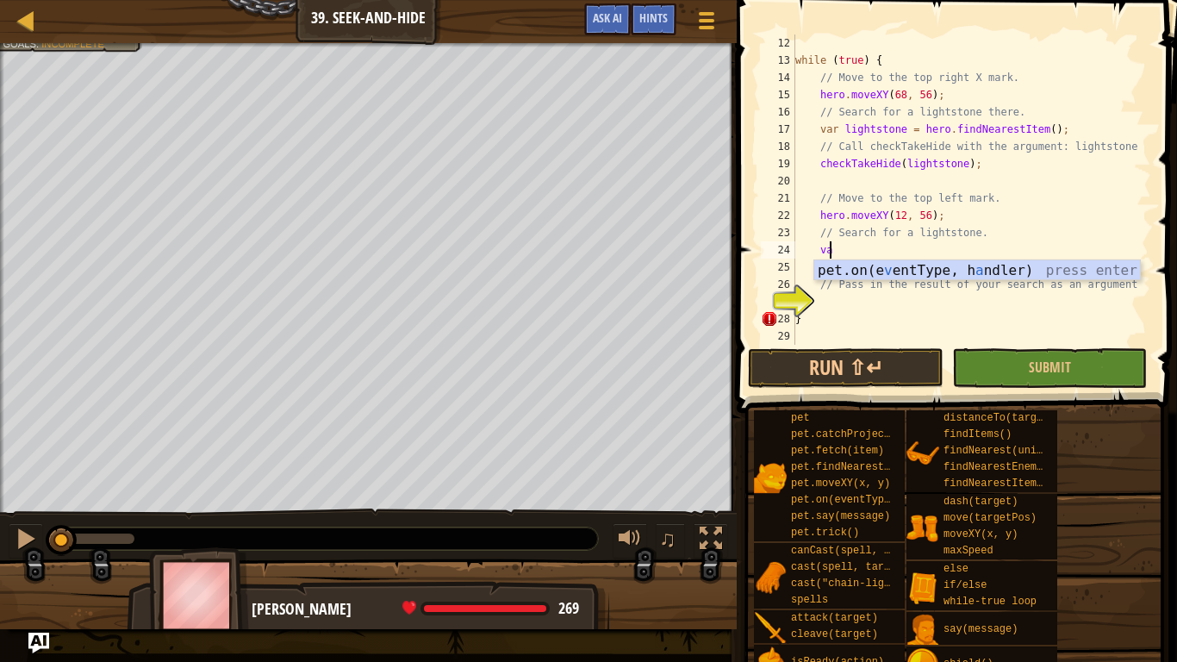
type textarea "v"
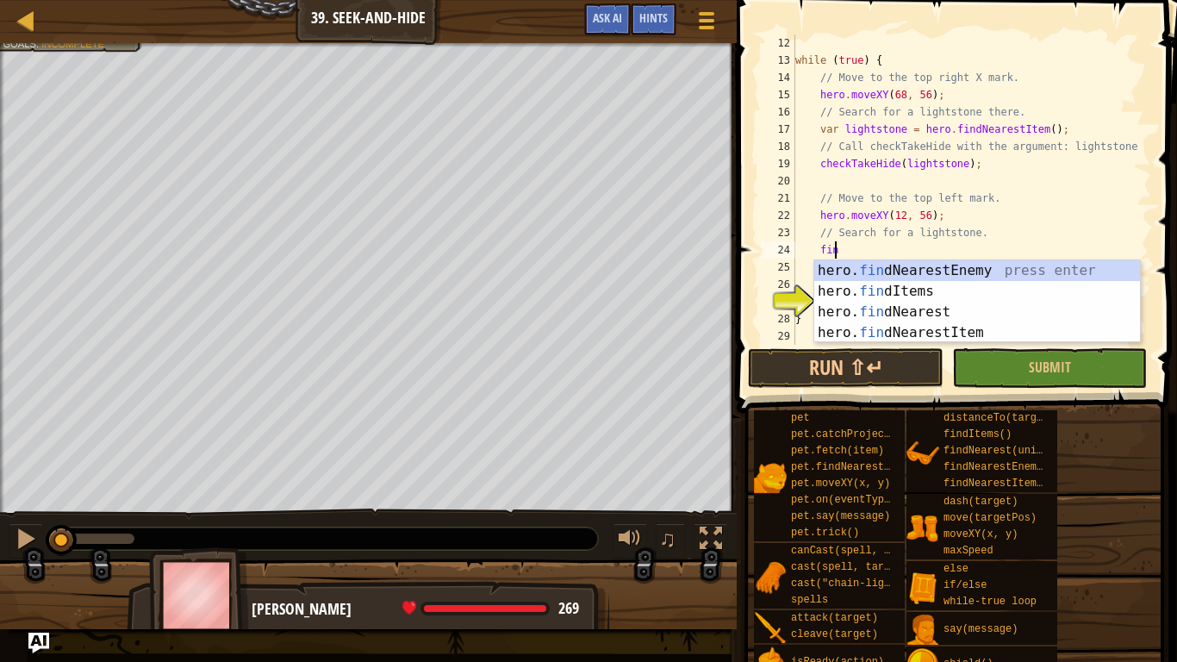
type textarea "find"
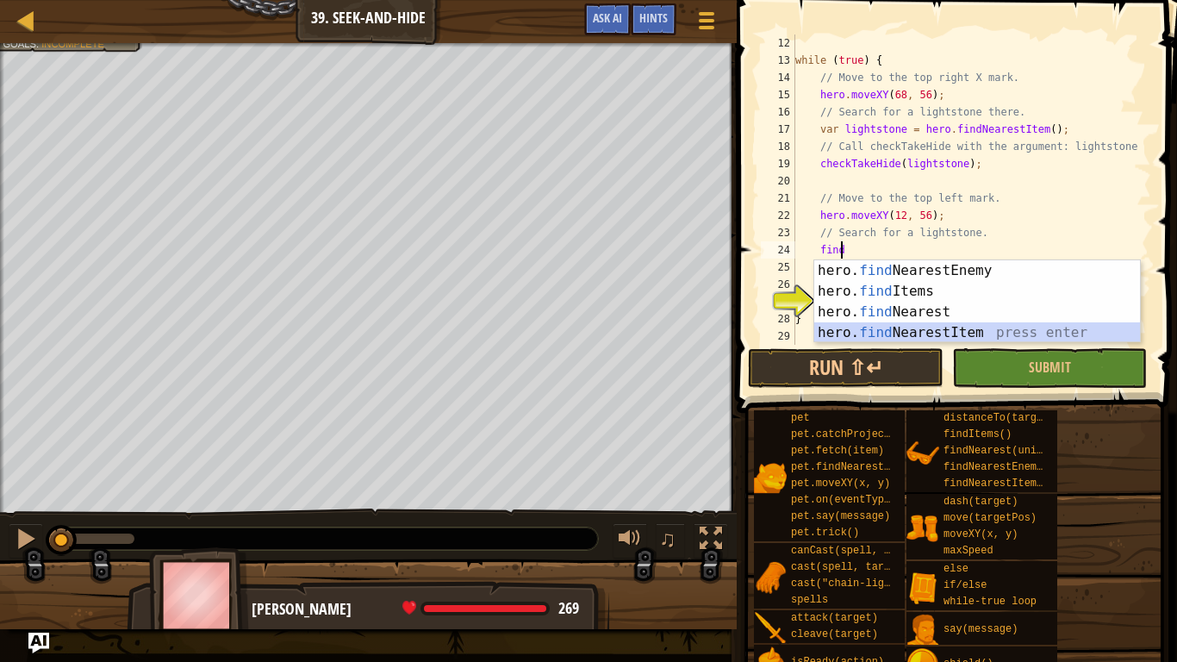
click at [947, 326] on div "hero. find NearestEnemy press enter hero. find Items press enter hero. find Nea…" at bounding box center [977, 322] width 326 height 124
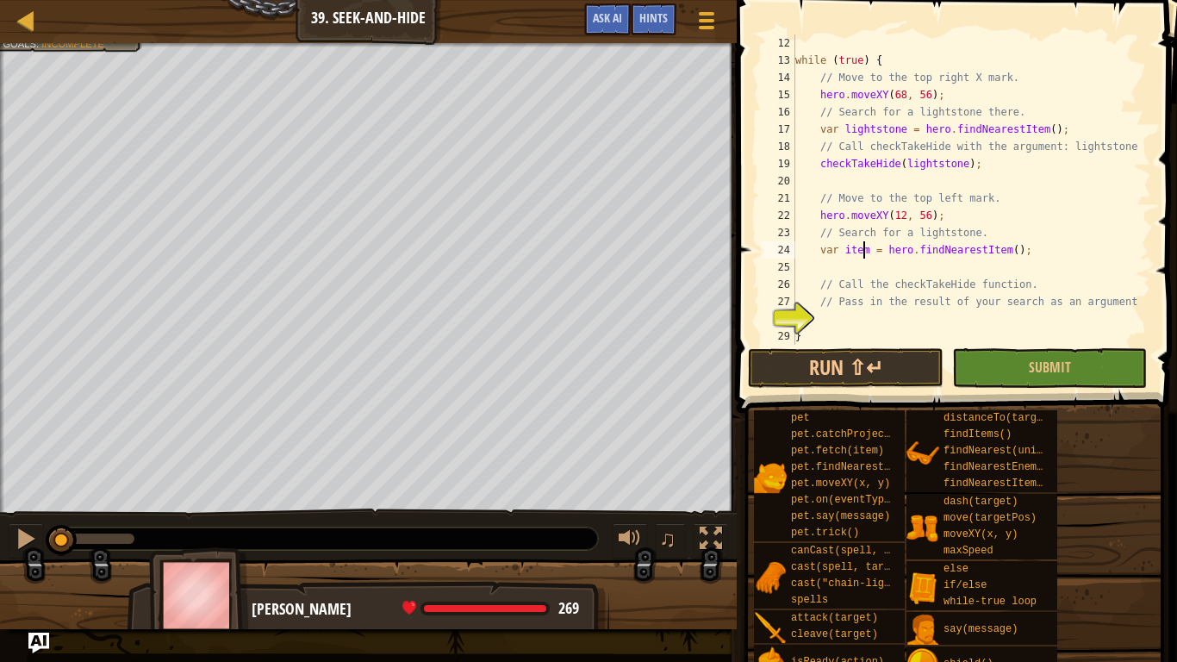
click at [865, 247] on div "while ( true ) { // Move to the top right X mark. hero . moveXY ( 68 , 56 ) ; /…" at bounding box center [965, 206] width 346 height 345
type textarea "var lightstone = hero.findNearestItem();"
click at [1055, 250] on div "while ( true ) { // Move to the top right X mark. hero . moveXY ( 68 , 56 ) ; /…" at bounding box center [965, 206] width 346 height 345
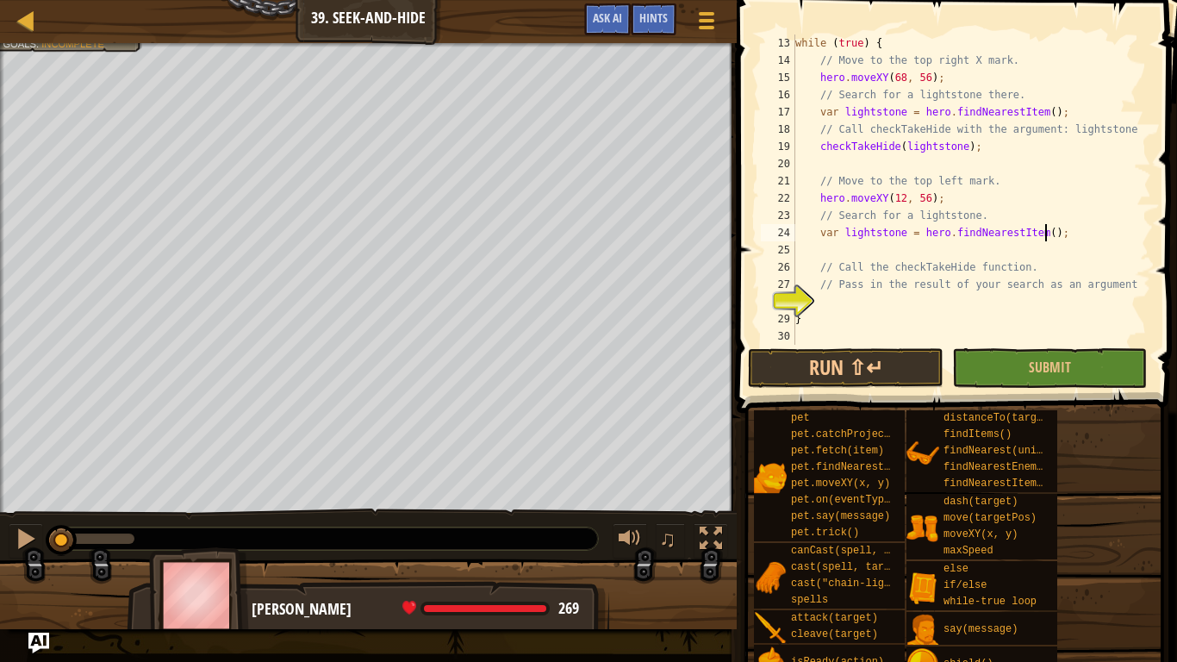
scroll to position [207, 0]
click at [894, 301] on div "while ( true ) { // Move to the top right X mark. hero . moveXY ( 68 , 56 ) ; /…" at bounding box center [965, 206] width 346 height 345
click at [1019, 294] on div "while ( true ) { // Move to the top right X mark. hero . moveXY ( 68 , 56 ) ; /…" at bounding box center [965, 206] width 346 height 345
click at [1065, 274] on div "while ( true ) { // Move to the top right X mark. hero . moveXY ( 68 , 56 ) ; /…" at bounding box center [965, 206] width 346 height 345
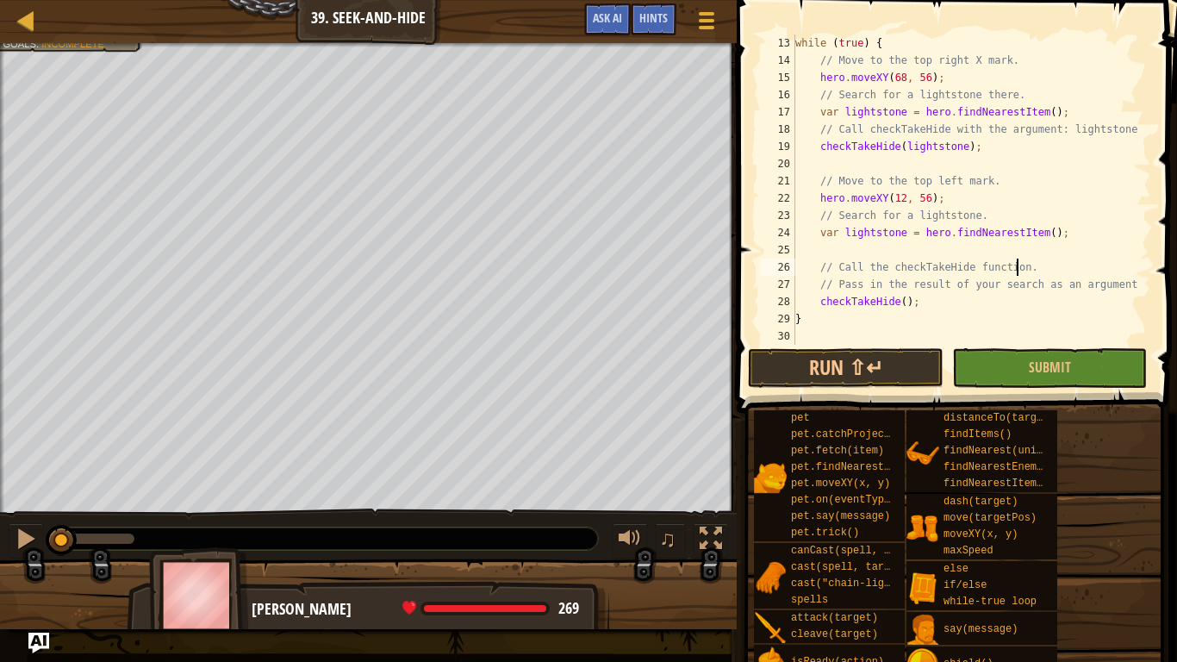
click at [1126, 275] on div "while ( true ) { // Move to the top right X mark. hero . moveXY ( 68 , 56 ) ; /…" at bounding box center [965, 206] width 346 height 345
click at [942, 301] on div "while ( true ) { // Move to the top right X mark. hero . moveXY ( 68 , 56 ) ; /…" at bounding box center [965, 206] width 346 height 345
click at [864, 357] on button "Run ⇧↵" at bounding box center [845, 368] width 195 height 40
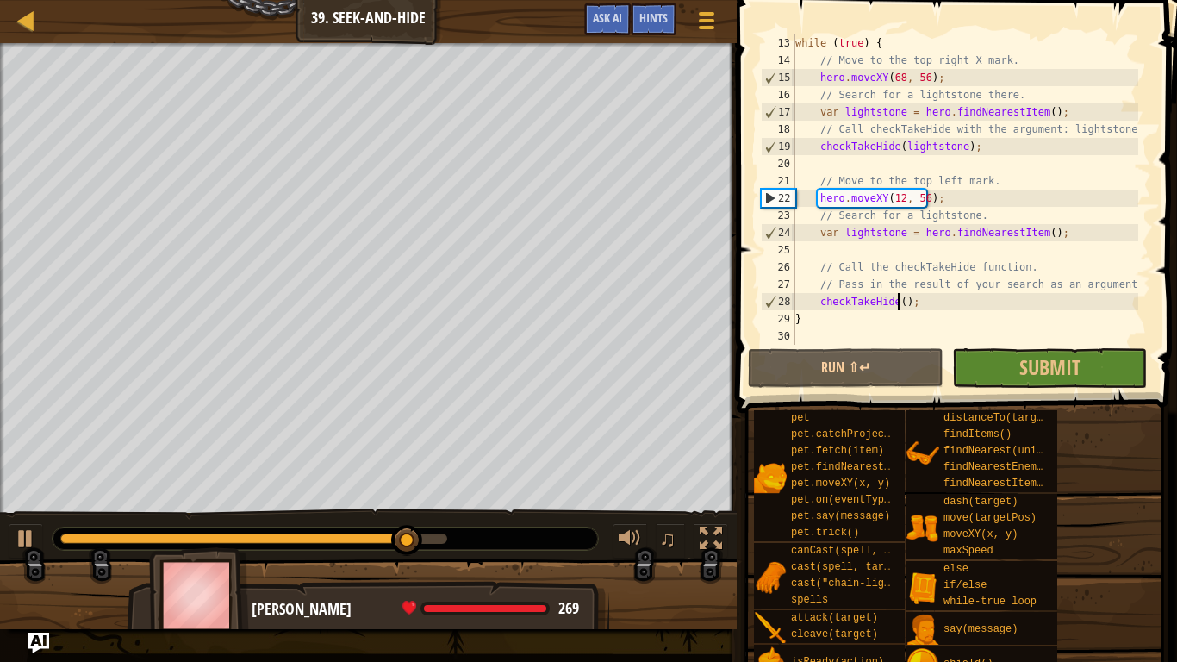
click at [898, 299] on div "while ( true ) { // Move to the top right X mark. hero . moveXY ( 68 , 56 ) ; /…" at bounding box center [965, 206] width 346 height 345
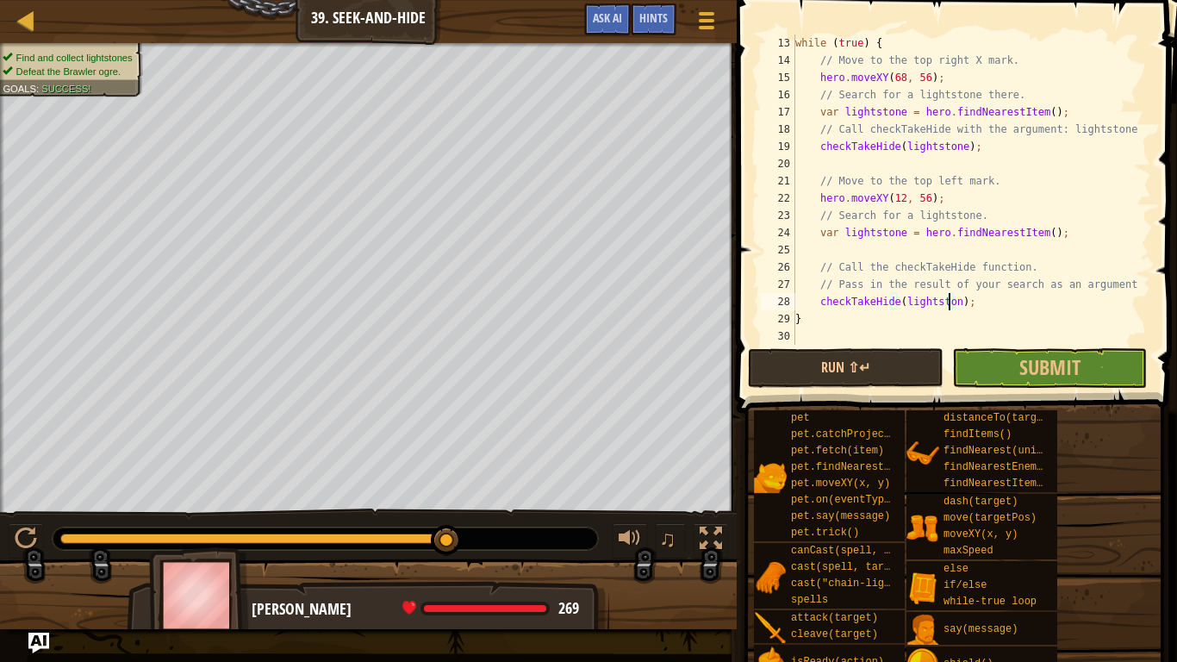
scroll to position [8, 13]
type textarea "checkTakeHide(lightstone);"
click at [835, 364] on button "Run ⇧↵" at bounding box center [845, 368] width 195 height 40
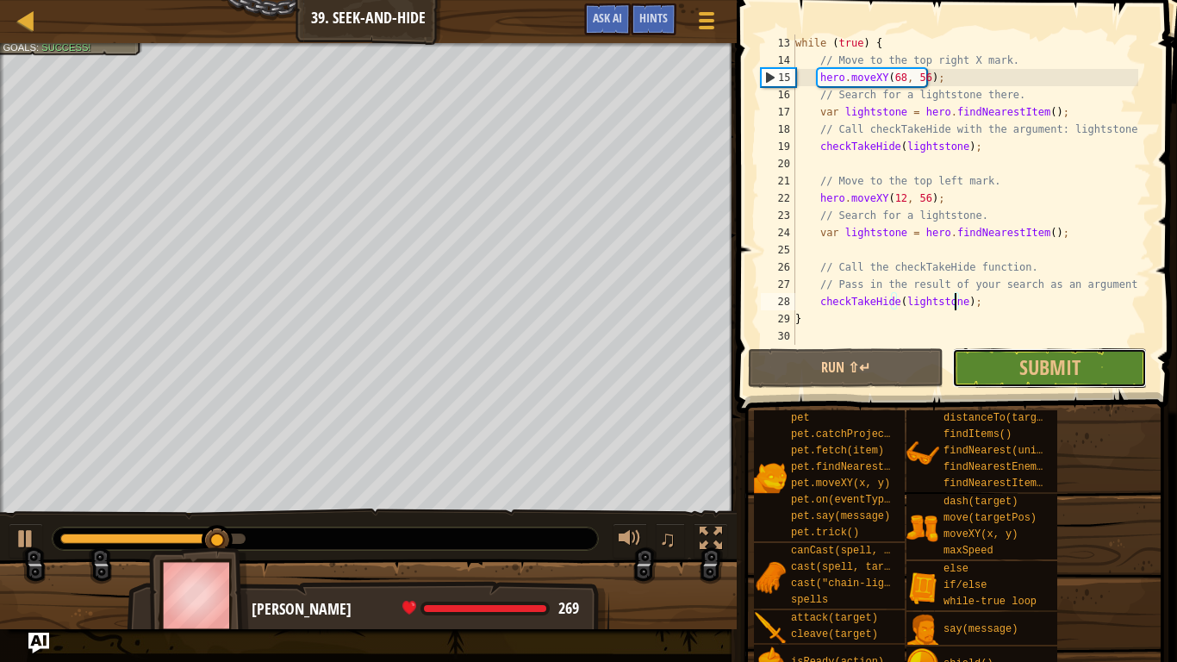
click at [1002, 370] on button "Submit" at bounding box center [1049, 368] width 195 height 40
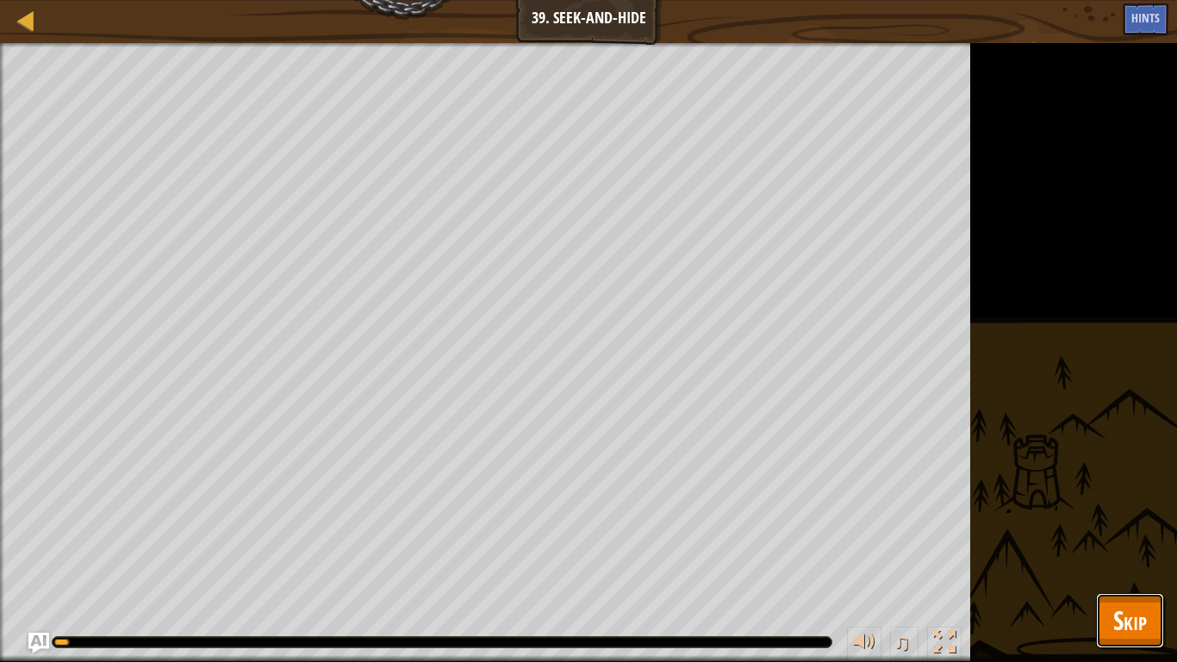
click at [1136, 551] on span "Skip" at bounding box center [1130, 619] width 34 height 35
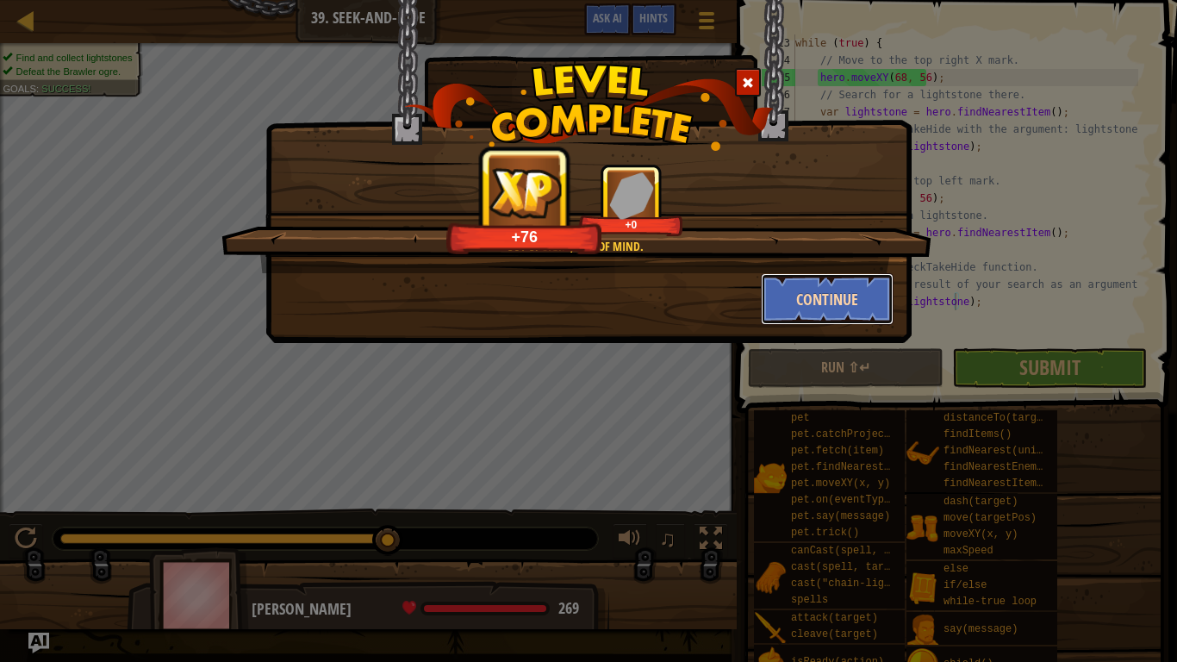
click at [811, 295] on button "Continue" at bounding box center [828, 299] width 134 height 52
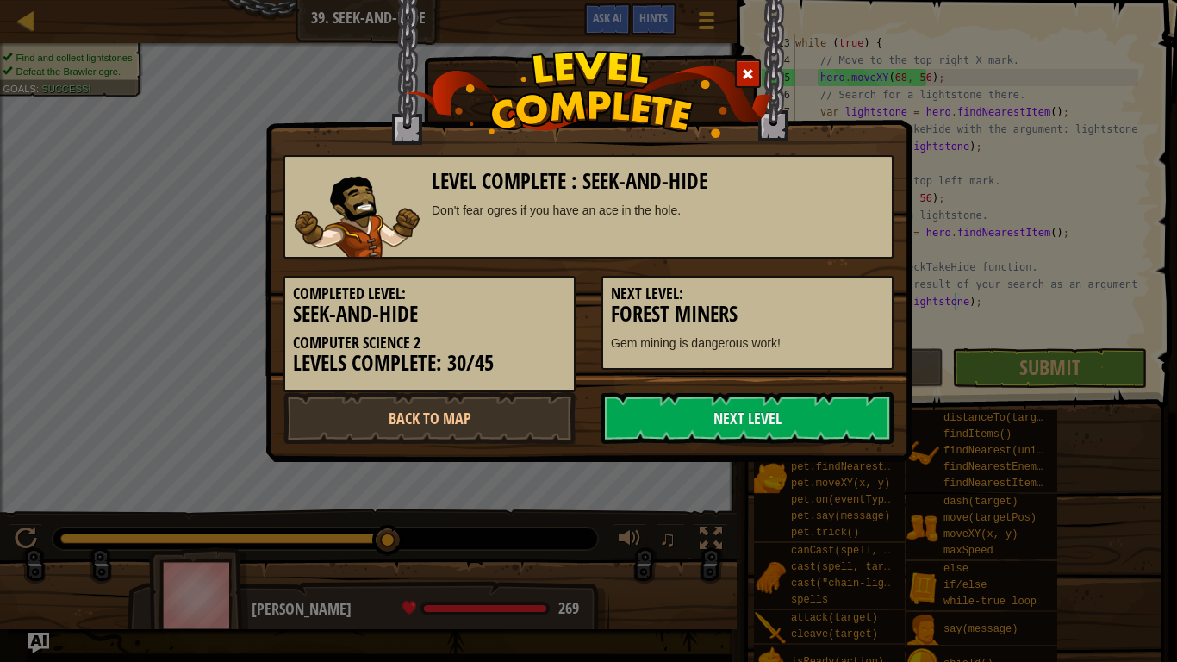
click at [518, 213] on div "Don't fear ogres if you have an ace in the hole." at bounding box center [658, 210] width 452 height 17
click at [680, 401] on link "Next Level" at bounding box center [747, 418] width 292 height 52
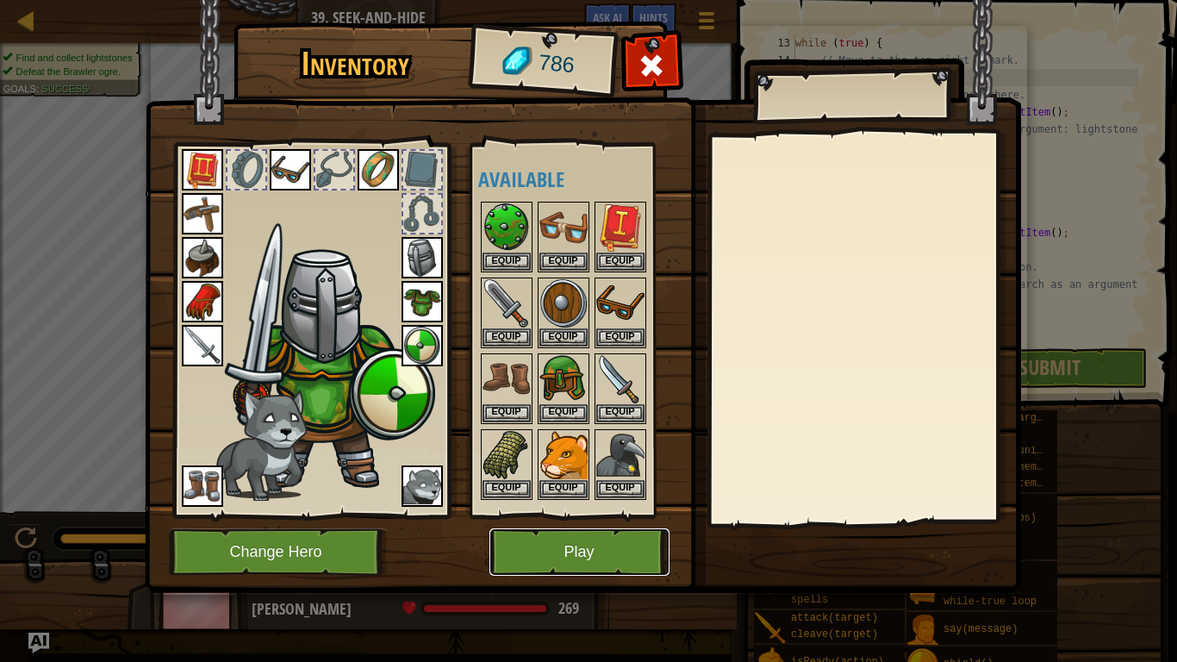
click at [542, 550] on button "Play" at bounding box center [579, 551] width 180 height 47
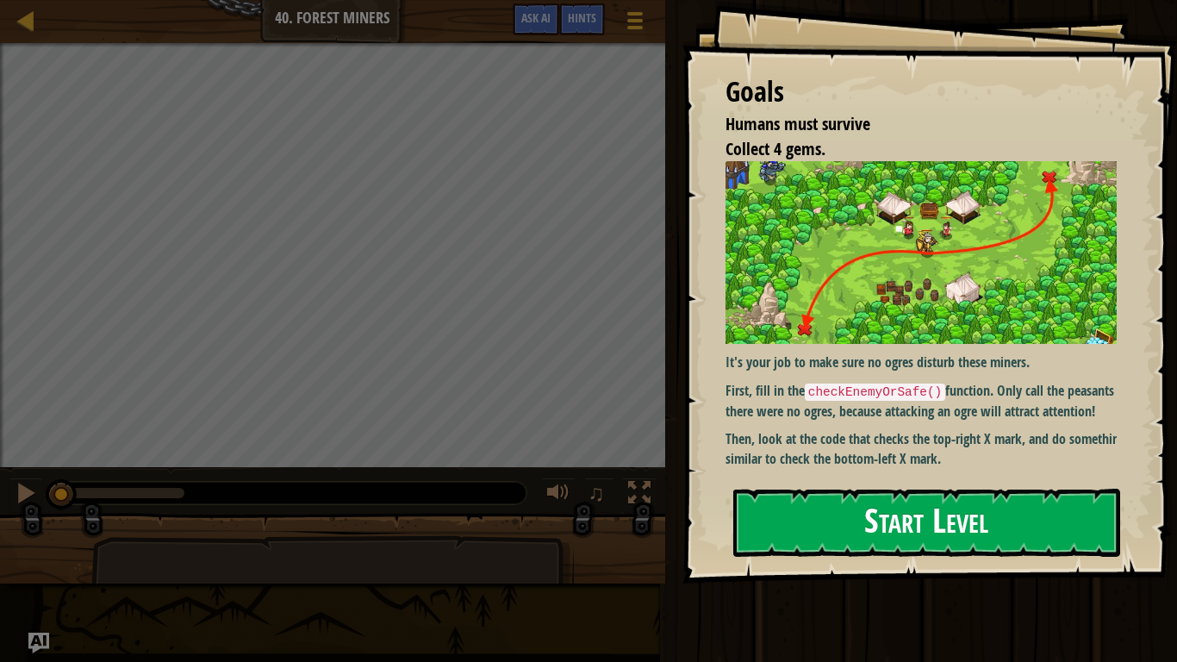
click at [877, 496] on button "Start Level" at bounding box center [926, 522] width 387 height 68
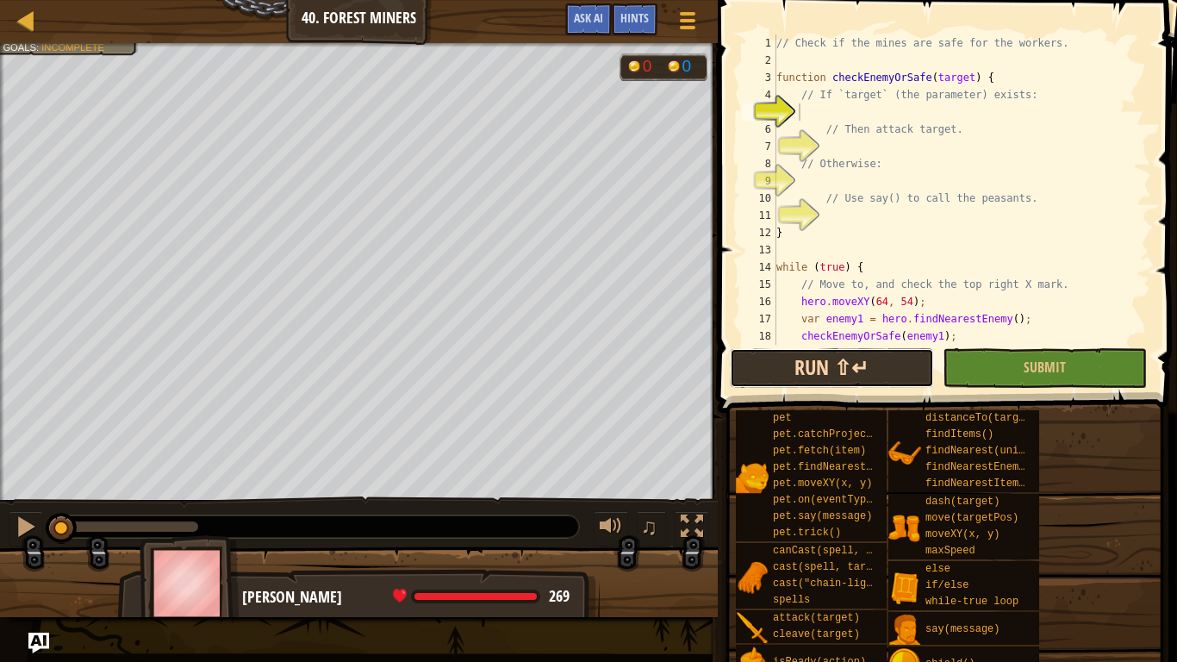
click at [860, 362] on button "Run ⇧↵" at bounding box center [832, 368] width 204 height 40
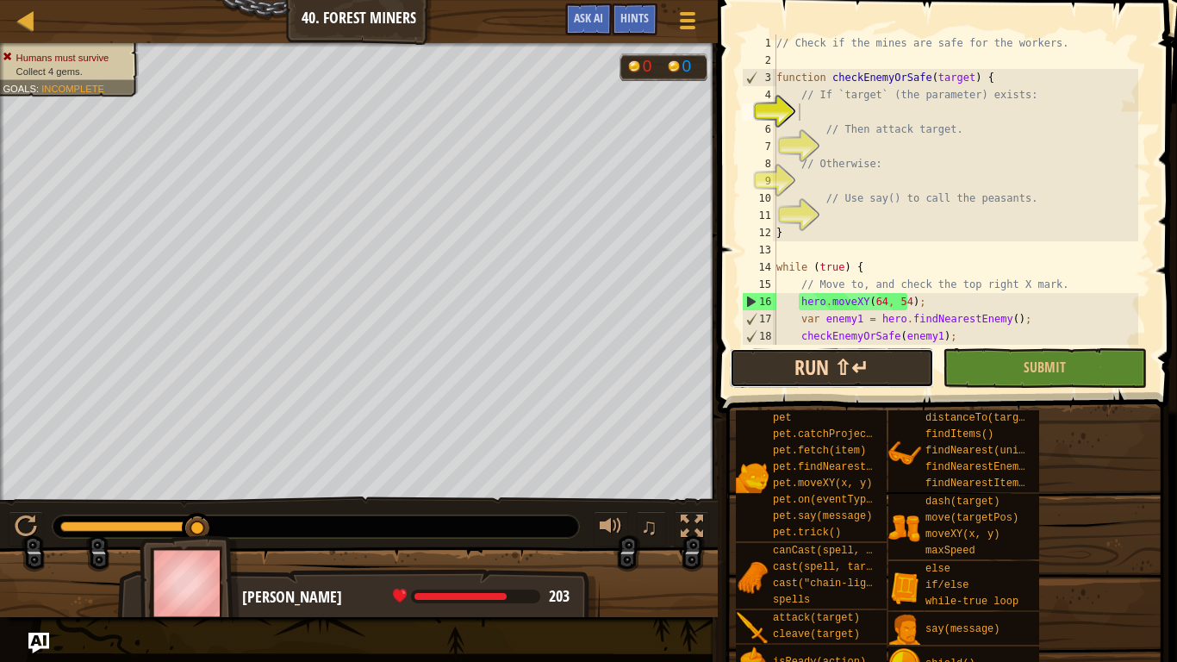
click at [802, 351] on button "Run ⇧↵" at bounding box center [832, 368] width 204 height 40
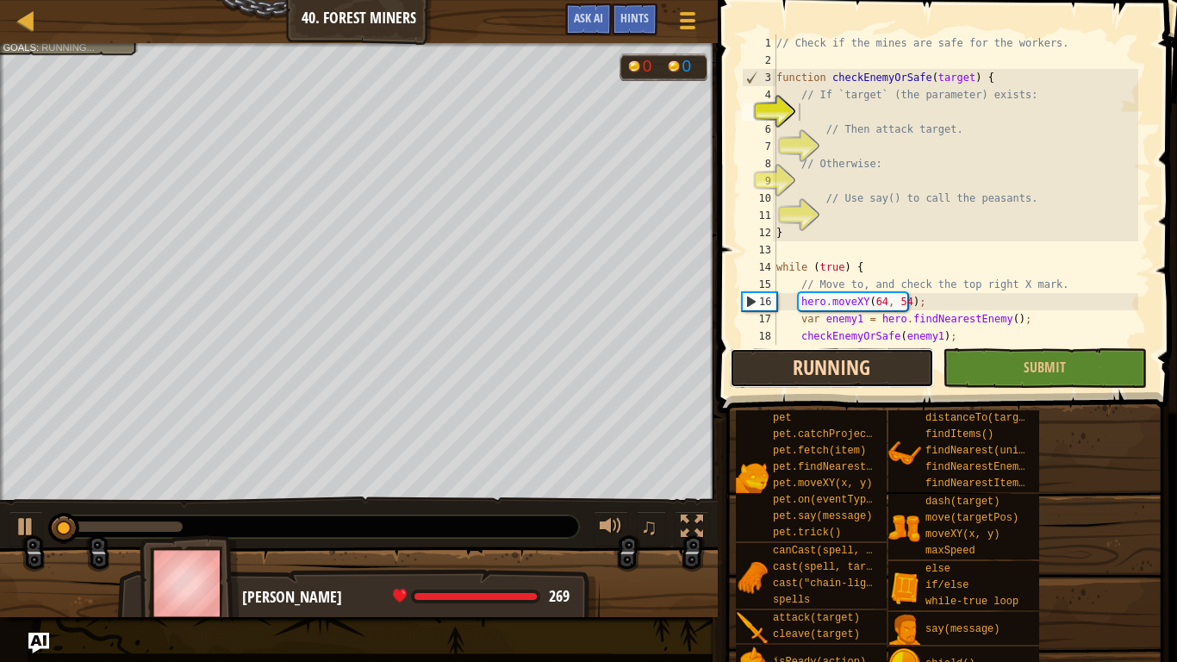
click at [802, 351] on button "Running" at bounding box center [832, 368] width 204 height 40
click at [802, 351] on button "Run ⇧↵" at bounding box center [832, 368] width 204 height 40
click at [802, 351] on button "Running" at bounding box center [832, 368] width 204 height 40
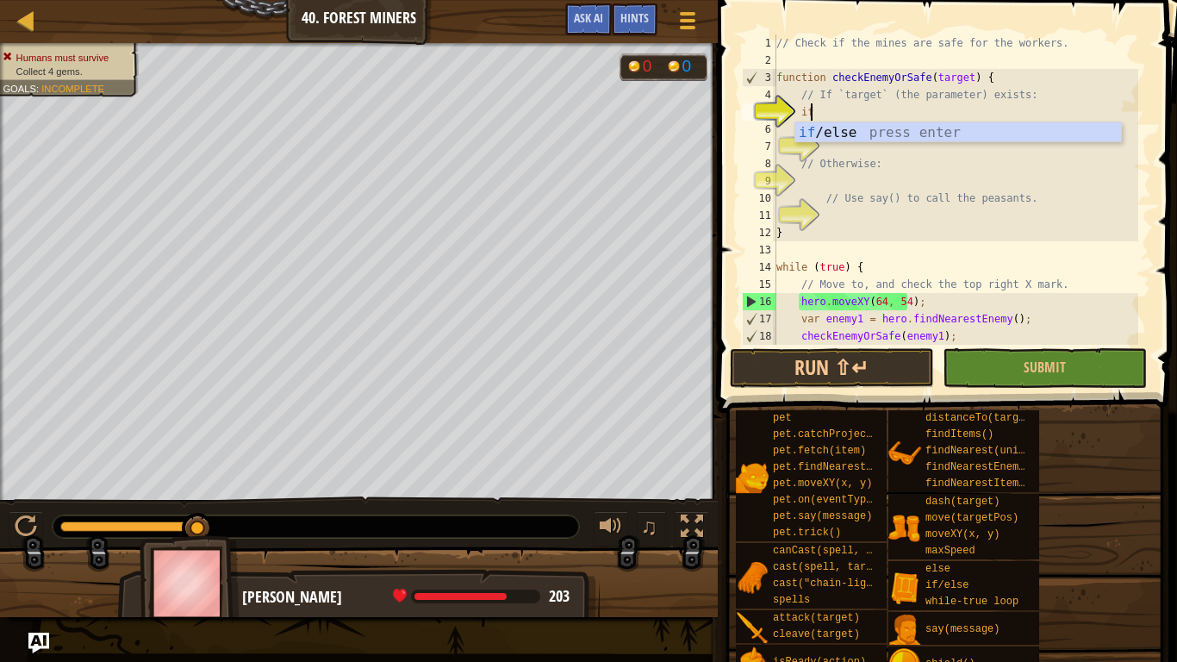
scroll to position [8, 2]
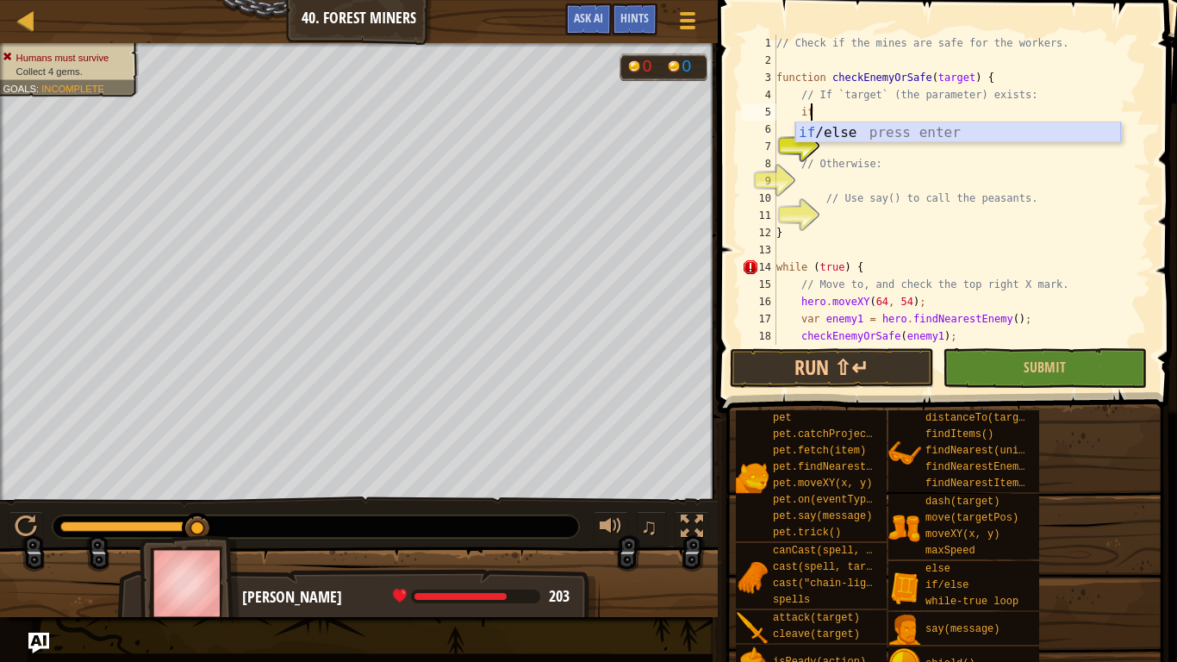
click at [874, 126] on div "if /else press enter" at bounding box center [958, 153] width 326 height 62
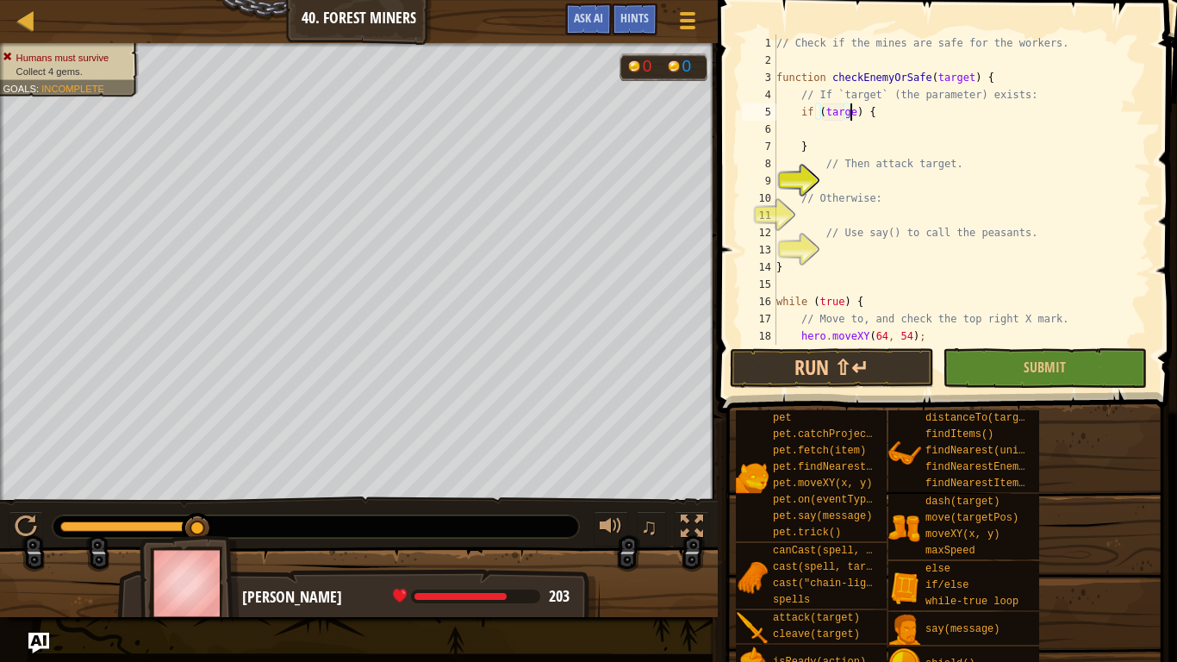
scroll to position [8, 6]
type textarea "if (target) {"
click at [874, 128] on div "// Check if the mines are safe for the workers. function checkEnemyOrSafe ( tar…" at bounding box center [955, 206] width 365 height 345
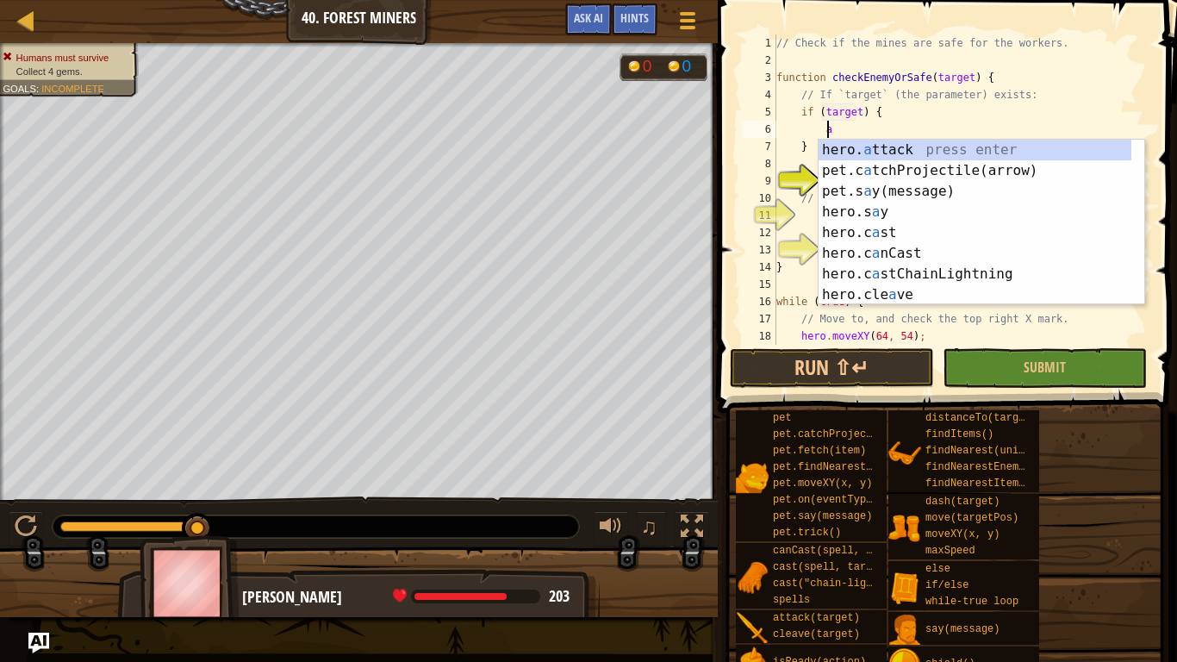
scroll to position [8, 3]
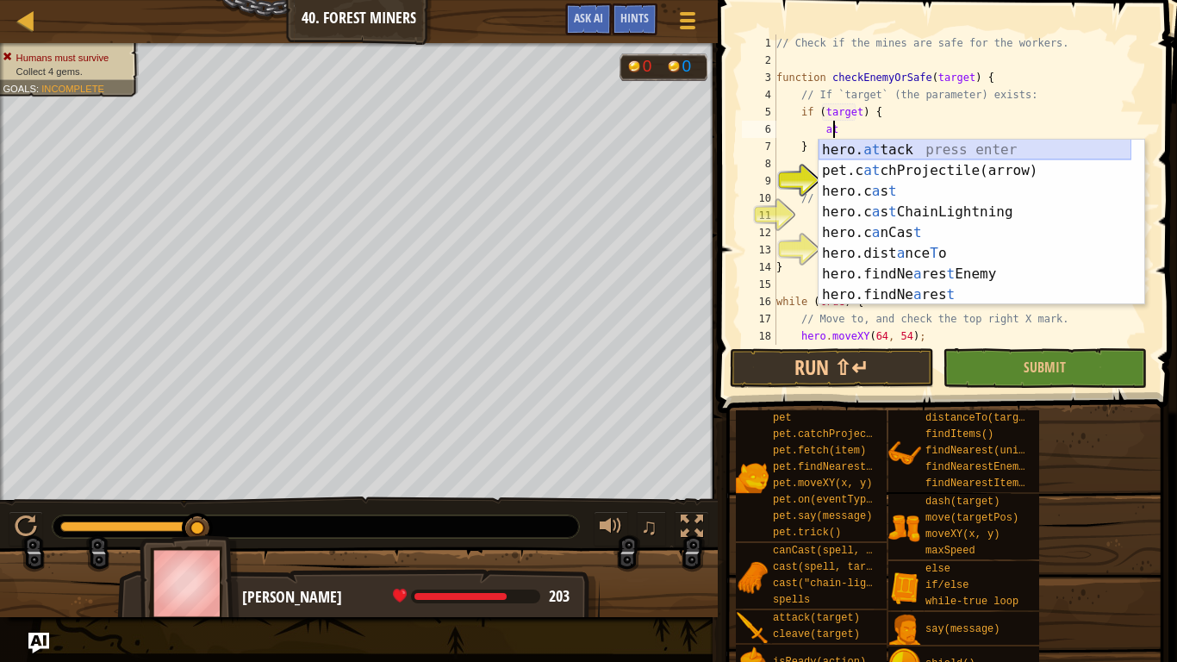
click at [886, 152] on div "hero. at tack press enter pet.c at chProjectile(arrow) press enter hero.c a s t…" at bounding box center [974, 243] width 313 height 207
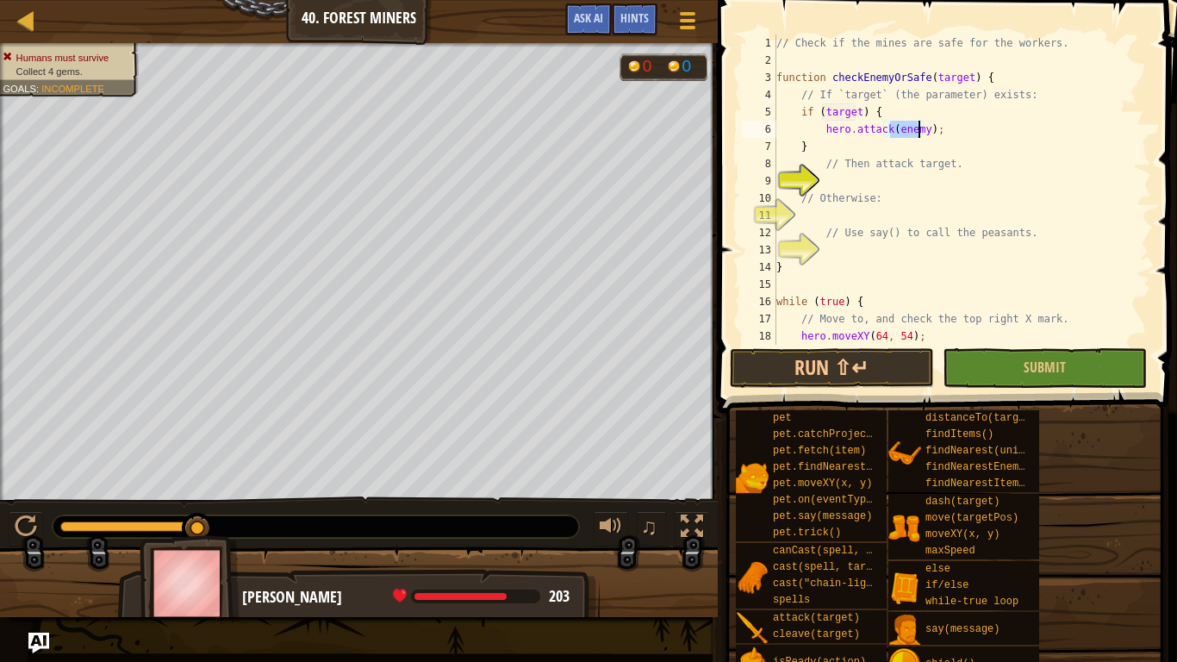
scroll to position [8, 10]
type textarea "hero.attack(target);"
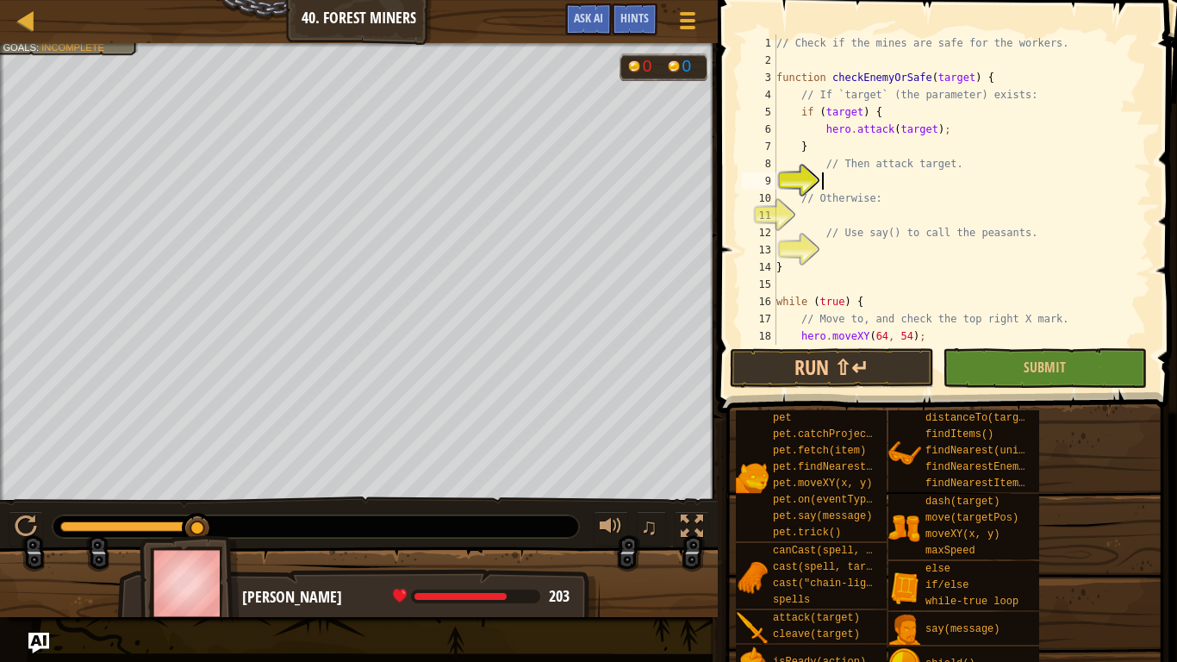
click at [904, 177] on div "// Check if the mines are safe for the workers. function checkEnemyOrSafe ( tar…" at bounding box center [955, 206] width 365 height 345
click at [884, 221] on div "// Check if the mines are safe for the workers. function checkEnemyOrSafe ( tar…" at bounding box center [955, 206] width 365 height 345
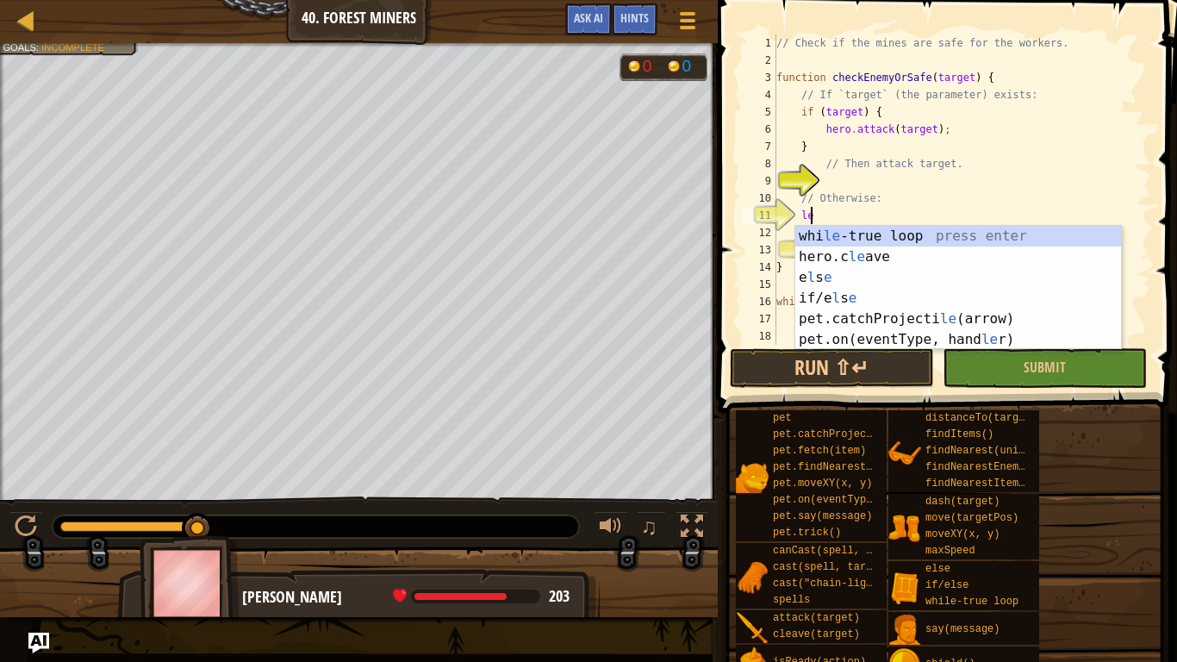
scroll to position [8, 2]
type textarea "l"
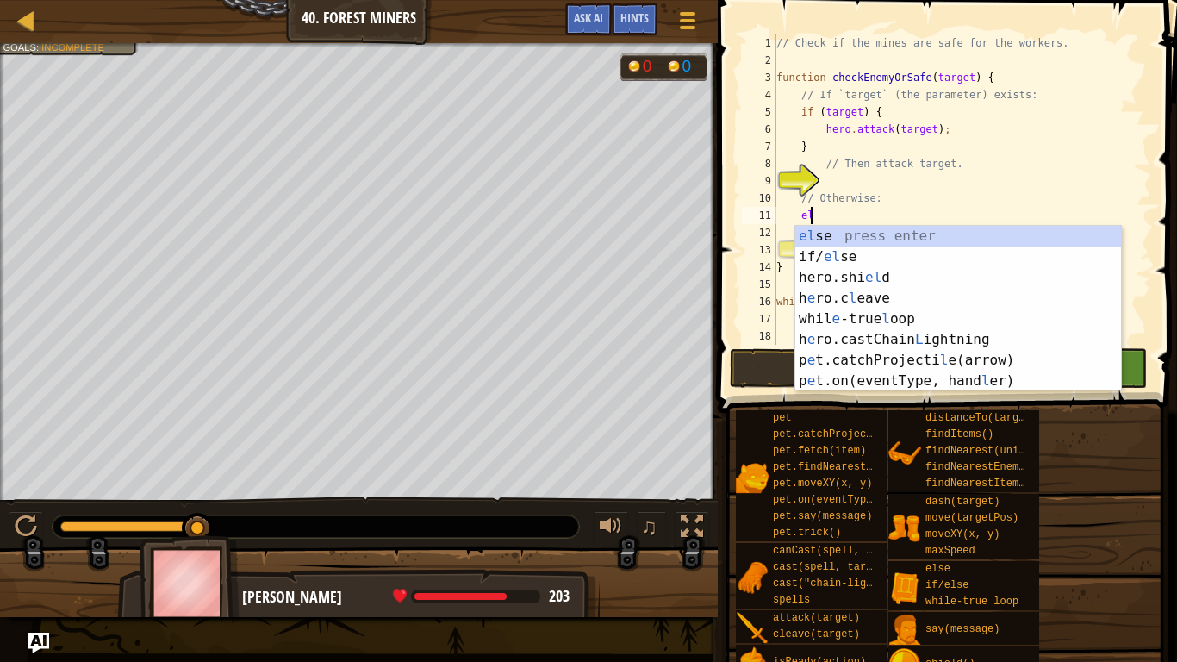
type textarea "ele"
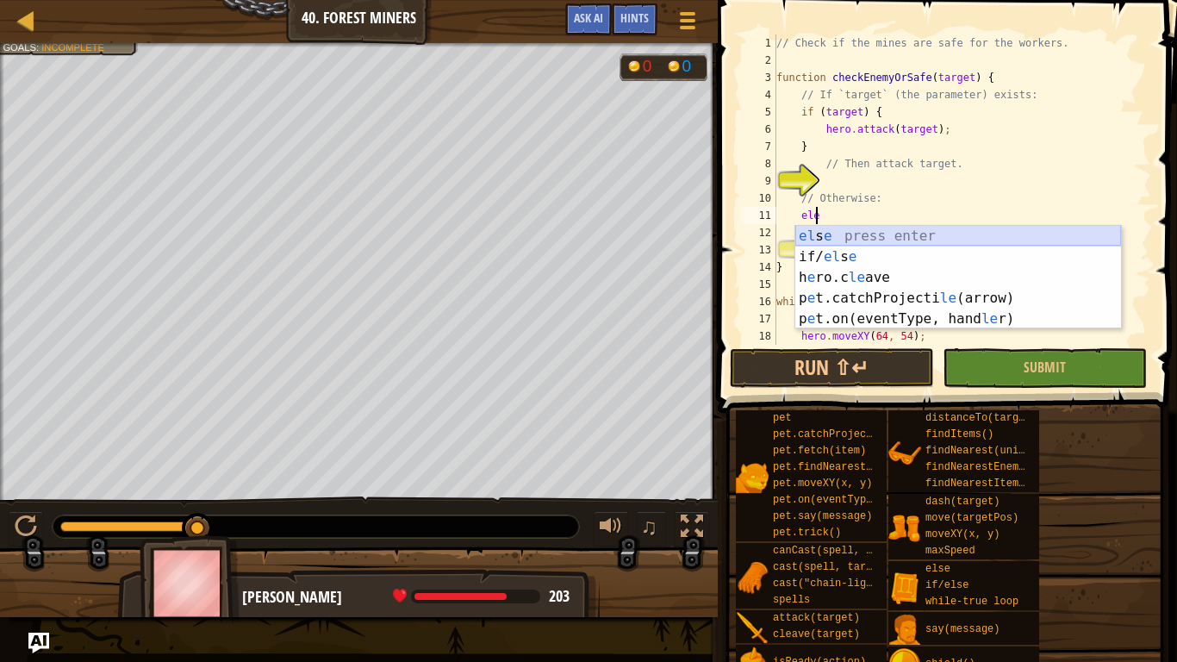
click at [880, 239] on div "el s e press enter if/ el s e press enter h e ro.c le ave press enter p e t.cat…" at bounding box center [958, 298] width 326 height 145
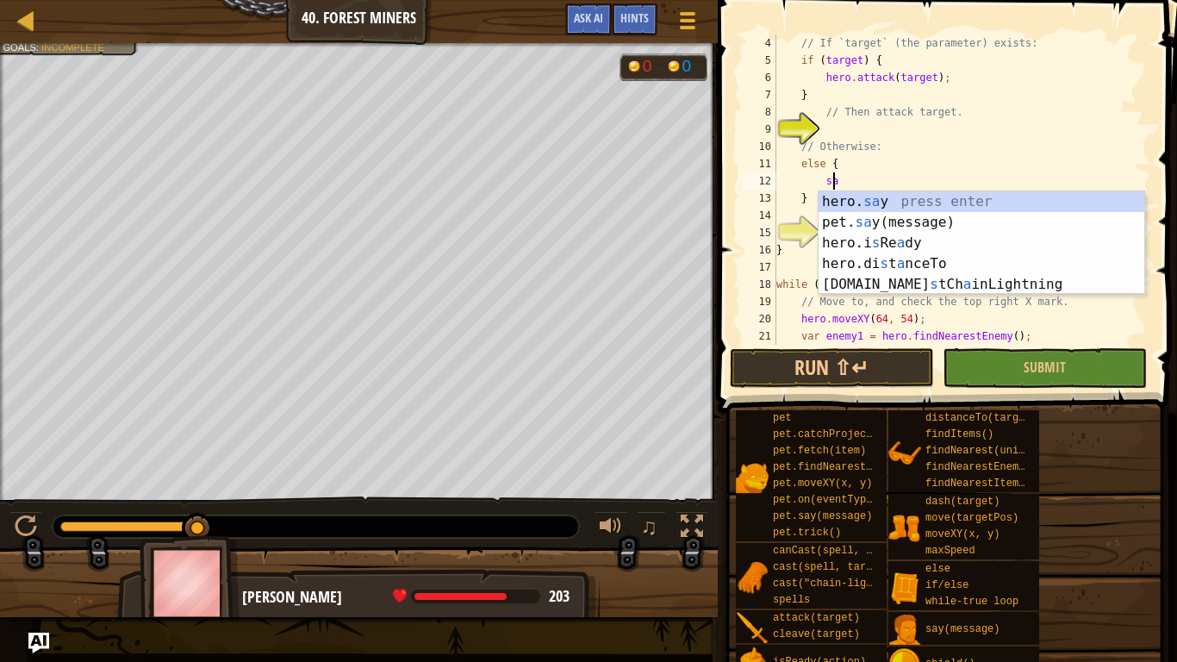
scroll to position [8, 3]
click at [862, 204] on div "hero. sa y press enter pet. sa y(message) press enter hero.i s Re a dy press en…" at bounding box center [981, 263] width 326 height 145
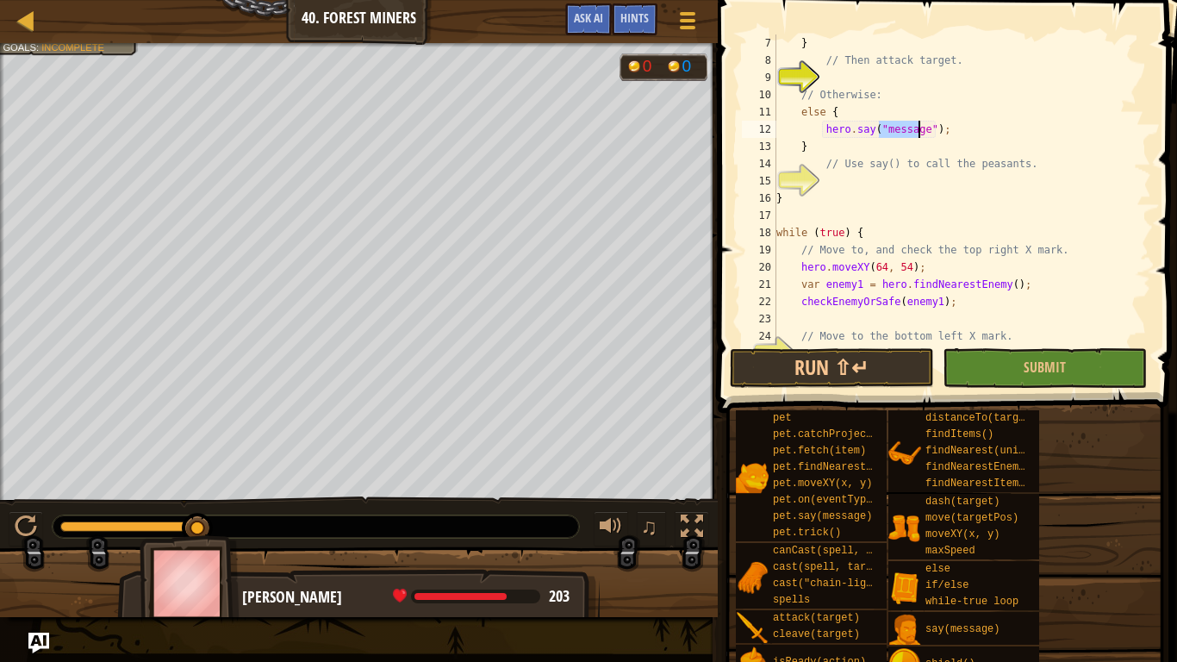
scroll to position [155, 0]
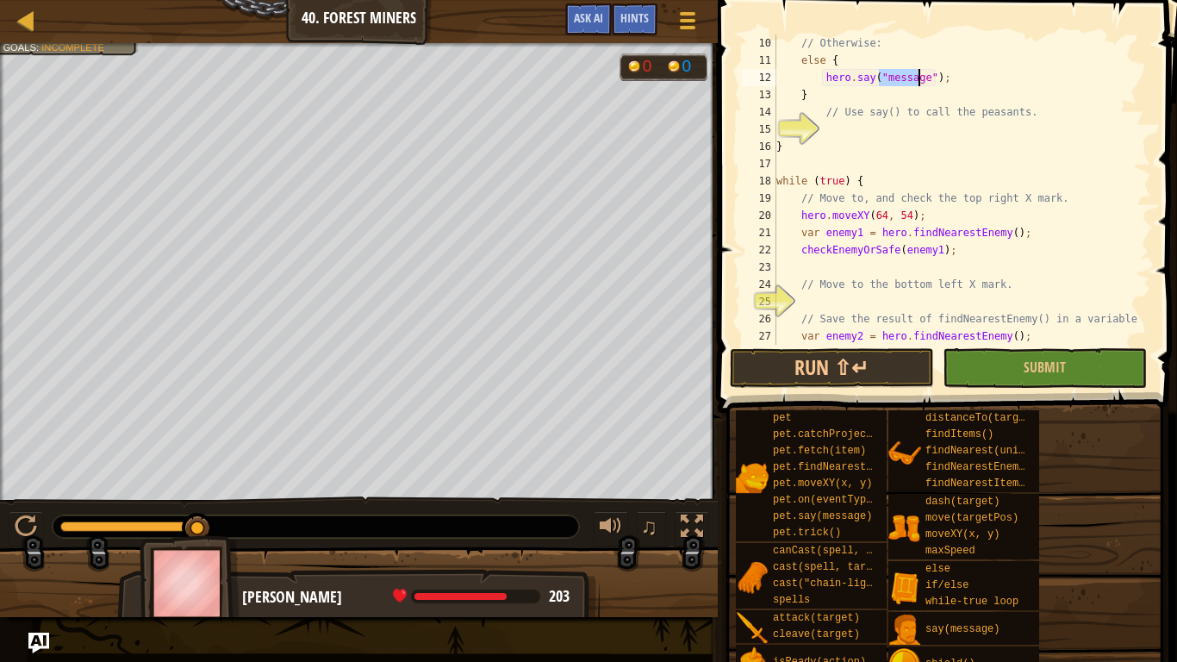
click at [957, 90] on div "// Otherwise: else { hero . say ( "message" ) ; } // Use say() to call the peas…" at bounding box center [955, 206] width 365 height 345
click at [972, 68] on div "// Otherwise: else { hero . say ( "message" ) ; } // Use say() to call the peas…" at bounding box center [955, 206] width 365 height 345
click at [969, 78] on div "// Otherwise: else { hero . say ( "message" ) ; } // Use say() to call the peas…" at bounding box center [955, 206] width 365 height 345
click at [925, 79] on div "// Otherwise: else { hero . say ( "message" ) ; } // Use say() to call the peas…" at bounding box center [955, 206] width 365 height 345
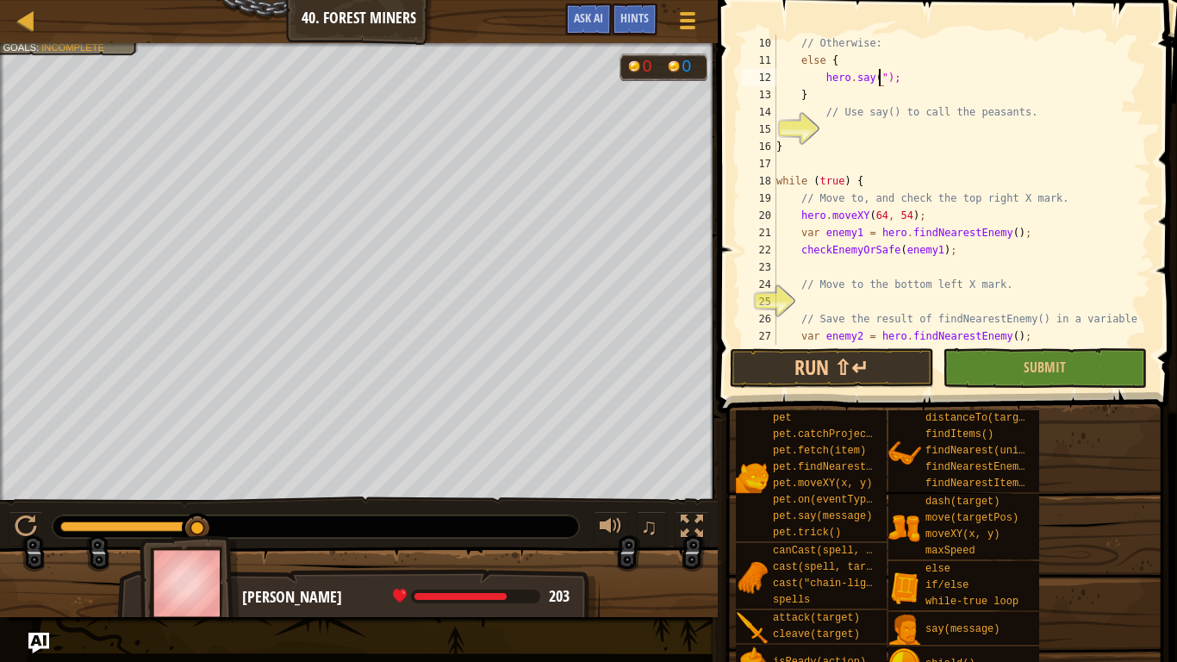
type textarea "hero.say();"
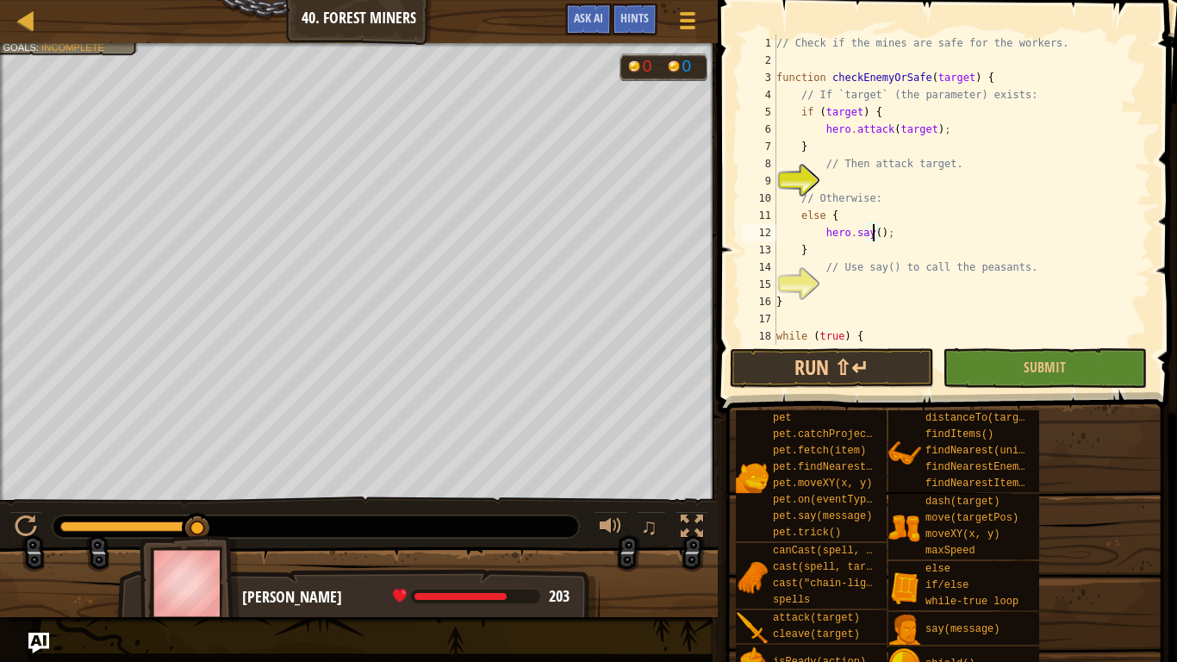
scroll to position [52, 0]
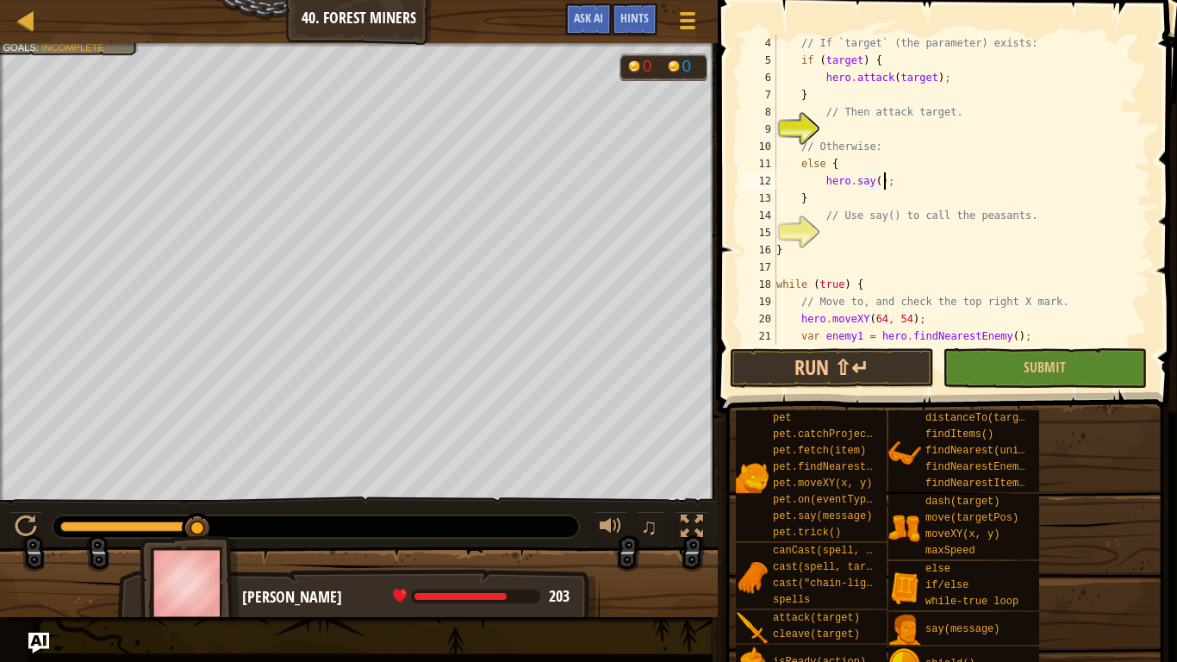
click at [898, 177] on div "// If `target` (the parameter) exists: if ( target ) { hero . attack ( target )…" at bounding box center [955, 206] width 365 height 345
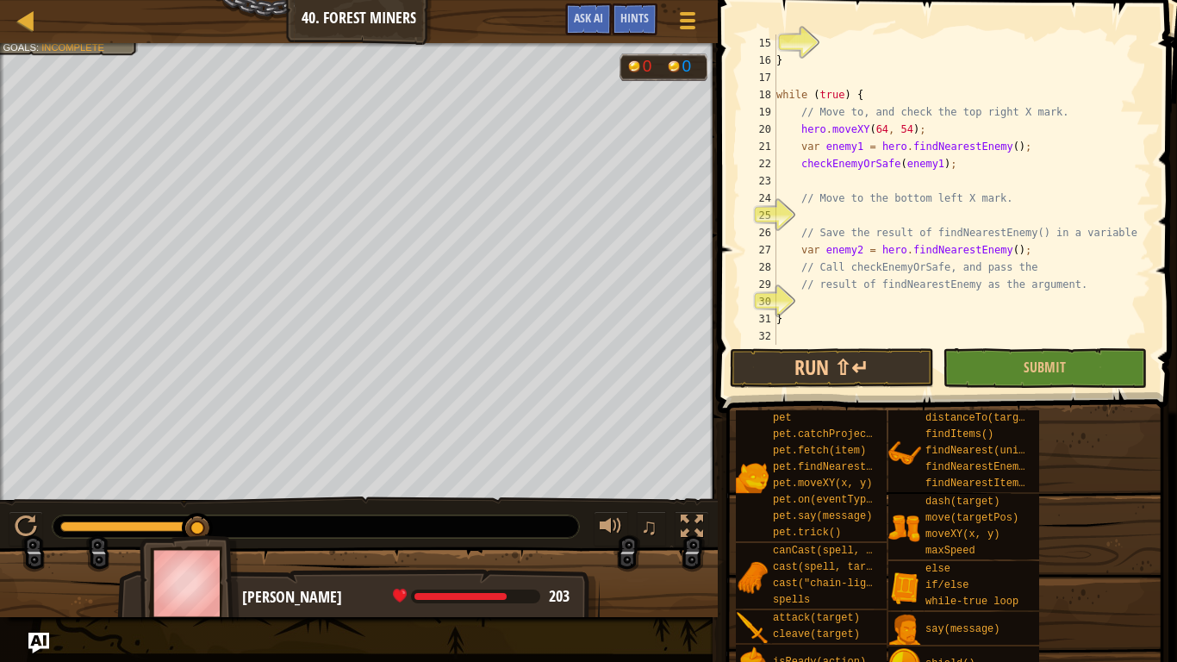
scroll to position [241, 0]
click at [878, 221] on div "} while ( true ) { // Move to, and check the top right X mark. hero . moveXY ( …" at bounding box center [955, 206] width 365 height 345
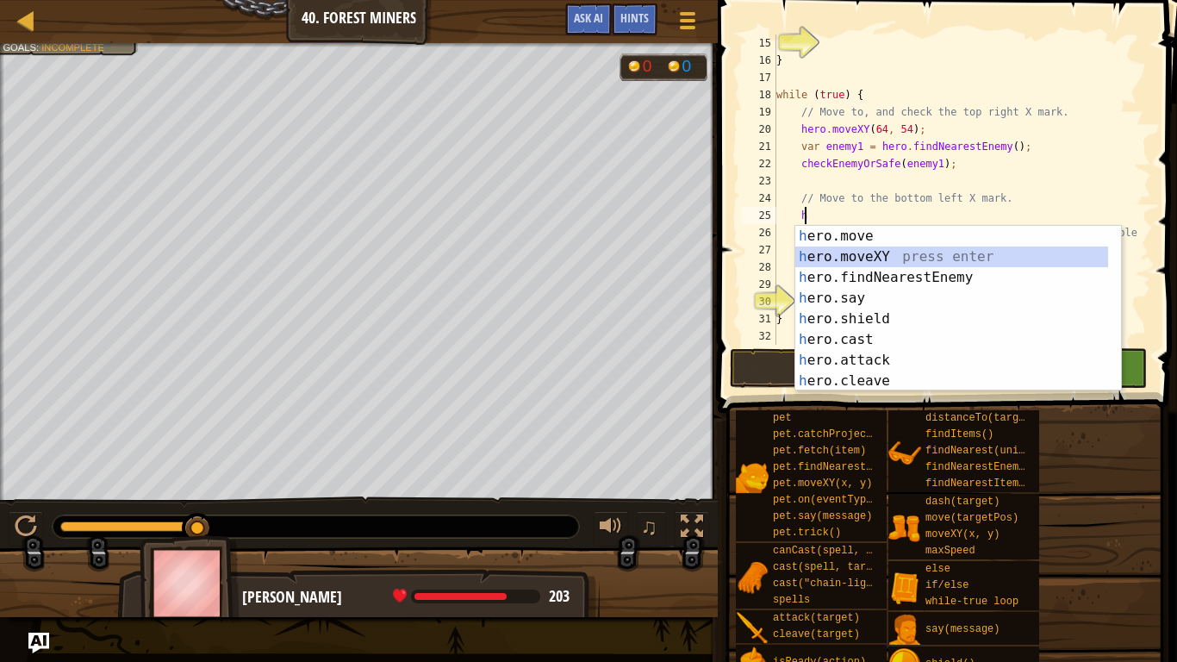
click at [885, 254] on div "h ero.move press enter h ero.moveXY press enter h ero.findNearestEnemy press en…" at bounding box center [951, 329] width 313 height 207
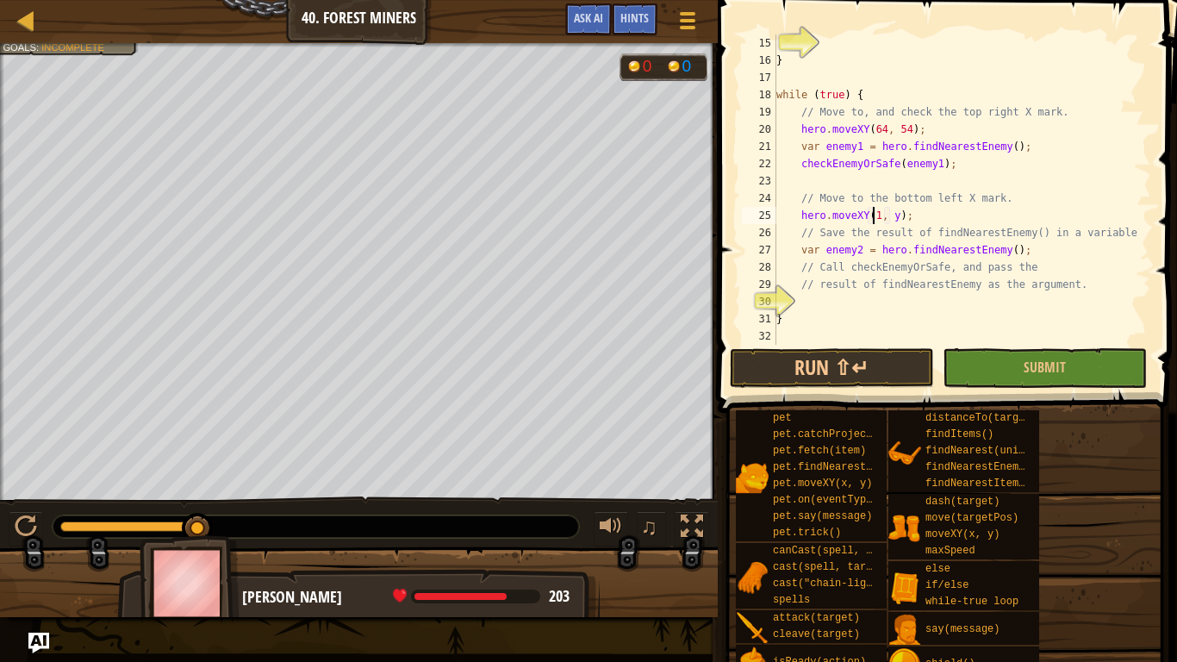
scroll to position [8, 8]
type textarea "hero.moveXY(16, 14);"
click at [877, 302] on div "} while ( true ) { // Move to, and check the top right X mark. hero . moveXY ( …" at bounding box center [955, 206] width 365 height 345
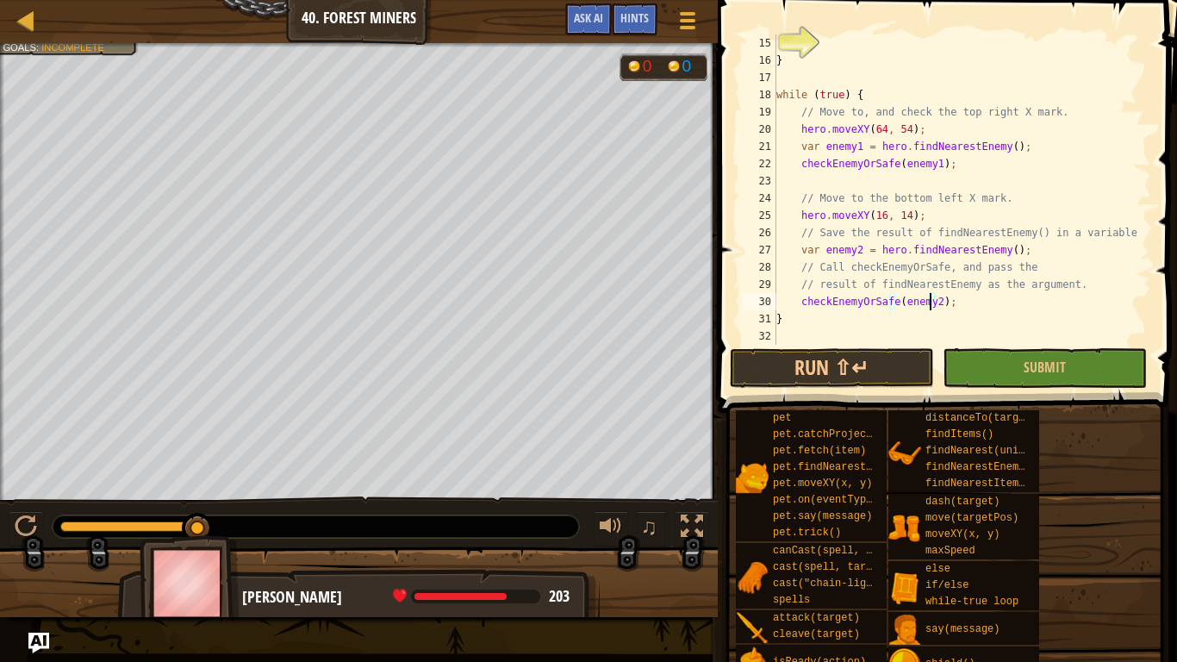
click at [964, 301] on div "} while ( true ) { // Move to, and check the top right X mark. hero . moveXY ( …" at bounding box center [955, 206] width 365 height 345
click at [900, 364] on button "Run ⇧↵" at bounding box center [832, 368] width 204 height 40
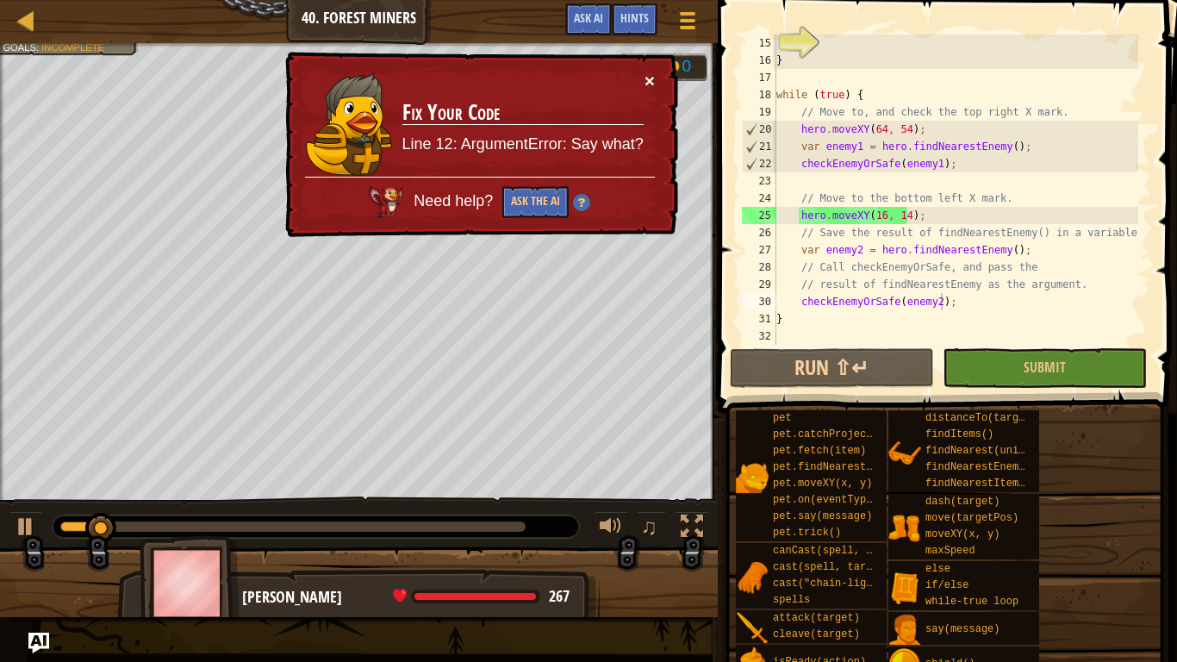
click at [653, 75] on button "×" at bounding box center [649, 80] width 10 height 18
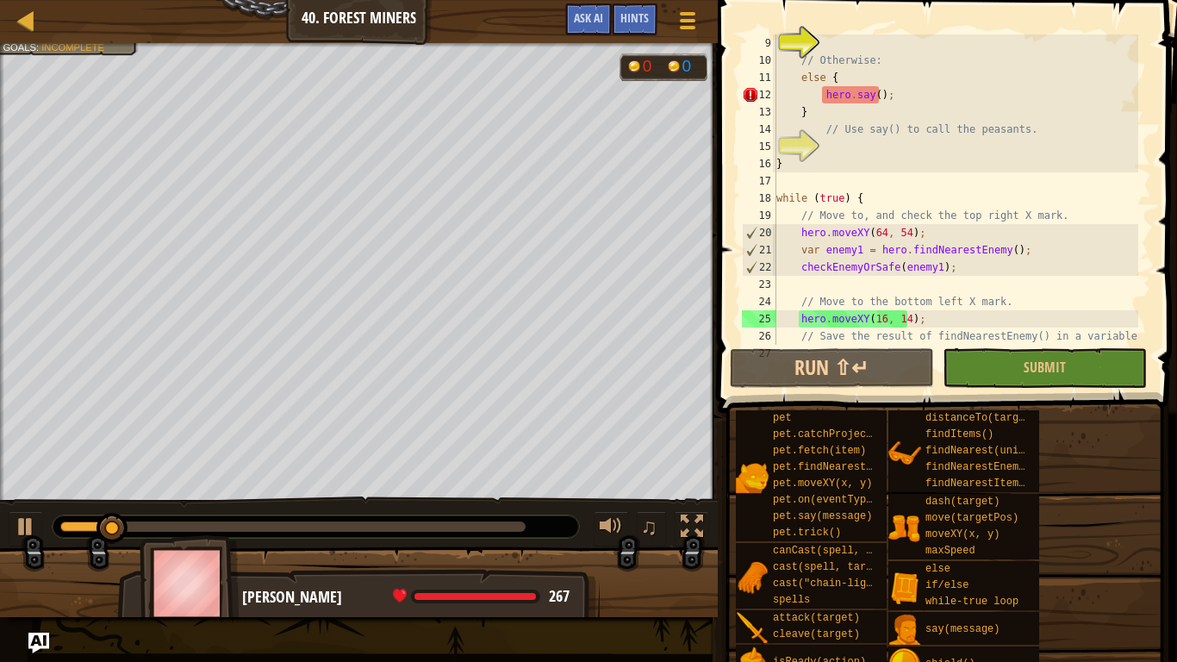
scroll to position [241, 0]
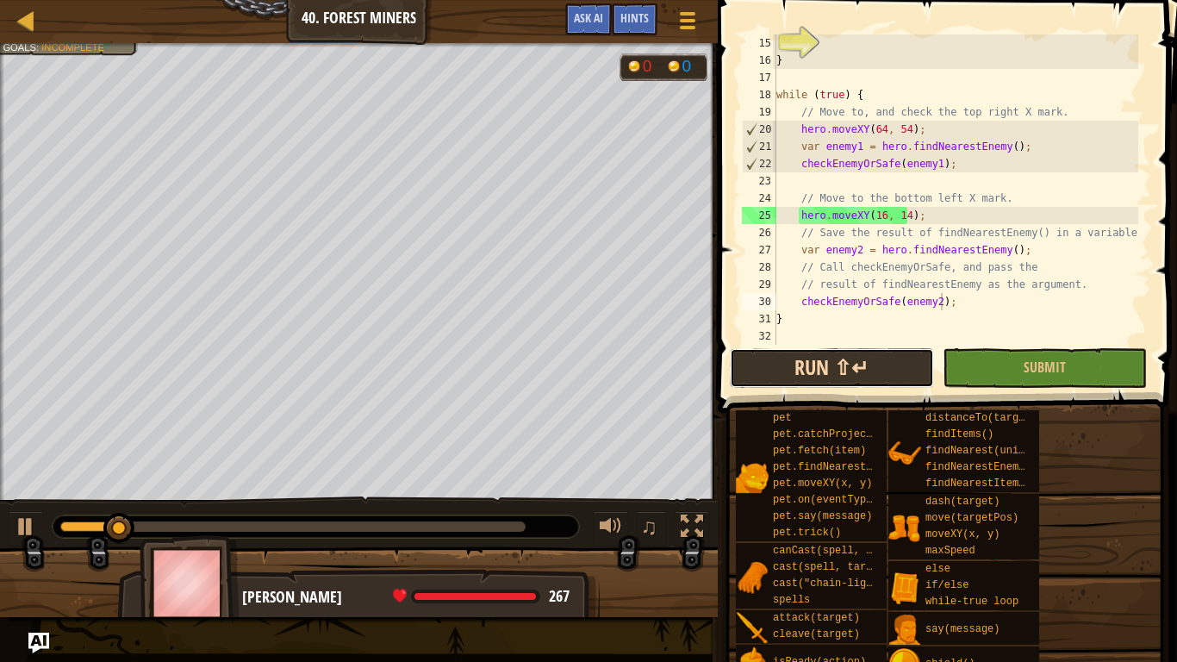
click at [893, 371] on button "Run ⇧↵" at bounding box center [832, 368] width 204 height 40
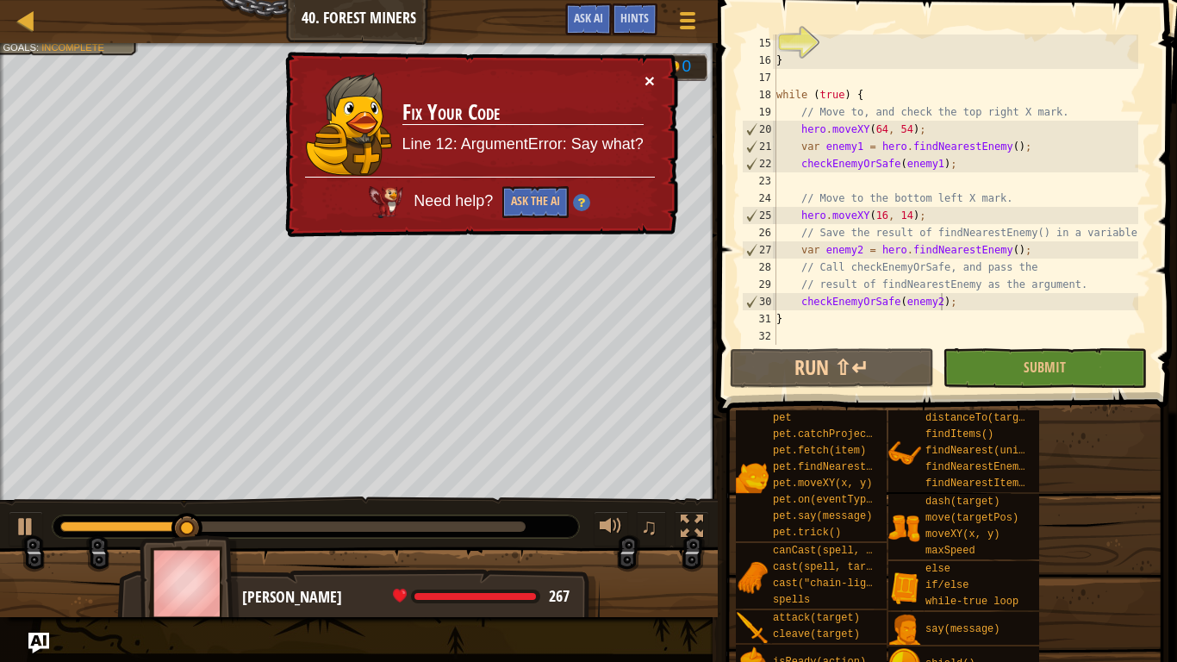
click at [645, 74] on button "×" at bounding box center [649, 80] width 10 height 18
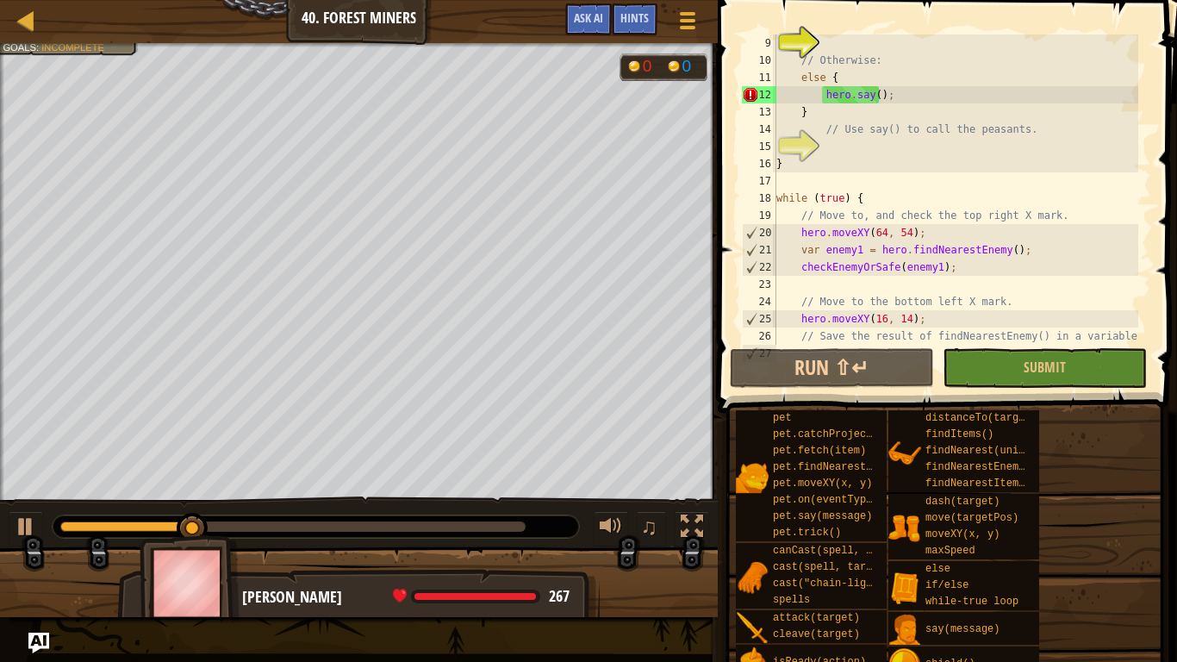
scroll to position [138, 0]
click at [870, 101] on div "// Otherwise: else { hero . say ( ) ; } // Use say() to call the peasants. } wh…" at bounding box center [955, 206] width 365 height 345
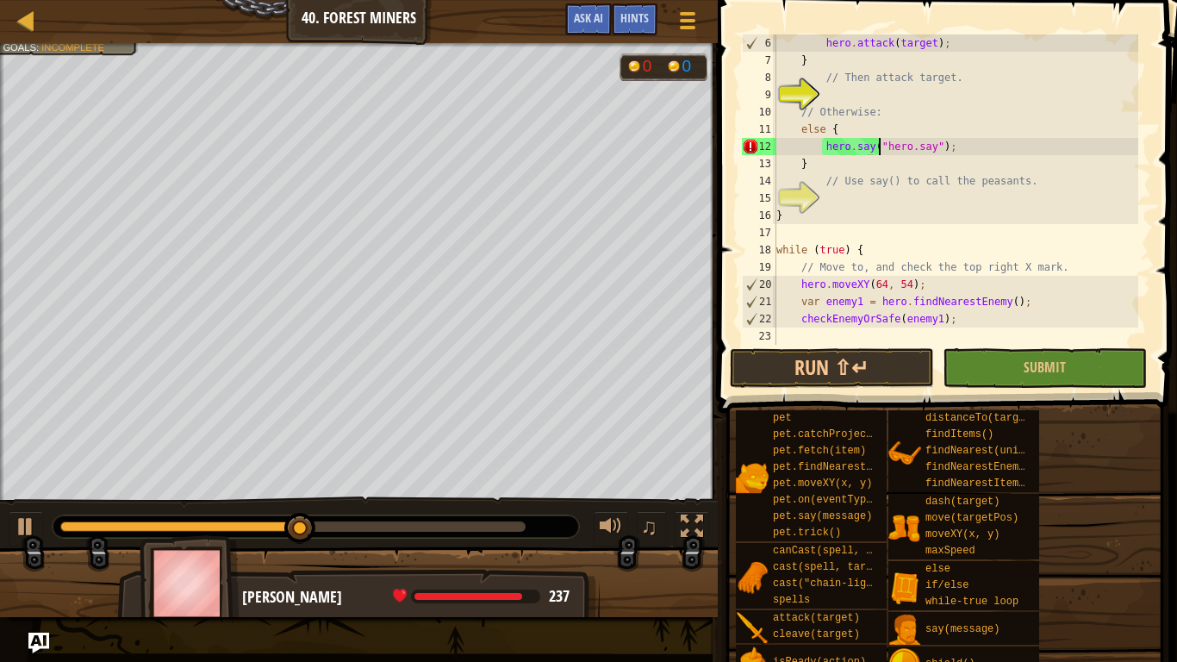
scroll to position [8, 8]
click at [968, 158] on div "hero . attack ( target ) ; } // Then attack target. // Otherwise: else { hero .…" at bounding box center [955, 206] width 365 height 345
click at [973, 149] on div "hero . attack ( target ) ; } // Then attack target. // Otherwise: else { hero .…" at bounding box center [955, 206] width 365 height 345
type textarea "hero.say("hero.say");"
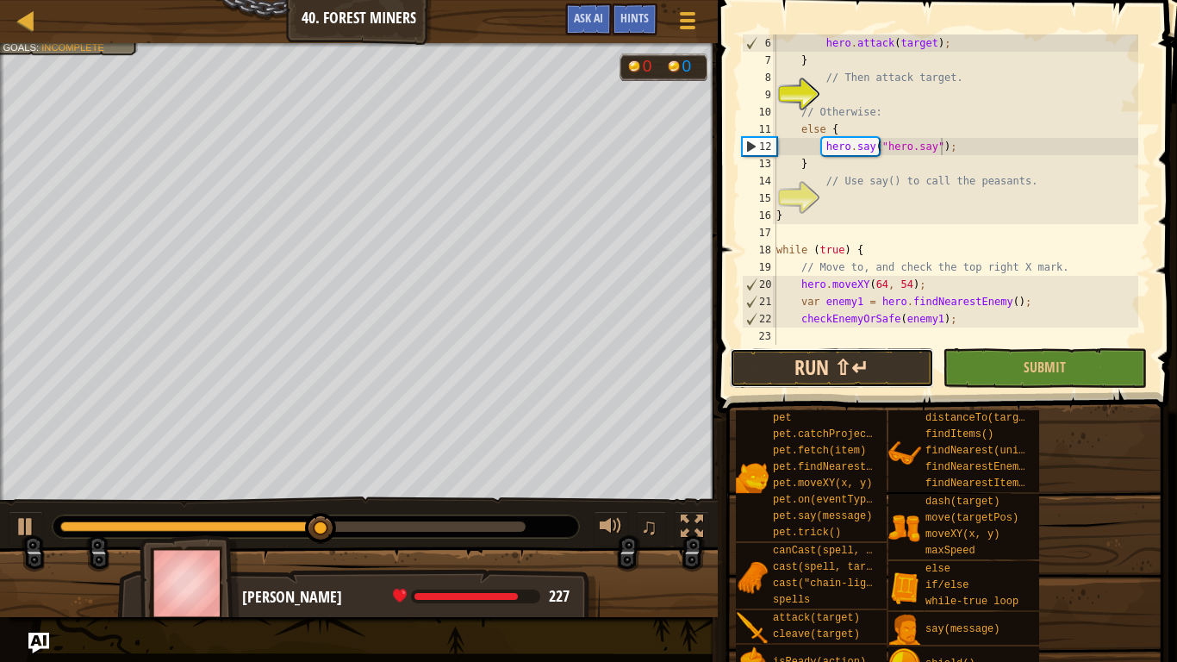
click at [824, 372] on button "Run ⇧↵" at bounding box center [832, 368] width 204 height 40
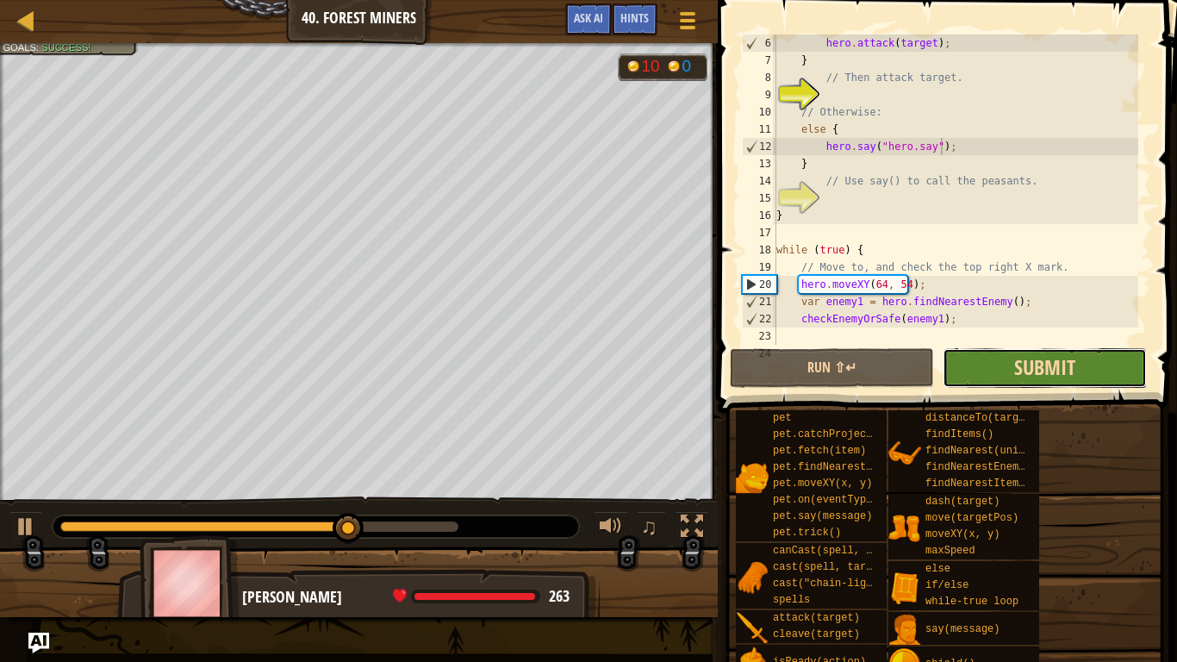
click at [1020, 364] on span "Submit" at bounding box center [1044, 367] width 61 height 28
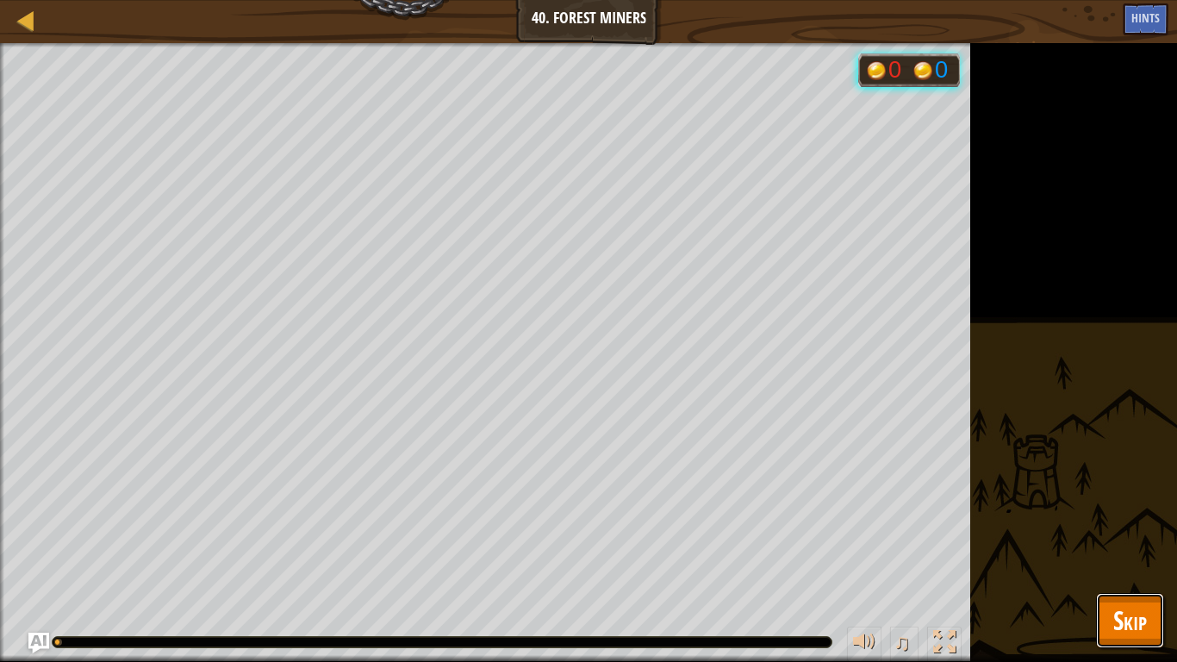
click at [1120, 551] on span "Skip" at bounding box center [1130, 619] width 34 height 35
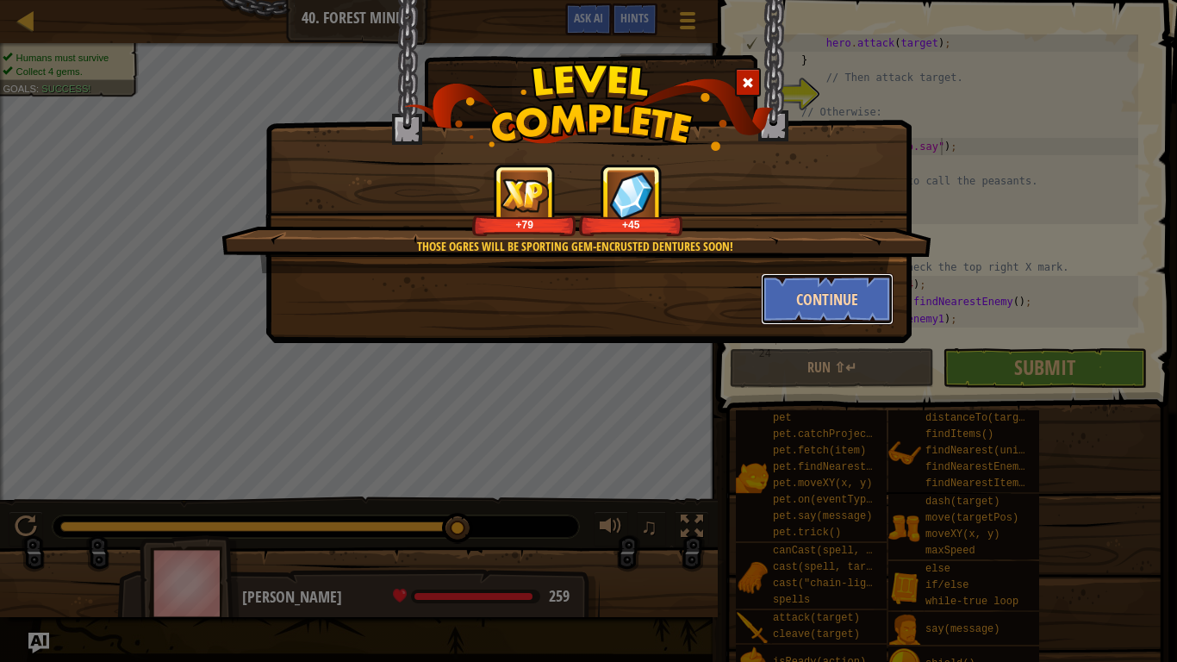
click at [805, 313] on button "Continue" at bounding box center [828, 299] width 134 height 52
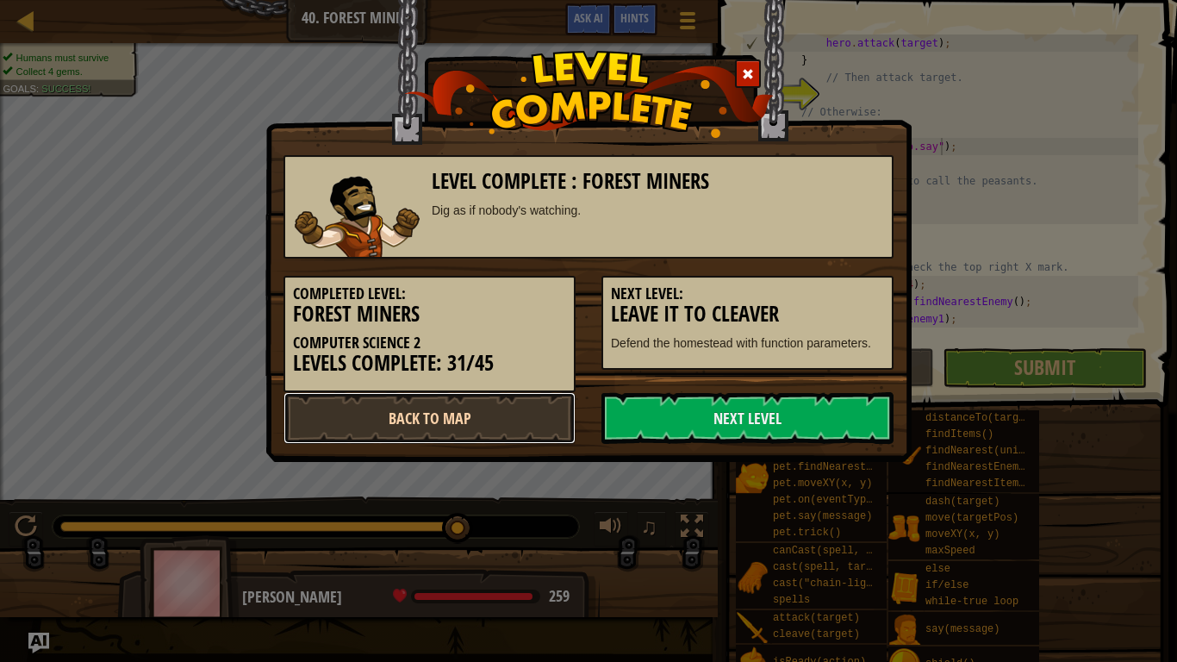
click at [531, 411] on link "Back to Map" at bounding box center [429, 418] width 292 height 52
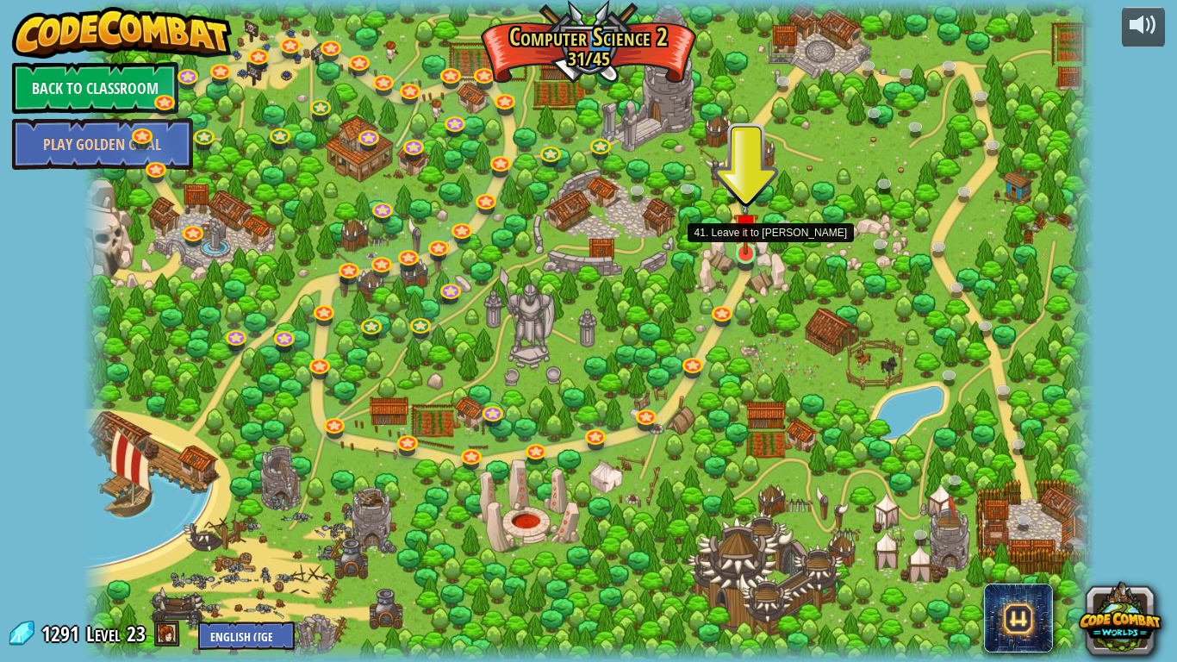
click at [754, 241] on img at bounding box center [746, 225] width 26 height 59
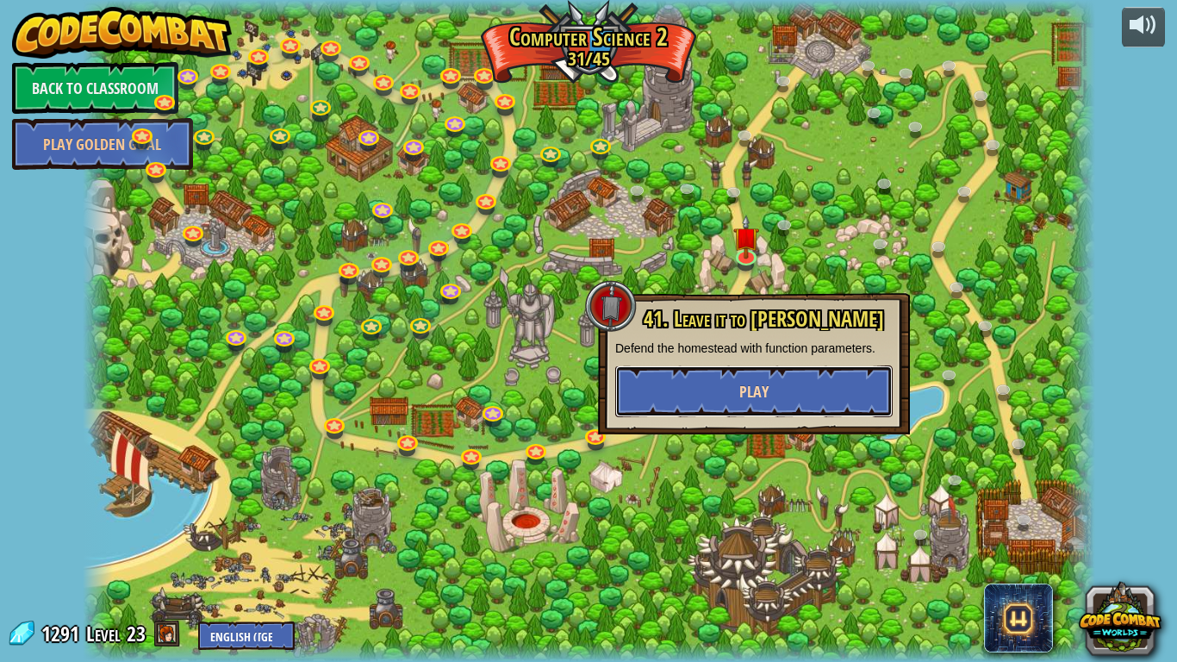
click at [761, 401] on span "Play" at bounding box center [753, 392] width 29 height 22
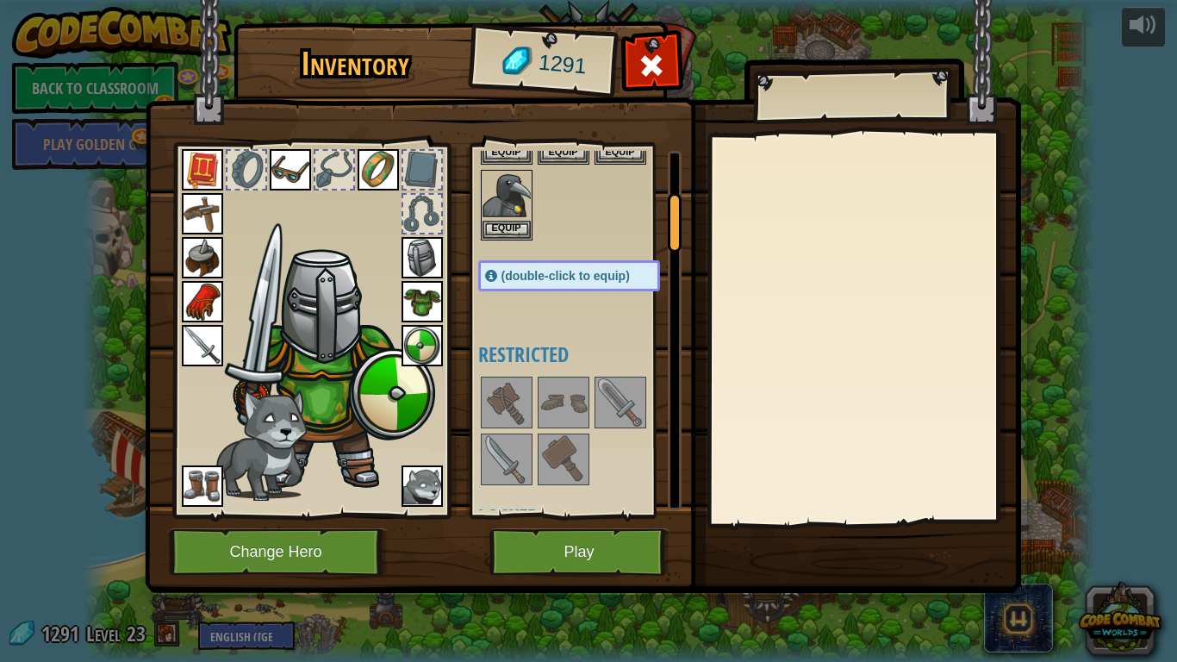
scroll to position [258, 0]
click at [208, 355] on img at bounding box center [202, 345] width 41 height 41
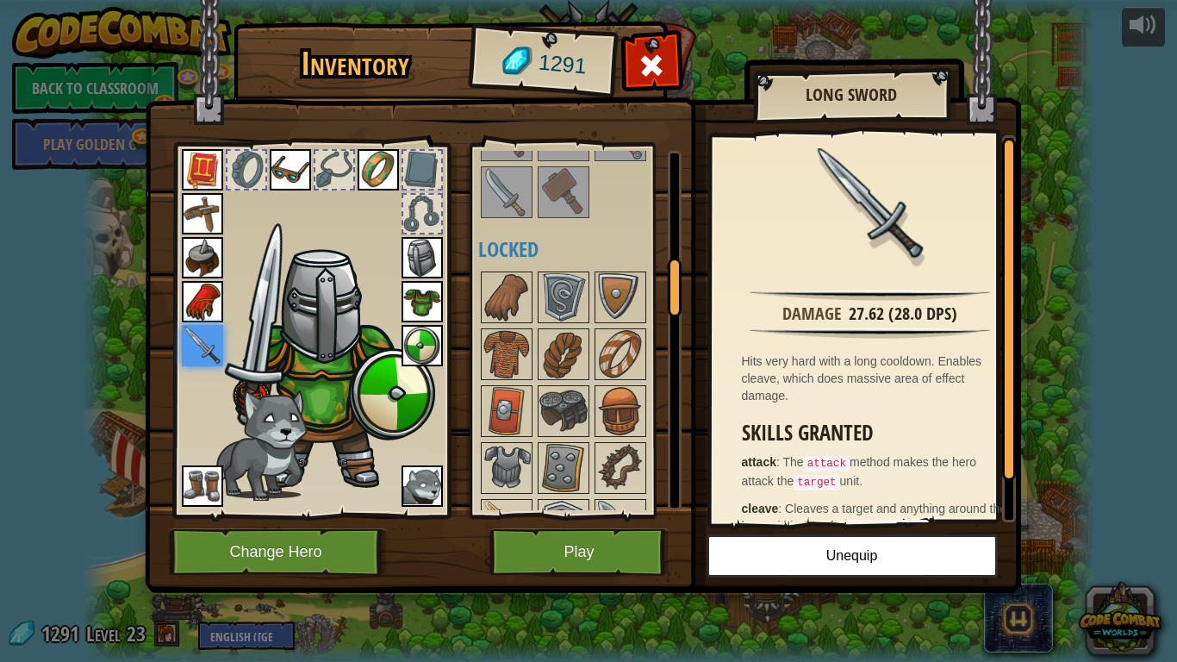
scroll to position [689, 0]
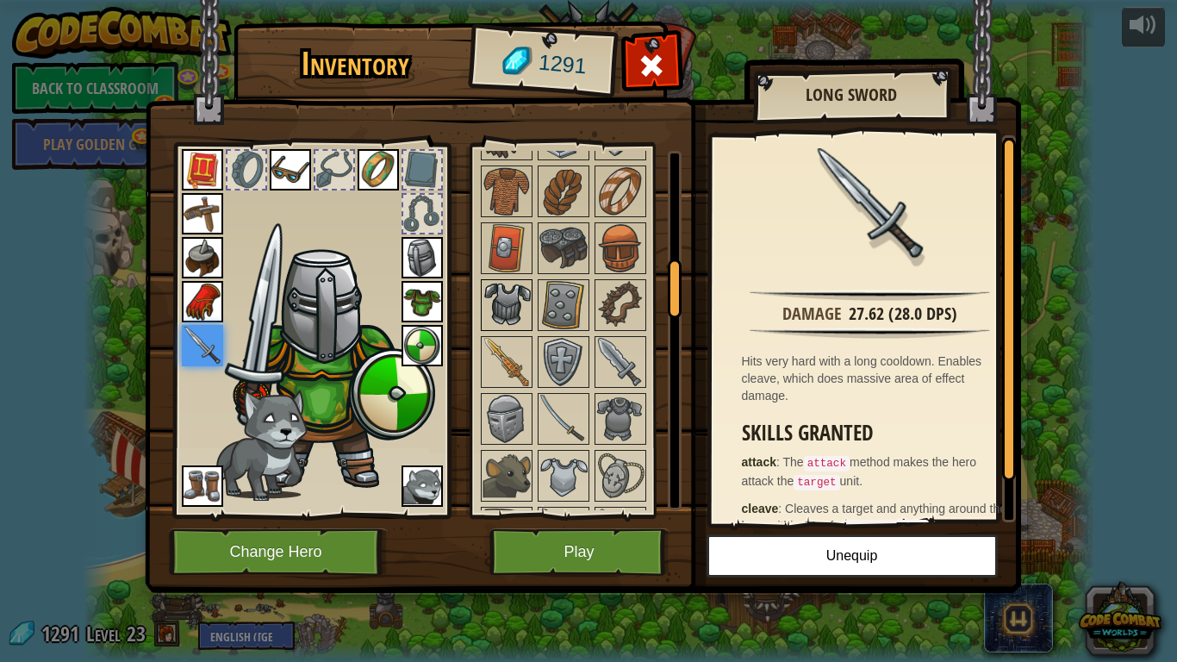
click at [505, 301] on img at bounding box center [506, 305] width 48 height 48
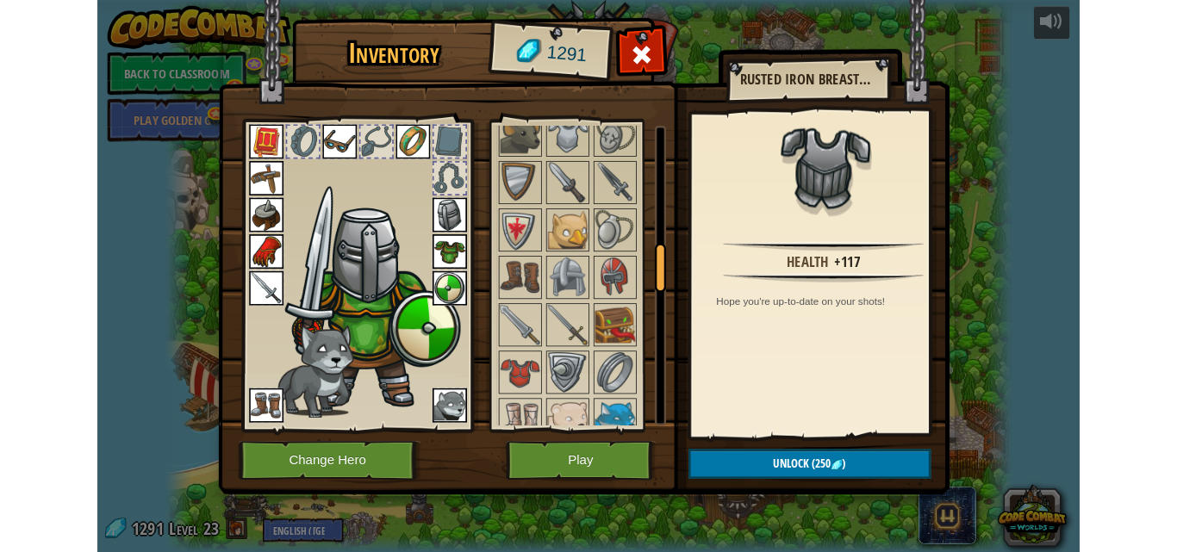
scroll to position [1034, 0]
